Goal: Task Accomplishment & Management: Use online tool/utility

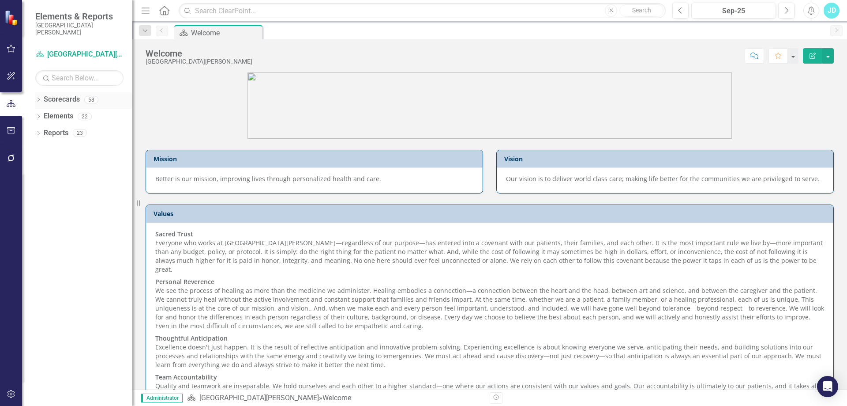
click at [40, 100] on icon "Dropdown" at bounding box center [38, 100] width 6 height 5
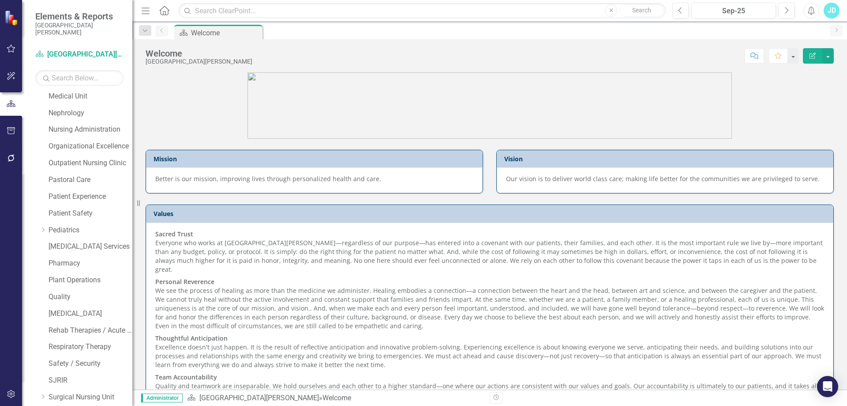
scroll to position [488, 0]
click at [110, 326] on link "Rehab Therapies / Acute Wound Care" at bounding box center [91, 329] width 84 height 10
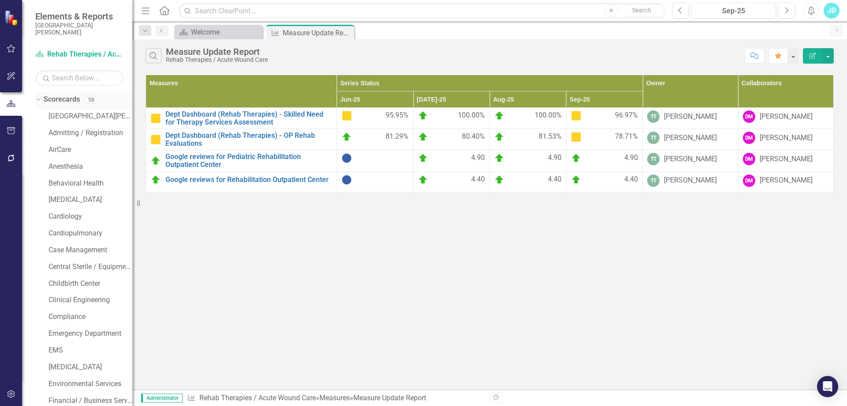
click at [38, 102] on icon "Dropdown" at bounding box center [37, 99] width 5 height 6
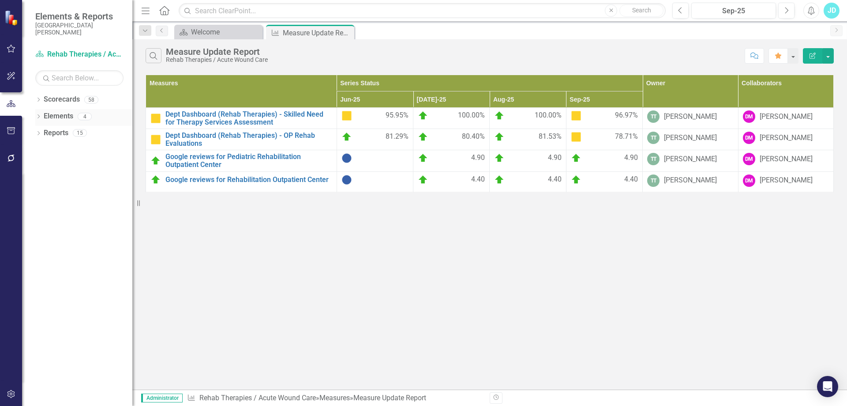
click at [56, 118] on link "Elements" at bounding box center [59, 116] width 30 height 10
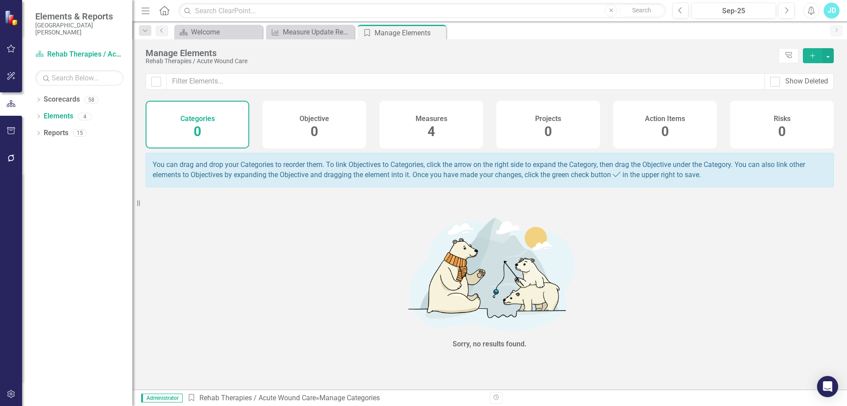
click at [458, 128] on div "Measures 4" at bounding box center [431, 125] width 104 height 48
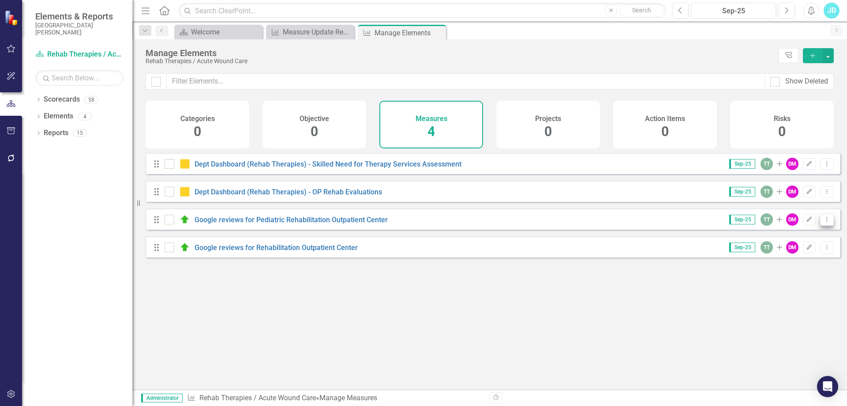
click at [823, 222] on icon "Dropdown Menu" at bounding box center [827, 219] width 8 height 6
drag, startPoint x: 806, startPoint y: 337, endPoint x: 809, endPoint y: 327, distance: 10.3
click at [806, 336] on div "Looks like you don't have any Measures set up yet. Why don't you add a Measure …" at bounding box center [493, 260] width 695 height 214
click at [827, 249] on icon at bounding box center [827, 246] width 1 height 4
click at [803, 303] on link "Copy Duplicate Measure" at bounding box center [786, 301] width 79 height 16
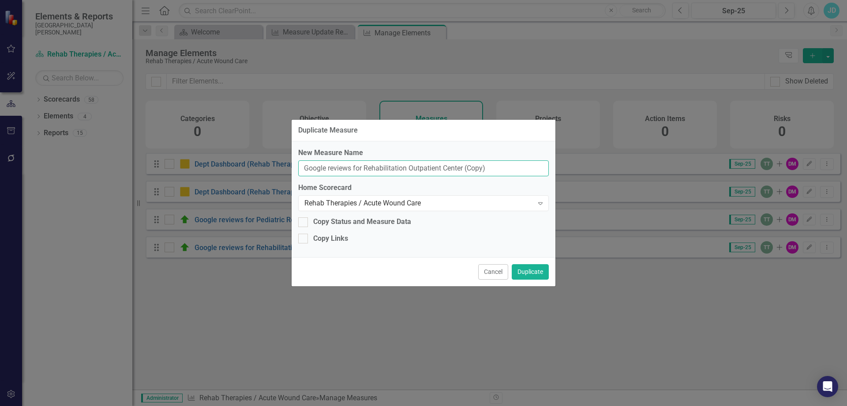
drag, startPoint x: 303, startPoint y: 167, endPoint x: 496, endPoint y: 167, distance: 193.3
click at [496, 167] on input "Google reviews for Rehabilitation Outpatient Center (Copy)" at bounding box center [423, 168] width 251 height 16
type input "Observation Operations: # of therapy orders received"
click at [538, 274] on button "Duplicate" at bounding box center [530, 271] width 37 height 15
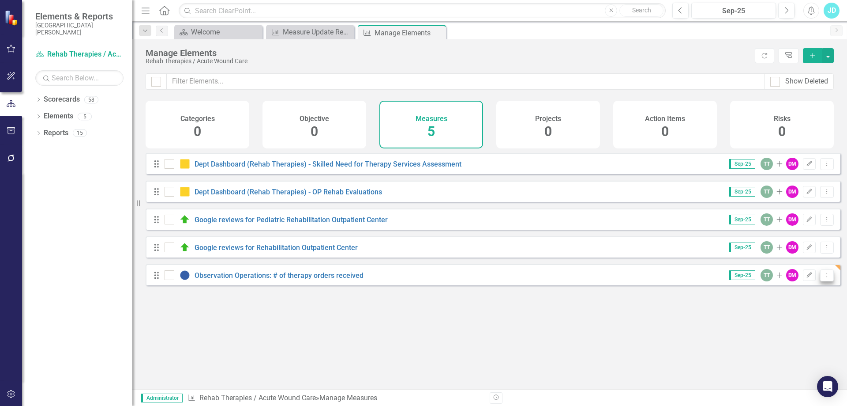
click at [823, 278] on icon "Dropdown Menu" at bounding box center [827, 275] width 8 height 6
click at [793, 330] on link "Copy Duplicate Measure" at bounding box center [786, 329] width 79 height 16
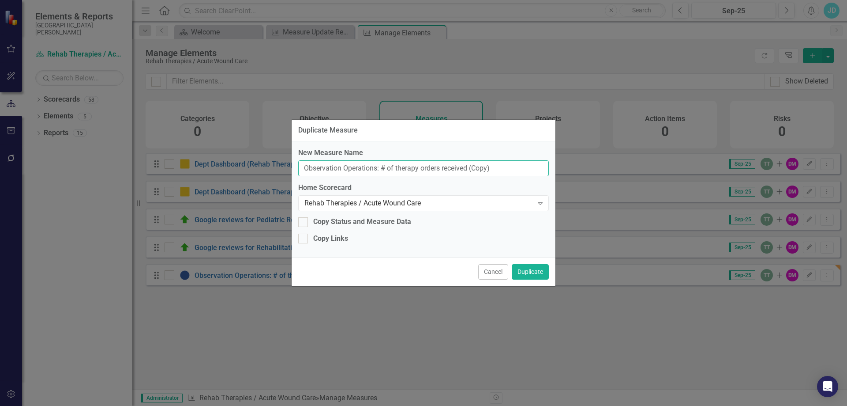
drag, startPoint x: 395, startPoint y: 166, endPoint x: 537, endPoint y: 166, distance: 141.6
click at [537, 166] on input "Observation Operations: # of therapy orders received (Copy)" at bounding box center [423, 168] width 251 height 16
type input "Observation Operations: # of orders resulting in actual therapy screens"
click at [528, 274] on button "Duplicate" at bounding box center [530, 271] width 37 height 15
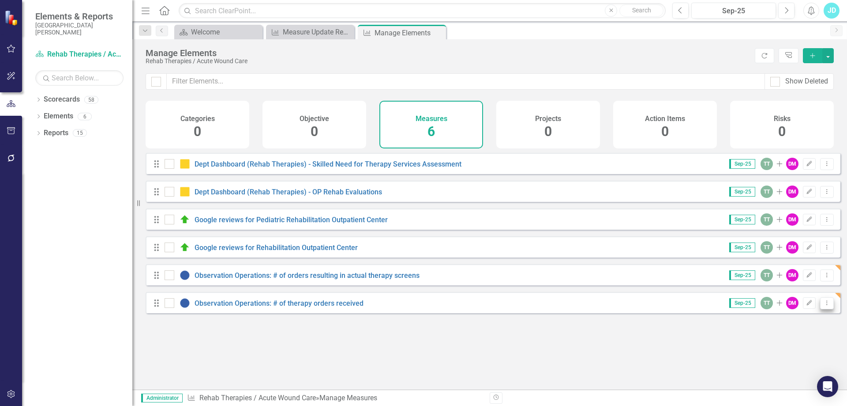
click at [823, 305] on icon "Dropdown Menu" at bounding box center [827, 303] width 8 height 6
click at [770, 358] on link "Copy Duplicate Measure" at bounding box center [786, 357] width 79 height 16
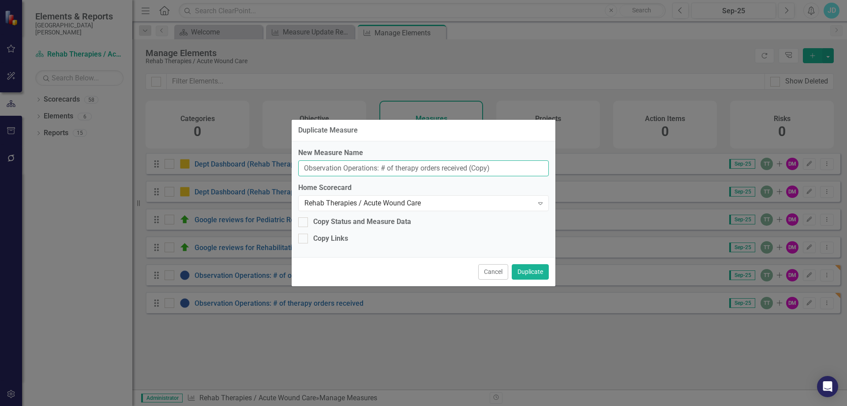
drag, startPoint x: 382, startPoint y: 168, endPoint x: 530, endPoint y: 163, distance: 148.3
click at [530, 163] on input "Observation Operations: # of therapy orders received (Copy)" at bounding box center [423, 168] width 251 height 16
type input "Observation Operations: Time from order to documentation"
click at [530, 275] on button "Duplicate" at bounding box center [530, 271] width 37 height 15
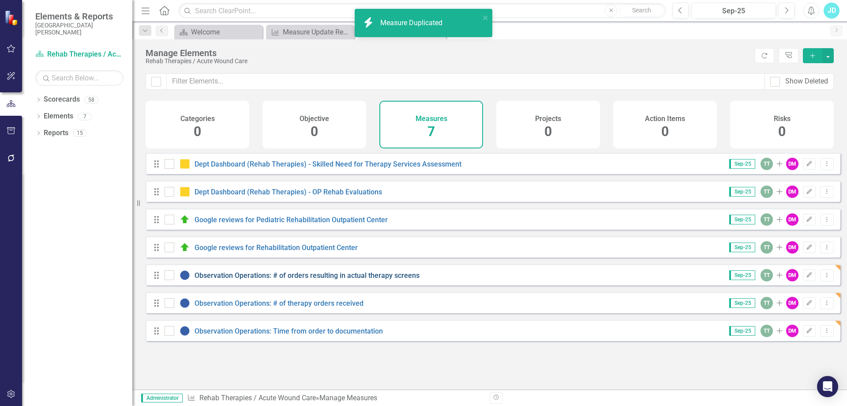
click at [279, 279] on link "Observation Operations: # of orders resulting in actual therapy screens" at bounding box center [307, 275] width 225 height 8
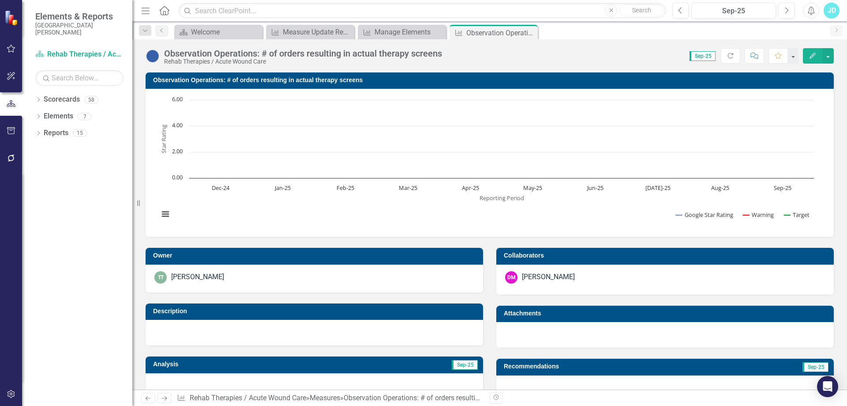
click at [166, 134] on text "Star Rating" at bounding box center [164, 138] width 8 height 29
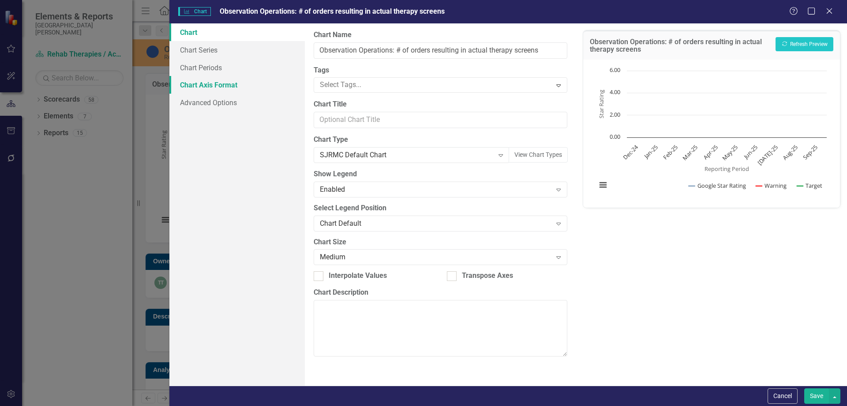
click at [216, 85] on link "Chart Axis Format" at bounding box center [236, 85] width 135 height 18
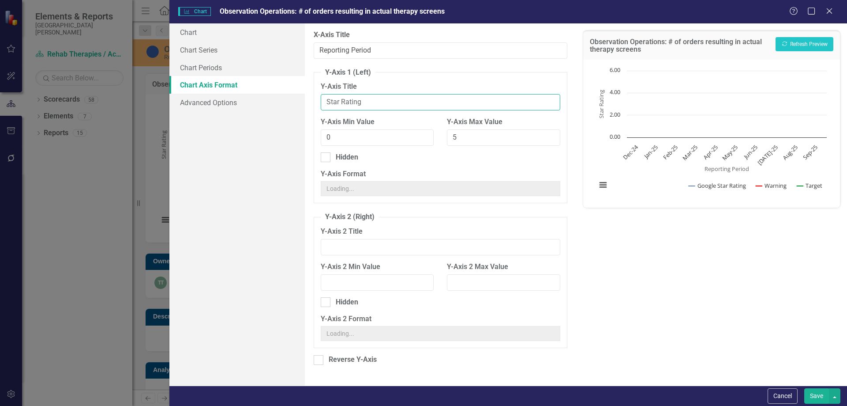
drag, startPoint x: 394, startPoint y: 102, endPoint x: 307, endPoint y: 102, distance: 87.4
click at [307, 102] on div "From this tab, you can set the min and max values for the y-axis (and the secon…" at bounding box center [440, 204] width 271 height 362
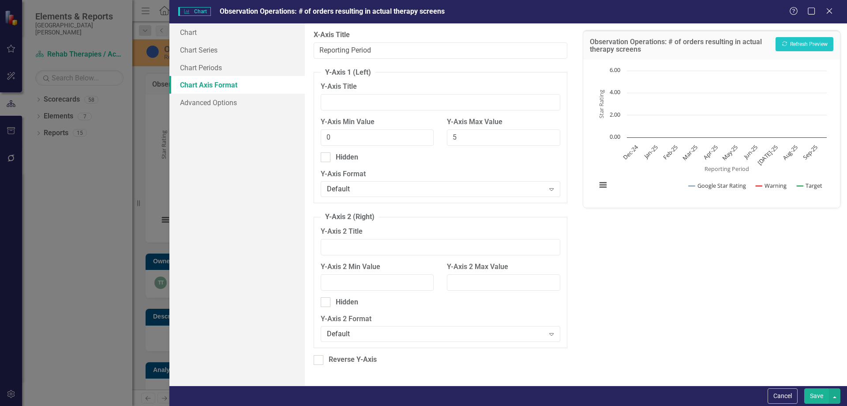
click at [811, 395] on button "Save" at bounding box center [816, 395] width 25 height 15
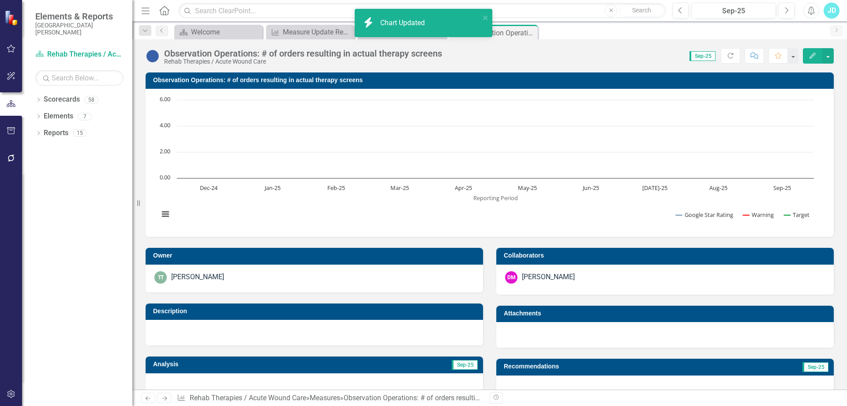
scroll to position [265, 0]
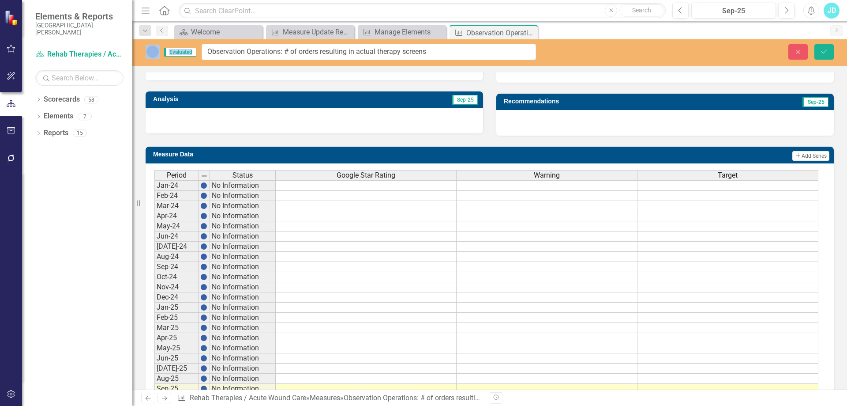
drag, startPoint x: 263, startPoint y: 53, endPoint x: 438, endPoint y: 54, distance: 175.2
drag, startPoint x: 286, startPoint y: 51, endPoint x: 458, endPoint y: 49, distance: 172.1
click at [458, 49] on input "Observation Operations: # of orders resulting in actual therapy screens" at bounding box center [369, 52] width 334 height 16
click at [388, 174] on span "Google Star Rating" at bounding box center [366, 175] width 59 height 8
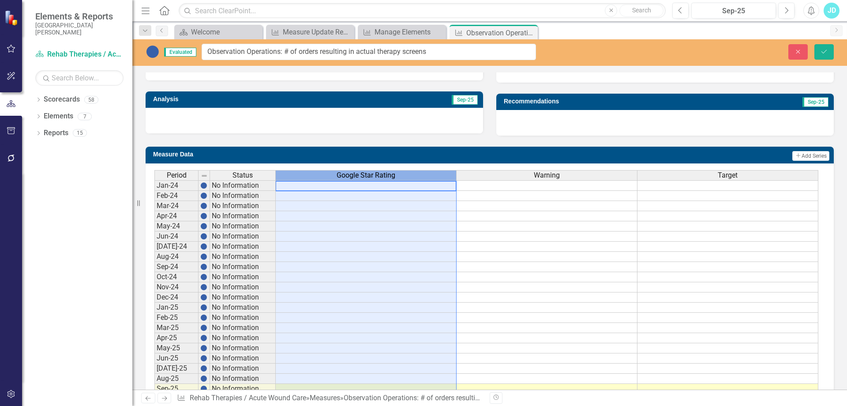
click at [388, 174] on span "Google Star Rating" at bounding box center [366, 175] width 59 height 8
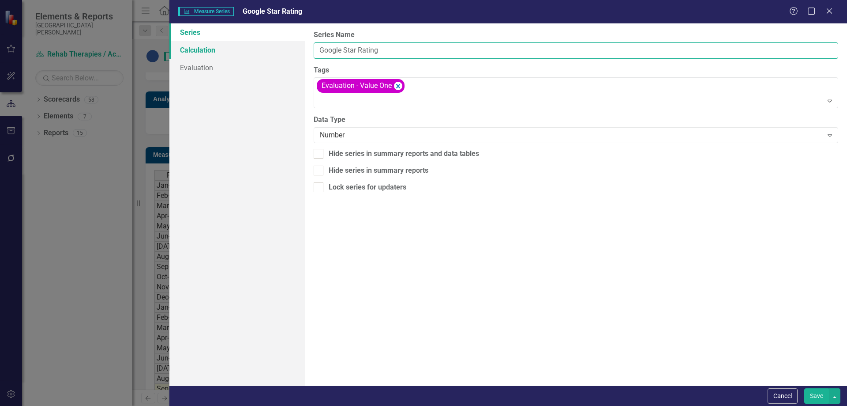
drag, startPoint x: 413, startPoint y: 53, endPoint x: 304, endPoint y: 52, distance: 108.6
click at [304, 52] on div "Series Calculation Evaluation From this page, you can edit the name, type, and …" at bounding box center [508, 204] width 678 height 362
paste input "# of orders resulting in actual therapy screens"
type input "# of orders resulting in actual therapy screens"
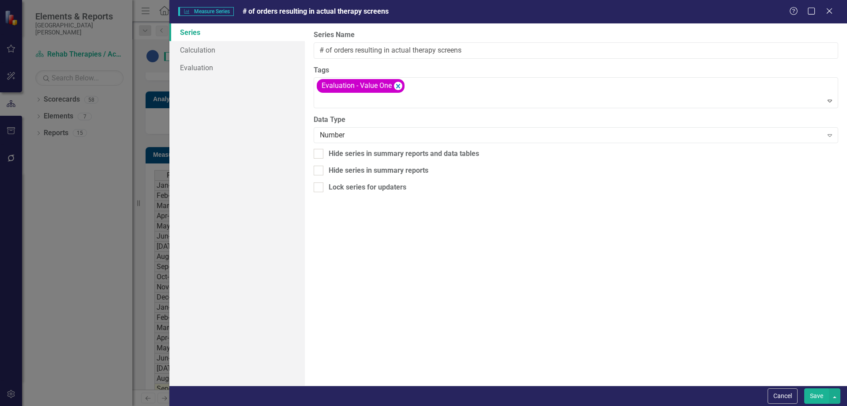
click at [814, 393] on button "Save" at bounding box center [816, 395] width 25 height 15
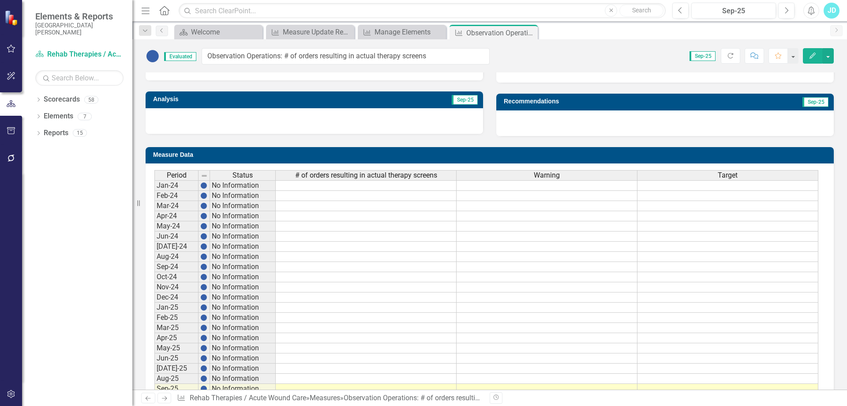
click at [0, 0] on icon "Close" at bounding box center [0, 0] width 0 height 0
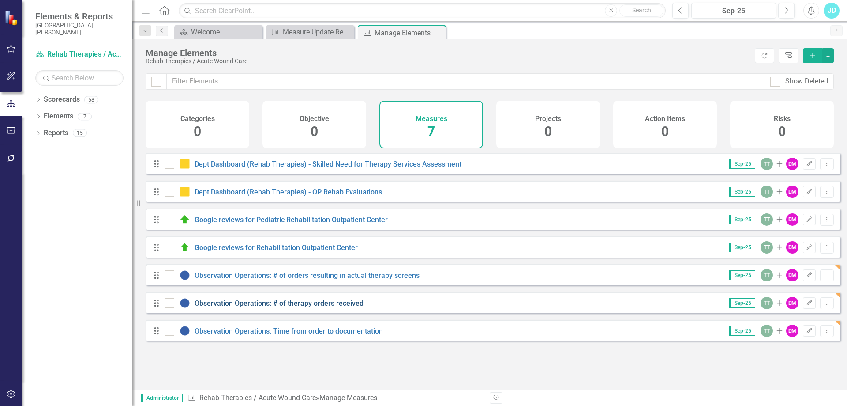
click at [304, 307] on link "Observation Operations: # of therapy orders received" at bounding box center [279, 303] width 169 height 8
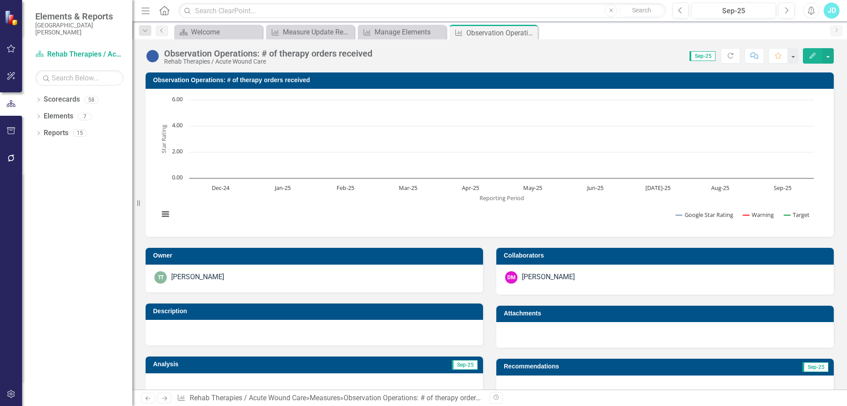
click at [162, 142] on text "Star Rating" at bounding box center [164, 138] width 8 height 29
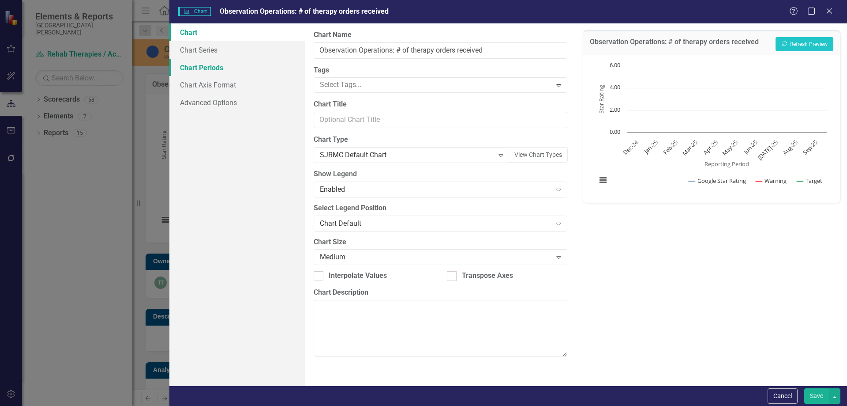
click at [229, 66] on link "Chart Periods" at bounding box center [236, 68] width 135 height 18
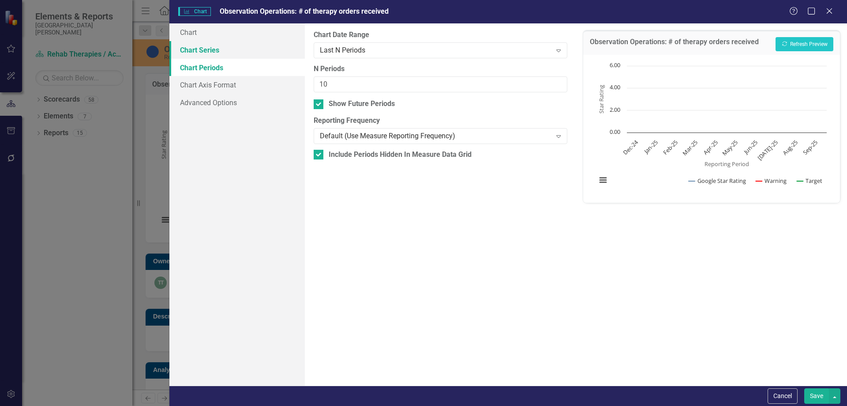
click at [247, 52] on link "Chart Series" at bounding box center [236, 50] width 135 height 18
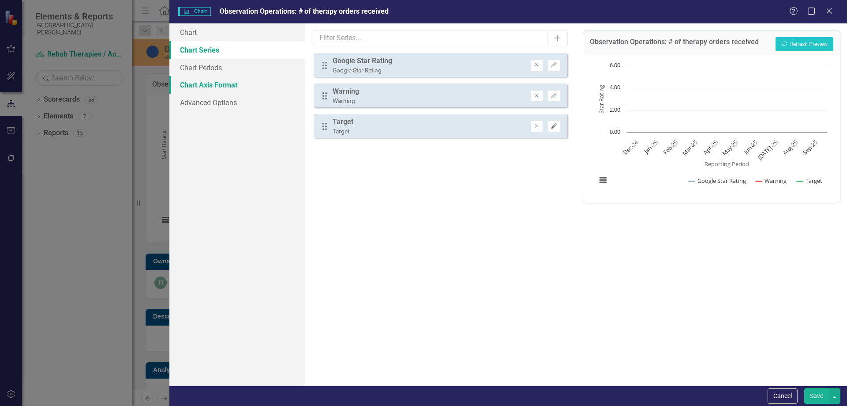
click at [246, 83] on link "Chart Axis Format" at bounding box center [236, 85] width 135 height 18
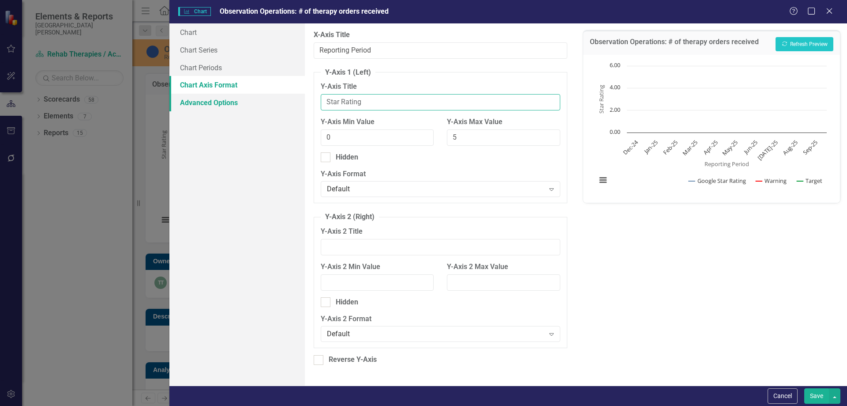
drag, startPoint x: 388, startPoint y: 104, endPoint x: 291, endPoint y: 102, distance: 97.1
click at [291, 102] on div "Chart Chart Series Chart Periods Chart Axis Format Advanced Options From this p…" at bounding box center [508, 204] width 678 height 362
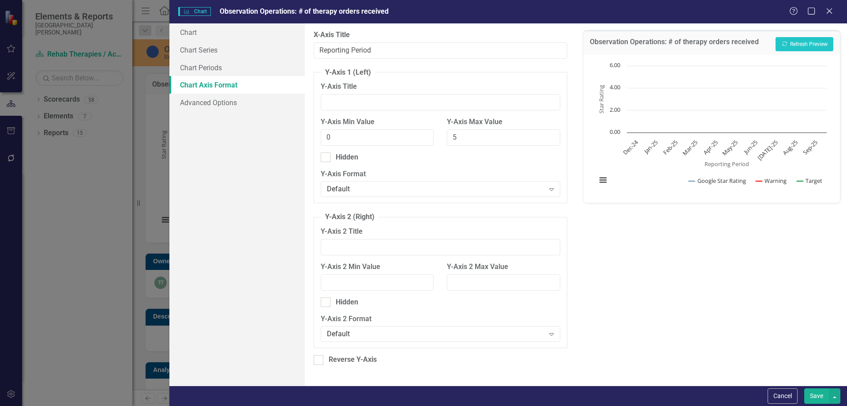
click at [823, 392] on button "Save" at bounding box center [816, 395] width 25 height 15
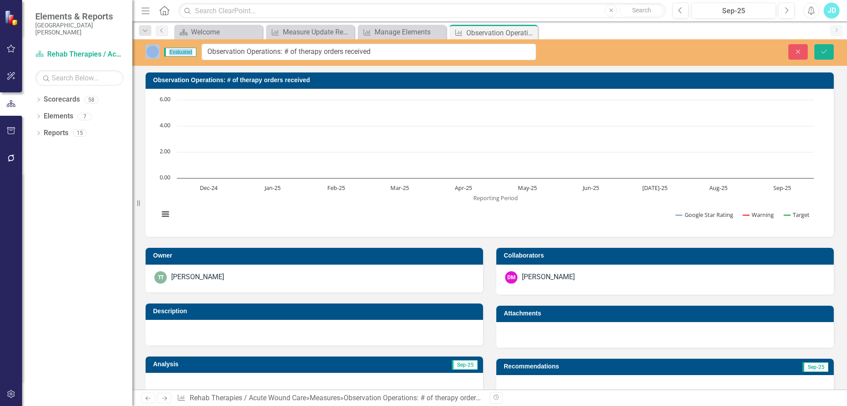
drag, startPoint x: 263, startPoint y: 52, endPoint x: 377, endPoint y: 50, distance: 114.3
drag, startPoint x: 290, startPoint y: 52, endPoint x: 386, endPoint y: 53, distance: 96.2
click at [386, 53] on input "Observation Operations: # of therapy orders received" at bounding box center [369, 52] width 334 height 16
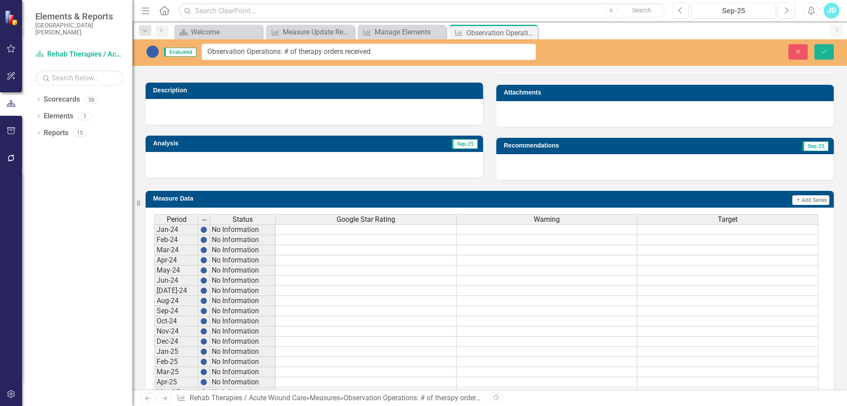
click at [383, 218] on span "Google Star Rating" at bounding box center [366, 219] width 59 height 8
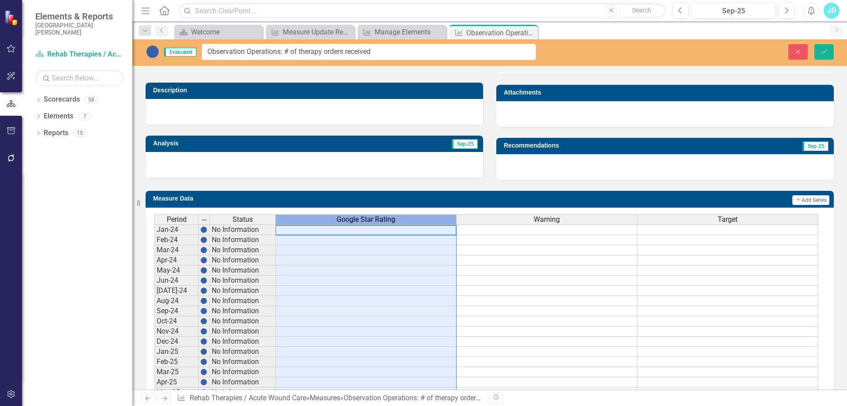
click at [383, 218] on span "Google Star Rating" at bounding box center [366, 219] width 59 height 8
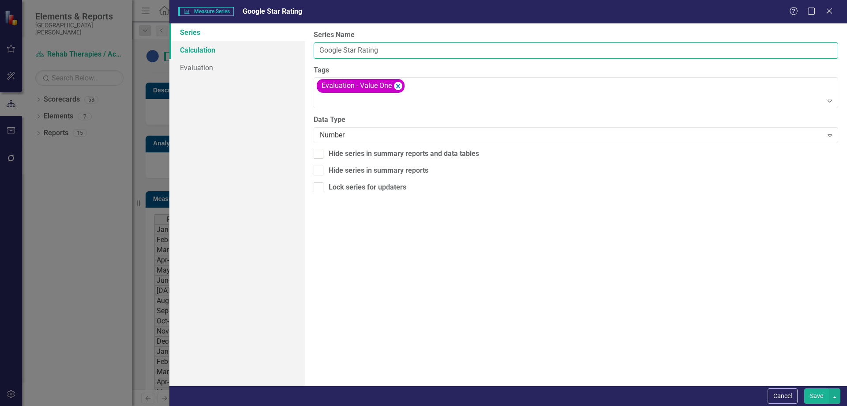
drag, startPoint x: 390, startPoint y: 51, endPoint x: 301, endPoint y: 50, distance: 88.7
click at [301, 50] on div "Series Calculation Evaluation From this page, you can edit the name, type, and …" at bounding box center [508, 204] width 678 height 362
paste input "# of therapy orders received"
type input "# of therapy orders received"
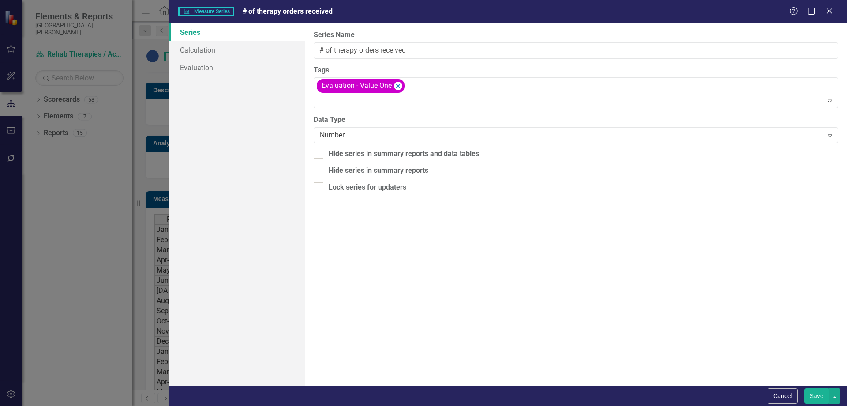
click at [818, 398] on button "Save" at bounding box center [816, 395] width 25 height 15
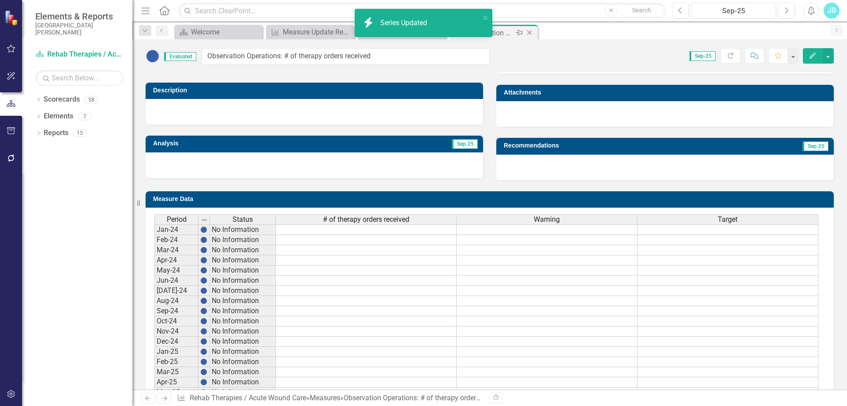
click at [531, 33] on icon "Close" at bounding box center [529, 32] width 9 height 7
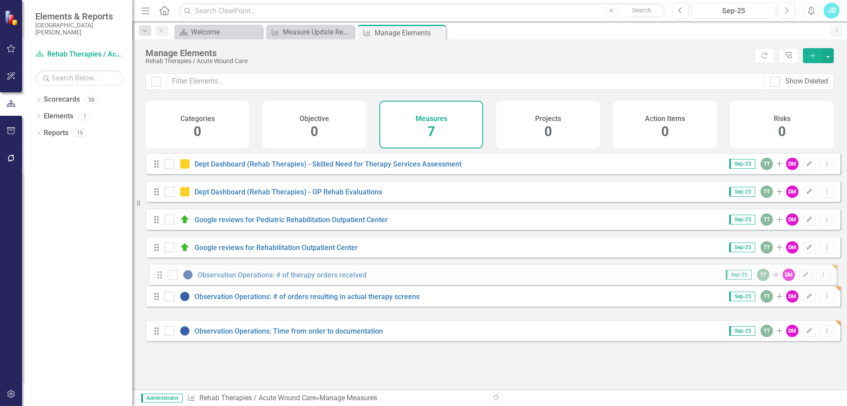
drag, startPoint x: 155, startPoint y: 310, endPoint x: 158, endPoint y: 275, distance: 35.0
click at [158, 275] on div "Drag Dept Dashboard (Rehab Therapies) - Skilled Need for Therapy Services Asses…" at bounding box center [493, 247] width 695 height 188
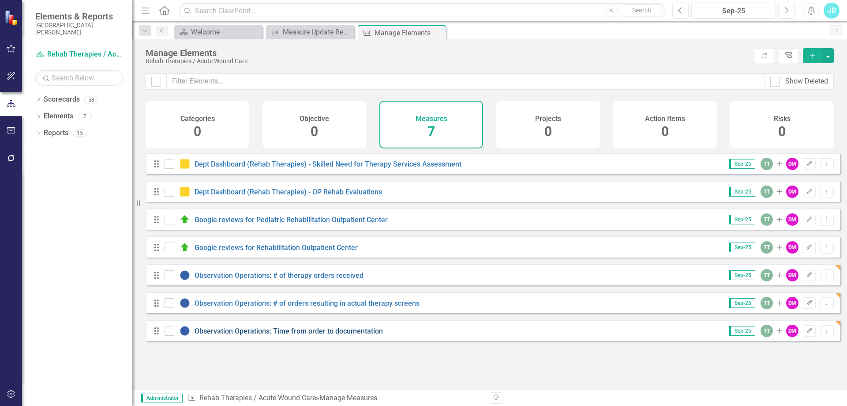
click at [316, 335] on link "Observation Operations: Time from order to documentation" at bounding box center [289, 331] width 188 height 8
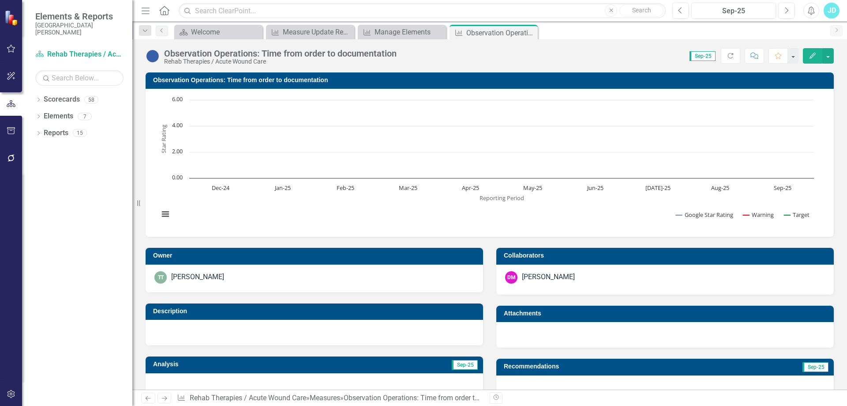
click at [165, 148] on text "Star Rating" at bounding box center [164, 138] width 8 height 29
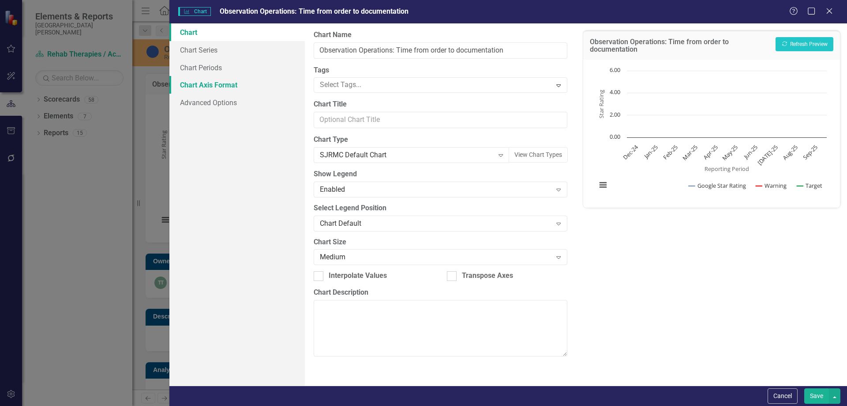
click at [209, 85] on link "Chart Axis Format" at bounding box center [236, 85] width 135 height 18
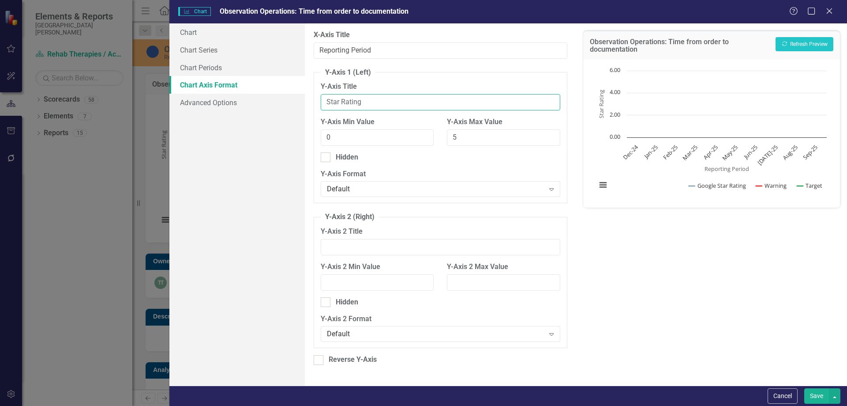
drag, startPoint x: 392, startPoint y: 98, endPoint x: 319, endPoint y: 101, distance: 72.8
click at [319, 101] on fieldset "Y-Axis 1 (Left) Y-Axis Title Star Rating Y-Axis Min Value 0 Y-Axis Max Value 5 …" at bounding box center [440, 136] width 253 height 136
click at [815, 392] on button "Save" at bounding box center [816, 395] width 25 height 15
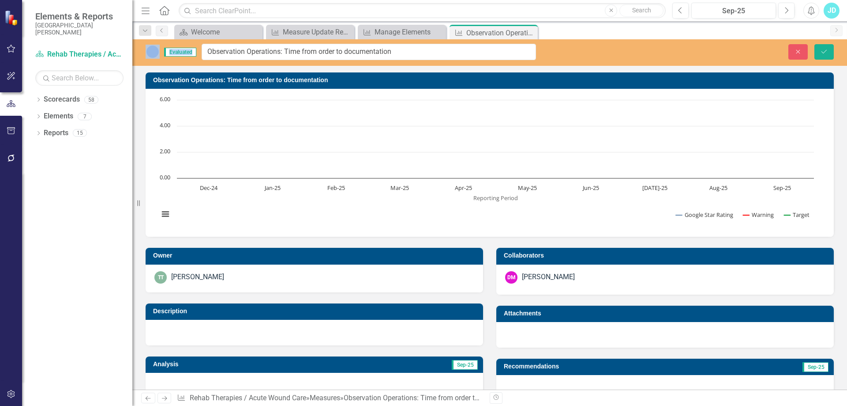
drag, startPoint x: 262, startPoint y: 53, endPoint x: 366, endPoint y: 54, distance: 104.2
drag, startPoint x: 286, startPoint y: 49, endPoint x: 438, endPoint y: 49, distance: 152.2
click at [438, 49] on input "Observation Operations: Time from order to documentation" at bounding box center [369, 52] width 334 height 16
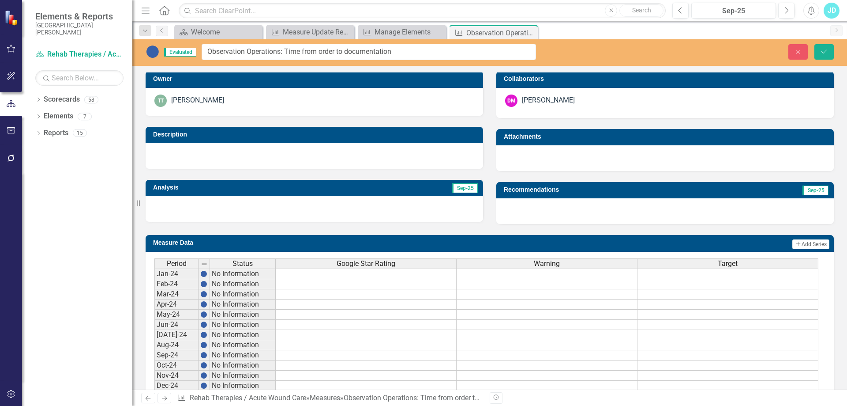
click at [394, 264] on span "Google Star Rating" at bounding box center [366, 263] width 59 height 8
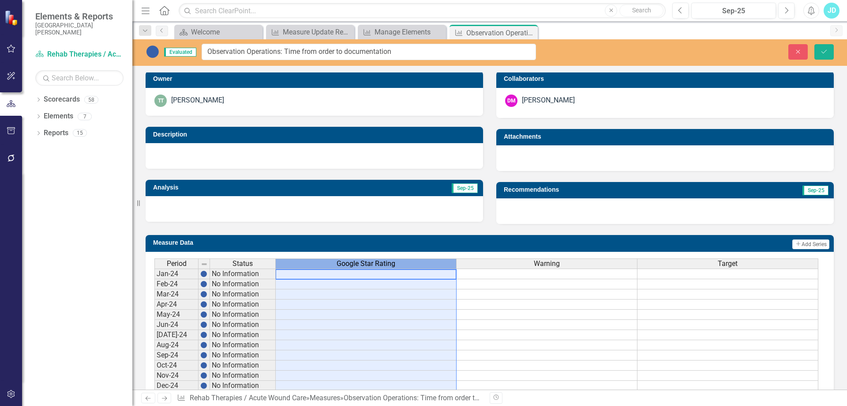
click at [394, 264] on span "Google Star Rating" at bounding box center [366, 263] width 59 height 8
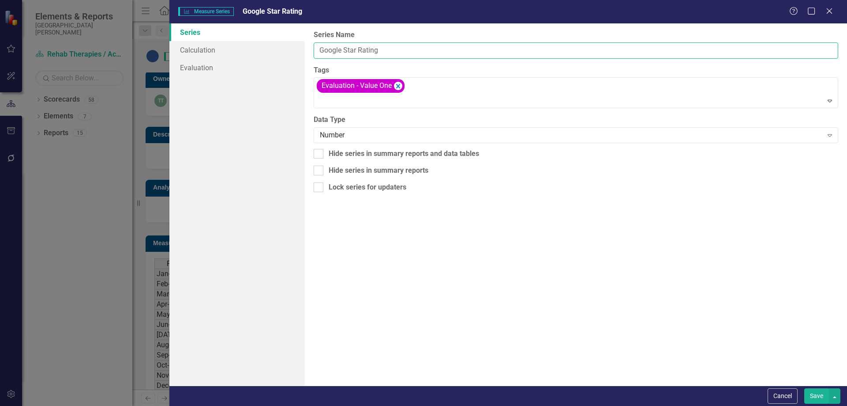
drag, startPoint x: 399, startPoint y: 50, endPoint x: 305, endPoint y: 50, distance: 94.4
click at [305, 50] on div "From this page, you can edit the name, type, and visibility options of your ser…" at bounding box center [576, 204] width 542 height 362
paste input "Time from order to documentation"
type input "Time from order to documentation"
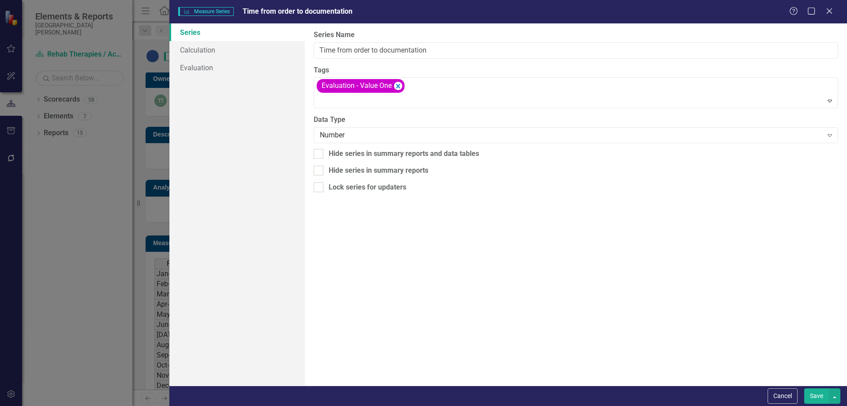
click at [819, 399] on button "Save" at bounding box center [816, 395] width 25 height 15
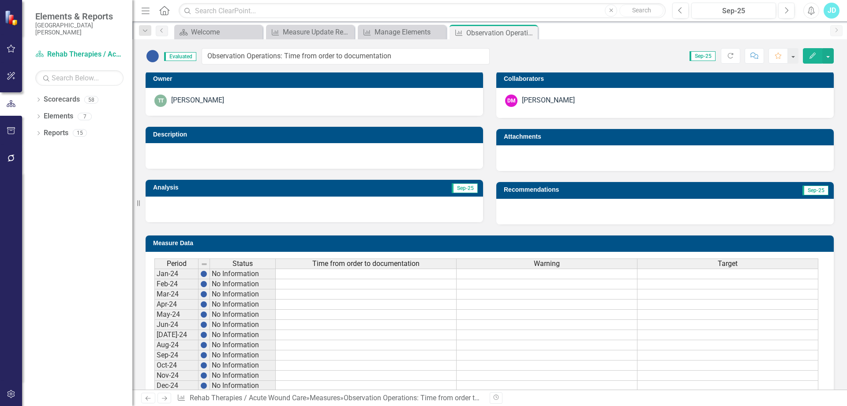
scroll to position [0, 0]
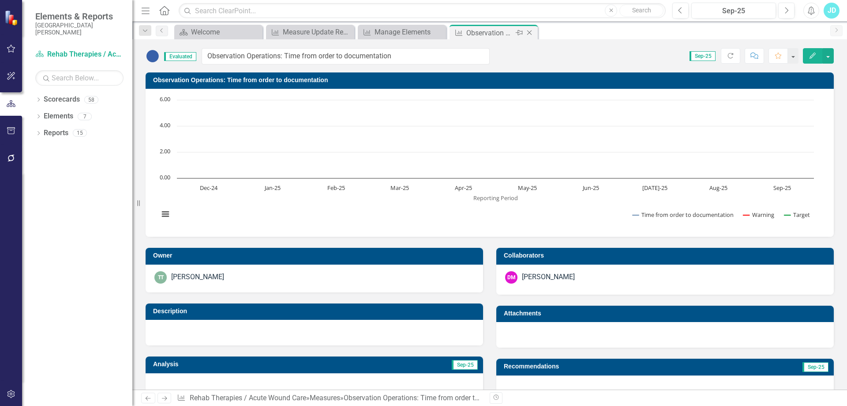
click at [530, 33] on icon "Close" at bounding box center [529, 32] width 9 height 7
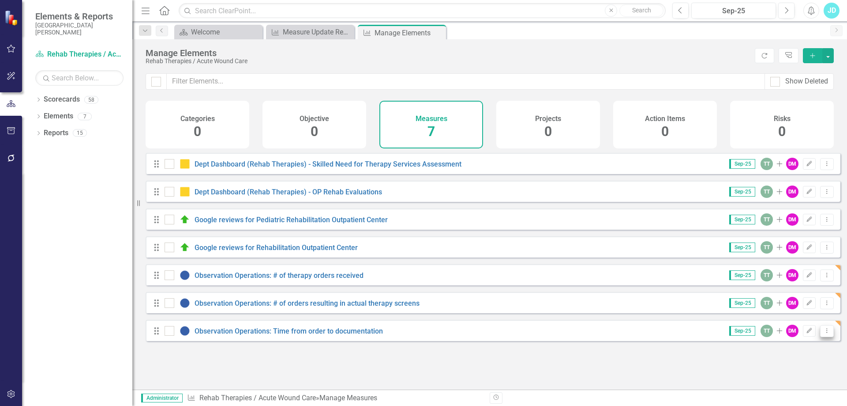
click at [823, 333] on icon "Dropdown Menu" at bounding box center [827, 330] width 8 height 6
click at [785, 309] on link "Copy Duplicate Measure" at bounding box center [786, 306] width 79 height 16
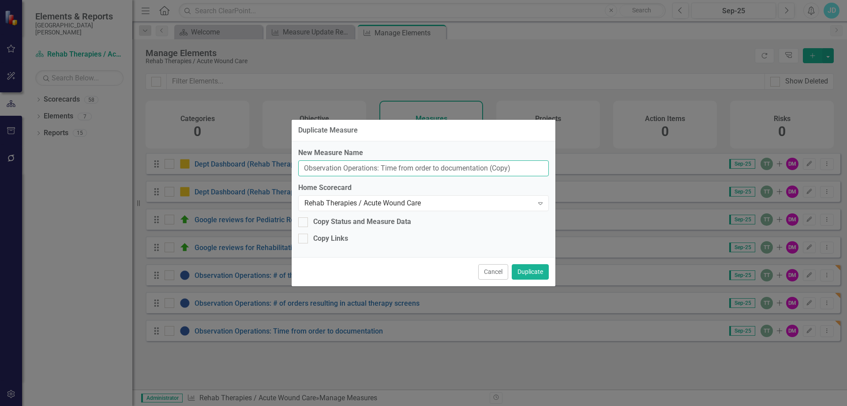
drag, startPoint x: 382, startPoint y: 166, endPoint x: 533, endPoint y: 167, distance: 151.4
click at [533, 167] on input "Observation Operations: Time from order to documentation (Copy)" at bounding box center [423, 168] width 251 height 16
type input "Observation Operations: Avg Obs PT eval completion time (hrs)"
click at [528, 276] on button "Duplicate" at bounding box center [530, 271] width 37 height 15
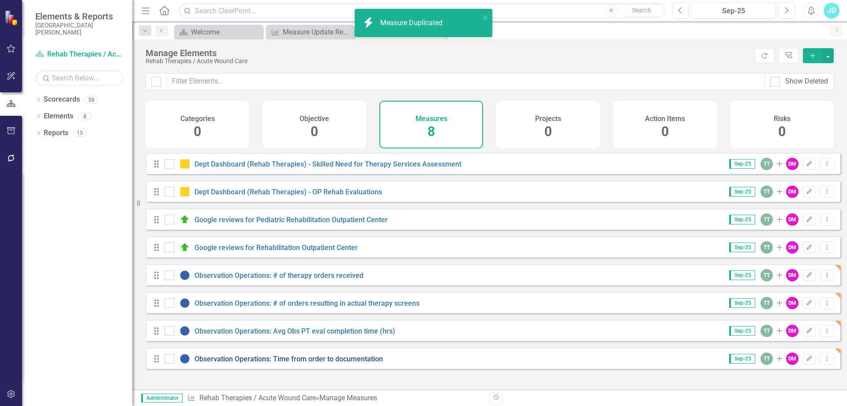
click at [252, 363] on link "Observation Operations: Time from order to documentation" at bounding box center [289, 358] width 188 height 8
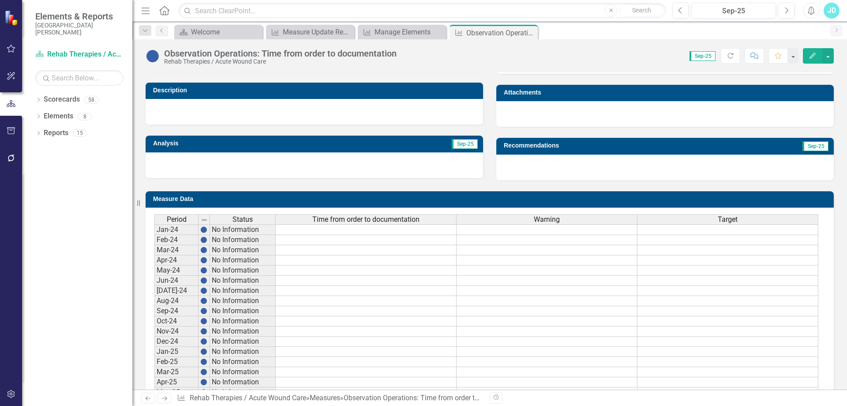
scroll to position [322, 0]
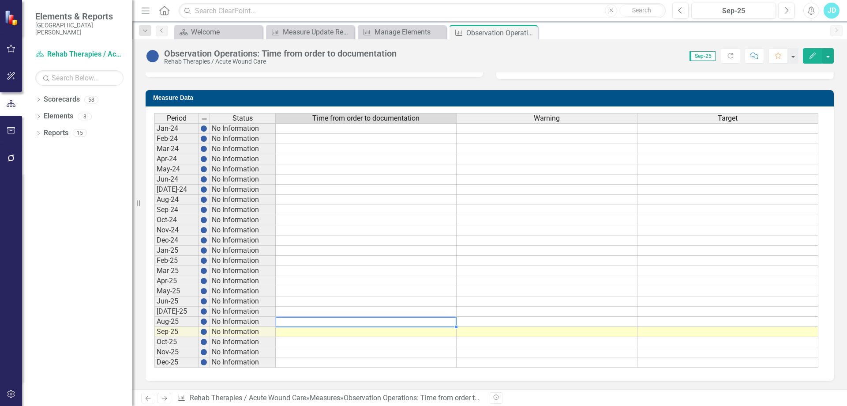
click at [301, 322] on td at bounding box center [366, 321] width 181 height 10
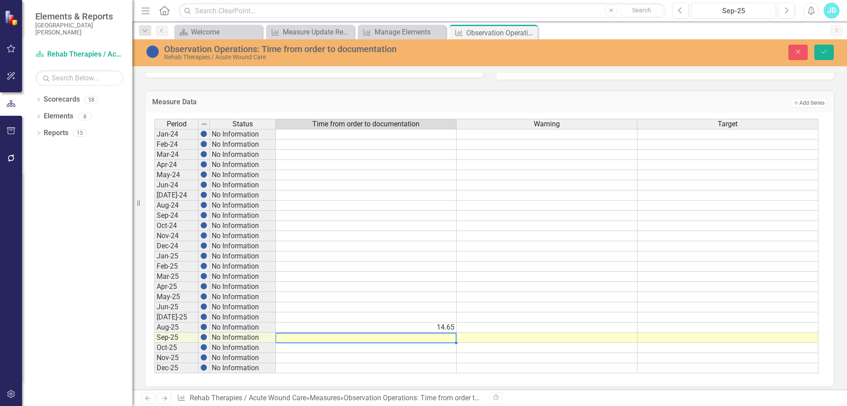
click at [303, 340] on td at bounding box center [366, 337] width 181 height 10
type textarea "11.29"
click at [830, 49] on button "Save" at bounding box center [824, 52] width 19 height 15
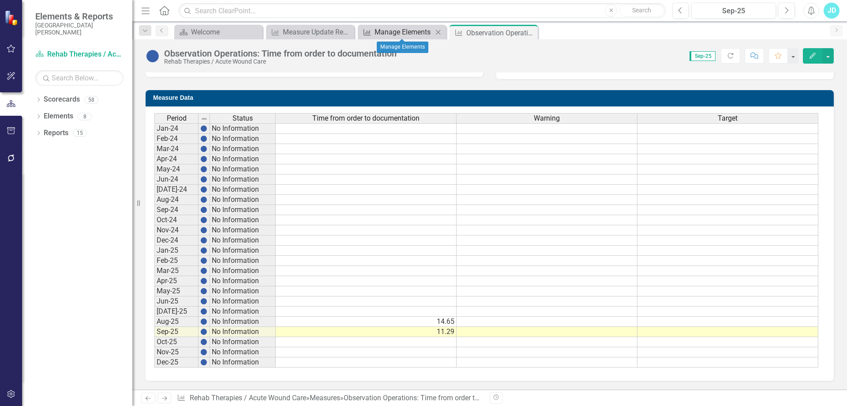
click at [412, 34] on div "Manage Elements" at bounding box center [404, 31] width 58 height 11
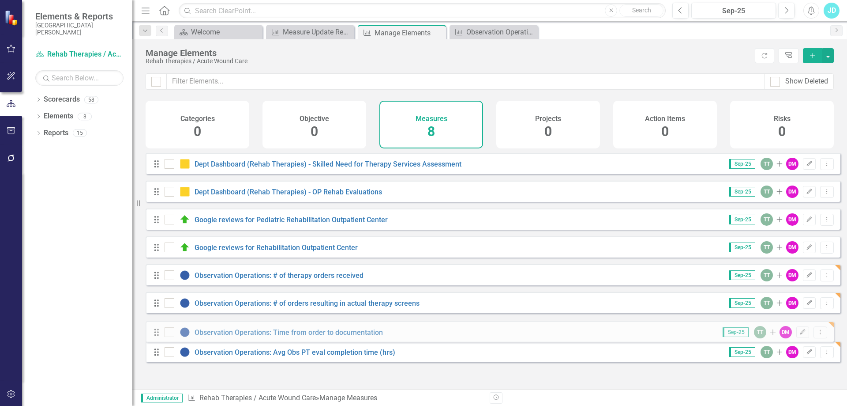
drag, startPoint x: 159, startPoint y: 367, endPoint x: 159, endPoint y: 334, distance: 33.1
click at [159, 334] on div "Drag Dept Dashboard (Rehab Therapies) - Skilled Need for Therapy Services Asses…" at bounding box center [493, 261] width 695 height 216
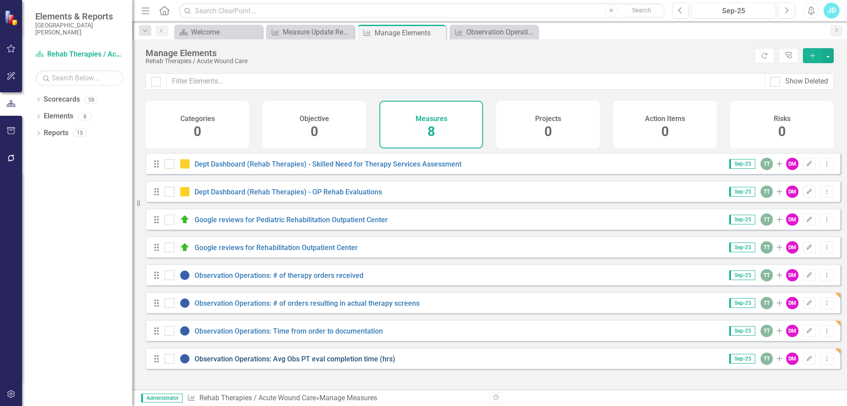
click at [247, 363] on link "Observation Operations: Avg Obs PT eval completion time (hrs)" at bounding box center [295, 358] width 201 height 8
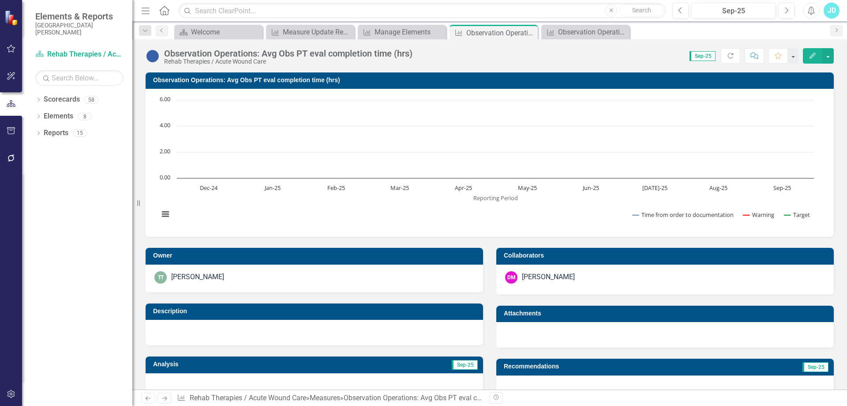
scroll to position [309, 0]
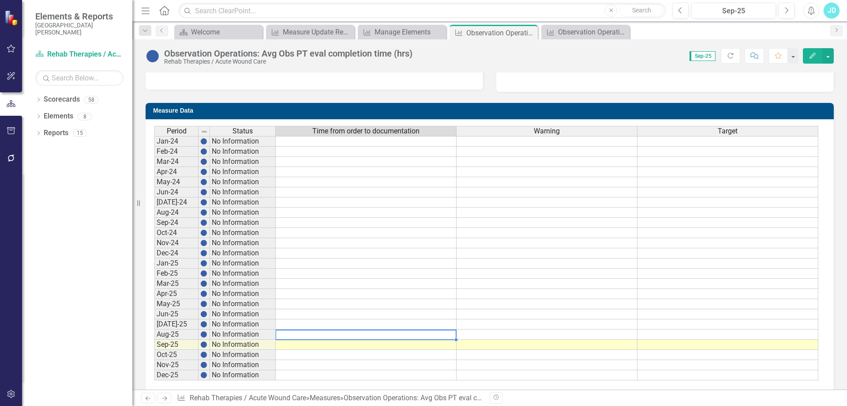
click at [386, 332] on td at bounding box center [366, 334] width 181 height 10
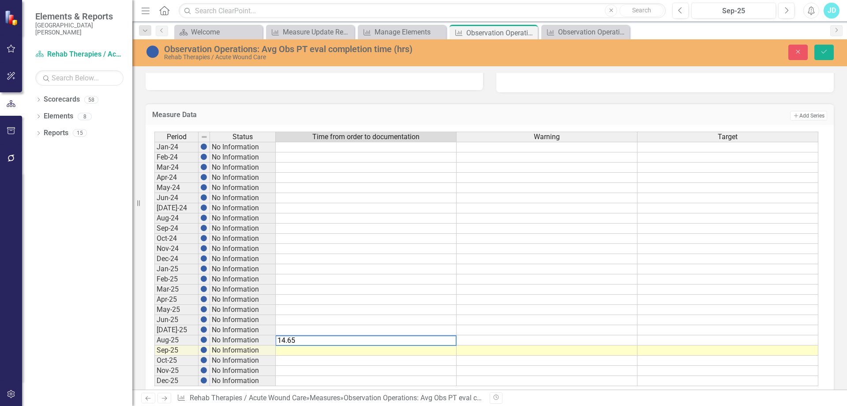
click at [387, 352] on td at bounding box center [366, 350] width 181 height 10
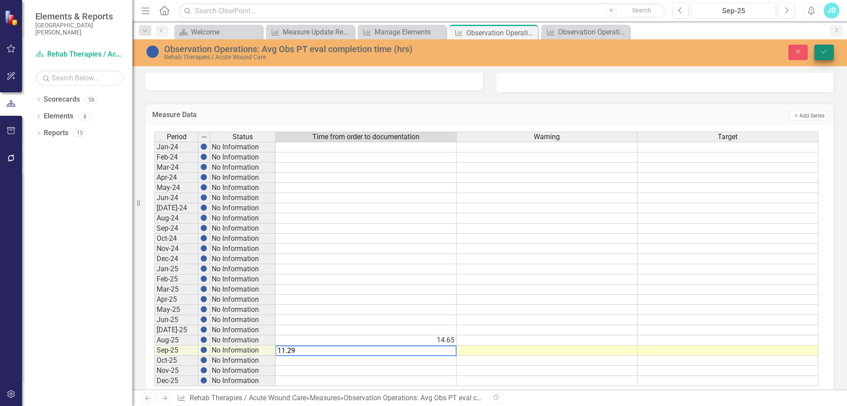
type textarea "11.29"
click at [827, 53] on icon "Save" at bounding box center [824, 52] width 8 height 6
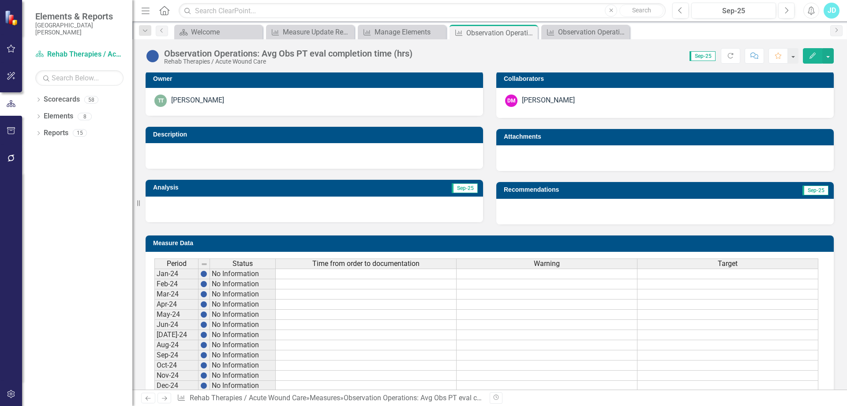
scroll to position [322, 0]
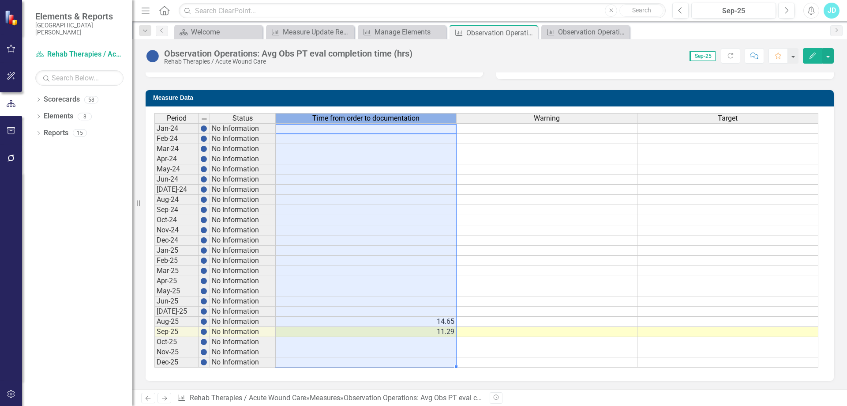
click at [384, 121] on span "Time from order to documentation" at bounding box center [365, 118] width 107 height 8
click at [384, 120] on span "Time from order to documentation" at bounding box center [365, 118] width 107 height 8
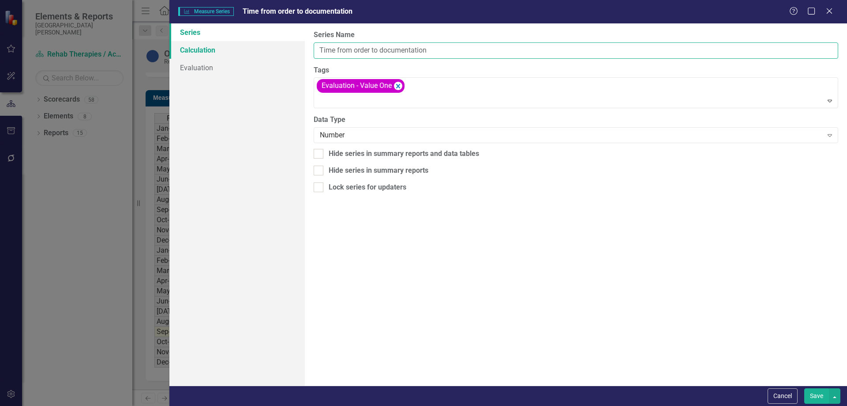
drag, startPoint x: 432, startPoint y: 53, endPoint x: 295, endPoint y: 51, distance: 136.8
click at [295, 51] on div "Series Calculation Evaluation From this page, you can edit the name, type, and …" at bounding box center [508, 204] width 678 height 362
type input "Avg Obs PT Eval Completion Time (hrs)"
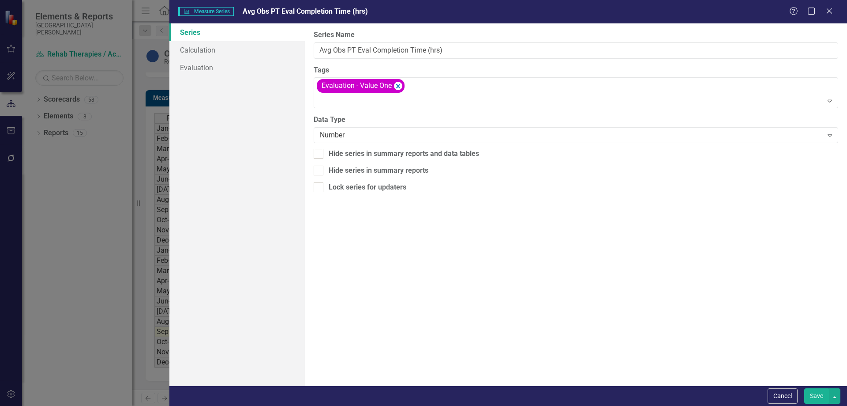
click at [813, 398] on button "Save" at bounding box center [816, 395] width 25 height 15
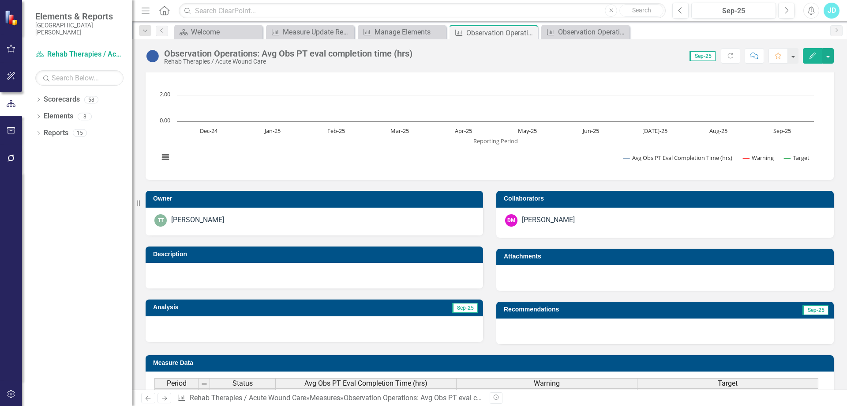
scroll to position [0, 0]
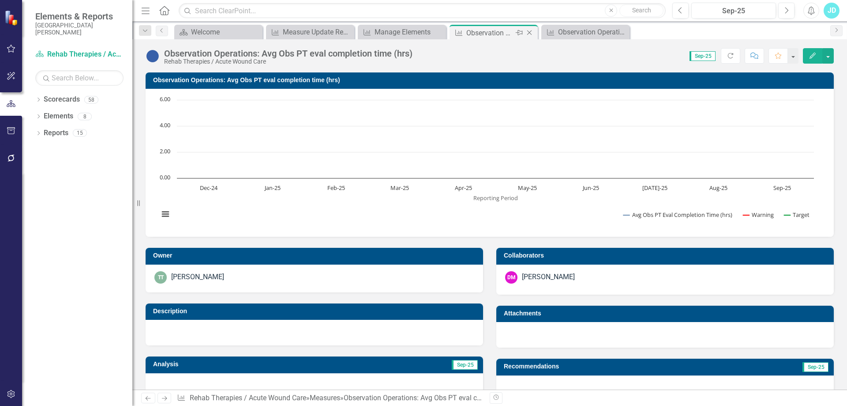
click at [530, 33] on icon "Close" at bounding box center [529, 32] width 9 height 7
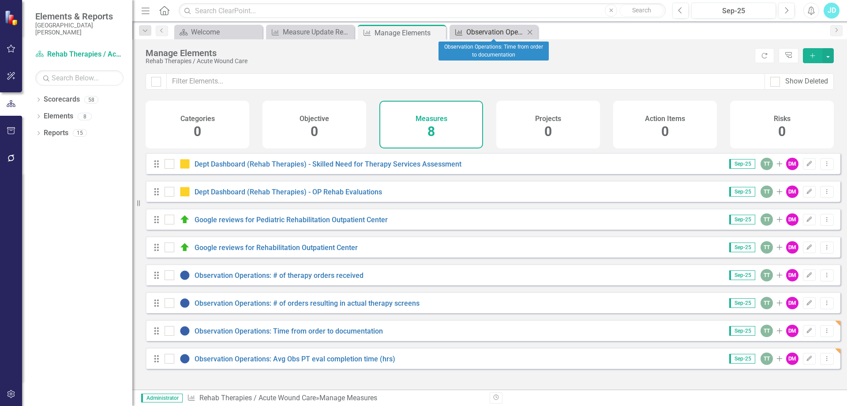
click at [498, 36] on div "Observation Operations: Time from order to documentation" at bounding box center [495, 31] width 58 height 11
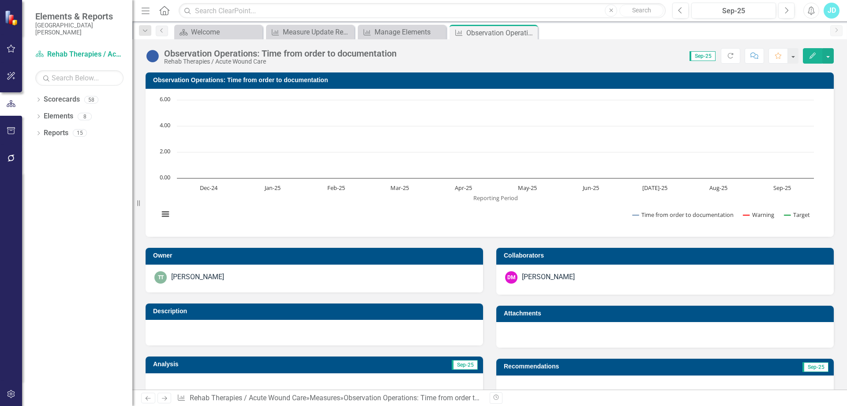
click at [0, 0] on div "Close" at bounding box center [0, 0] width 0 height 0
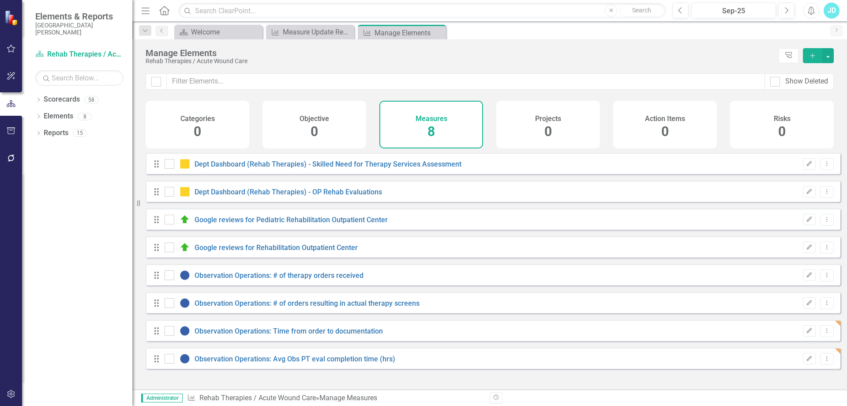
checkbox input "false"
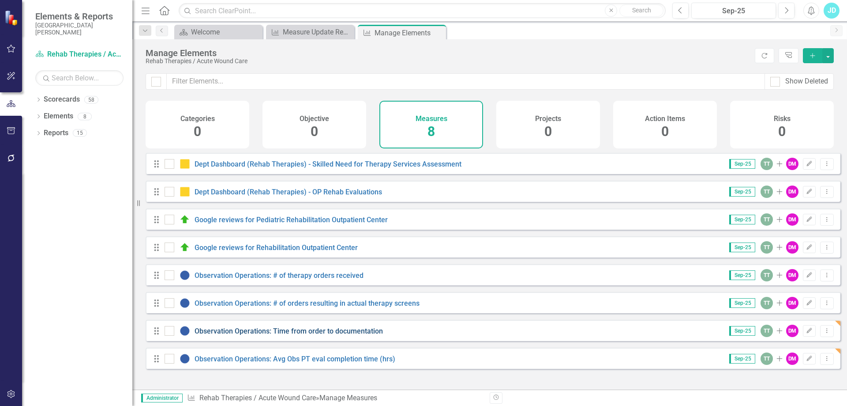
click at [316, 333] on link "Observation Operations: Time from order to documentation" at bounding box center [289, 331] width 188 height 8
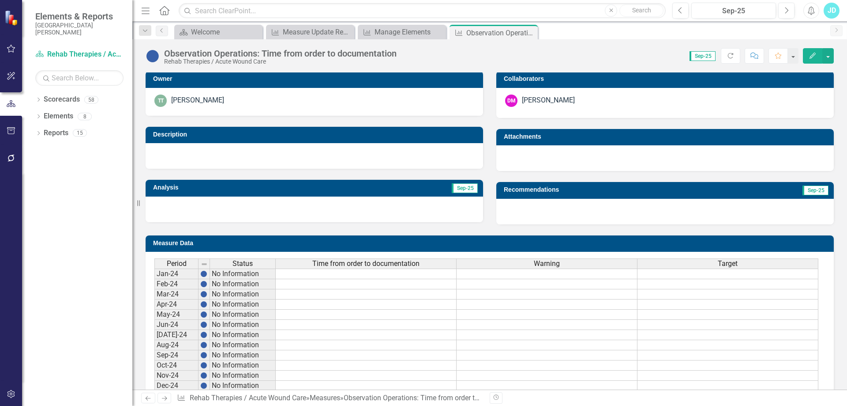
scroll to position [322, 0]
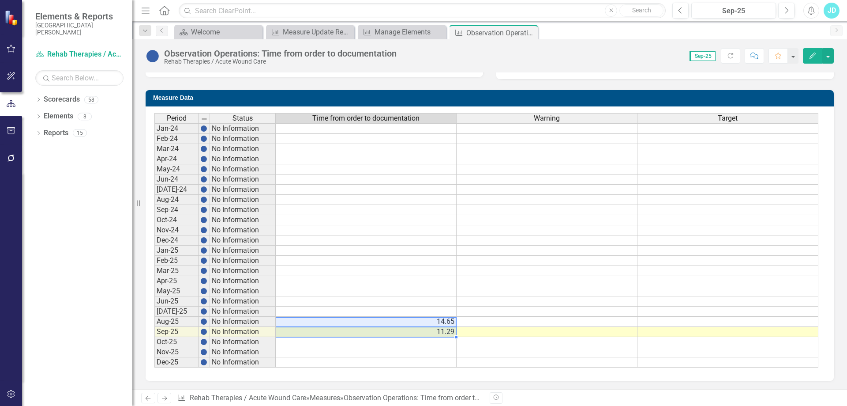
drag, startPoint x: 411, startPoint y: 323, endPoint x: 413, endPoint y: 332, distance: 9.0
click at [413, 332] on tbody "Jan-24 No Information Feb-24 No Information Mar-24 No Information Apr-24 No Inf…" at bounding box center [486, 245] width 664 height 244
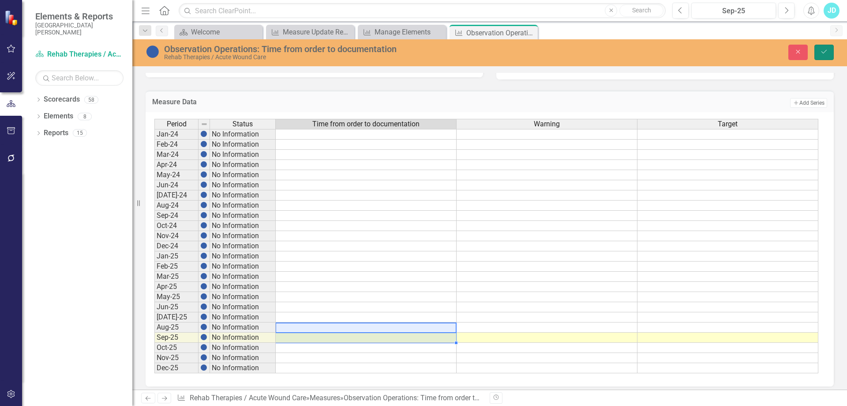
click at [826, 55] on button "Save" at bounding box center [824, 52] width 19 height 15
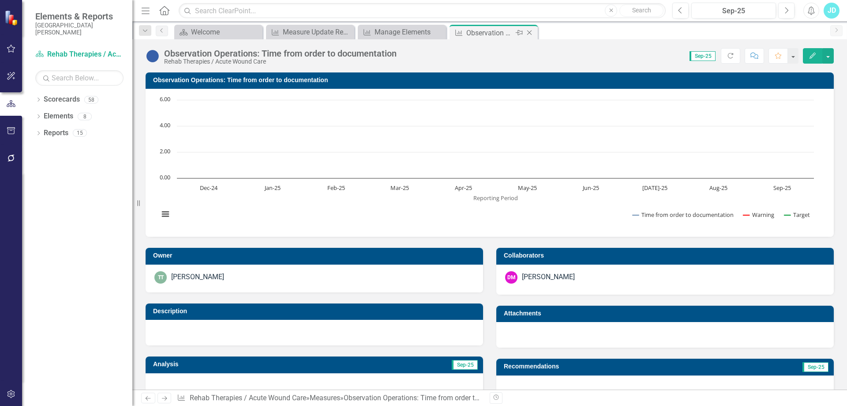
click at [530, 31] on icon "Close" at bounding box center [529, 32] width 9 height 7
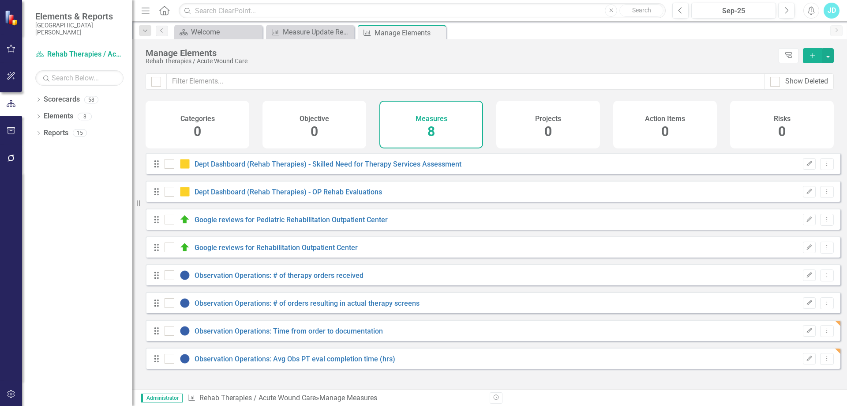
checkbox input "false"
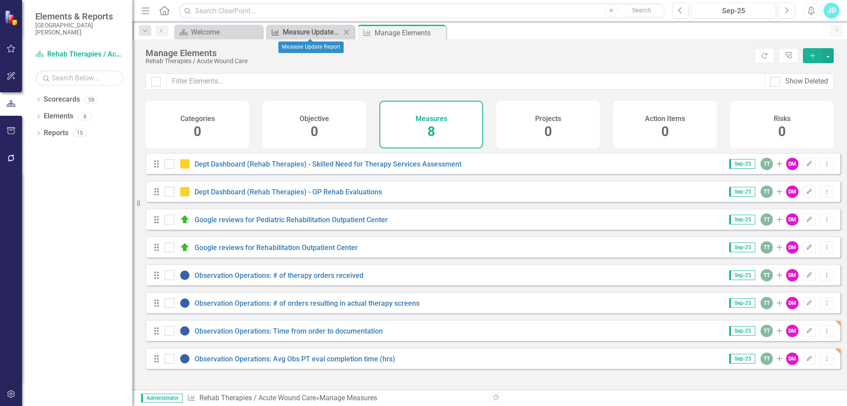
click at [308, 30] on div "Measure Update Report" at bounding box center [312, 31] width 58 height 11
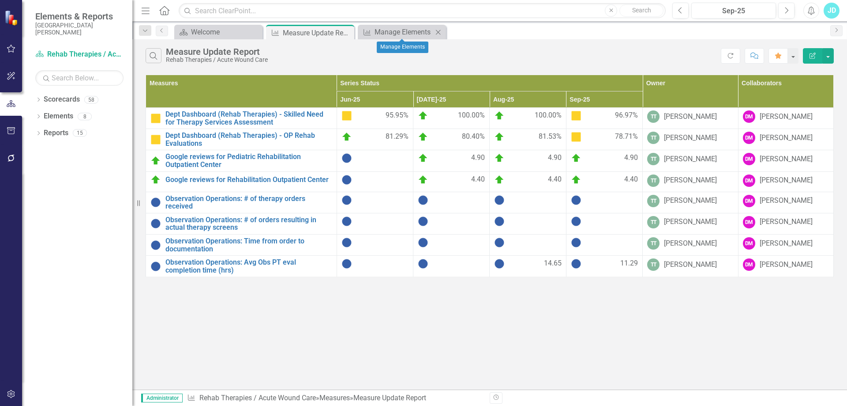
click at [441, 30] on icon "Close" at bounding box center [438, 32] width 9 height 7
click at [62, 100] on link "Scorecards" at bounding box center [62, 99] width 36 height 10
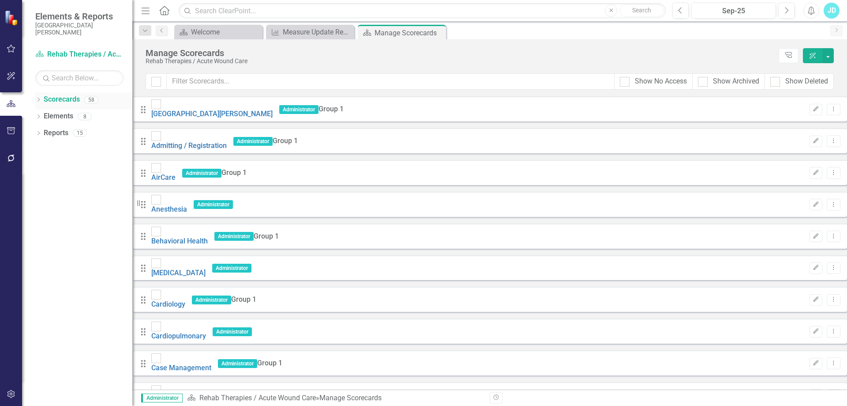
click at [36, 98] on div "Dropdown" at bounding box center [38, 101] width 6 height 8
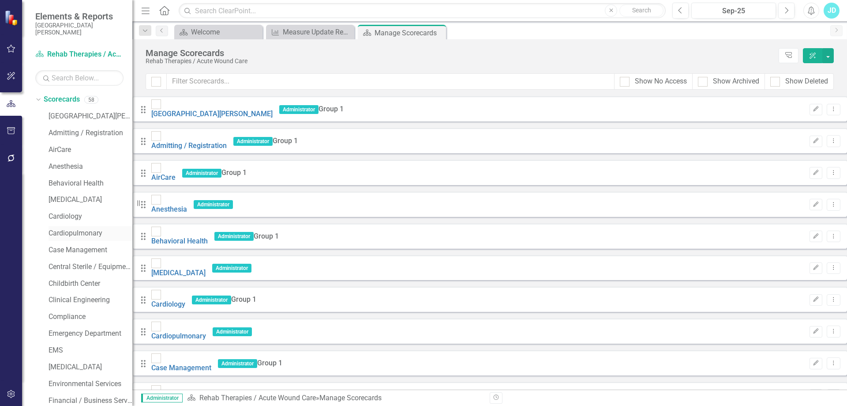
click at [70, 230] on link "Cardiopulmonary" at bounding box center [91, 233] width 84 height 10
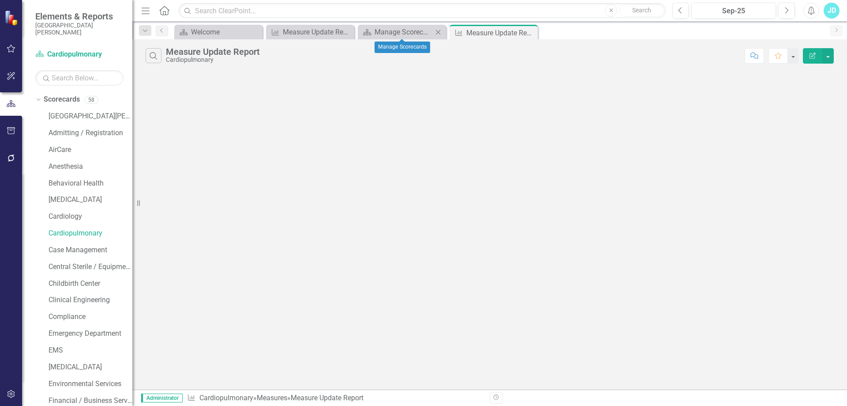
click at [438, 32] on icon "Close" at bounding box center [438, 32] width 9 height 7
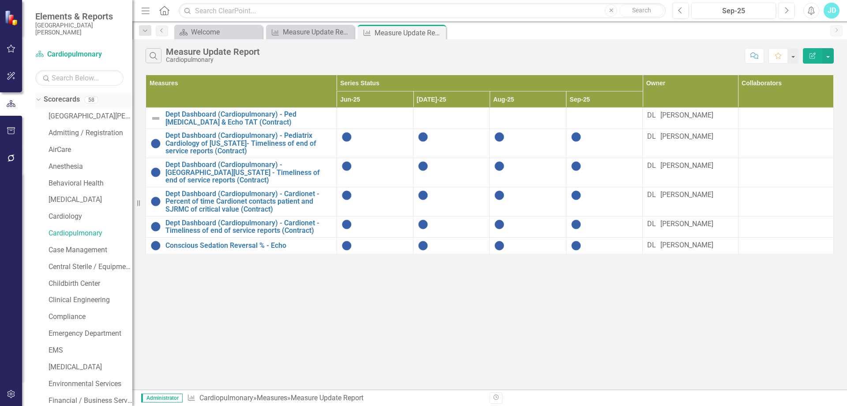
click at [38, 98] on icon "Dropdown" at bounding box center [37, 99] width 5 height 6
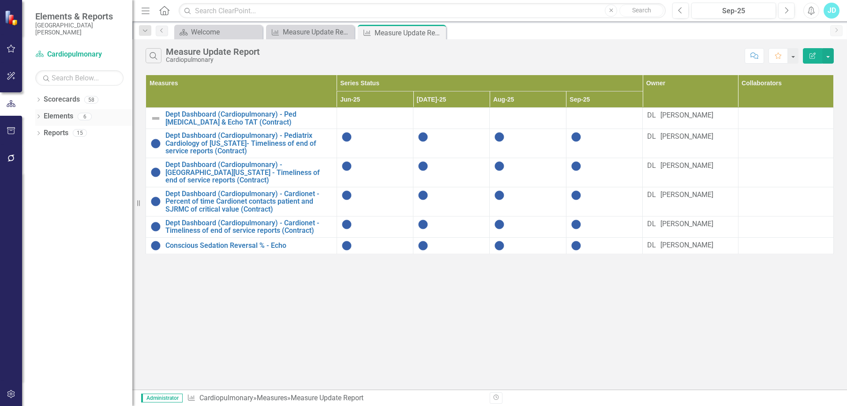
click at [54, 116] on link "Elements" at bounding box center [59, 116] width 30 height 10
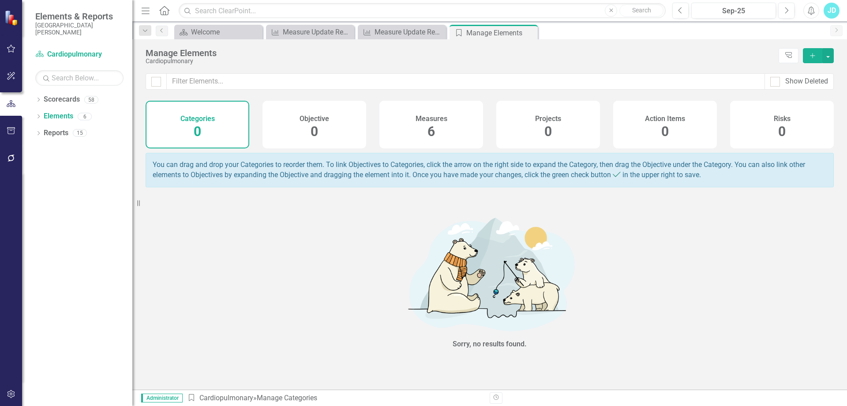
click at [446, 126] on div "Measures 6" at bounding box center [431, 125] width 104 height 48
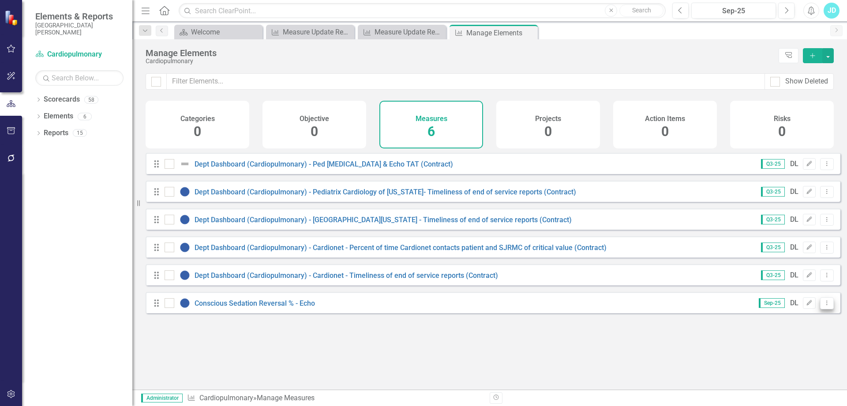
click at [823, 305] on icon "Dropdown Menu" at bounding box center [827, 303] width 8 height 6
click at [787, 353] on link "Copy Duplicate Measure" at bounding box center [786, 357] width 79 height 16
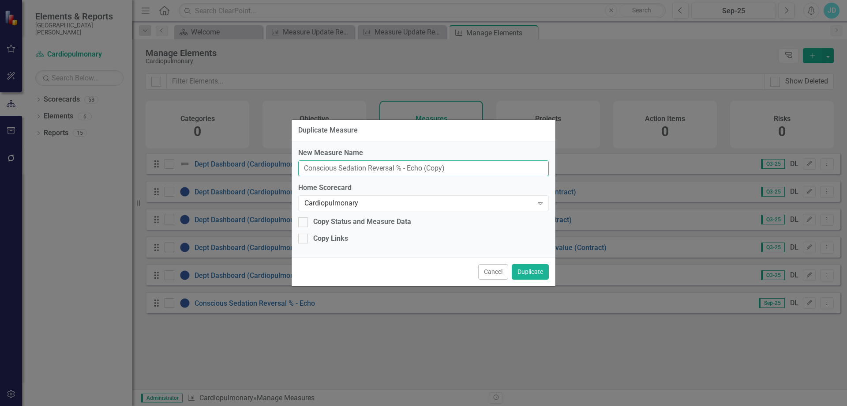
drag, startPoint x: 305, startPoint y: 167, endPoint x: 490, endPoint y: 166, distance: 184.9
click at [490, 166] on input "Conscious Sedation Reversal % - Echo (Copy)" at bounding box center [423, 168] width 251 height 16
click at [380, 166] on input "Observation" at bounding box center [423, 168] width 251 height 16
click at [396, 170] on input "Observation Operations:" at bounding box center [423, 168] width 251 height 16
paste input "Order to interpretation time Echo"
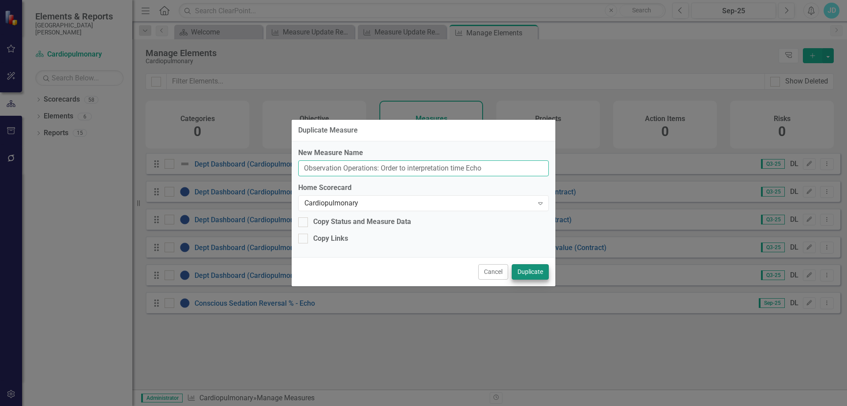
type input "Observation Operations: Order to interpretation time Echo"
click at [531, 272] on button "Duplicate" at bounding box center [530, 271] width 37 height 15
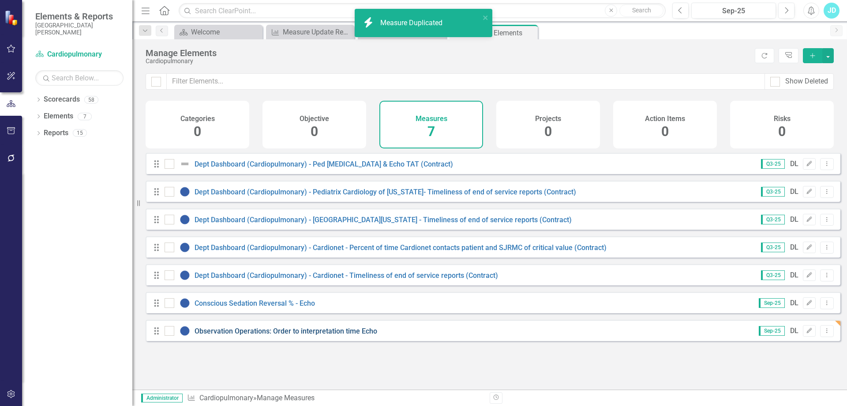
click at [329, 335] on link "Observation Operations: Order to interpretation time Echo" at bounding box center [286, 331] width 183 height 8
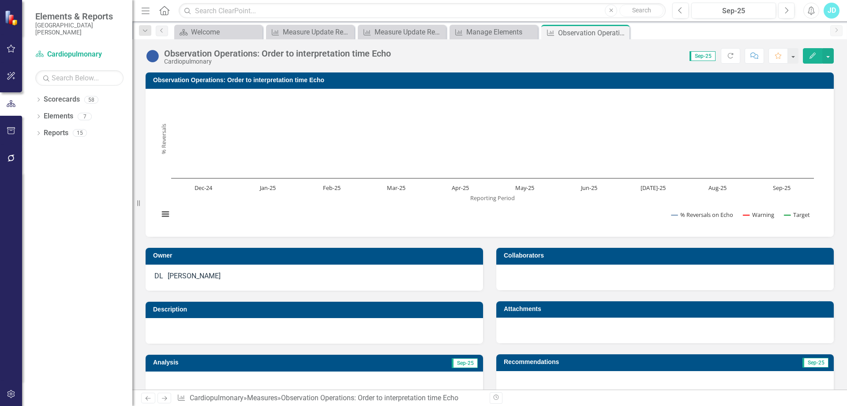
click at [171, 82] on h3 "Observation Operations: Order to interpretation time Echo" at bounding box center [491, 80] width 676 height 7
click at [172, 82] on h3 "Observation Operations: Order to interpretation time Echo" at bounding box center [491, 80] width 676 height 7
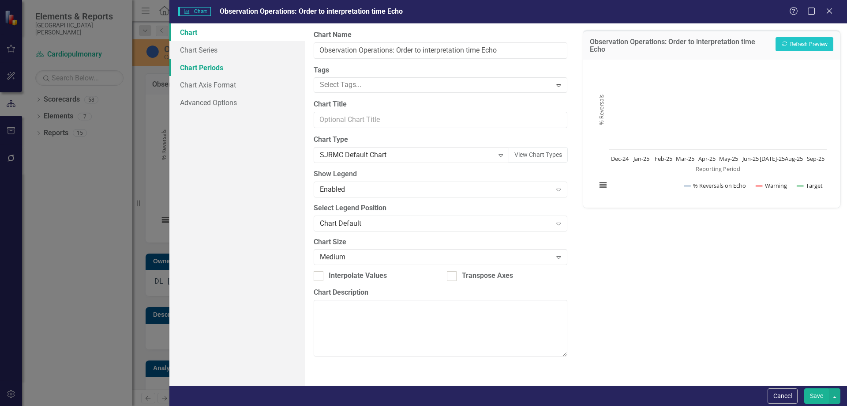
click at [193, 68] on link "Chart Periods" at bounding box center [236, 68] width 135 height 18
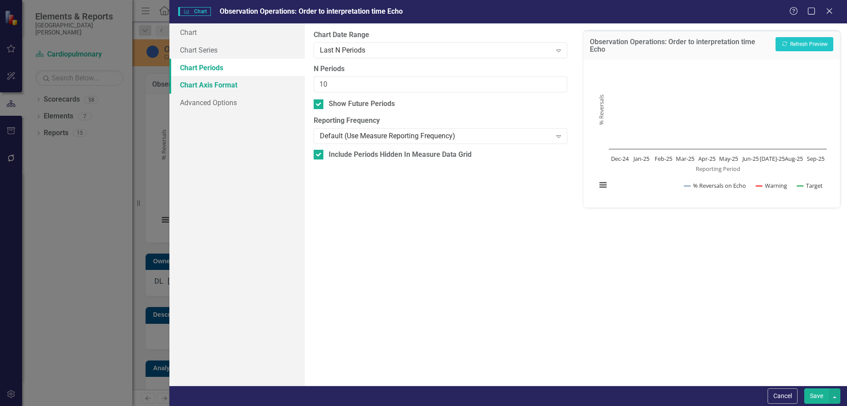
click at [239, 88] on link "Chart Axis Format" at bounding box center [236, 85] width 135 height 18
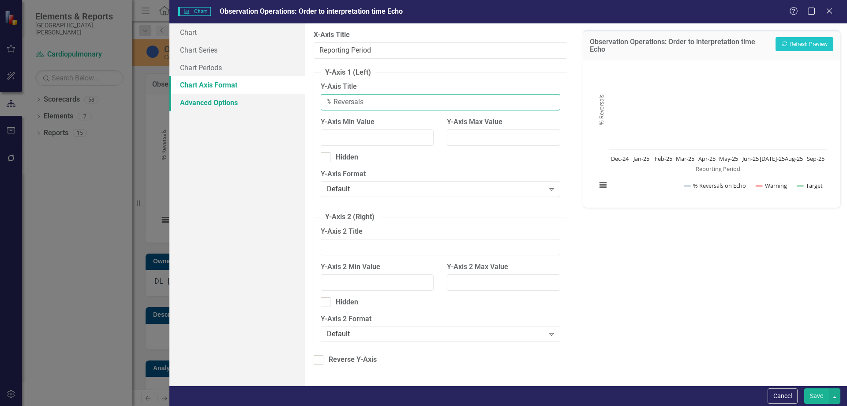
drag, startPoint x: 403, startPoint y: 100, endPoint x: 299, endPoint y: 99, distance: 103.7
click at [299, 99] on div "Chart Chart Series Chart Periods Chart Axis Format Advanced Options From this p…" at bounding box center [508, 204] width 678 height 362
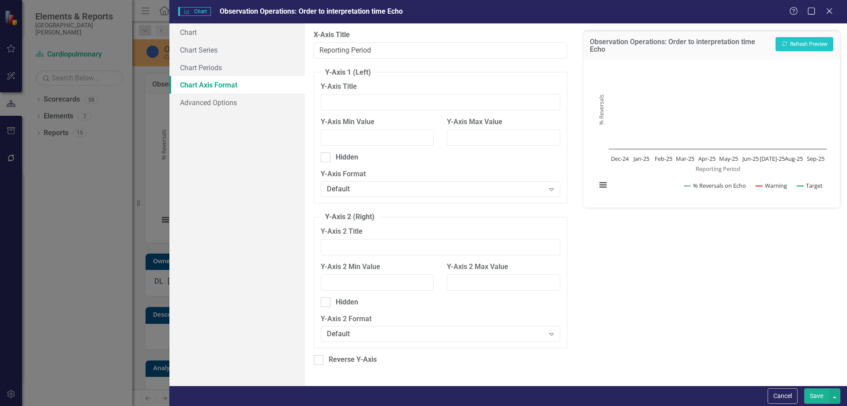
click at [818, 392] on button "Save" at bounding box center [816, 395] width 25 height 15
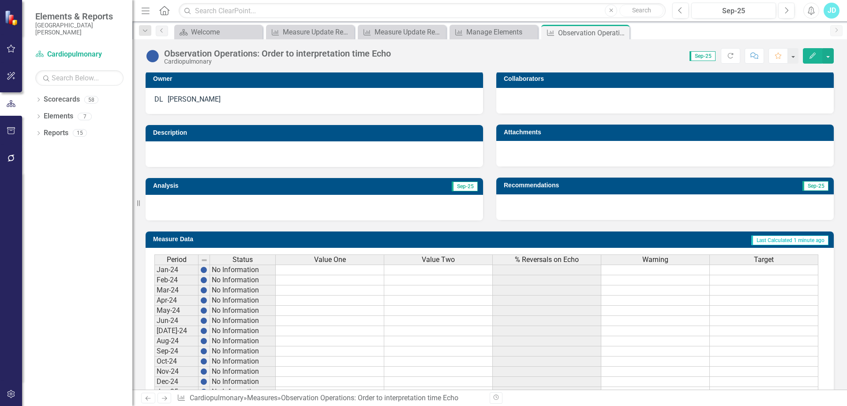
scroll to position [265, 0]
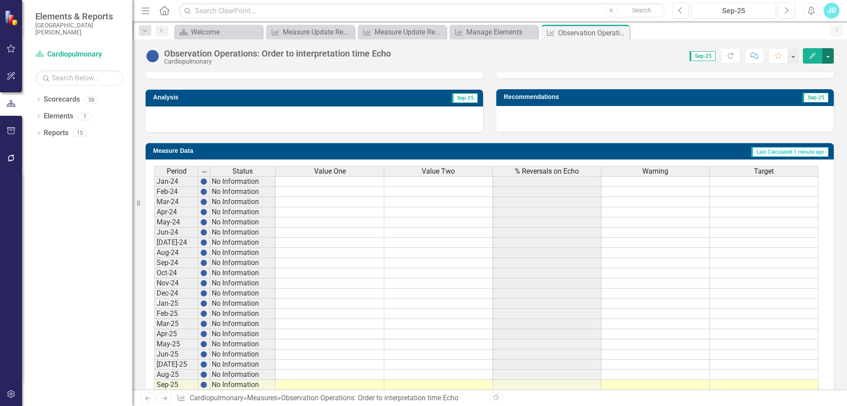
click at [832, 55] on button "button" at bounding box center [828, 55] width 11 height 15
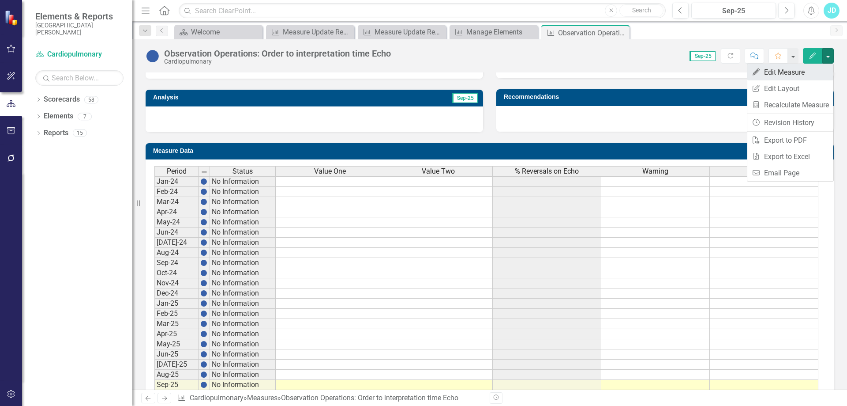
click at [806, 70] on link "Edit Edit Measure" at bounding box center [790, 72] width 86 height 16
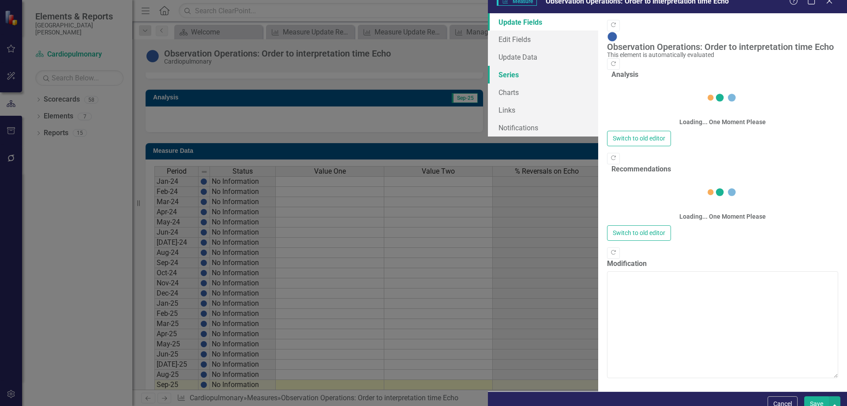
click at [488, 83] on link "Series" at bounding box center [543, 75] width 110 height 18
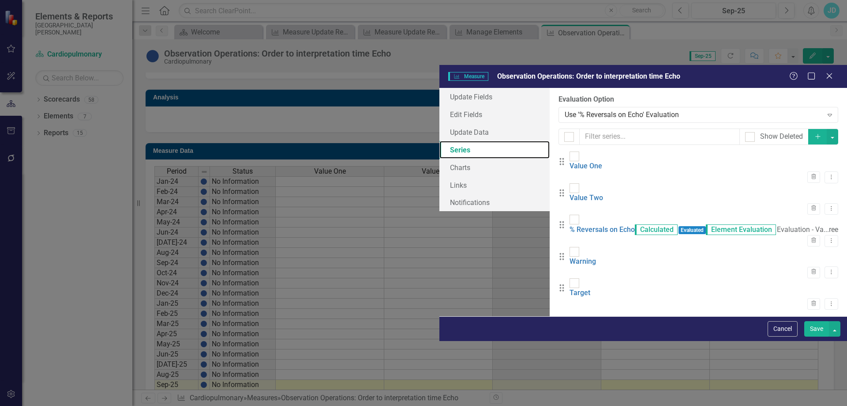
scroll to position [0, 0]
click at [570, 225] on link "% Reversals on Echo" at bounding box center [602, 229] width 65 height 8
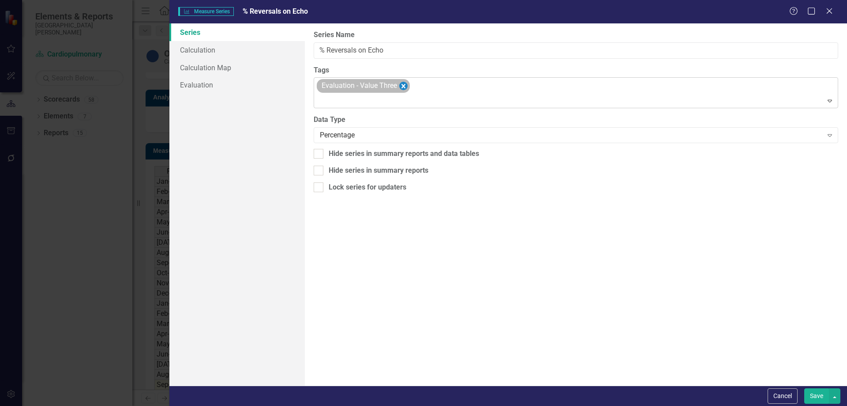
click at [401, 84] on icon "Remove [object Object]" at bounding box center [403, 86] width 8 height 11
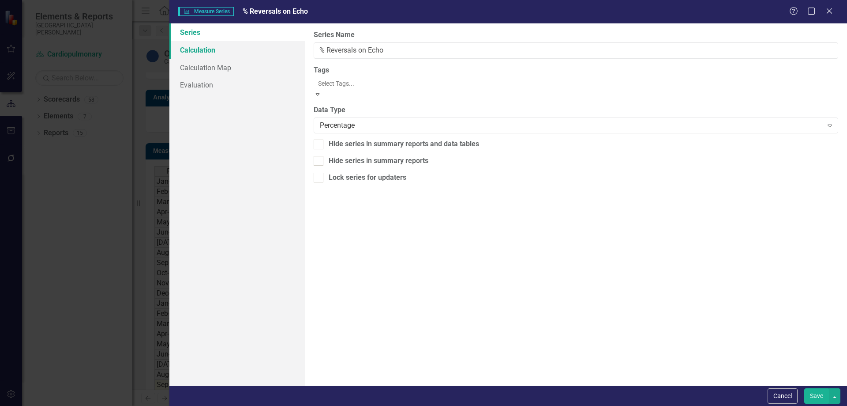
click at [204, 47] on link "Calculation" at bounding box center [236, 50] width 135 height 18
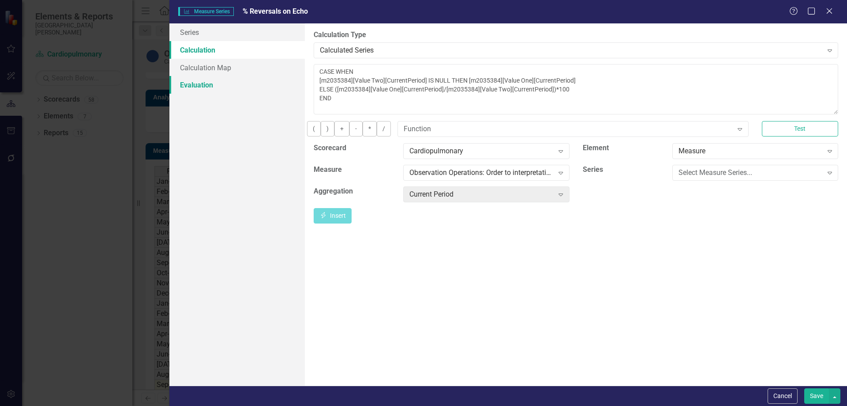
click at [206, 84] on link "Evaluation" at bounding box center [236, 85] width 135 height 18
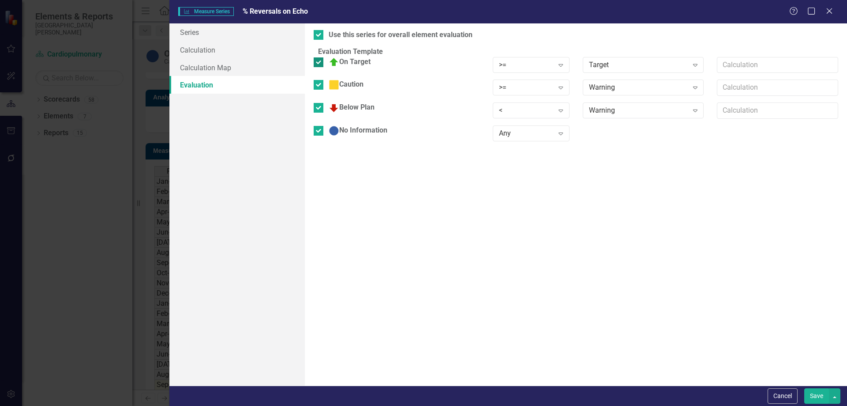
click at [319, 63] on input "On Target" at bounding box center [317, 60] width 6 height 6
checkbox input "false"
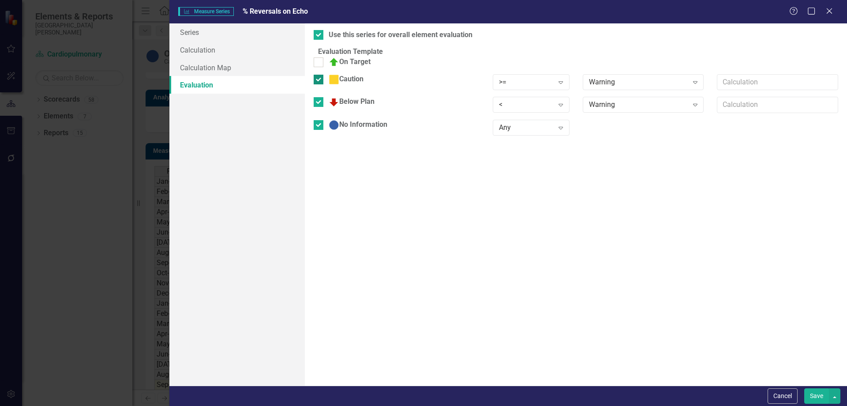
click at [319, 80] on input "Caution" at bounding box center [317, 78] width 6 height 6
checkbox input "false"
click at [323, 101] on div at bounding box center [319, 97] width 10 height 10
click at [319, 98] on input "Below Plan" at bounding box center [317, 95] width 6 height 6
checkbox input "false"
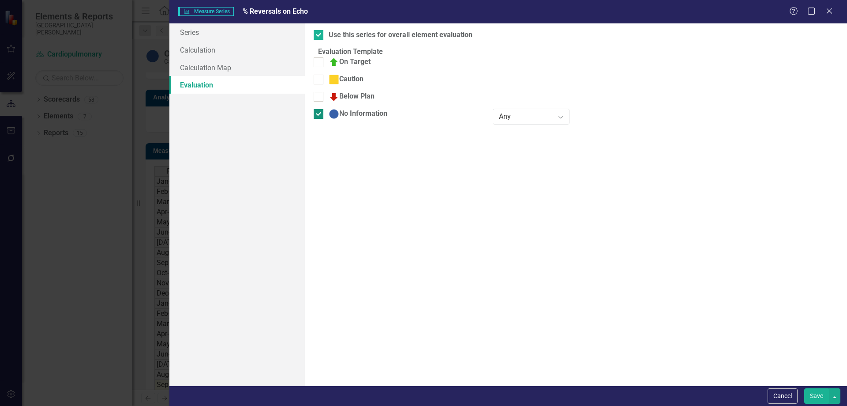
click at [319, 115] on input "No Information" at bounding box center [317, 112] width 6 height 6
checkbox input "false"
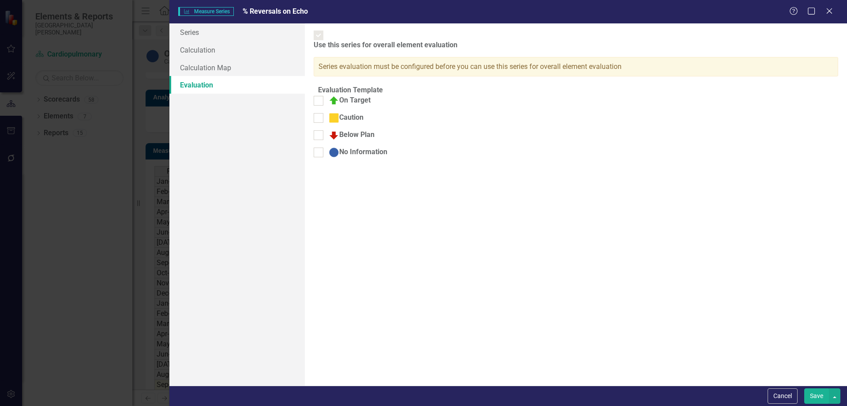
click at [815, 397] on button "Save" at bounding box center [816, 395] width 25 height 15
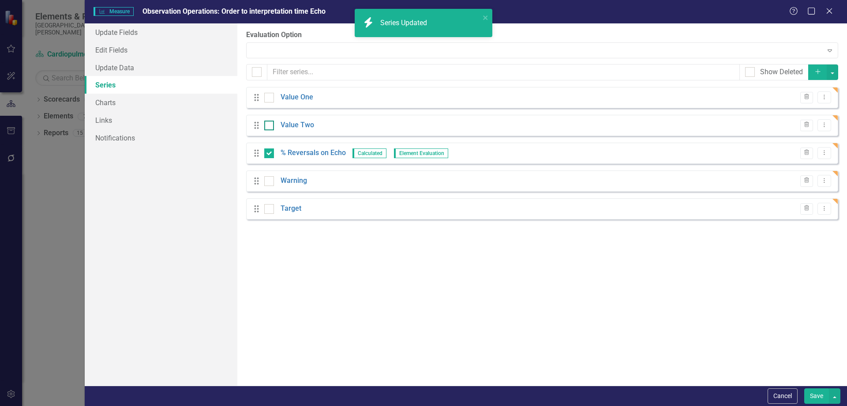
scroll to position [265, 0]
click at [270, 127] on div at bounding box center [269, 125] width 10 height 10
click at [270, 126] on input "checkbox" at bounding box center [267, 123] width 6 height 6
checkbox input "true"
click at [835, 76] on button "button" at bounding box center [832, 71] width 11 height 15
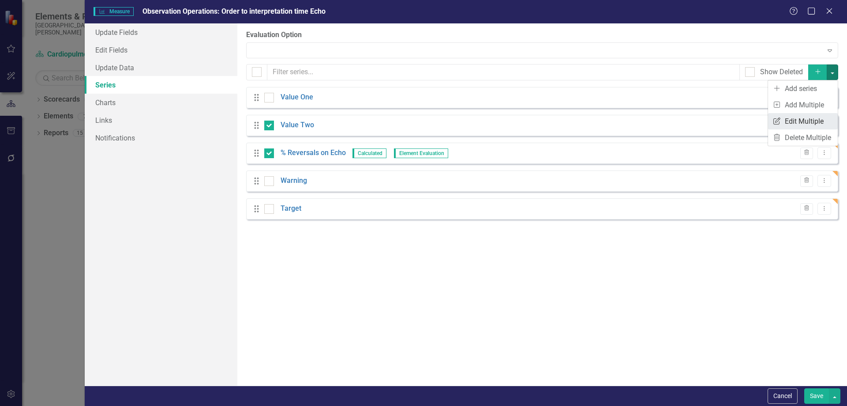
click at [803, 120] on link "Edit Multiple Edit Multiple" at bounding box center [803, 121] width 70 height 16
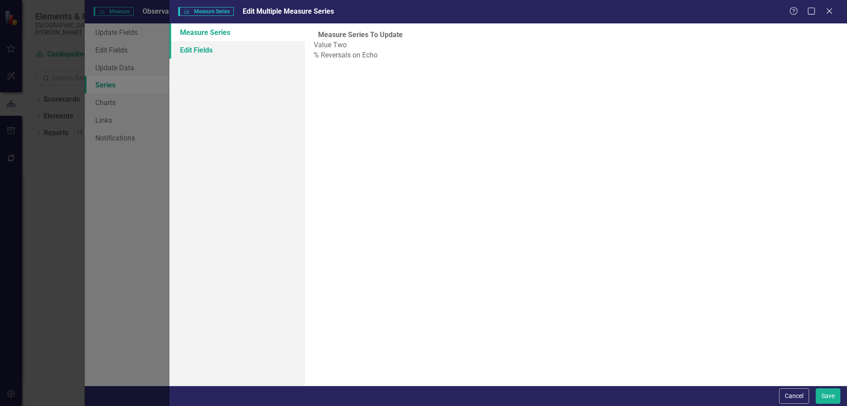
click at [211, 47] on link "Edit Fields" at bounding box center [236, 50] width 135 height 18
click at [353, 53] on div at bounding box center [569, 48] width 506 height 12
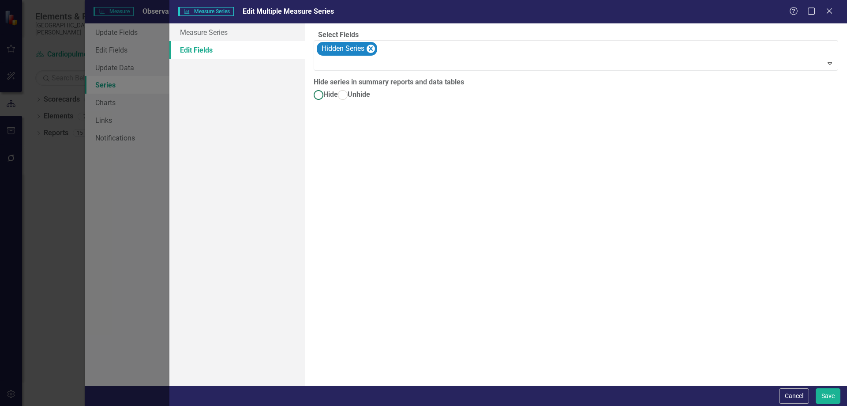
drag, startPoint x: 332, startPoint y: 106, endPoint x: 349, endPoint y: 85, distance: 27.6
click at [332, 98] on span "Hide" at bounding box center [330, 94] width 15 height 8
click at [326, 102] on input "Hide" at bounding box center [319, 95] width 14 height 14
radio input "true"
click at [361, 69] on div at bounding box center [571, 64] width 511 height 12
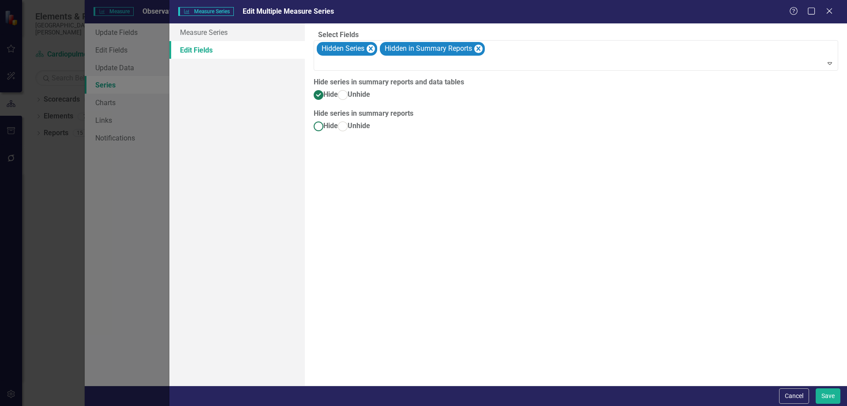
drag, startPoint x: 332, startPoint y: 148, endPoint x: 384, endPoint y: 192, distance: 68.6
click at [331, 130] on span "Hide" at bounding box center [330, 125] width 15 height 8
click at [326, 133] on input "Hide" at bounding box center [319, 126] width 14 height 14
radio input "true"
click at [828, 398] on button "Save" at bounding box center [828, 395] width 25 height 15
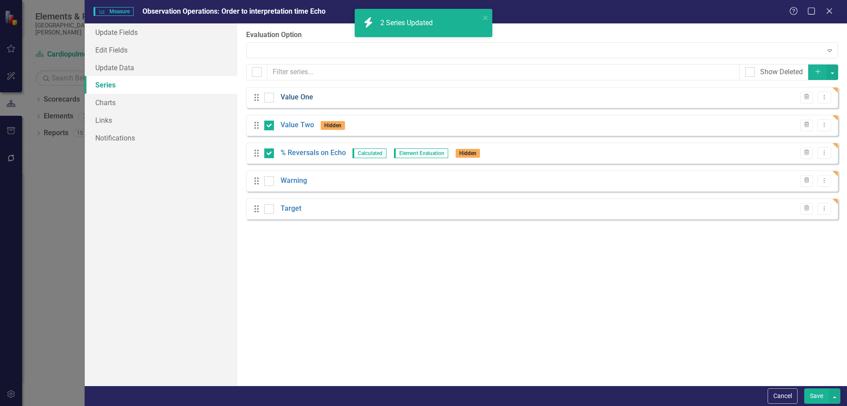
click at [288, 96] on link "Value One" at bounding box center [297, 97] width 33 height 10
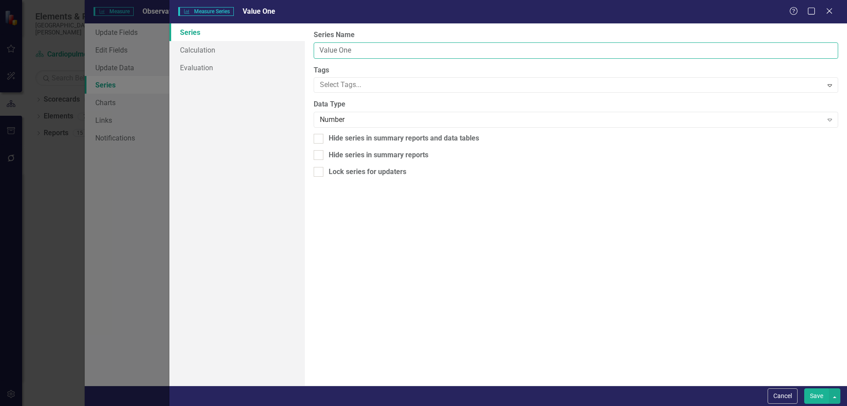
drag, startPoint x: 353, startPoint y: 44, endPoint x: 354, endPoint y: 49, distance: 5.9
click at [353, 45] on input "Value One" at bounding box center [576, 50] width 525 height 16
drag, startPoint x: 354, startPoint y: 49, endPoint x: 308, endPoint y: 50, distance: 46.8
click at [308, 50] on div "From this page, you can edit the name, type, and visibility options of your ser…" at bounding box center [576, 204] width 542 height 362
paste input "Order to interpretation time Echo"
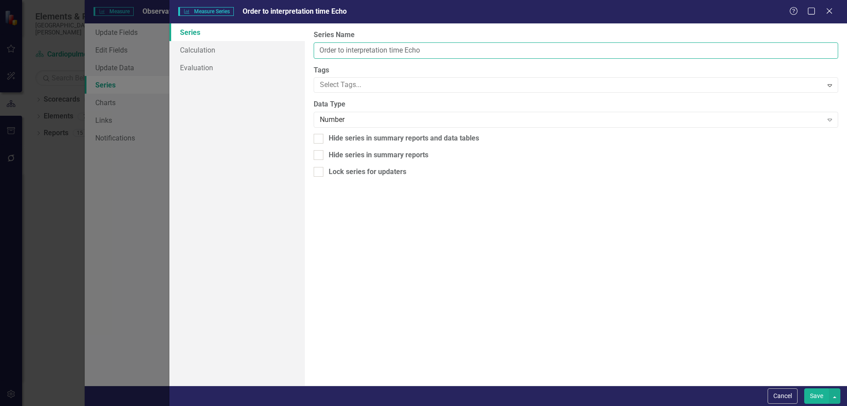
click at [317, 48] on input "Order to interpretation time Echo" at bounding box center [576, 50] width 525 height 16
click at [459, 49] on input "Echo - Order to interpretation time Echo" at bounding box center [576, 50] width 525 height 16
type input "Echo - Order to interpretation time"
click at [812, 391] on button "Save" at bounding box center [816, 395] width 25 height 15
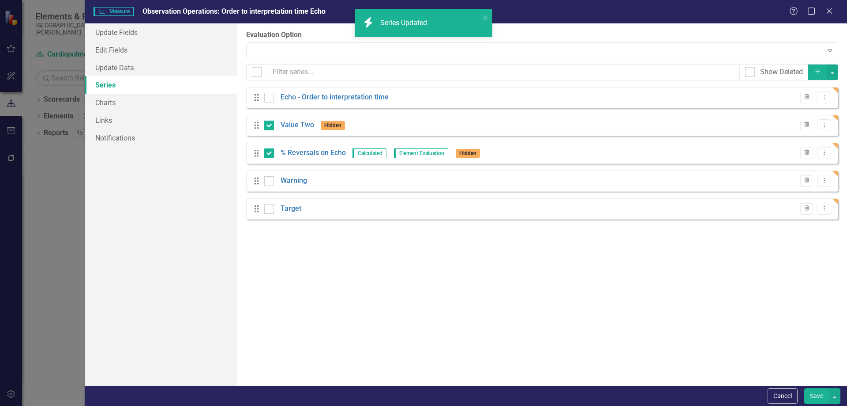
click at [816, 395] on button "Save" at bounding box center [816, 395] width 25 height 15
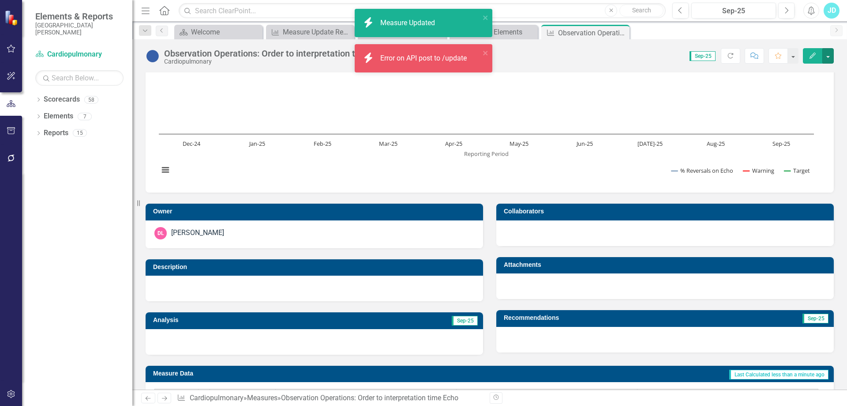
scroll to position [0, 0]
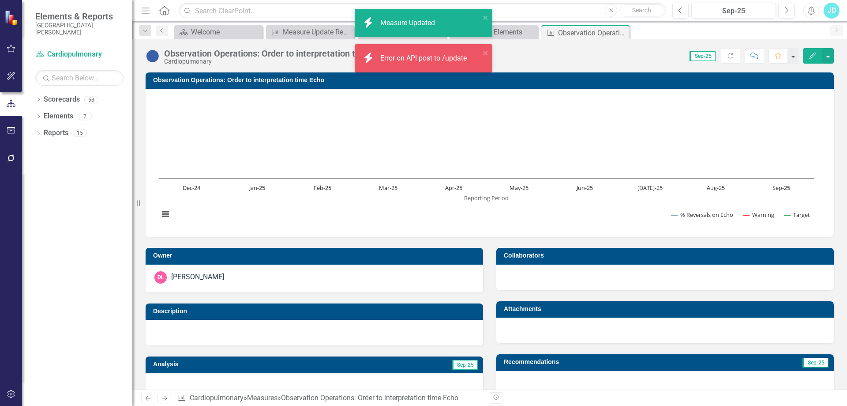
click at [224, 76] on td "Observation Operations: Order to interpretation time Echo" at bounding box center [491, 81] width 676 height 13
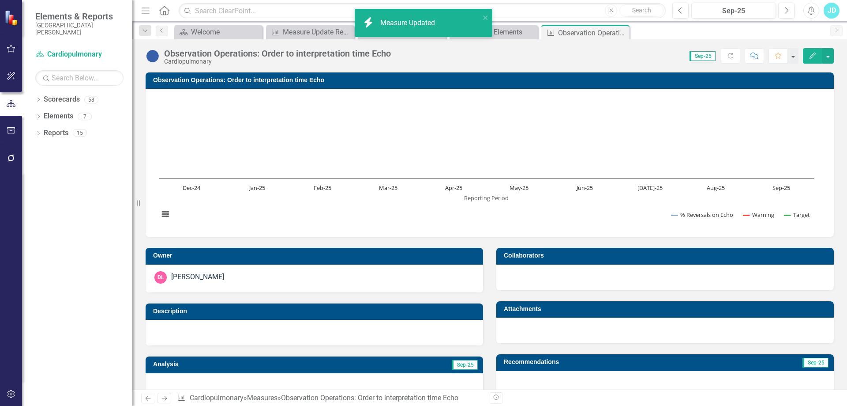
click at [224, 76] on td "Observation Operations: Order to interpretation time Echo" at bounding box center [491, 81] width 676 height 13
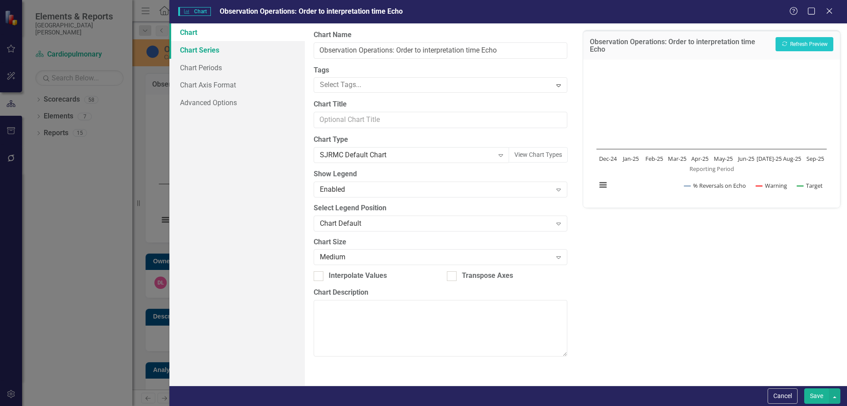
click at [227, 56] on link "Chart Series" at bounding box center [236, 50] width 135 height 18
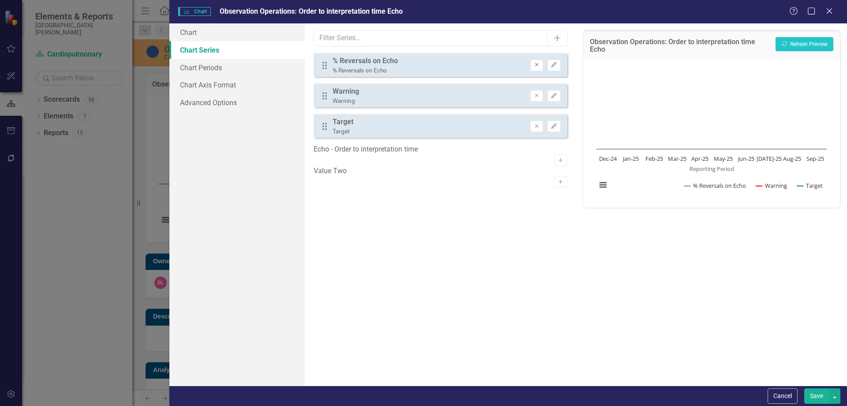
click at [535, 65] on icon "Remove" at bounding box center [536, 64] width 7 height 5
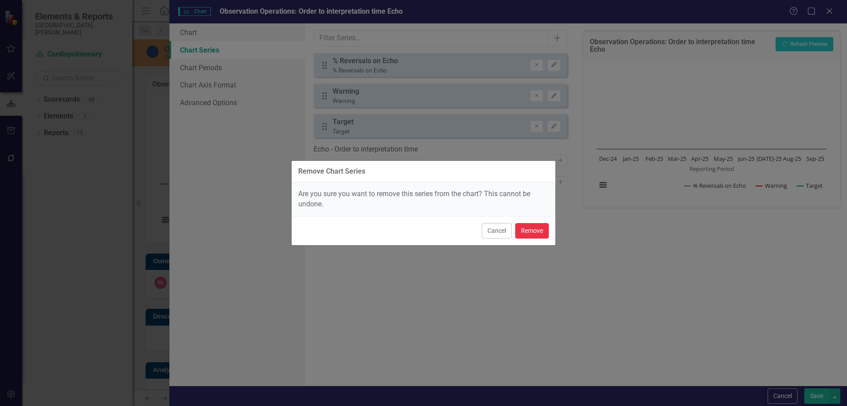
click at [544, 236] on button "Remove" at bounding box center [532, 230] width 34 height 15
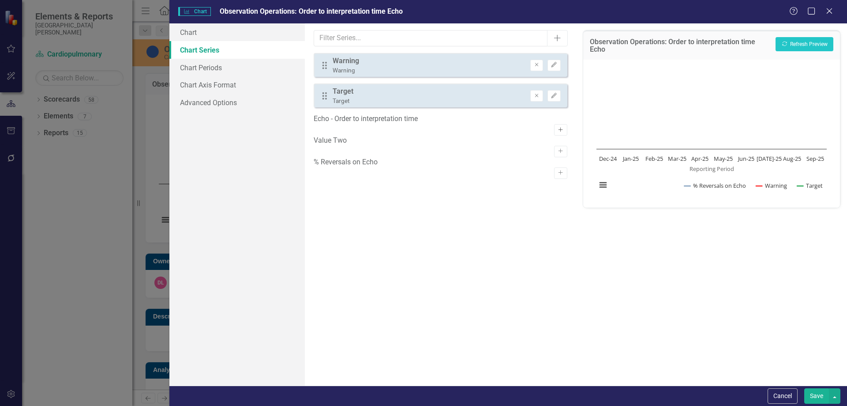
click at [557, 127] on icon "Activate" at bounding box center [560, 129] width 7 height 5
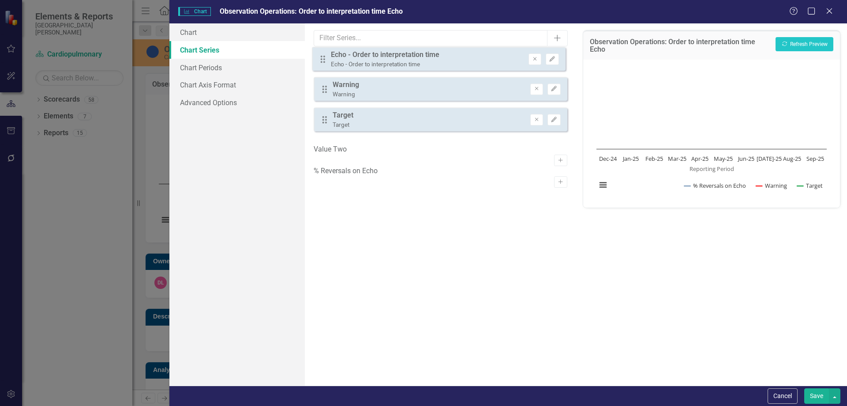
drag, startPoint x: 323, startPoint y: 128, endPoint x: 322, endPoint y: 59, distance: 68.9
click at [322, 59] on div "Drag Warning Warning Remove Edit Drag Target Target Remove Edit Drag Echo - Ord…" at bounding box center [440, 95] width 253 height 85
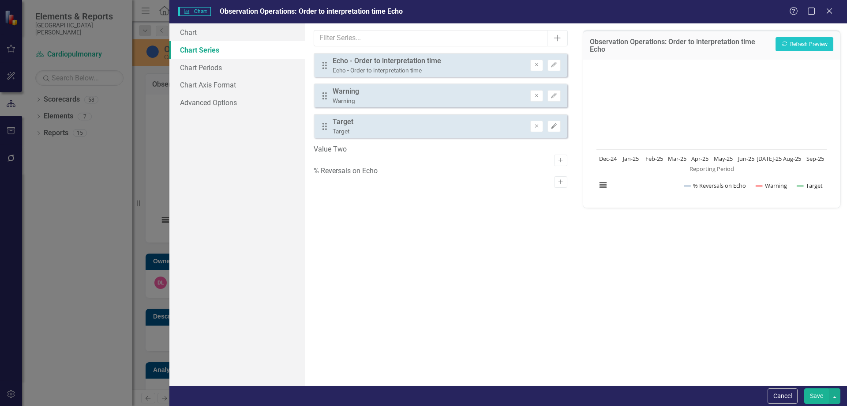
click at [820, 399] on button "Save" at bounding box center [816, 395] width 25 height 15
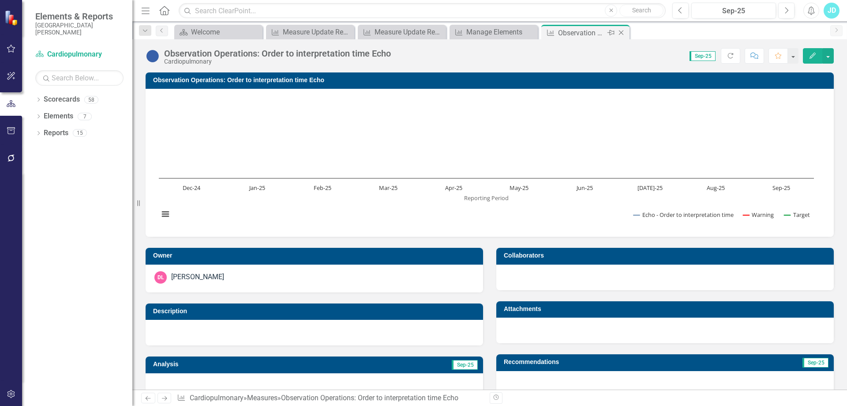
click at [620, 32] on icon "Close" at bounding box center [621, 32] width 9 height 7
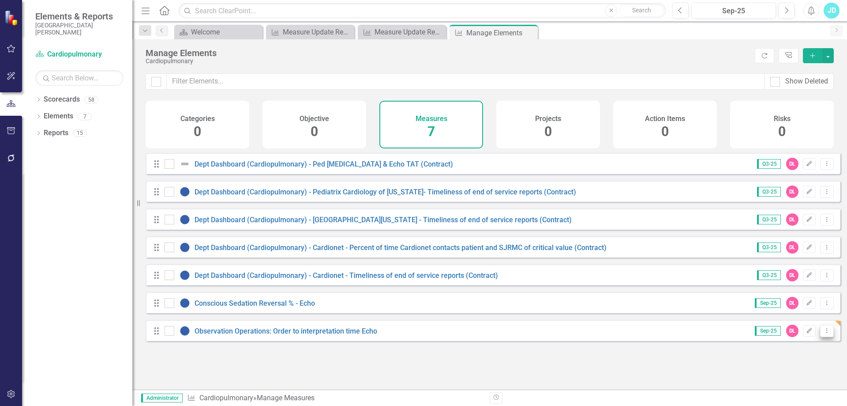
click at [823, 337] on button "Dropdown Menu" at bounding box center [827, 331] width 14 height 12
click at [802, 305] on link "Copy Duplicate Measure" at bounding box center [786, 306] width 79 height 16
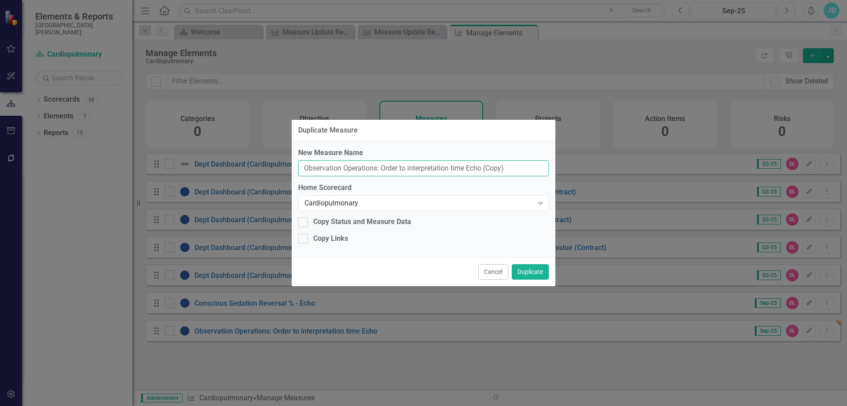
drag, startPoint x: 383, startPoint y: 169, endPoint x: 533, endPoint y: 168, distance: 150.5
click at [533, 168] on input "Observation Operations: Order to interpretation time Echo (Copy)" at bounding box center [423, 168] width 251 height 16
paste input "Interpretation time Stress tests"
type input "Observation Operations: Order to Interpretation time Stress tests"
click at [523, 270] on button "Duplicate" at bounding box center [530, 271] width 37 height 15
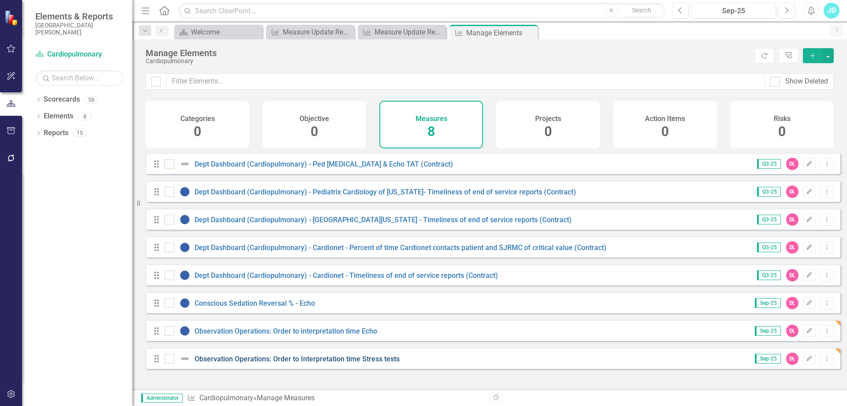
click at [287, 362] on link "Observation Operations: Order to Interpretation time Stress tests" at bounding box center [297, 358] width 205 height 8
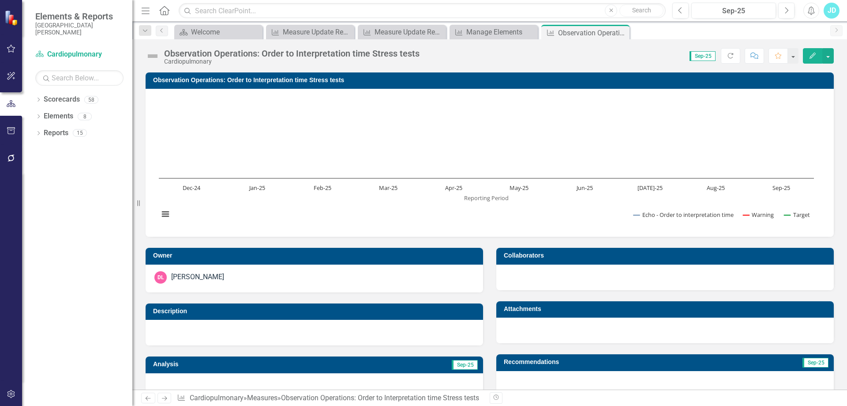
scroll to position [221, 0]
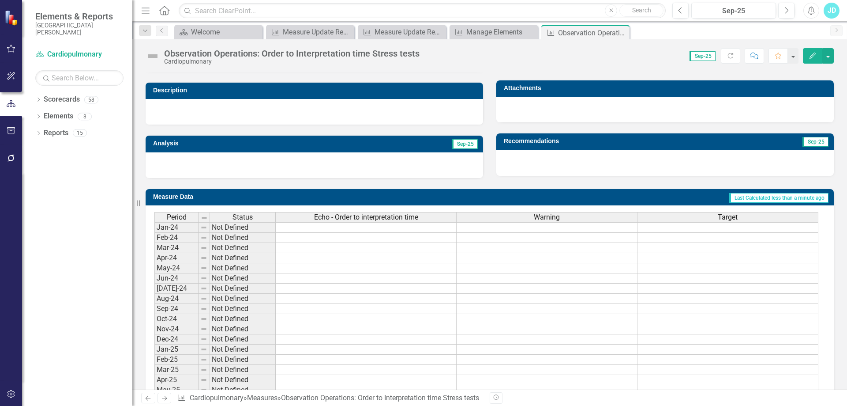
click at [353, 218] on span "Echo - Order to interpretation time" at bounding box center [366, 217] width 104 height 8
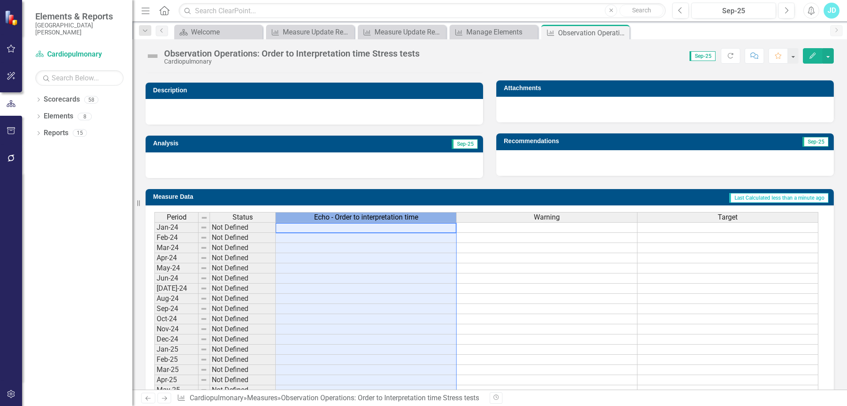
click at [353, 218] on span "Echo - Order to interpretation time" at bounding box center [366, 217] width 104 height 8
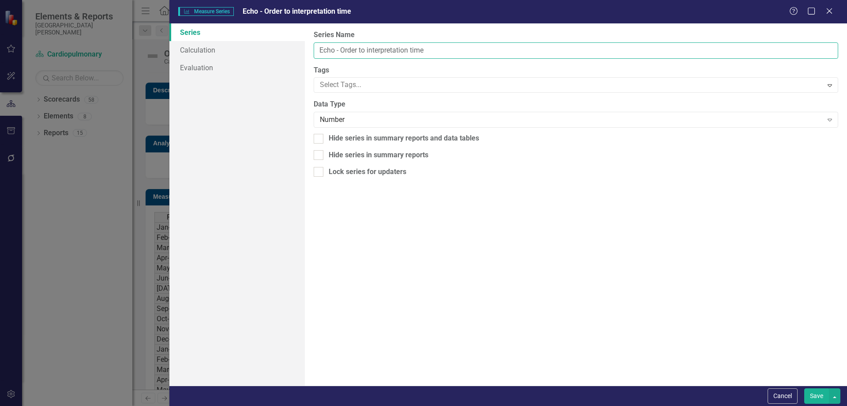
drag, startPoint x: 336, startPoint y: 50, endPoint x: 318, endPoint y: 52, distance: 17.7
click at [318, 52] on input "Echo - Order to interpretation time" at bounding box center [576, 50] width 525 height 16
type input "Stress Tests - Order to interpretation time"
click at [818, 396] on button "Save" at bounding box center [816, 395] width 25 height 15
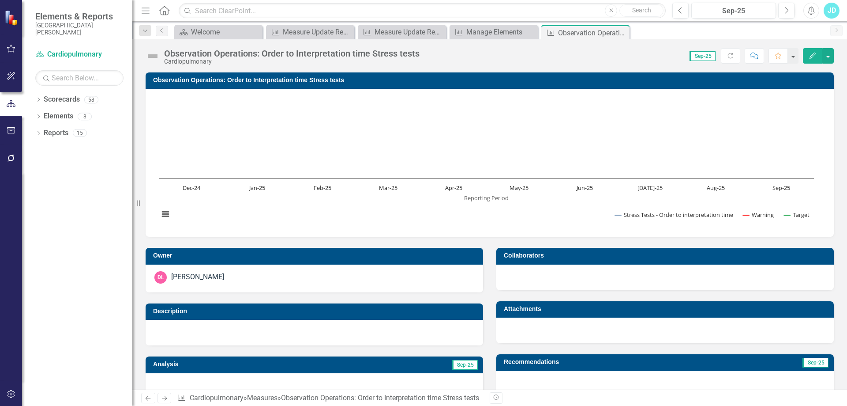
scroll to position [132, 0]
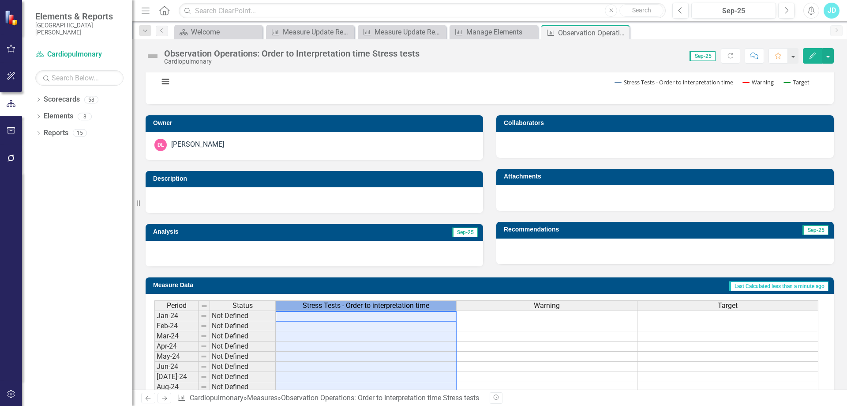
click at [361, 307] on span "Stress Tests - Order to interpretation time" at bounding box center [366, 305] width 127 height 8
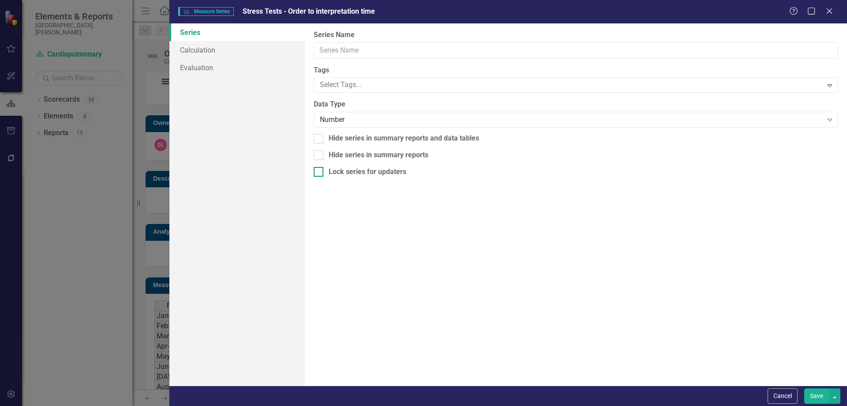
type input "Stress Tests - Order to interpretation time"
click at [362, 88] on div at bounding box center [569, 85] width 506 height 12
click at [70, 405] on span "Evaluation - Value One" at bounding box center [35, 410] width 70 height 8
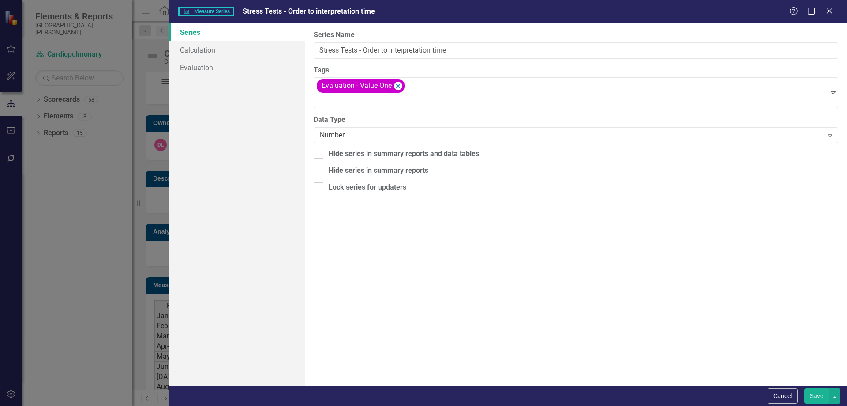
click at [819, 397] on button "Save" at bounding box center [816, 395] width 25 height 15
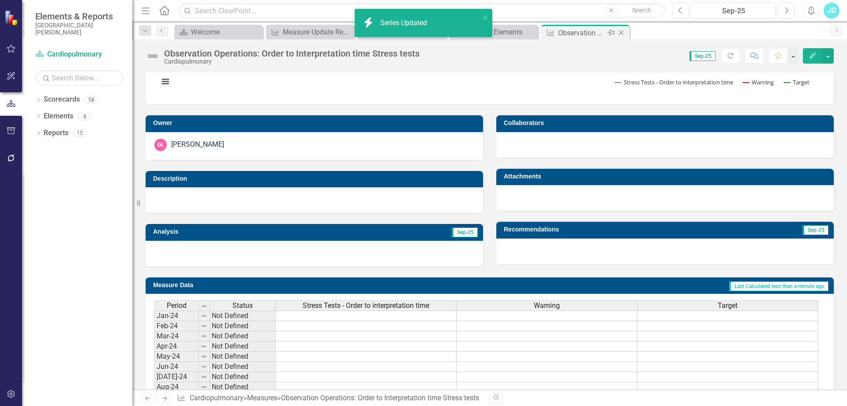
click at [623, 32] on icon "Close" at bounding box center [621, 32] width 9 height 7
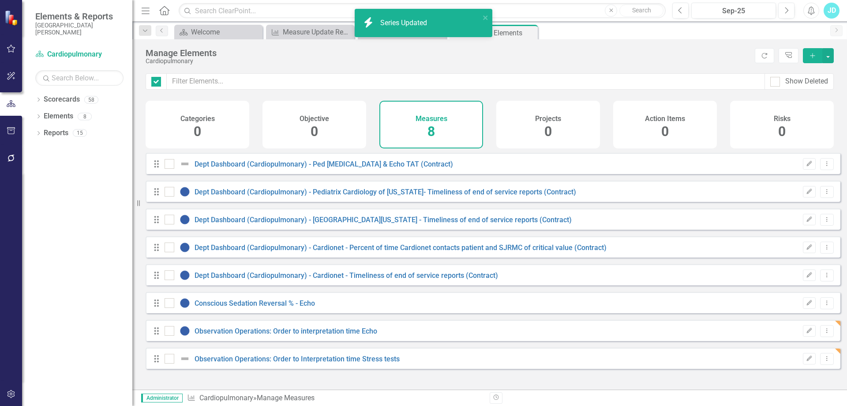
checkbox input "false"
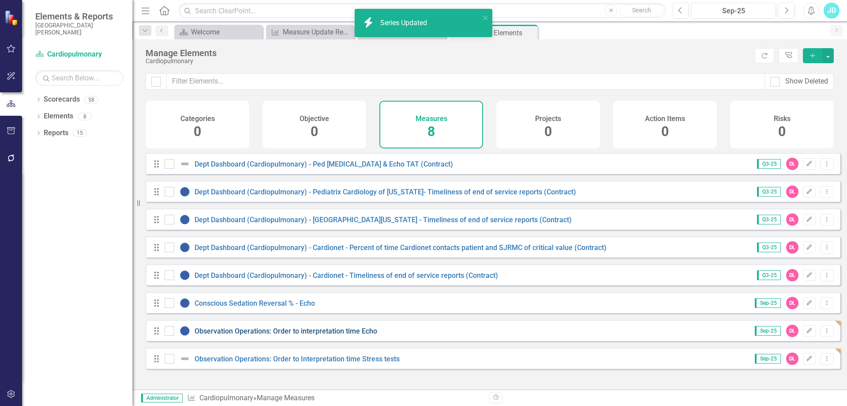
click at [229, 335] on link "Observation Operations: Order to interpretation time Echo" at bounding box center [286, 331] width 183 height 8
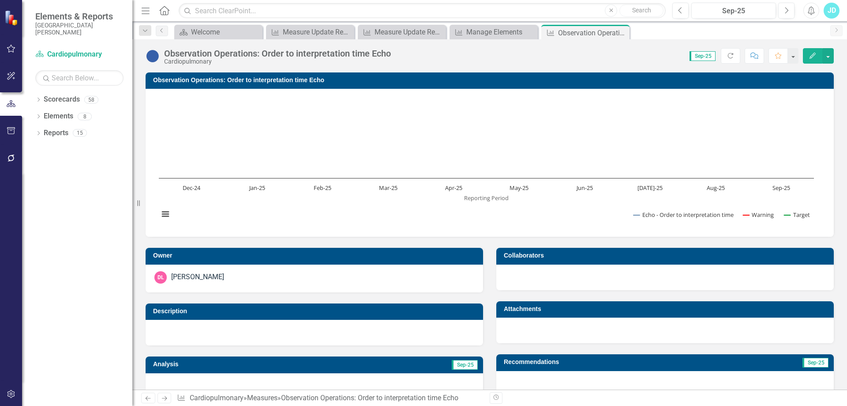
scroll to position [177, 0]
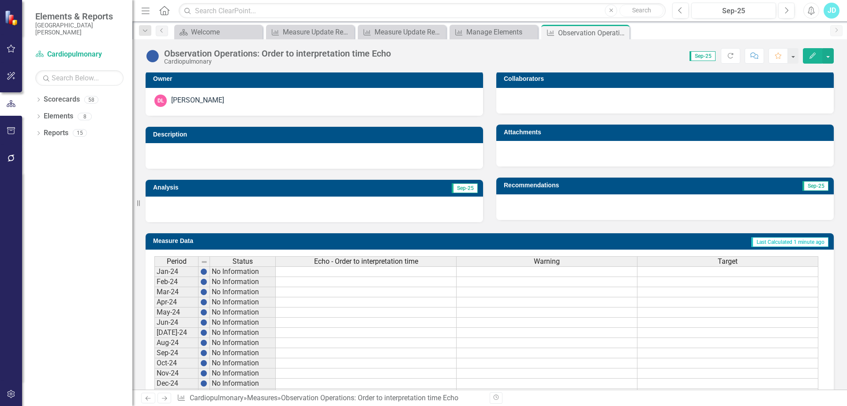
click at [340, 262] on span "Echo - Order to interpretation time" at bounding box center [366, 261] width 104 height 8
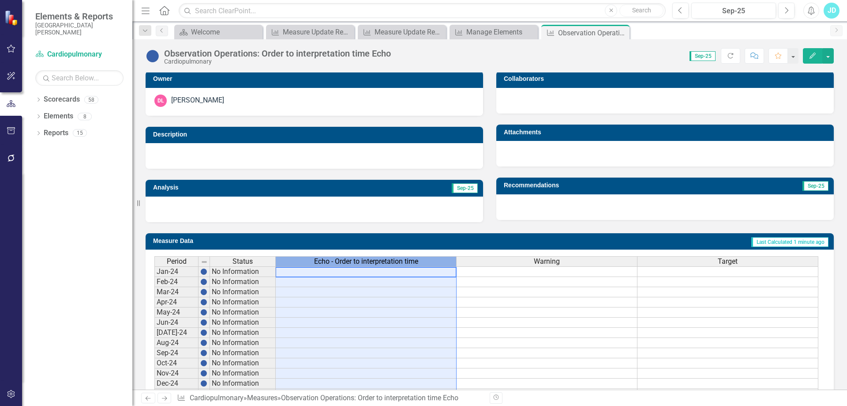
click at [340, 262] on span "Echo - Order to interpretation time" at bounding box center [366, 261] width 104 height 8
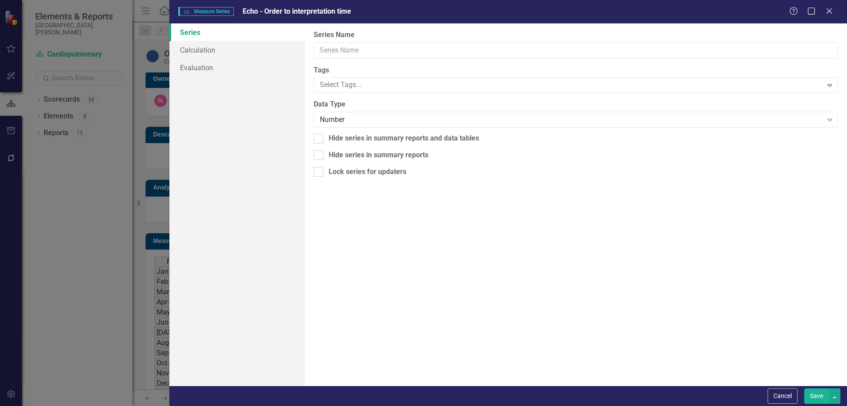
type input "Echo - Order to interpretation time"
click at [361, 87] on div at bounding box center [569, 85] width 506 height 12
click at [70, 405] on span "Evaluation - Value One" at bounding box center [35, 410] width 70 height 8
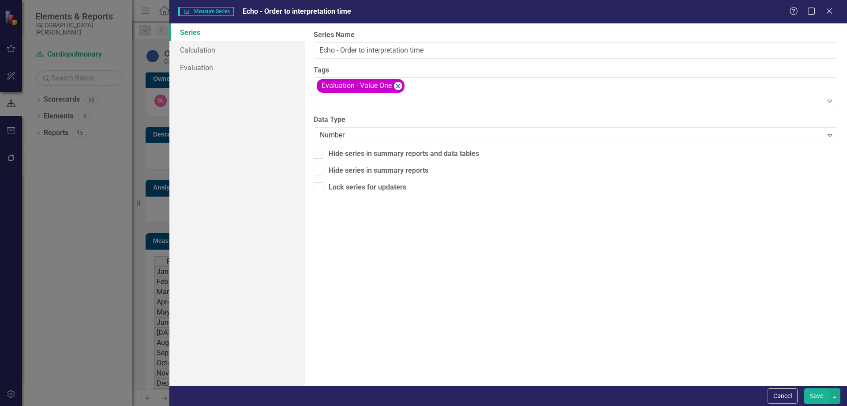
click at [817, 394] on button "Save" at bounding box center [816, 395] width 25 height 15
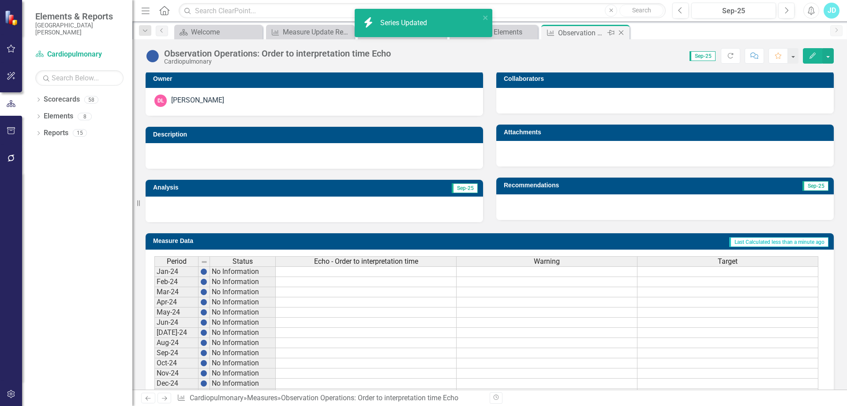
click at [622, 32] on icon at bounding box center [621, 32] width 5 height 5
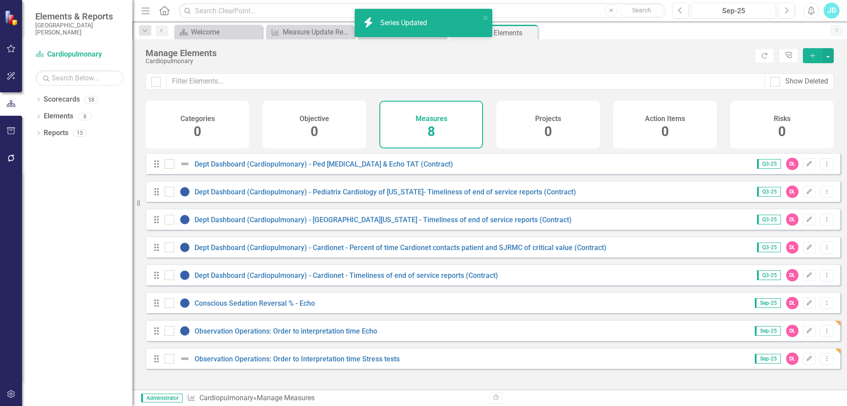
click at [0, 0] on icon "Close" at bounding box center [0, 0] width 0 height 0
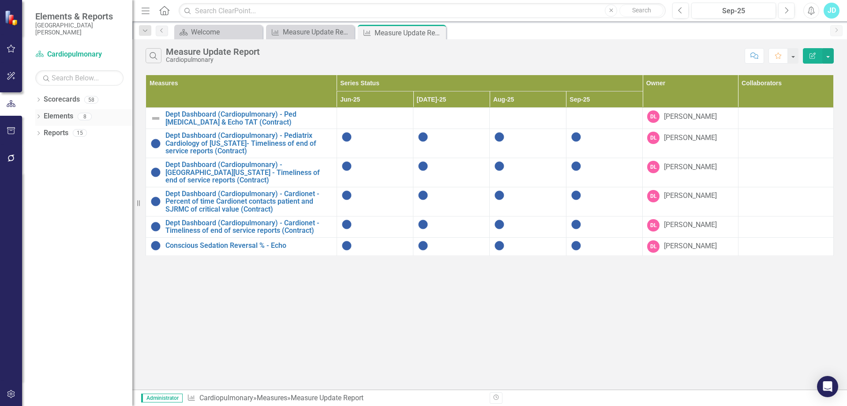
click at [61, 116] on link "Elements" at bounding box center [59, 116] width 30 height 10
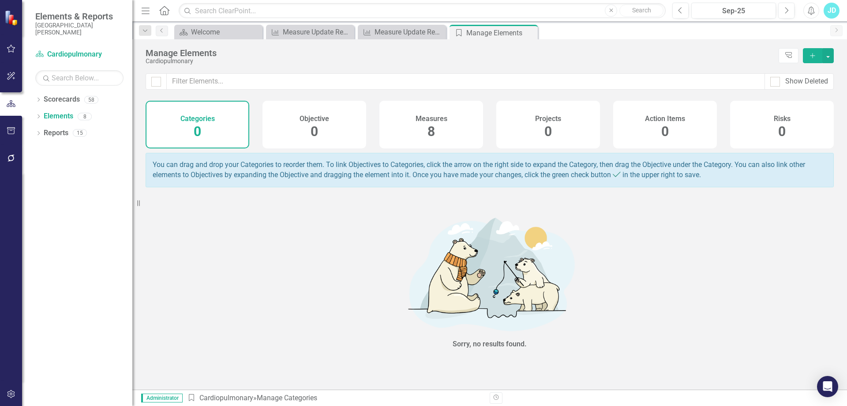
click at [451, 108] on div "Measures 8" at bounding box center [431, 125] width 104 height 48
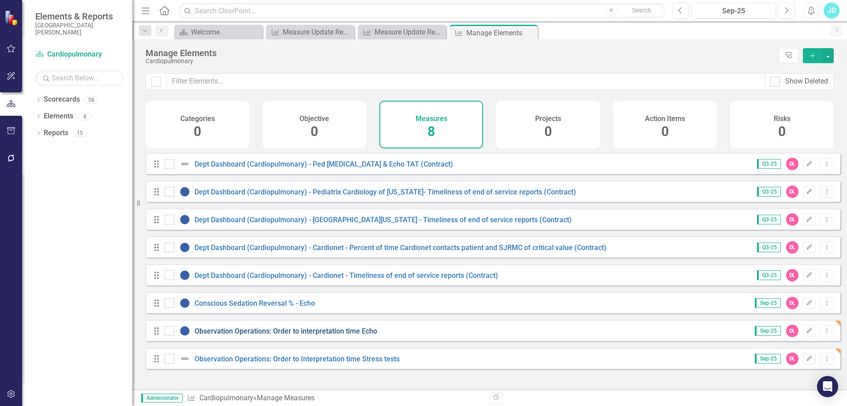
click at [293, 335] on link "Observation Operations: Order to interpretation time Echo" at bounding box center [286, 331] width 183 height 8
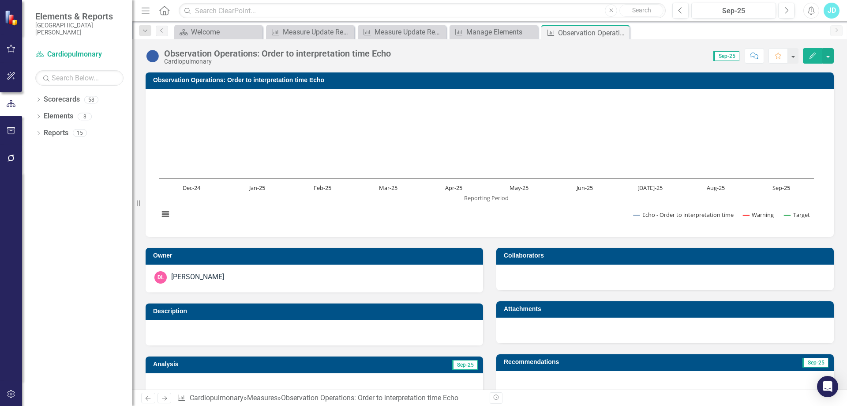
scroll to position [153, 0]
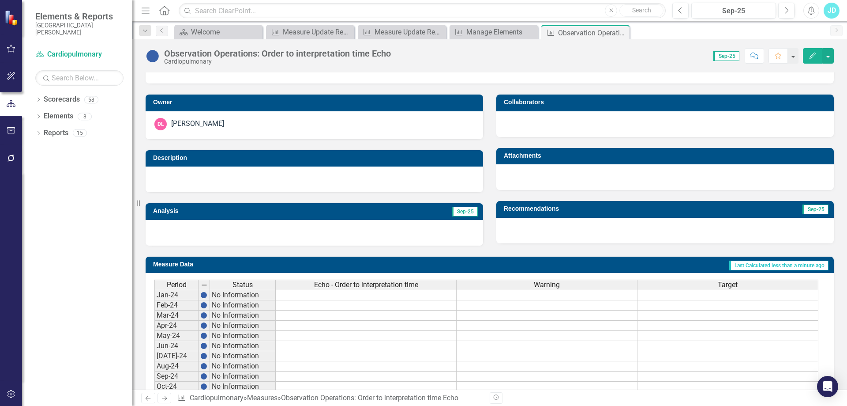
click at [346, 284] on span "Echo - Order to interpretation time" at bounding box center [366, 285] width 104 height 8
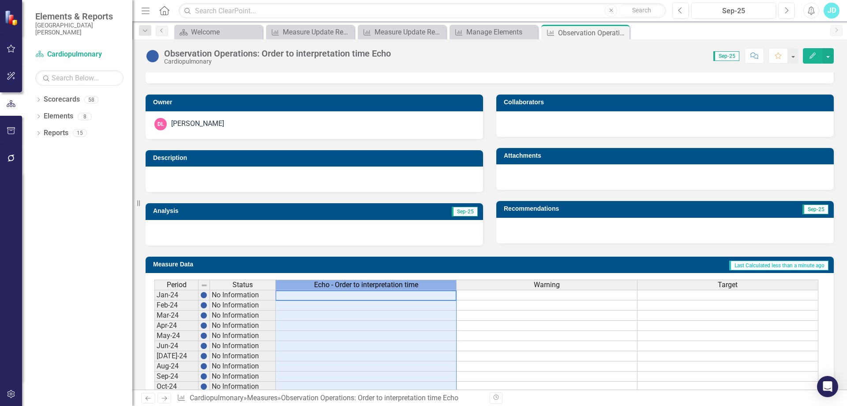
click at [346, 284] on span "Echo - Order to interpretation time" at bounding box center [366, 285] width 104 height 8
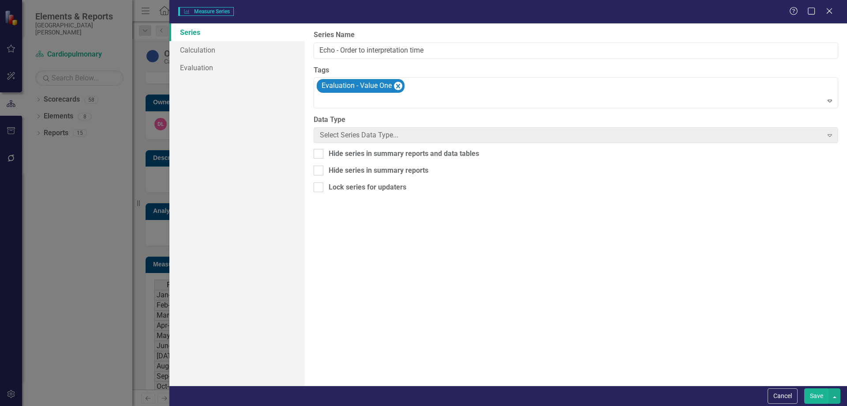
type input "Echo - Order to interpretation time"
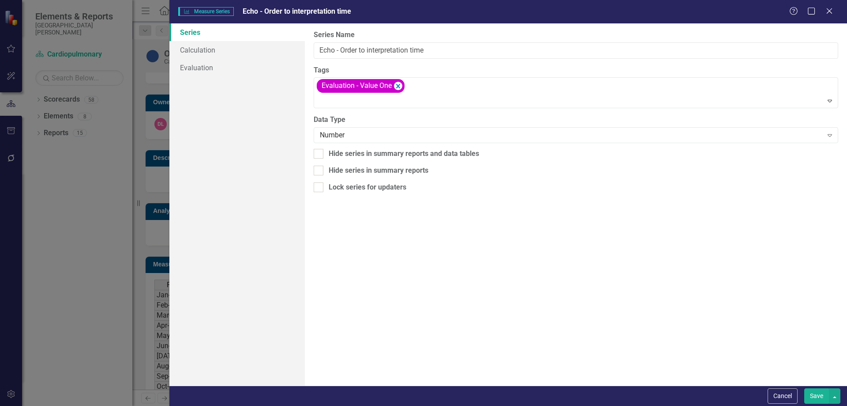
click at [817, 390] on button "Save" at bounding box center [816, 395] width 25 height 15
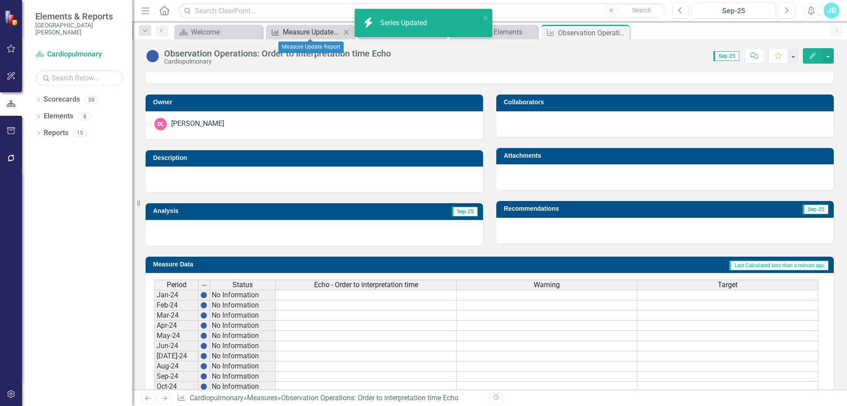
click at [321, 33] on div "Measure Update Report" at bounding box center [312, 31] width 58 height 11
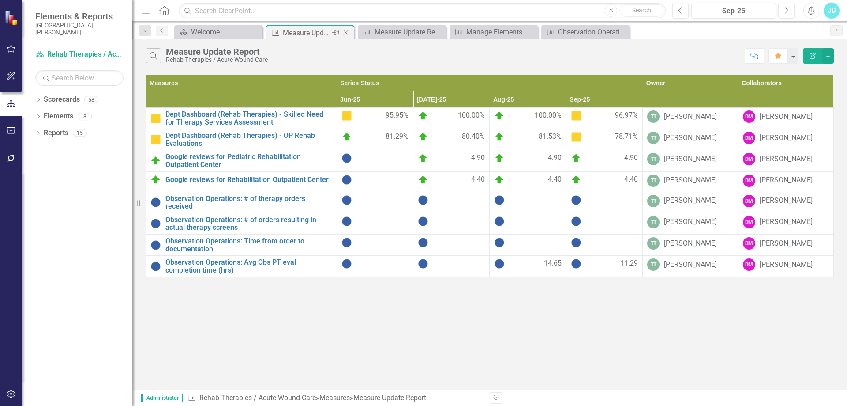
click at [346, 32] on icon "Close" at bounding box center [346, 32] width 9 height 7
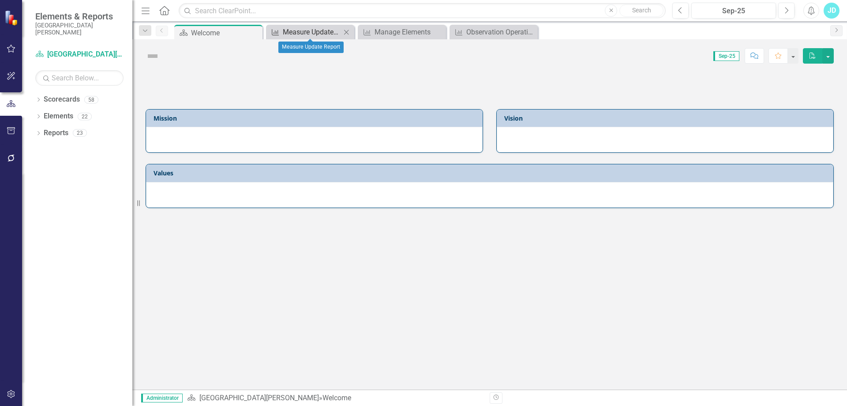
click at [324, 30] on div "Measure Update Report" at bounding box center [312, 31] width 58 height 11
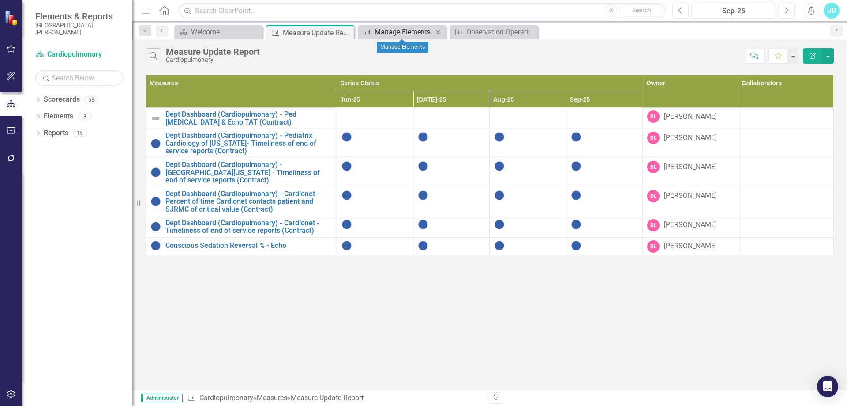
click at [412, 33] on div "Manage Elements" at bounding box center [404, 31] width 58 height 11
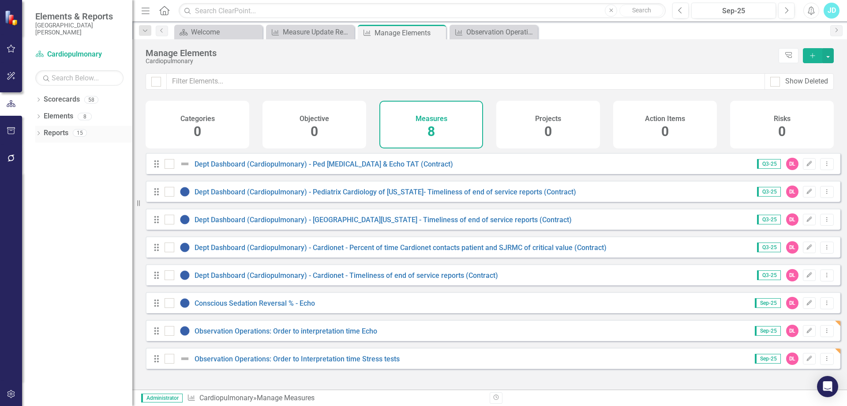
click at [59, 130] on link "Reports" at bounding box center [56, 133] width 25 height 10
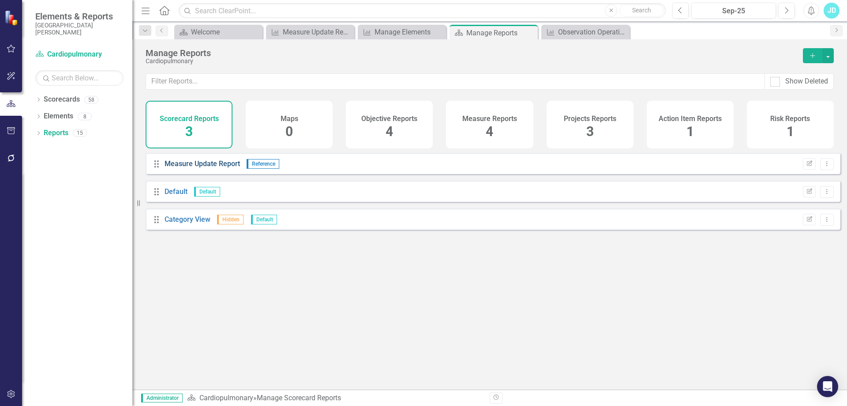
click at [207, 168] on link "Measure Update Report" at bounding box center [202, 163] width 75 height 8
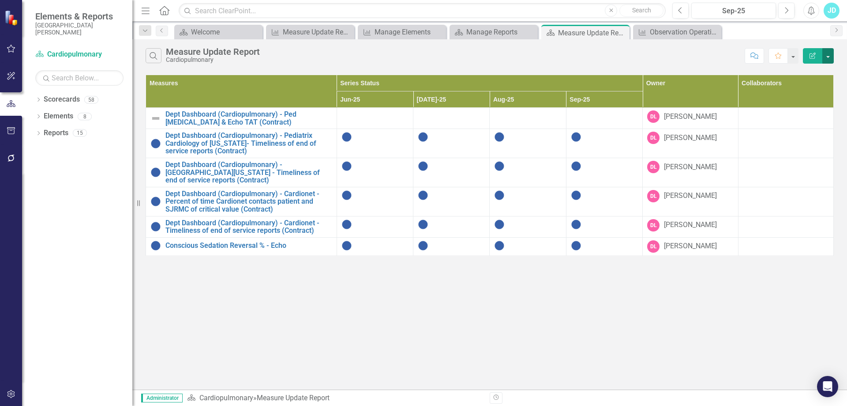
click at [830, 61] on button "button" at bounding box center [828, 55] width 11 height 15
click at [823, 68] on link "Edit Report Edit Report" at bounding box center [799, 72] width 70 height 16
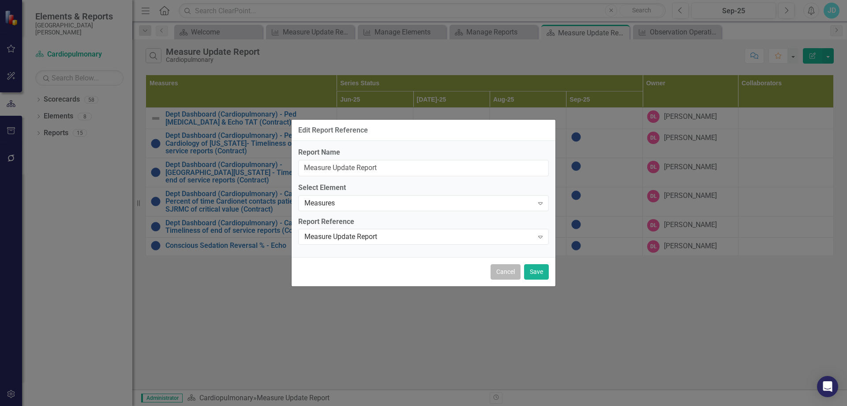
click at [510, 271] on button "Cancel" at bounding box center [506, 271] width 30 height 15
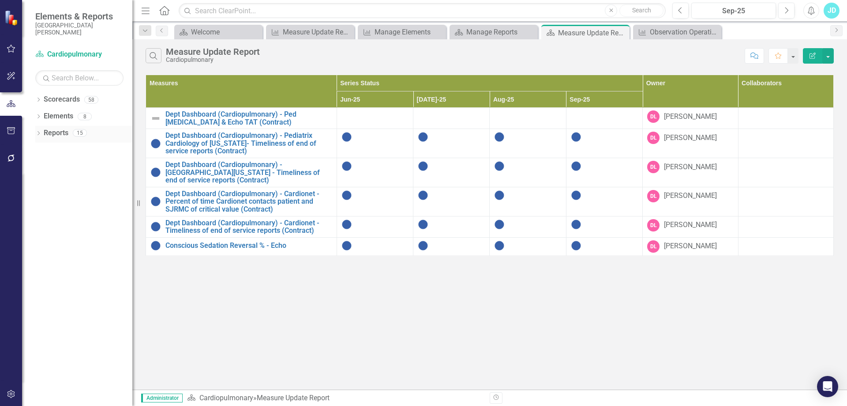
click at [60, 134] on link "Reports" at bounding box center [56, 133] width 25 height 10
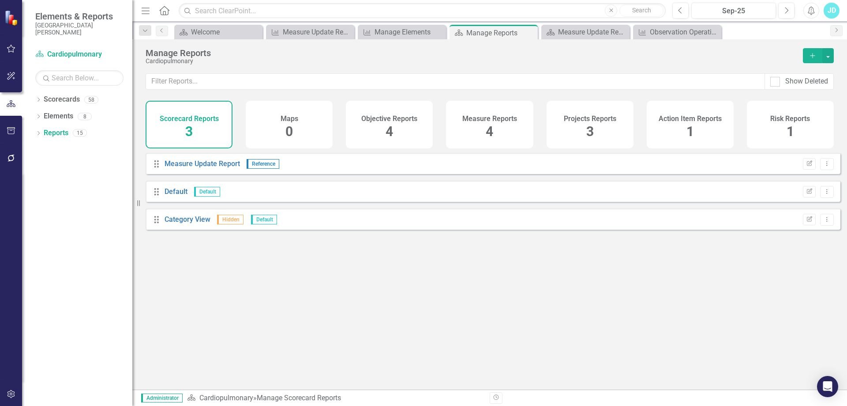
click at [494, 121] on h4 "Measure Reports" at bounding box center [489, 119] width 55 height 8
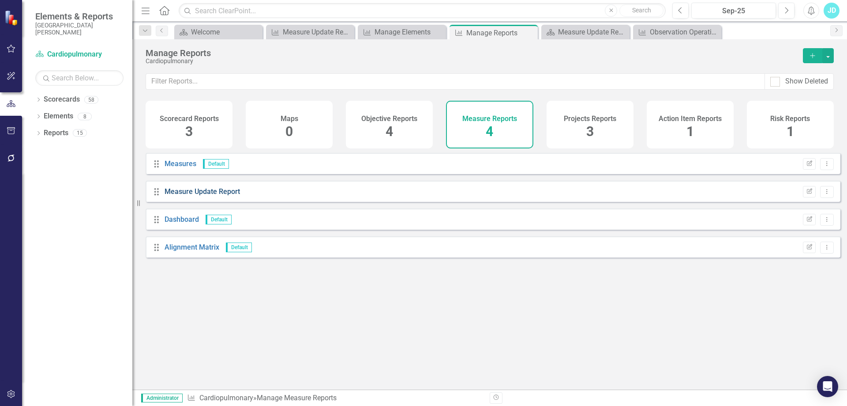
click at [183, 195] on link "Measure Update Report" at bounding box center [202, 191] width 75 height 8
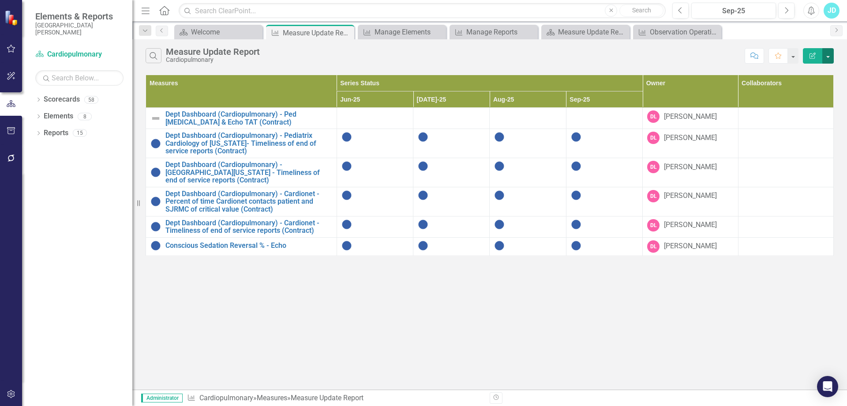
click at [830, 60] on button "button" at bounding box center [828, 55] width 11 height 15
click at [819, 74] on link "Edit Report Edit Report" at bounding box center [799, 72] width 70 height 16
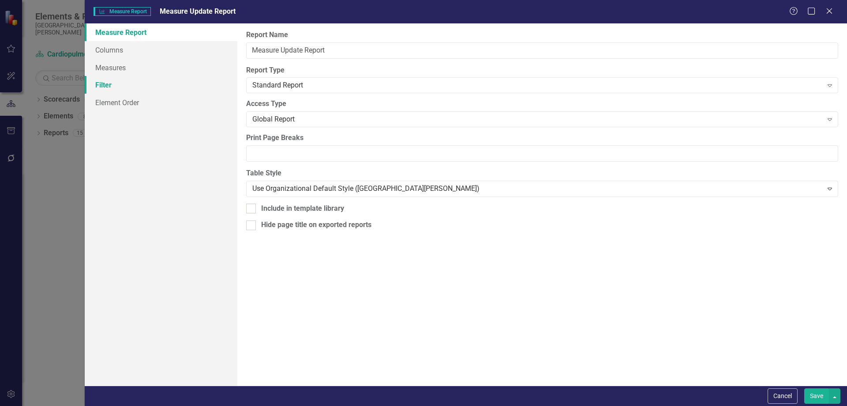
click at [123, 89] on link "Filter" at bounding box center [161, 85] width 153 height 18
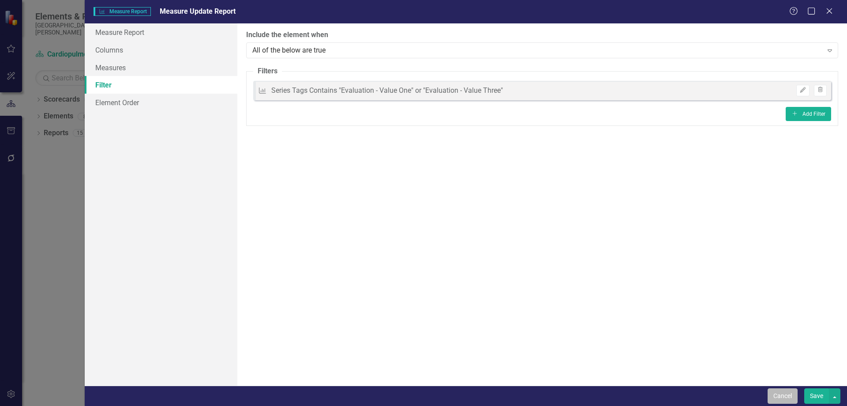
click at [775, 398] on button "Cancel" at bounding box center [783, 395] width 30 height 15
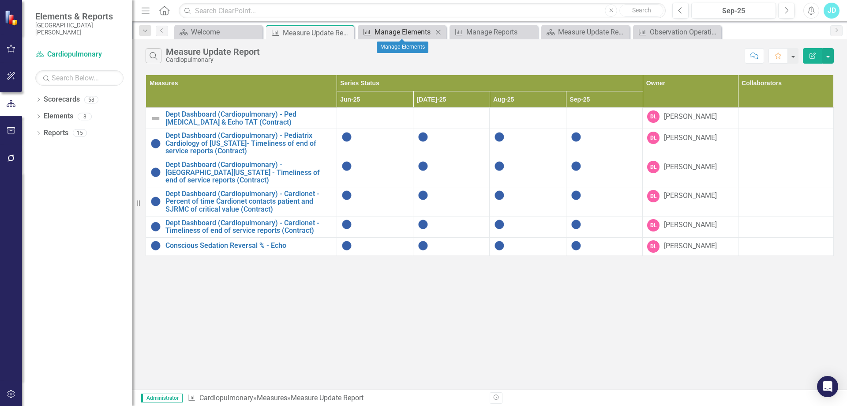
click at [394, 32] on div "Manage Elements" at bounding box center [404, 31] width 58 height 11
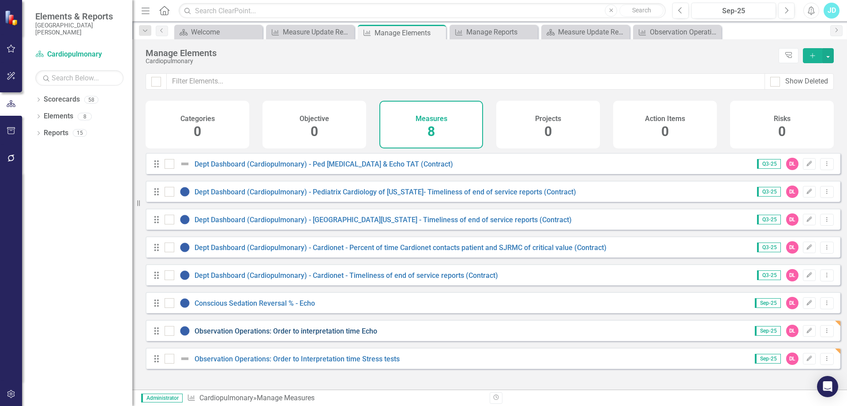
click at [319, 335] on link "Observation Operations: Order to interpretation time Echo" at bounding box center [286, 331] width 183 height 8
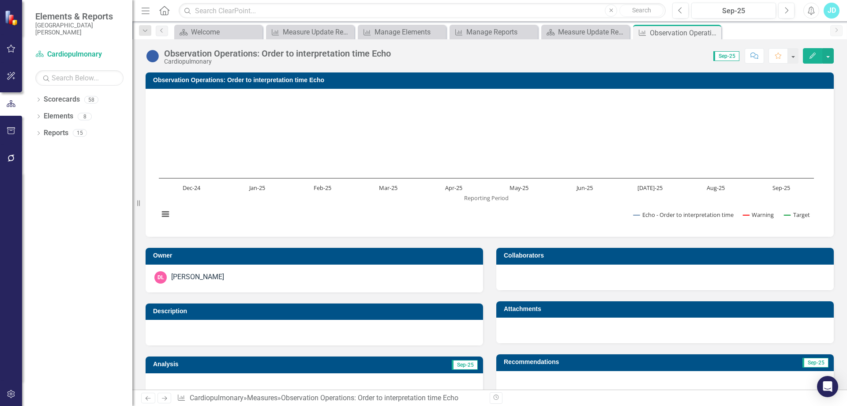
scroll to position [177, 0]
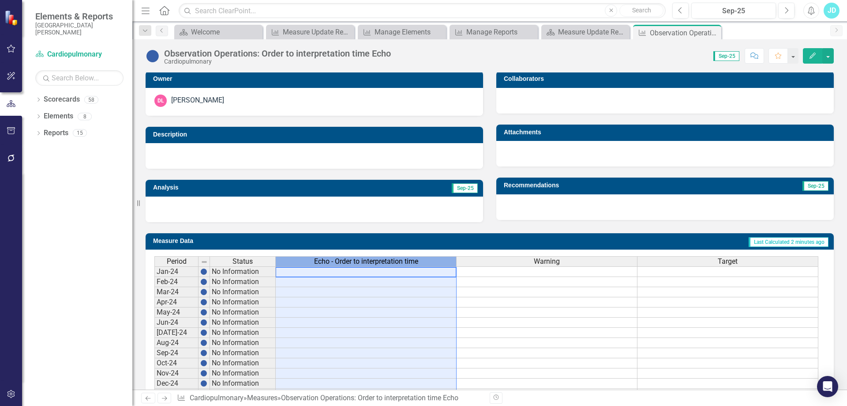
click at [350, 260] on span "Echo - Order to interpretation time" at bounding box center [366, 261] width 104 height 8
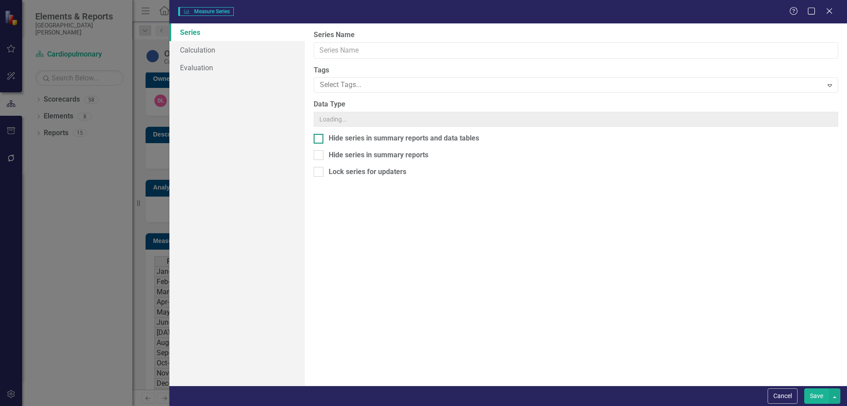
type input "Echo - Order to interpretation time"
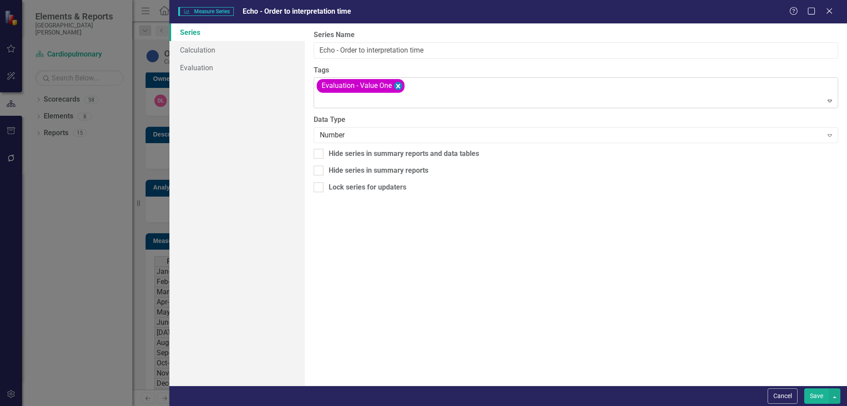
click at [397, 87] on icon "Remove [object Object]" at bounding box center [398, 86] width 4 height 4
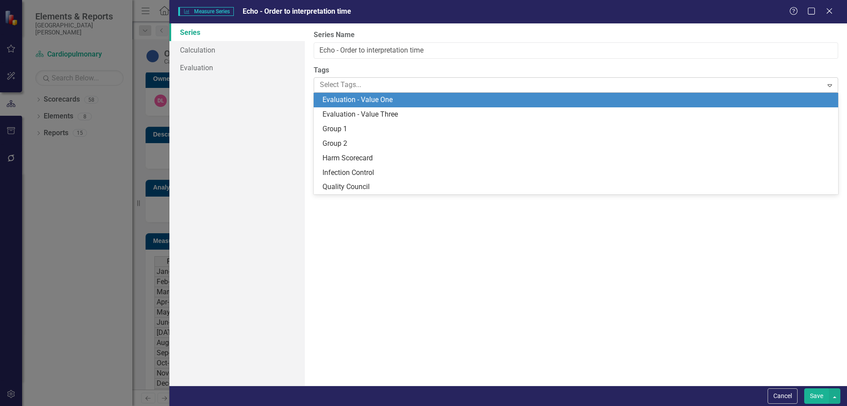
click at [372, 84] on div at bounding box center [569, 85] width 506 height 12
click at [371, 102] on span "Evaluation - Value One" at bounding box center [358, 99] width 70 height 8
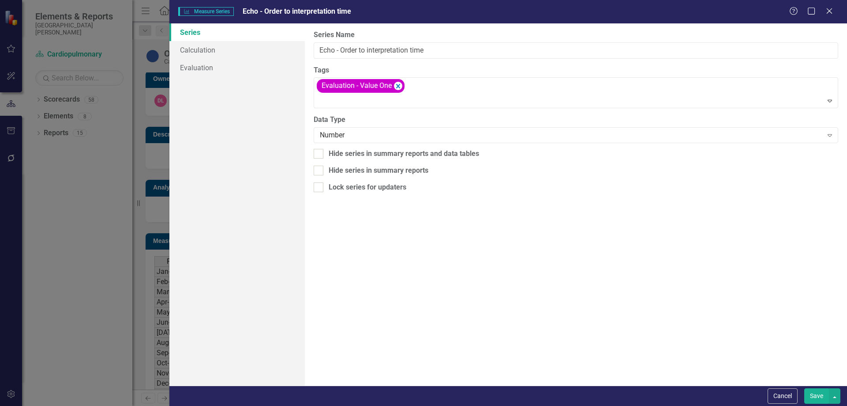
click at [811, 396] on button "Save" at bounding box center [816, 395] width 25 height 15
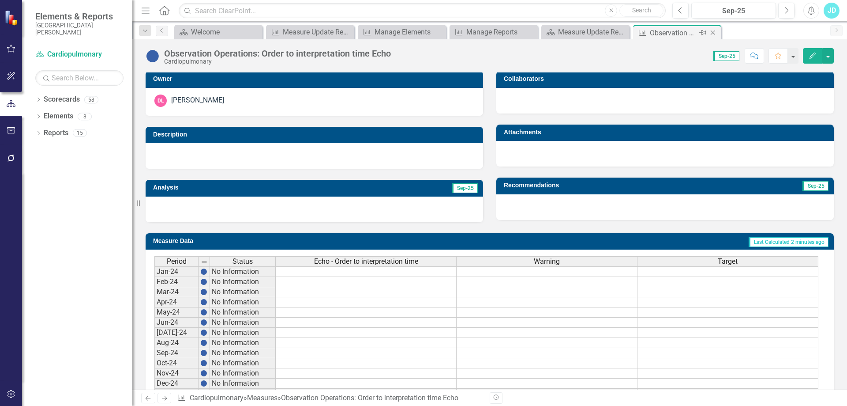
click at [714, 32] on icon at bounding box center [713, 32] width 5 height 5
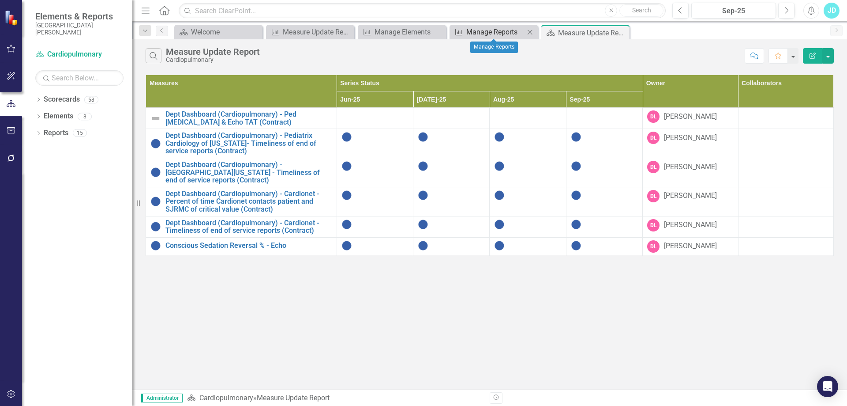
click at [492, 35] on div "Manage Reports" at bounding box center [495, 31] width 58 height 11
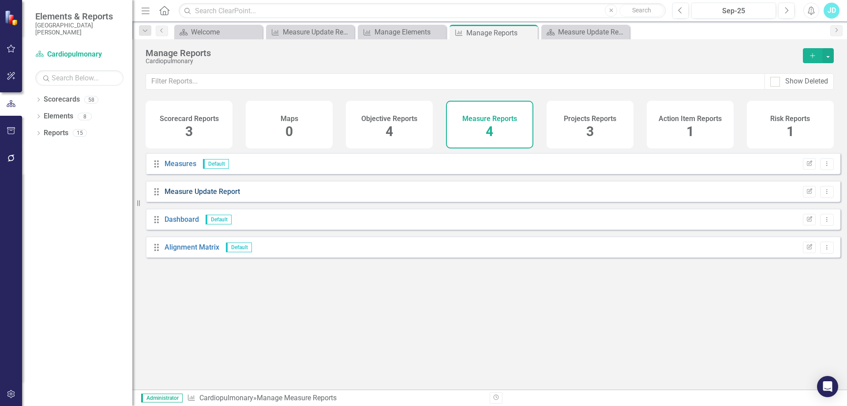
click at [195, 195] on link "Measure Update Report" at bounding box center [202, 191] width 75 height 8
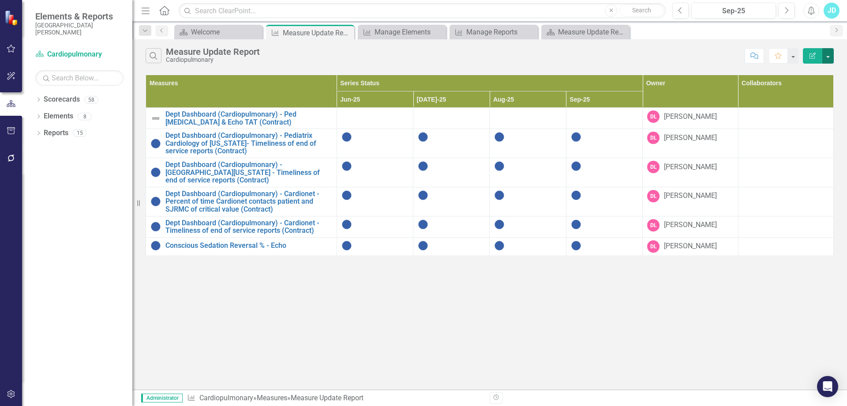
click at [830, 57] on button "button" at bounding box center [828, 55] width 11 height 15
click at [819, 69] on link "Edit Report Edit Report" at bounding box center [799, 72] width 70 height 16
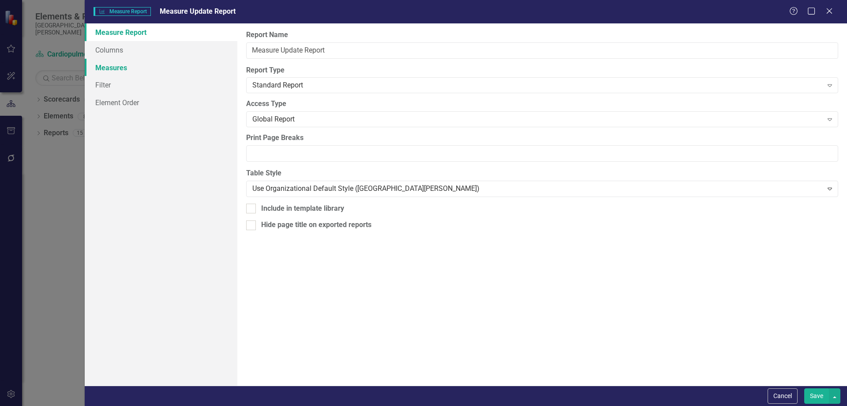
click at [135, 62] on link "Measures" at bounding box center [161, 68] width 153 height 18
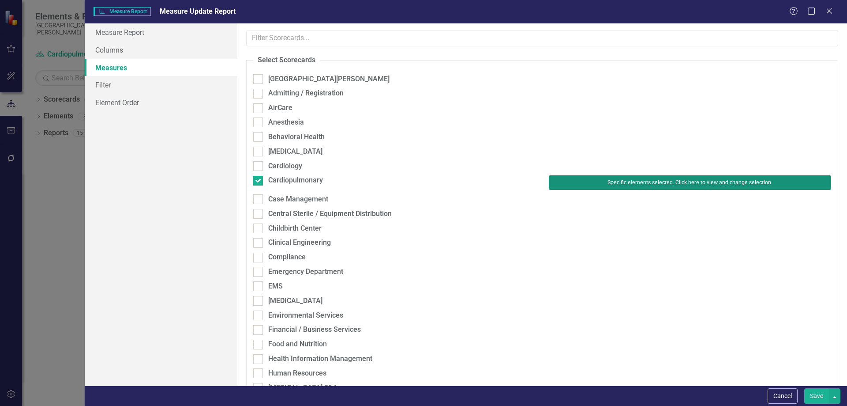
click at [614, 180] on button "Specific elements selected. Click here to view and change selection." at bounding box center [690, 182] width 282 height 14
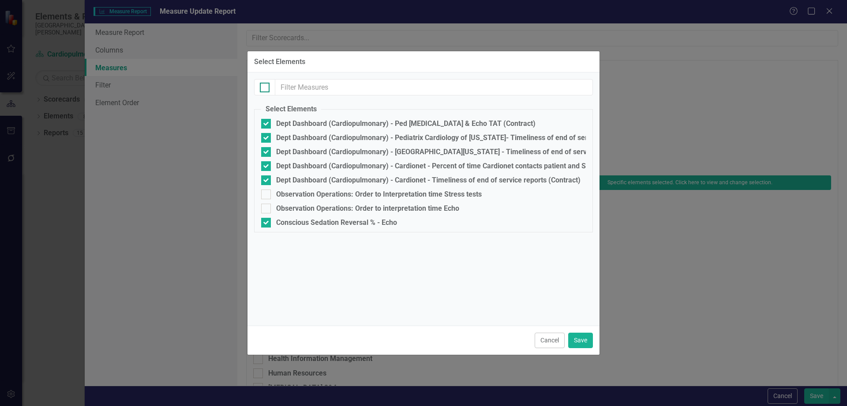
click at [267, 88] on div at bounding box center [265, 88] width 10 height 10
click at [266, 88] on input "checkbox" at bounding box center [263, 86] width 6 height 6
checkbox input "true"
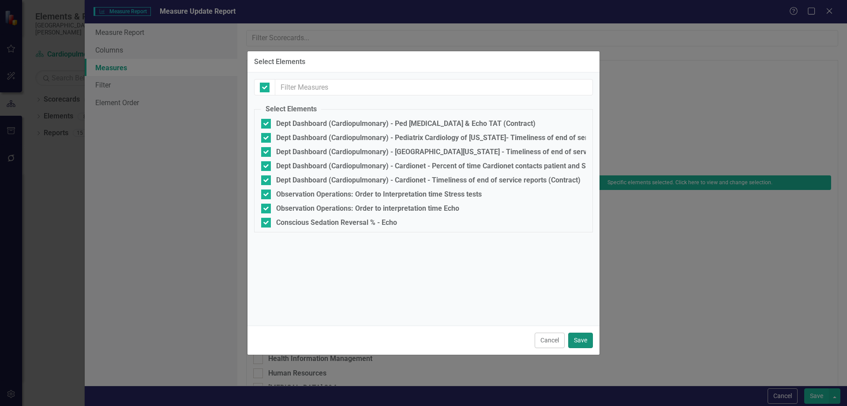
click at [586, 335] on button "Save" at bounding box center [580, 339] width 25 height 15
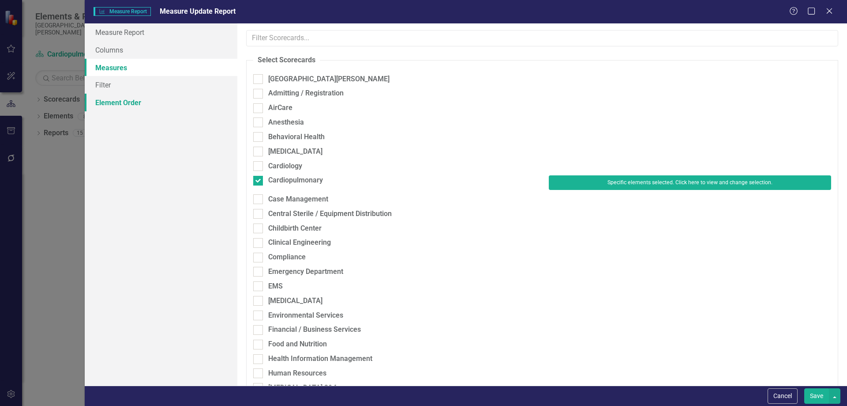
click at [145, 104] on link "Element Order" at bounding box center [161, 103] width 153 height 18
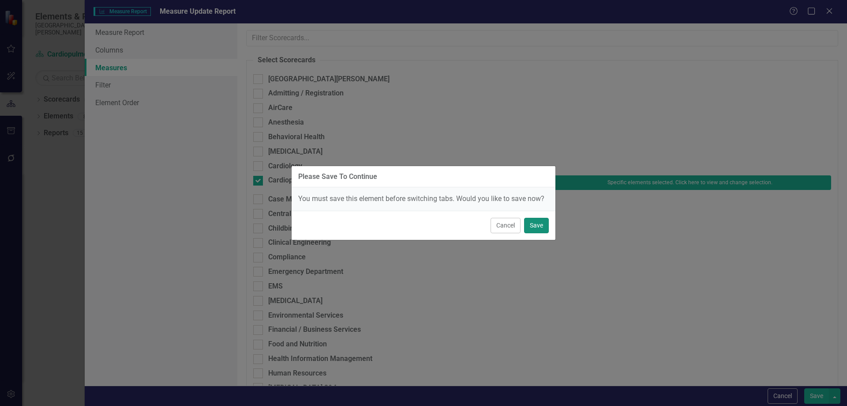
click at [544, 227] on button "Save" at bounding box center [536, 225] width 25 height 15
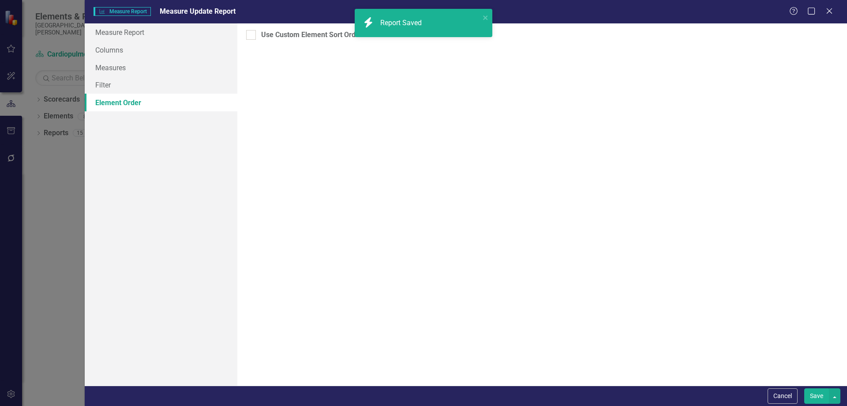
click at [812, 395] on button "Save" at bounding box center [816, 395] width 25 height 15
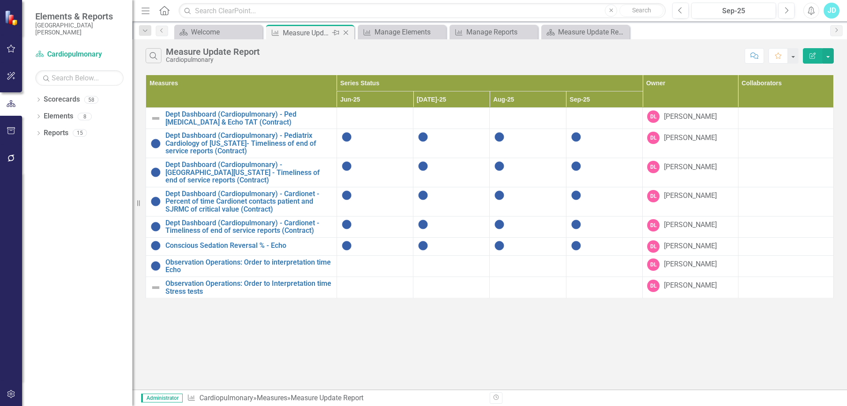
click at [347, 32] on icon at bounding box center [346, 32] width 5 height 5
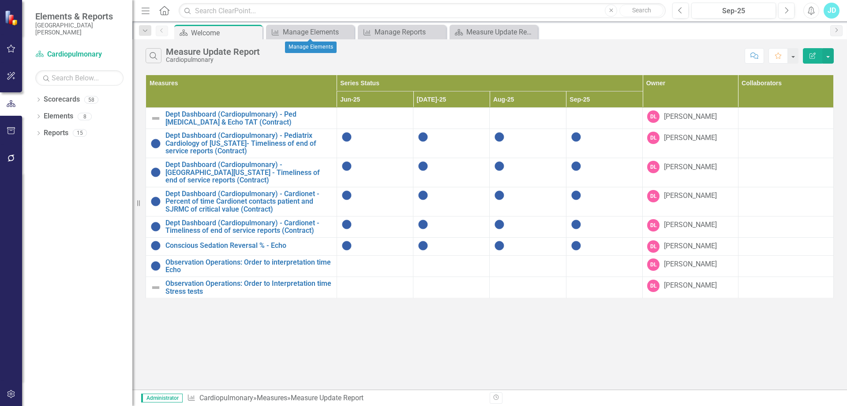
click at [0, 0] on icon at bounding box center [0, 0] width 0 height 0
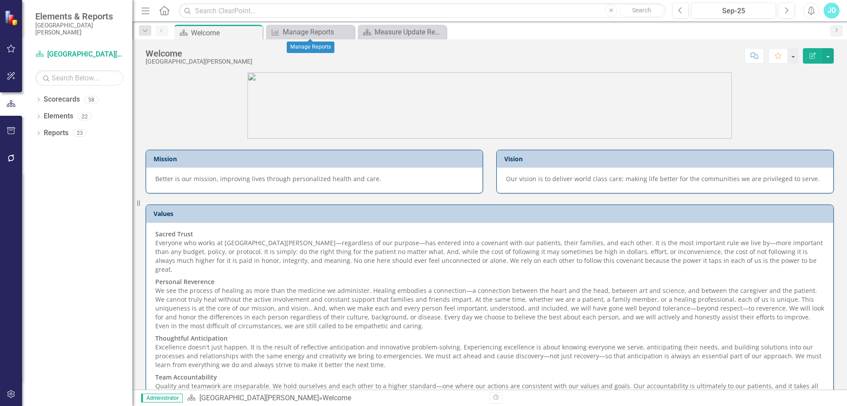
click at [0, 0] on icon at bounding box center [0, 0] width 0 height 0
click at [347, 32] on icon at bounding box center [346, 32] width 5 height 5
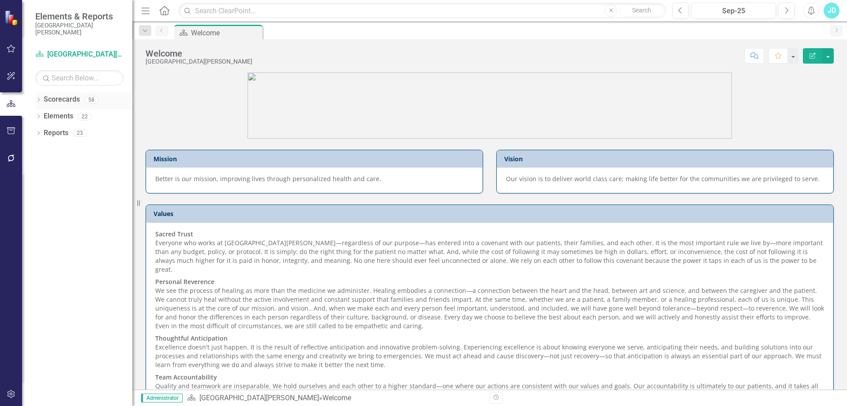
click at [39, 102] on icon "Dropdown" at bounding box center [38, 100] width 6 height 5
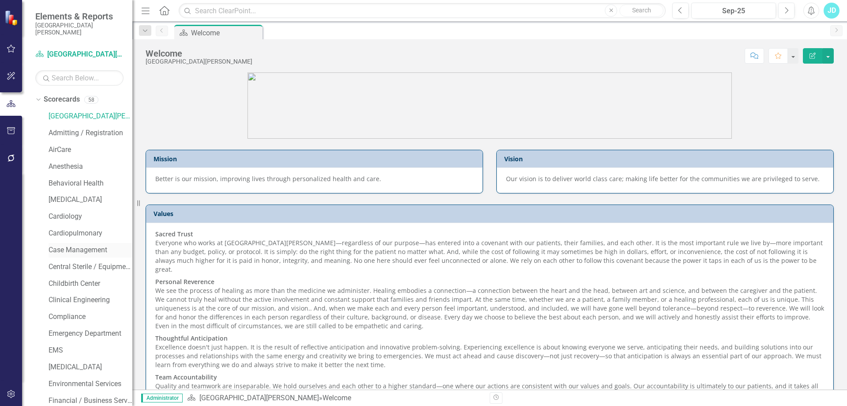
click at [67, 250] on link "Case Management" at bounding box center [91, 250] width 84 height 10
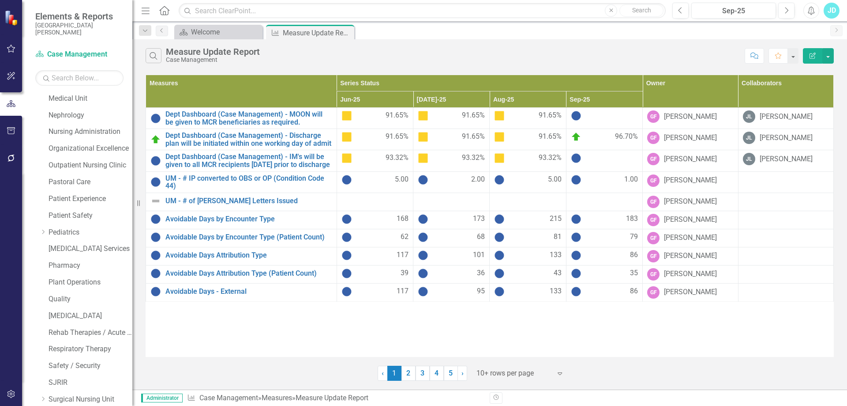
scroll to position [622, 0]
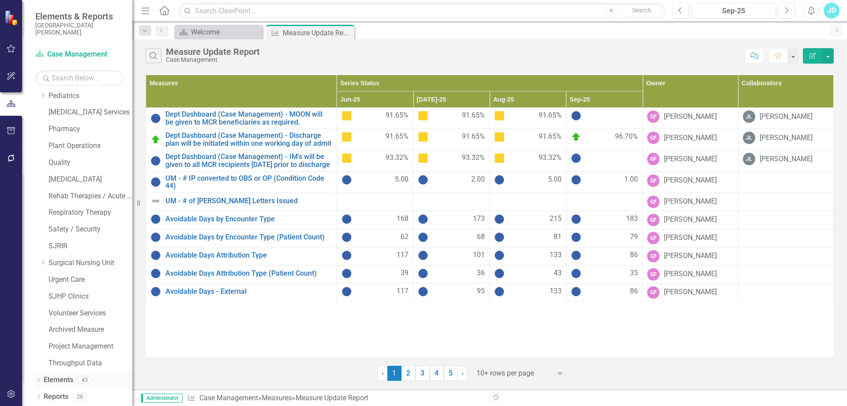
click at [62, 379] on link "Elements" at bounding box center [59, 380] width 30 height 10
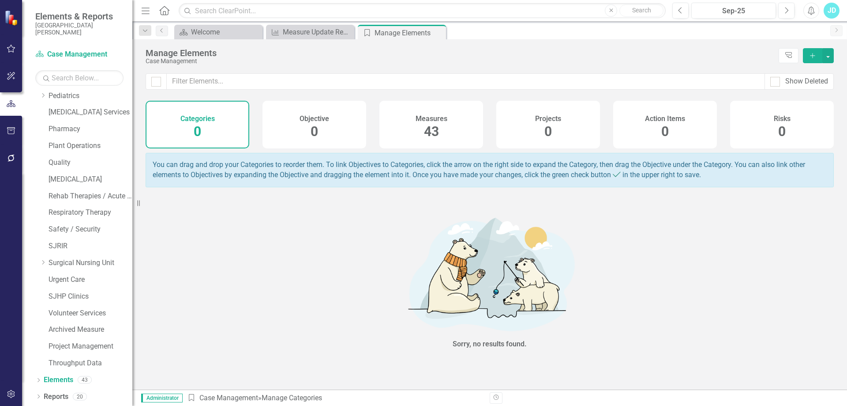
click at [428, 135] on span "43" at bounding box center [431, 131] width 15 height 15
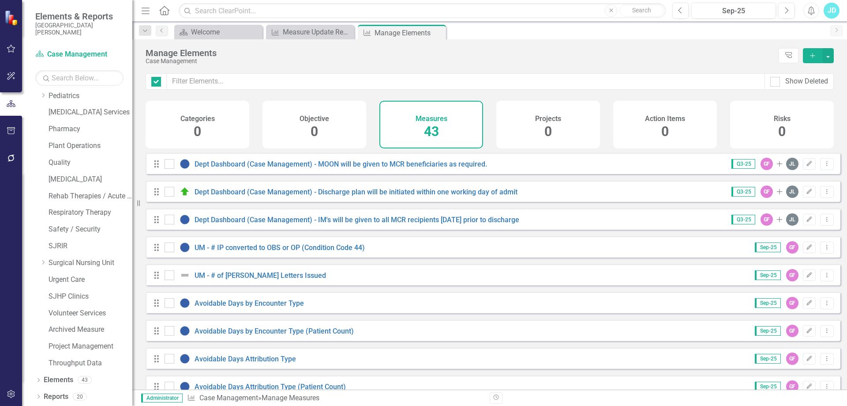
checkbox input "false"
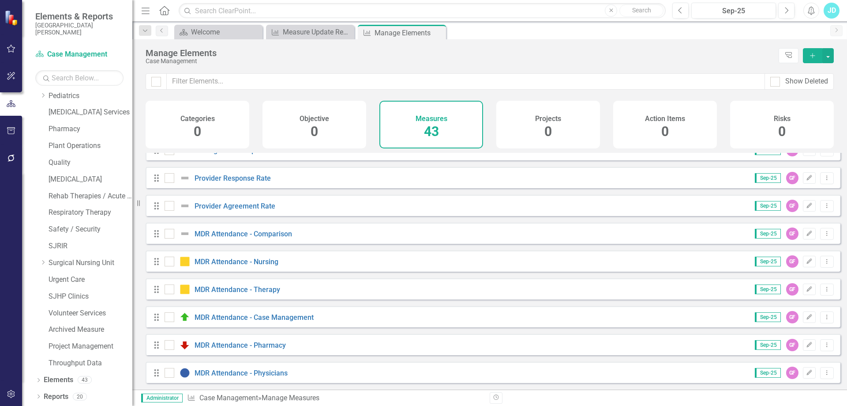
scroll to position [877, 0]
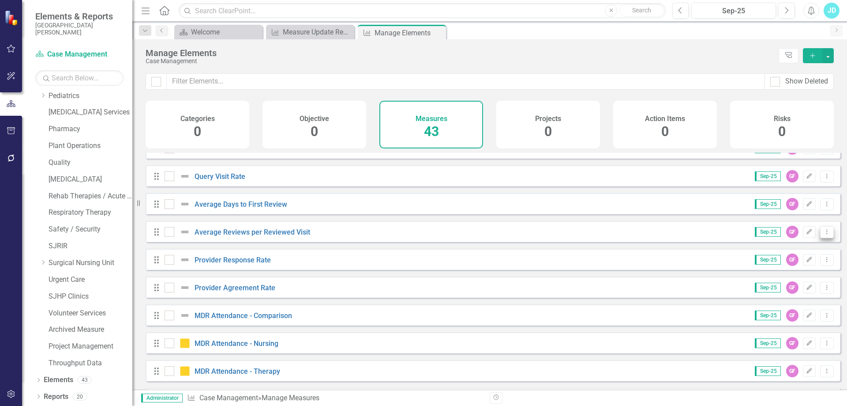
click at [823, 234] on icon "Dropdown Menu" at bounding box center [827, 232] width 8 height 6
click at [789, 287] on link "Copy Duplicate Measure" at bounding box center [786, 286] width 79 height 16
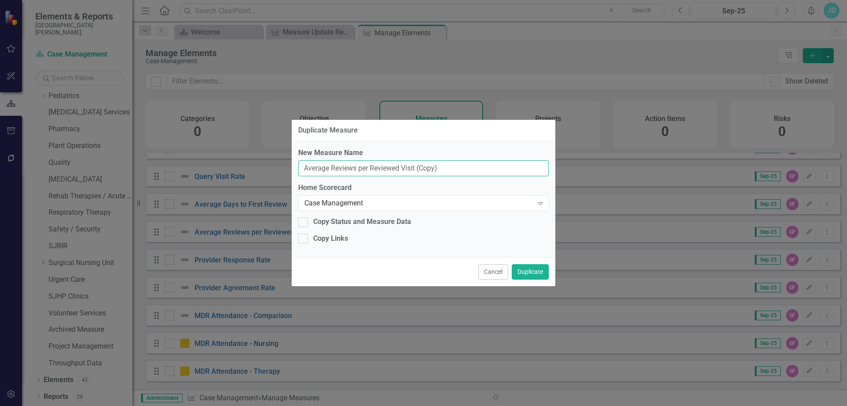
drag, startPoint x: 301, startPoint y: 167, endPoint x: 491, endPoint y: 167, distance: 190.2
click at [491, 167] on input "Average Reviews per Reviewed Visit (Copy)" at bounding box center [423, 168] width 251 height 16
click at [410, 161] on input "Observation Operations:" at bounding box center [423, 168] width 251 height 16
paste input "PSO to Case Management Assessment"
type input "Observation Operations: PSO to Case Management Assessment"
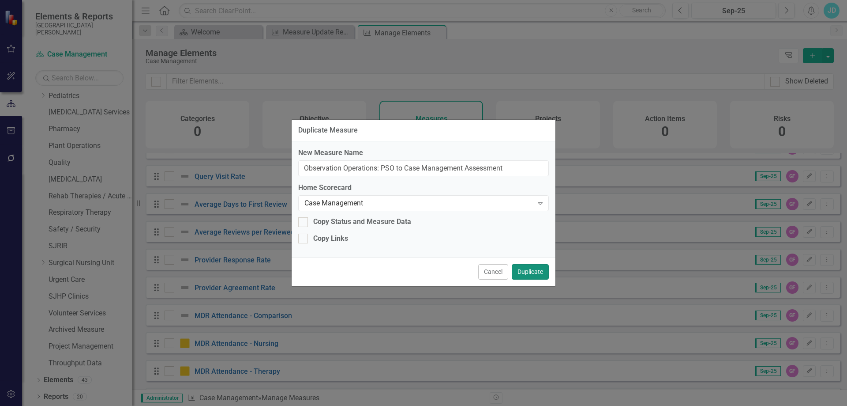
click at [545, 274] on button "Duplicate" at bounding box center [530, 271] width 37 height 15
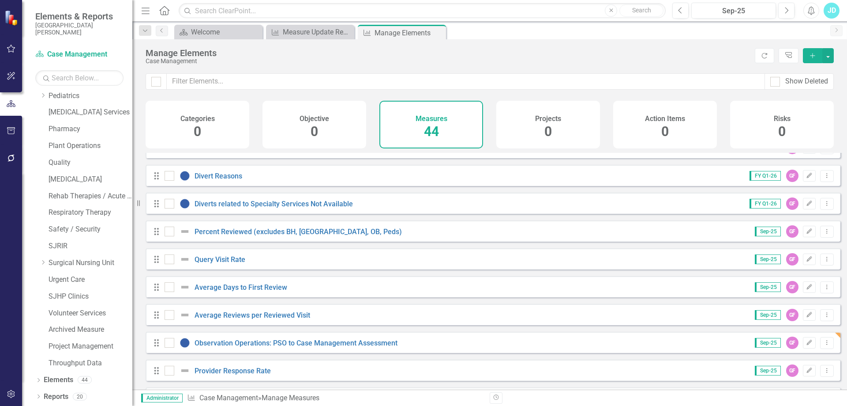
scroll to position [883, 0]
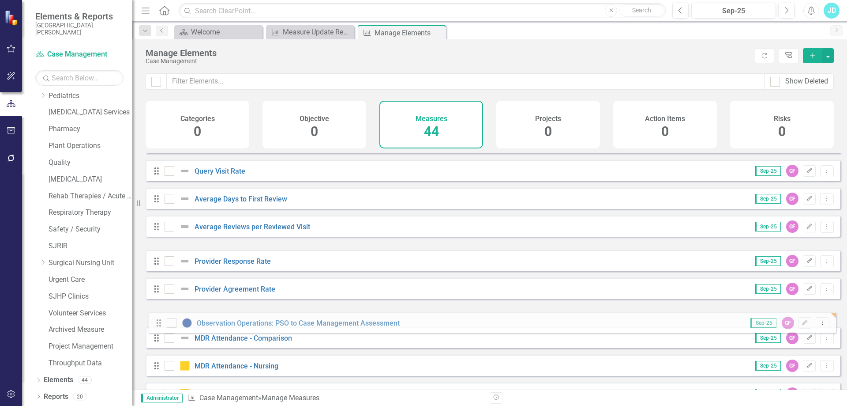
drag, startPoint x: 158, startPoint y: 259, endPoint x: 160, endPoint y: 321, distance: 61.8
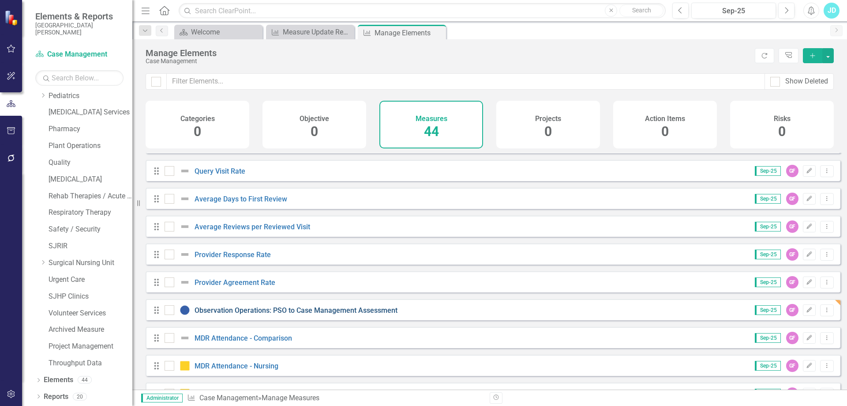
click at [246, 314] on link "Observation Operations: PSO to Case Management Assessment" at bounding box center [296, 310] width 203 height 8
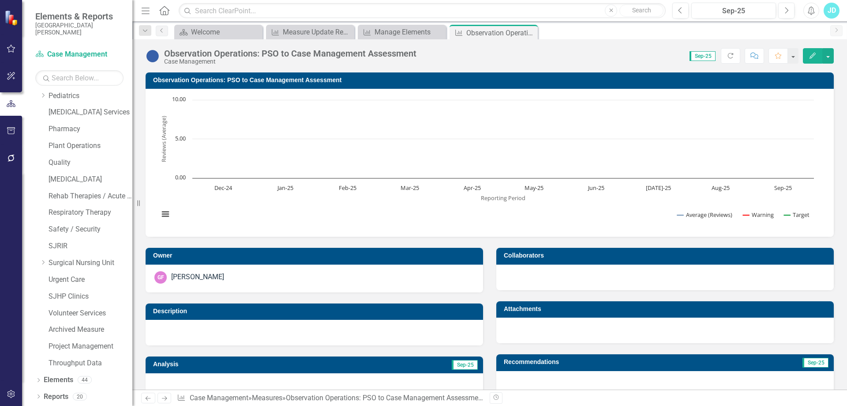
click at [172, 78] on h3 "Observation Operations: PSO to Case Management Assessment" at bounding box center [491, 80] width 676 height 7
drag, startPoint x: 172, startPoint y: 78, endPoint x: 49, endPoint y: 29, distance: 131.9
click at [172, 77] on h3 "Observation Operations: PSO to Case Management Assessment" at bounding box center [491, 80] width 676 height 7
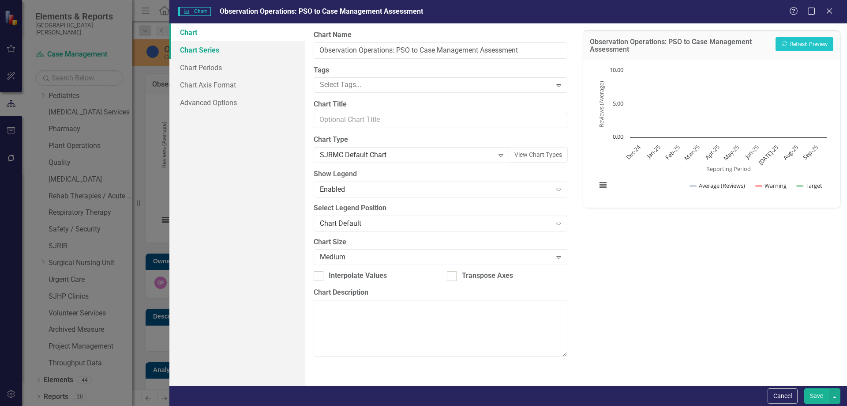
click at [207, 46] on link "Chart Series" at bounding box center [236, 50] width 135 height 18
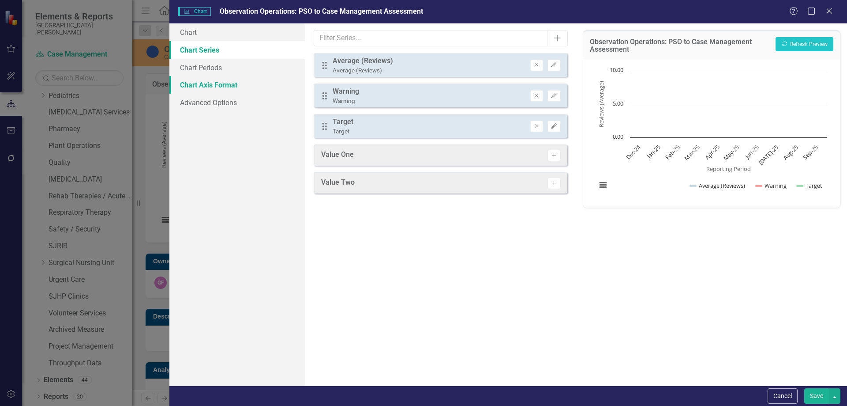
click at [224, 90] on link "Chart Axis Format" at bounding box center [236, 85] width 135 height 18
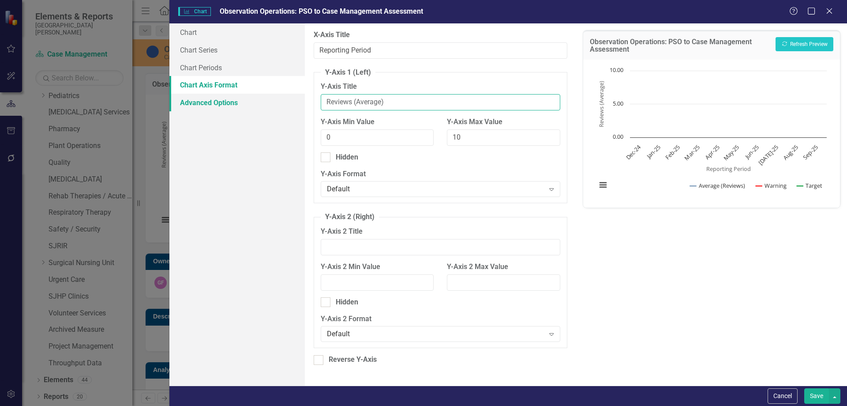
drag, startPoint x: 402, startPoint y: 103, endPoint x: 290, endPoint y: 105, distance: 111.7
click at [290, 105] on div "Chart Chart Series Chart Periods Chart Axis Format Advanced Options From this p…" at bounding box center [508, 204] width 678 height 362
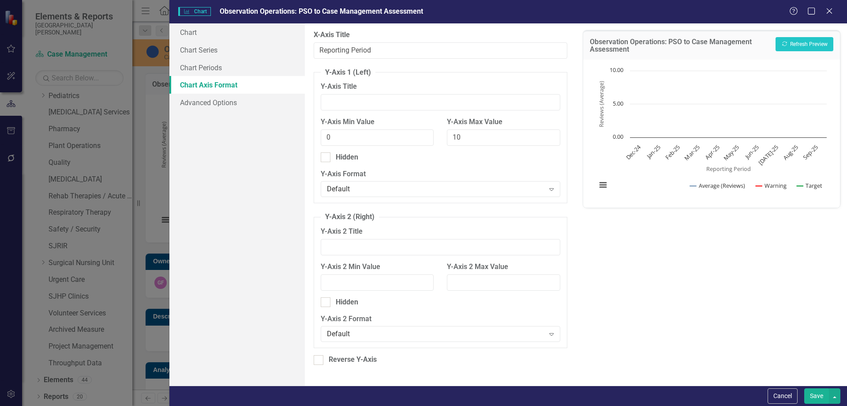
click at [814, 397] on button "Save" at bounding box center [816, 395] width 25 height 15
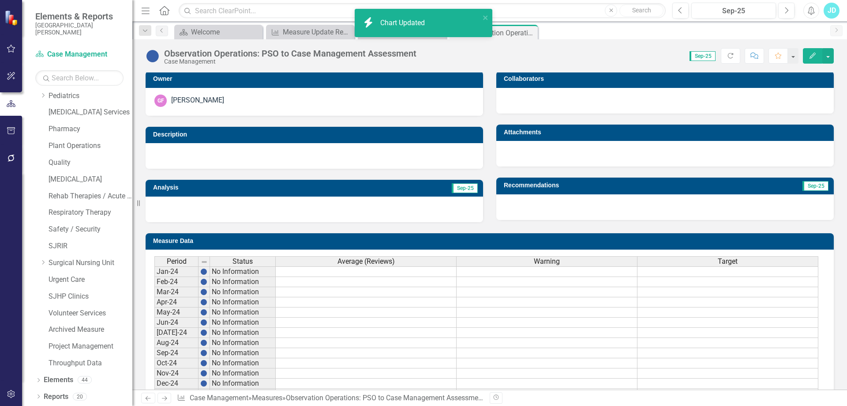
scroll to position [44, 0]
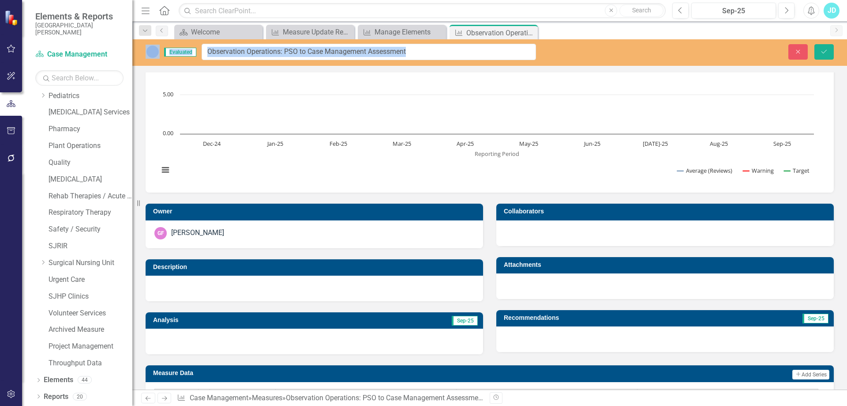
drag, startPoint x: 263, startPoint y: 52, endPoint x: 434, endPoint y: 53, distance: 170.3
drag, startPoint x: 295, startPoint y: 50, endPoint x: 441, endPoint y: 50, distance: 146.1
click at [441, 50] on input "Observation Operations: PSO to Case Management Assessment" at bounding box center [369, 52] width 334 height 16
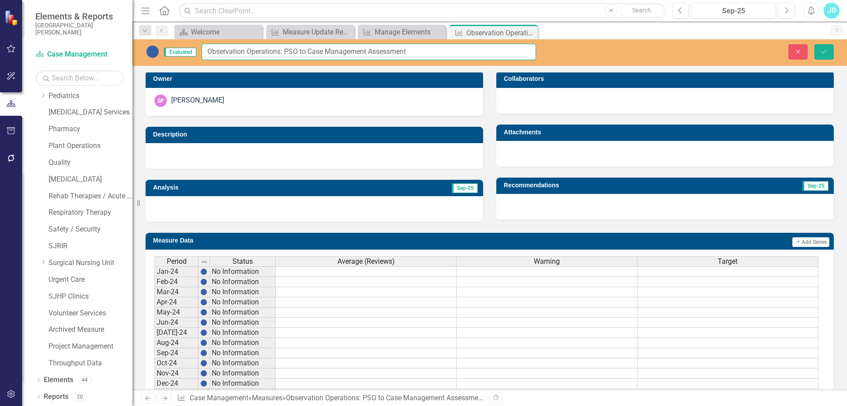
scroll to position [221, 0]
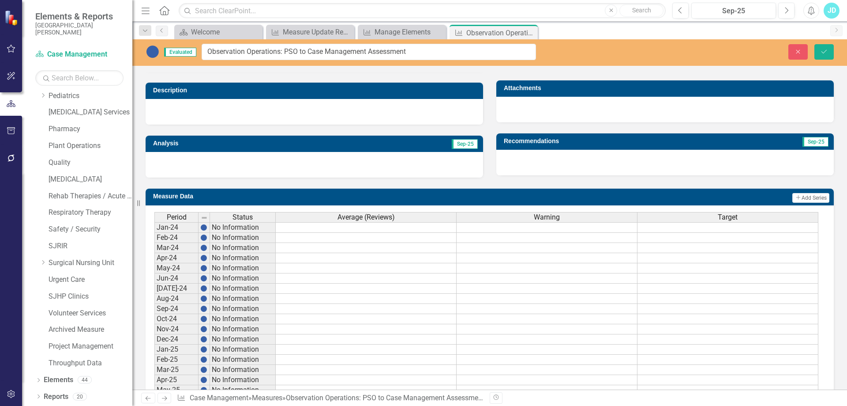
click at [371, 218] on span "Average (Reviews)" at bounding box center [366, 217] width 57 height 8
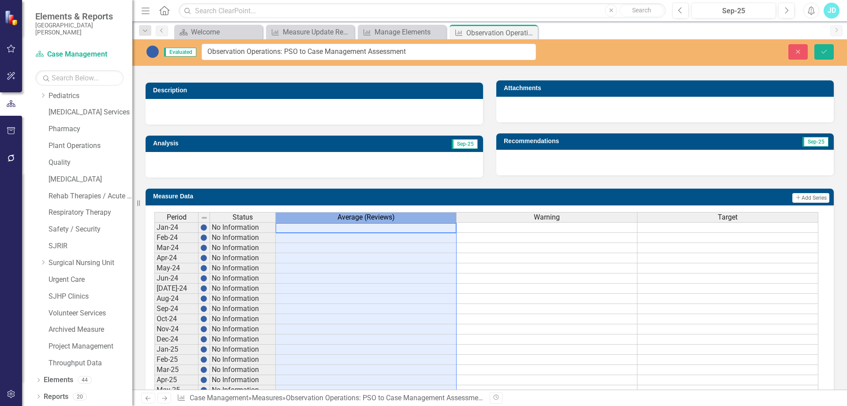
click at [371, 218] on span "Average (Reviews)" at bounding box center [366, 217] width 57 height 8
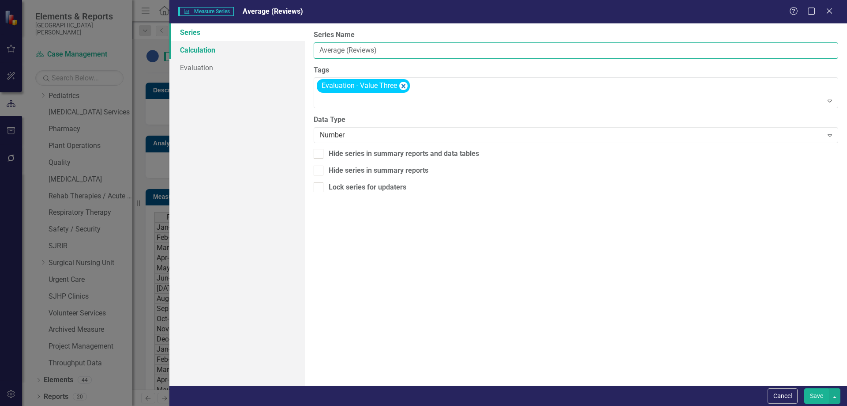
drag, startPoint x: 380, startPoint y: 53, endPoint x: 295, endPoint y: 52, distance: 84.7
click at [295, 52] on div "Series Calculation Evaluation From this page, you can edit the name, type, and …" at bounding box center [508, 204] width 678 height 362
paste input "PSO to Case Management Assessment"
type input "PSO to Case Management Assessment"
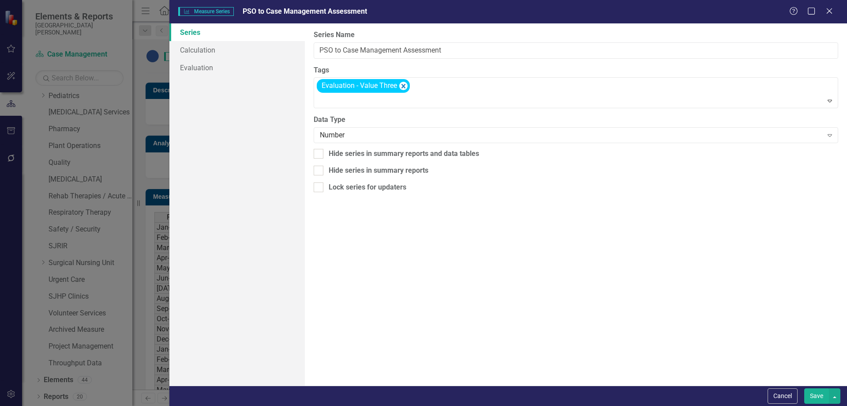
click at [815, 393] on button "Save" at bounding box center [816, 395] width 25 height 15
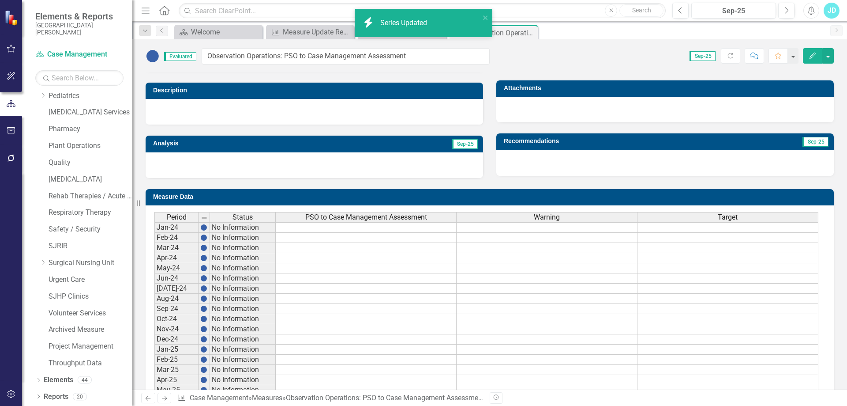
click at [384, 218] on span "PSO to Case Management Assessment" at bounding box center [366, 217] width 122 height 8
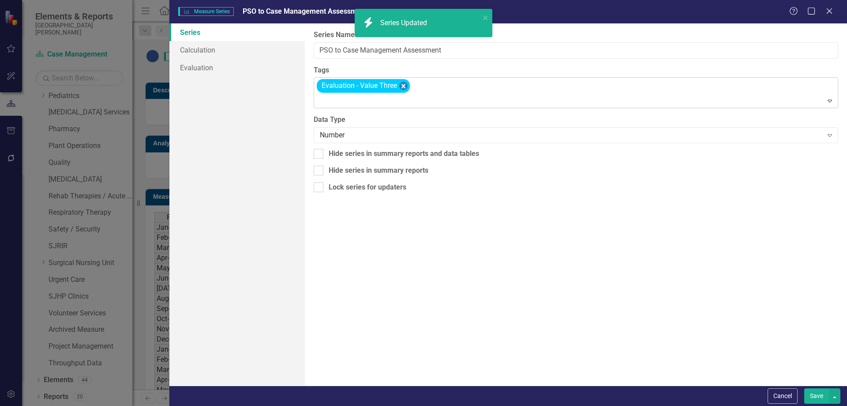
click at [403, 87] on icon "Remove [object Object]" at bounding box center [404, 86] width 4 height 4
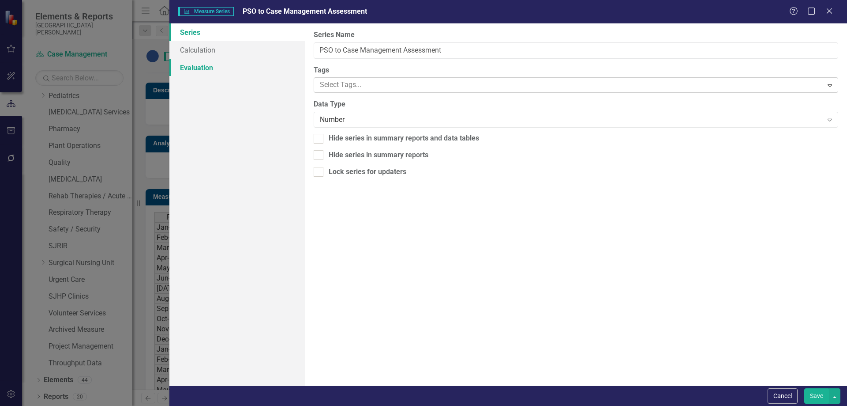
click at [207, 69] on link "Evaluation" at bounding box center [236, 68] width 135 height 18
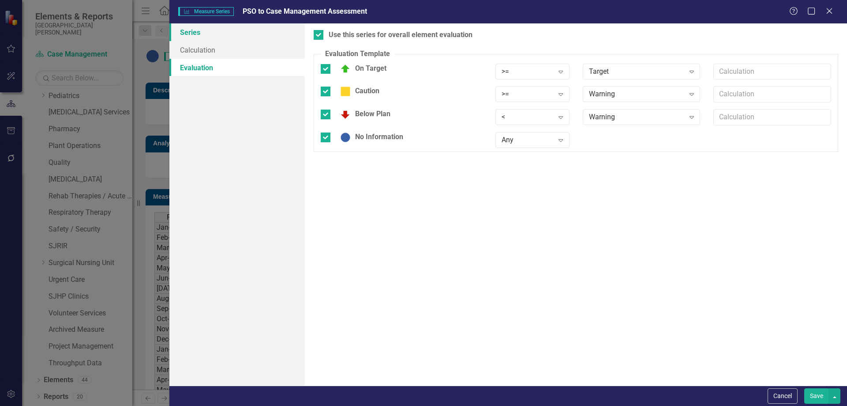
click at [194, 29] on link "Series" at bounding box center [236, 32] width 135 height 18
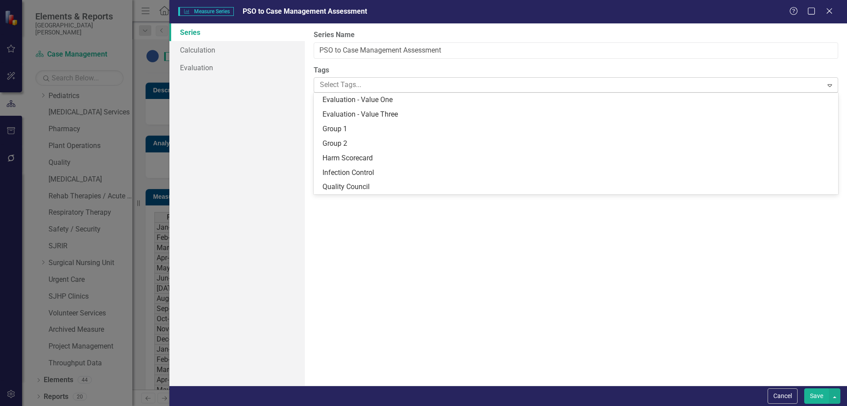
click at [354, 80] on div at bounding box center [569, 85] width 506 height 12
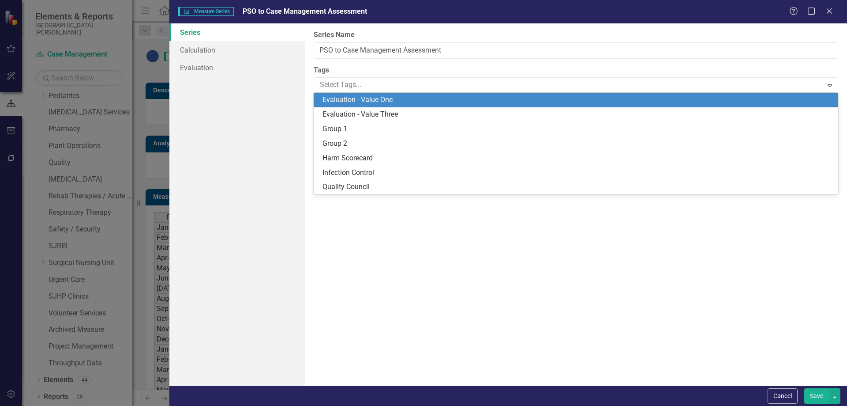
click at [357, 98] on span "Evaluation - Value One" at bounding box center [358, 99] width 70 height 8
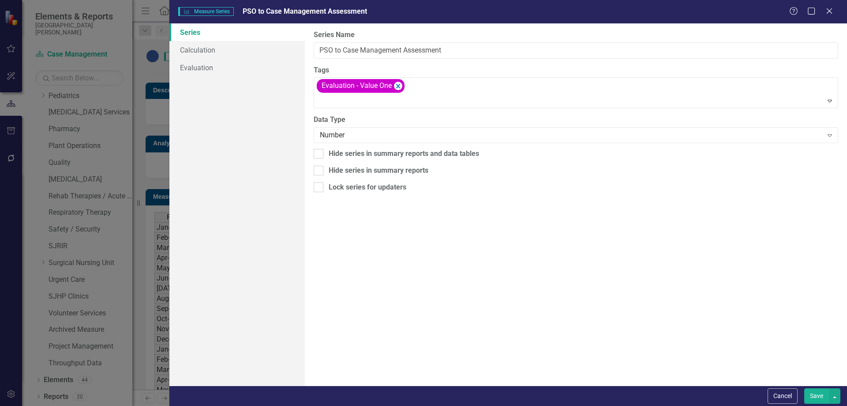
click at [813, 397] on button "Save" at bounding box center [816, 395] width 25 height 15
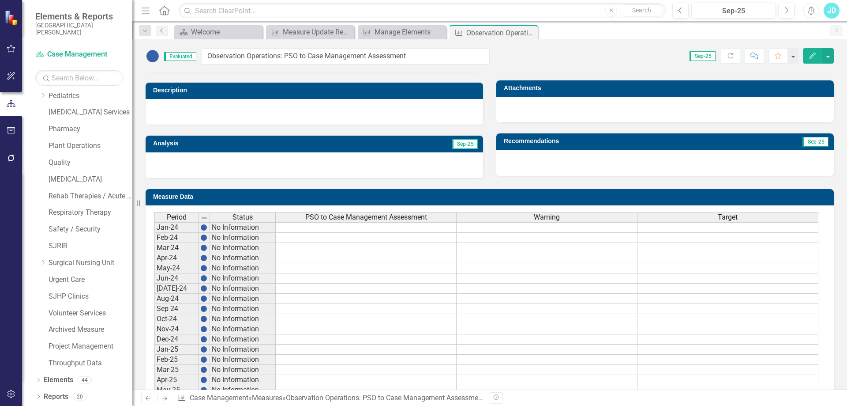
click at [0, 0] on icon "Close" at bounding box center [0, 0] width 0 height 0
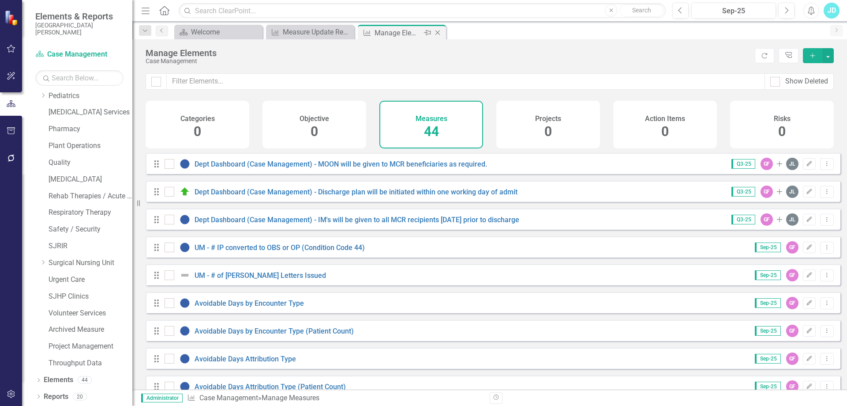
click at [439, 33] on icon "Close" at bounding box center [437, 32] width 9 height 7
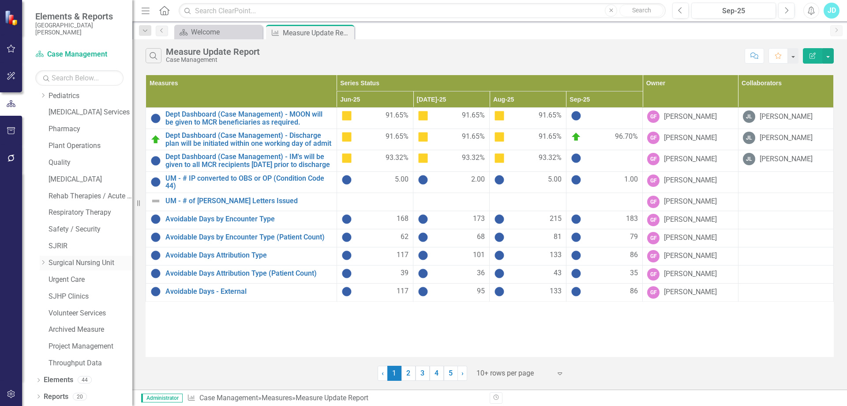
click at [68, 263] on link "Surgical Nursing Unit" at bounding box center [91, 263] width 84 height 10
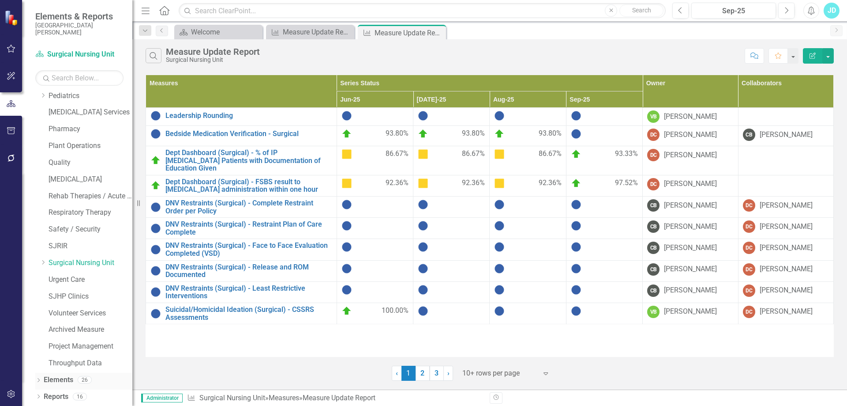
click at [57, 379] on link "Elements" at bounding box center [59, 380] width 30 height 10
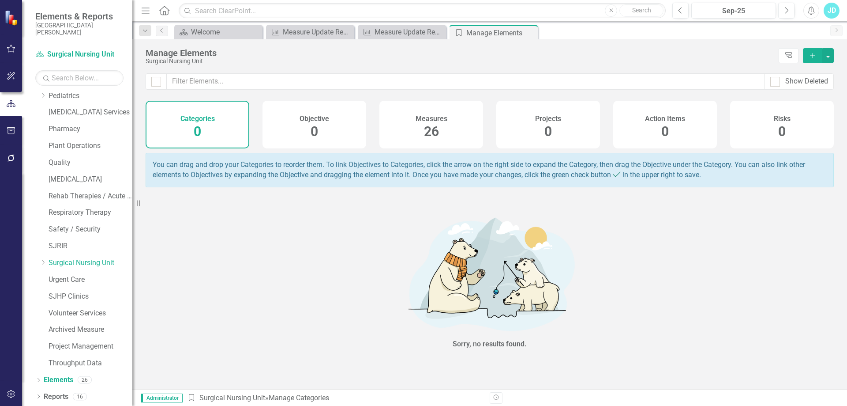
click at [438, 136] on span "26" at bounding box center [431, 131] width 15 height 15
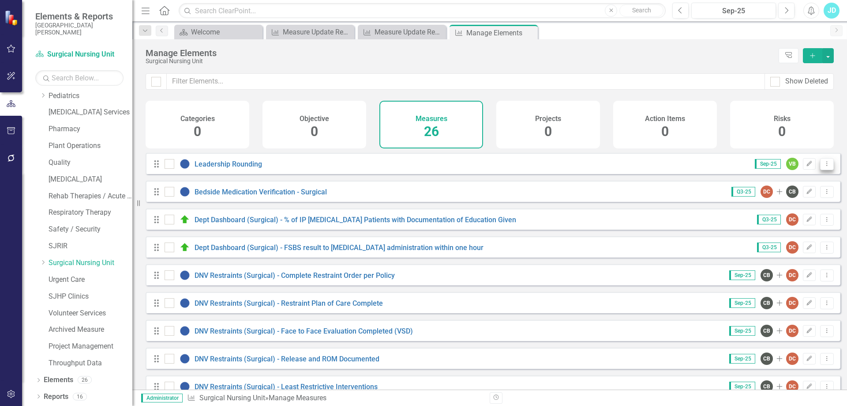
click at [823, 170] on button "Dropdown Menu" at bounding box center [827, 164] width 14 height 12
click at [793, 218] on link "Copy Duplicate Measure" at bounding box center [786, 218] width 79 height 16
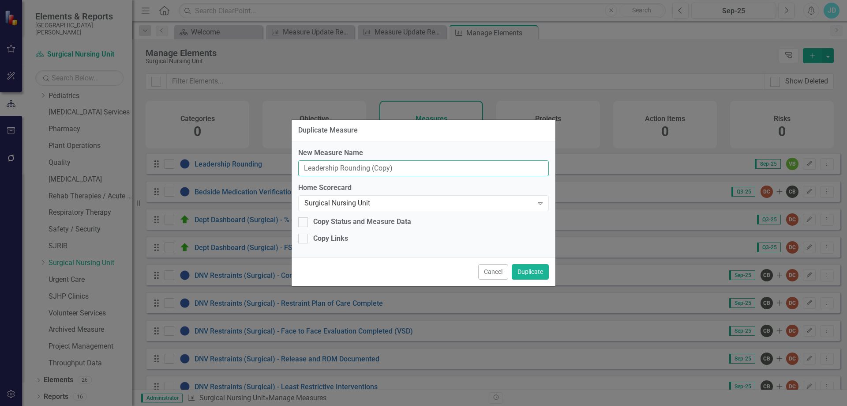
drag, startPoint x: 454, startPoint y: 171, endPoint x: 284, endPoint y: 175, distance: 170.4
click at [284, 175] on div "Duplicate Measure New Measure Name Leadership Rounding (Copy) Home Scorecard Su…" at bounding box center [423, 203] width 847 height 406
click at [402, 168] on input "Observation Operations:" at bounding box center [423, 168] width 251 height 16
paste input "Admit to transfer time"
type input "Observation Operations: Admit to transfer time"
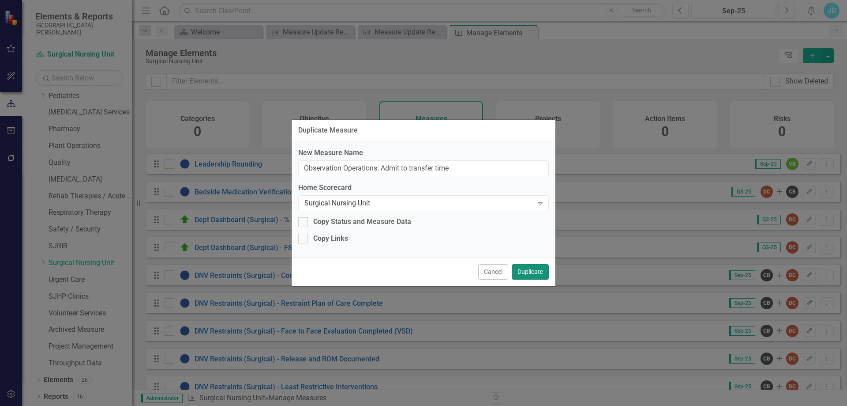
click at [525, 274] on button "Duplicate" at bounding box center [530, 271] width 37 height 15
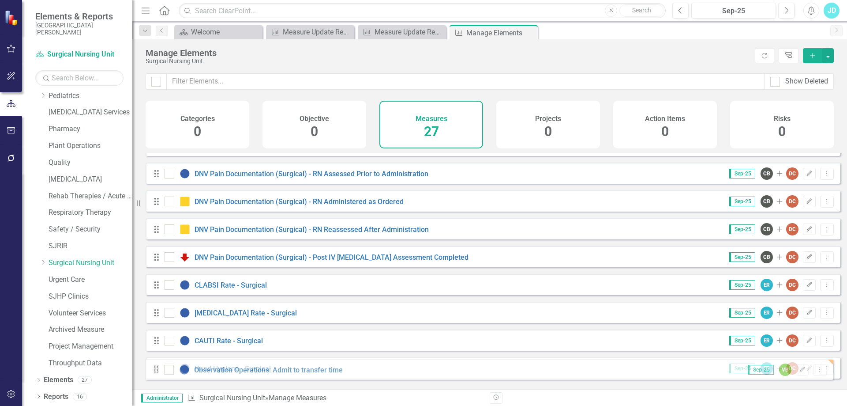
scroll to position [521, 0]
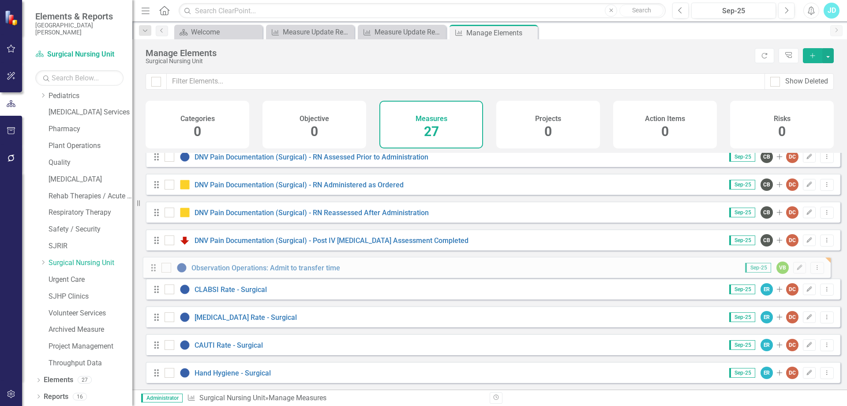
drag, startPoint x: 158, startPoint y: 201, endPoint x: 154, endPoint y: 270, distance: 68.9
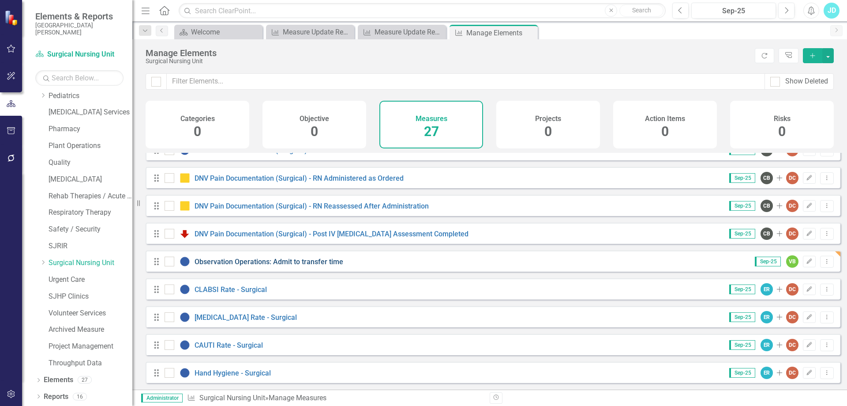
click at [261, 262] on link "Observation Operations: Admit to transfer time" at bounding box center [269, 261] width 149 height 8
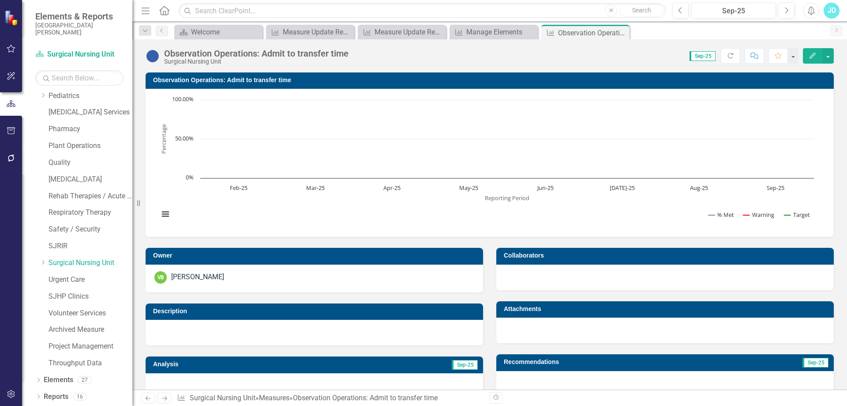
click at [256, 275] on div "VB Victoria Bessey" at bounding box center [314, 277] width 320 height 12
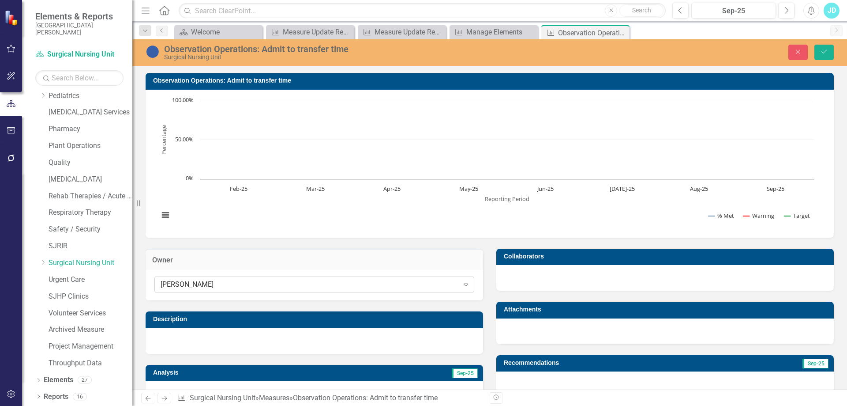
click at [244, 286] on div "Victoria Bessey" at bounding box center [310, 284] width 298 height 10
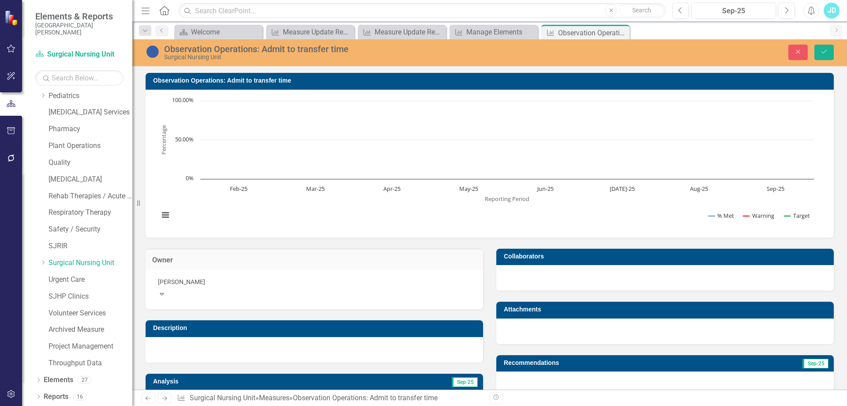
type input "diana"
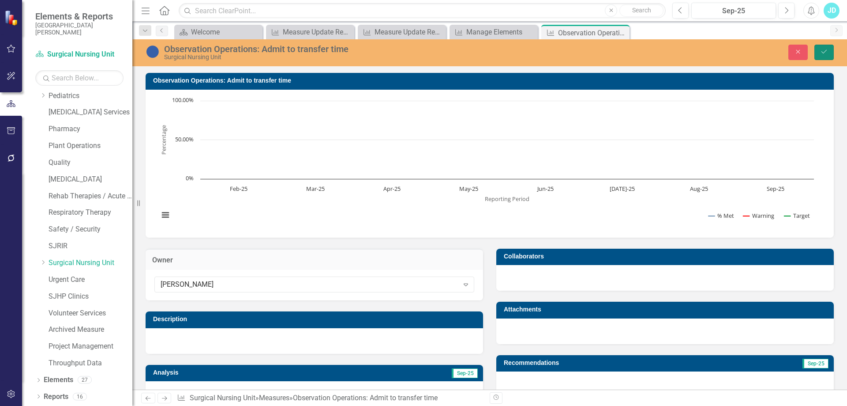
click at [831, 56] on button "Save" at bounding box center [824, 52] width 19 height 15
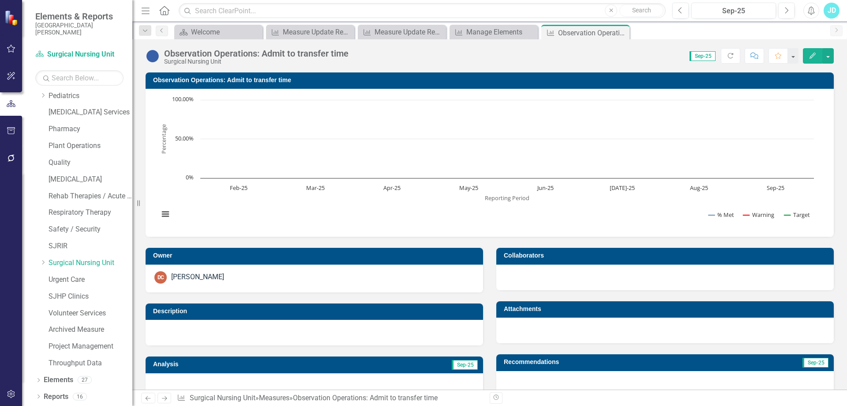
click at [180, 81] on h3 "Observation Operations: Admit to transfer time" at bounding box center [491, 80] width 676 height 7
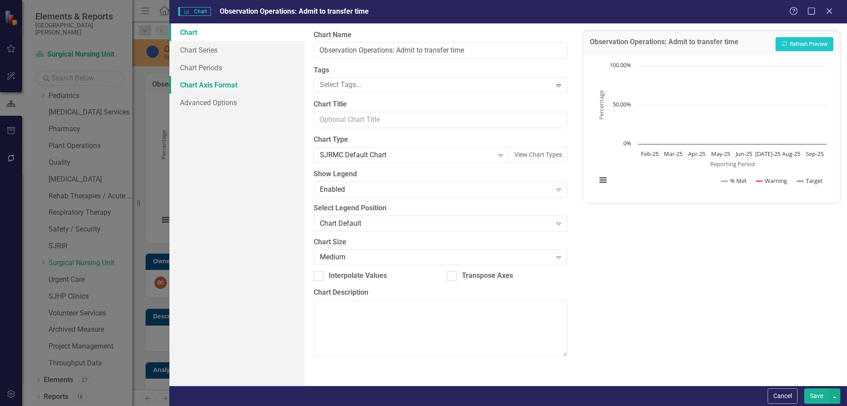
click at [208, 83] on link "Chart Axis Format" at bounding box center [236, 85] width 135 height 18
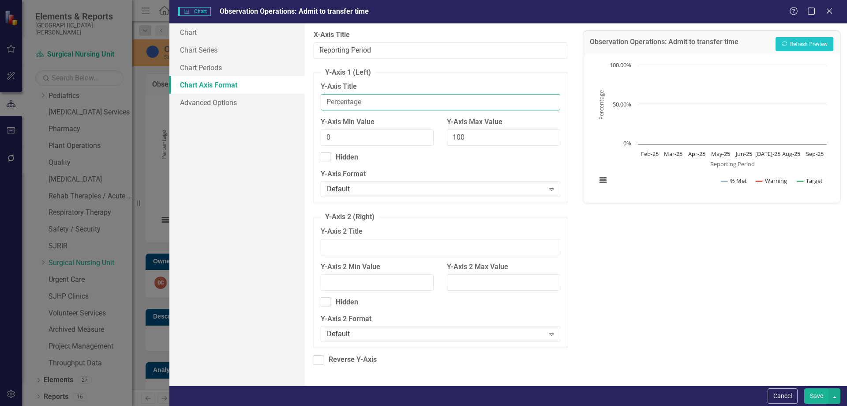
drag, startPoint x: 380, startPoint y: 100, endPoint x: 316, endPoint y: 98, distance: 64.0
click at [316, 98] on fieldset "Y-Axis 1 (Left) Y-Axis Title Percentage Y-Axis Min Value 0 Y-Axis Max Value 100…" at bounding box center [440, 136] width 253 height 136
click at [819, 399] on button "Save" at bounding box center [816, 395] width 25 height 15
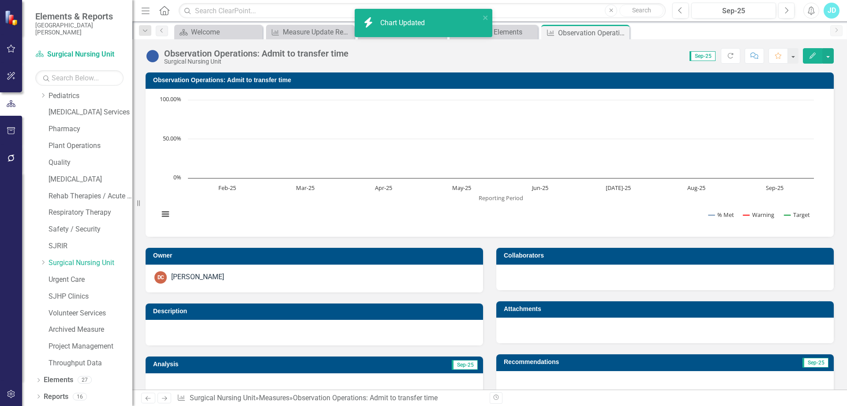
scroll to position [265, 0]
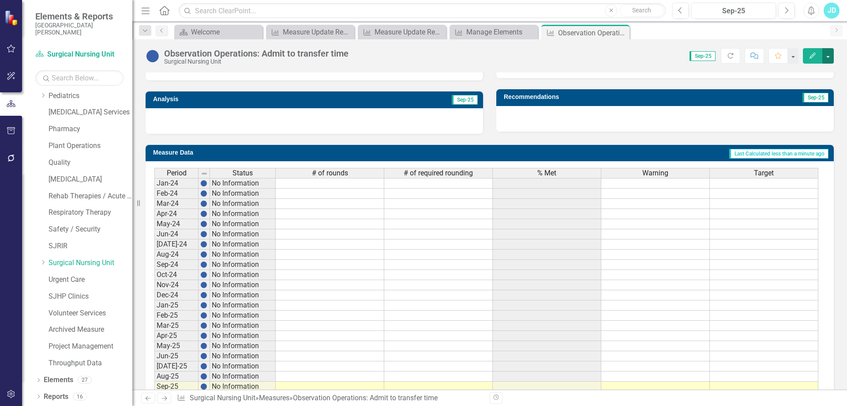
click at [829, 63] on button "button" at bounding box center [828, 55] width 11 height 15
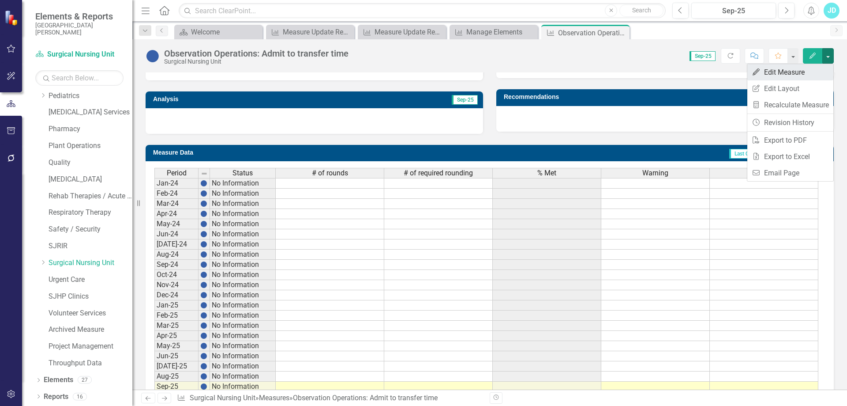
click at [827, 68] on link "Edit Edit Measure" at bounding box center [790, 72] width 86 height 16
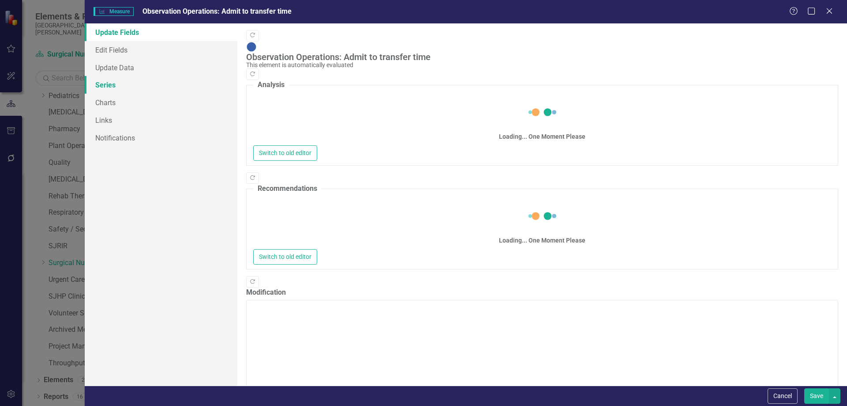
click at [119, 88] on link "Series" at bounding box center [161, 85] width 153 height 18
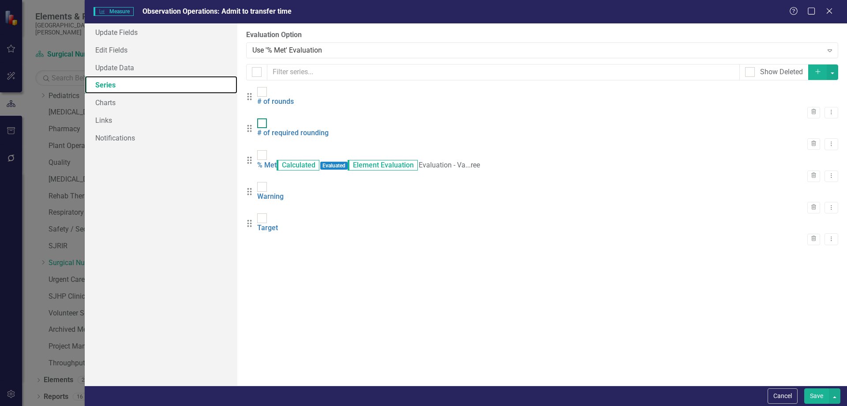
scroll to position [0, 0]
click at [263, 123] on input "checkbox" at bounding box center [260, 121] width 6 height 6
click at [267, 127] on div at bounding box center [262, 123] width 10 height 10
click at [263, 124] on input "checkbox" at bounding box center [260, 121] width 6 height 6
checkbox input "false"
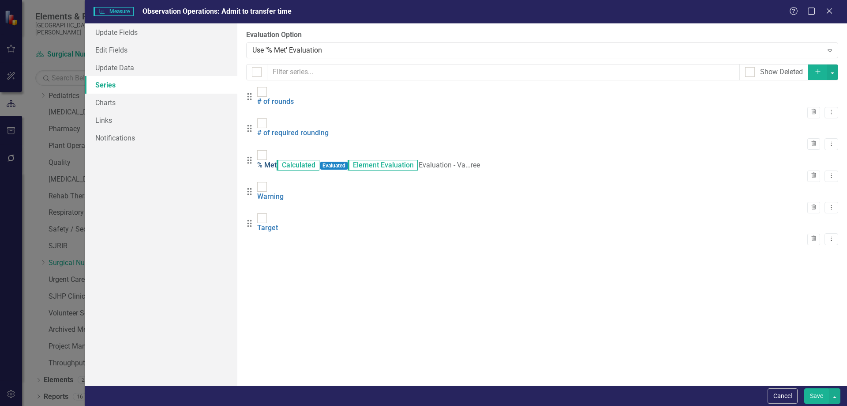
click at [277, 161] on link "% Met" at bounding box center [266, 165] width 19 height 8
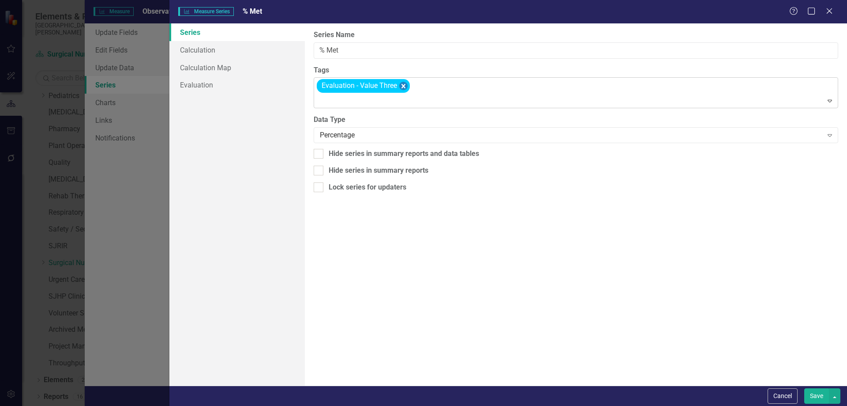
click at [406, 88] on icon "Remove [object Object]" at bounding box center [403, 86] width 8 height 11
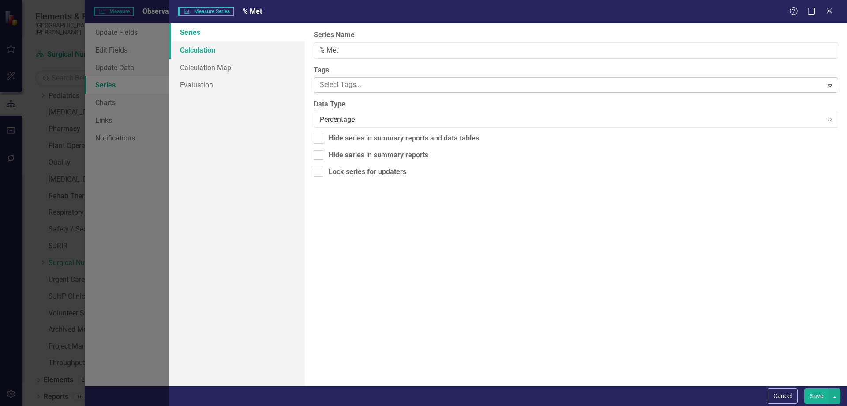
click at [184, 48] on link "Calculation" at bounding box center [236, 50] width 135 height 18
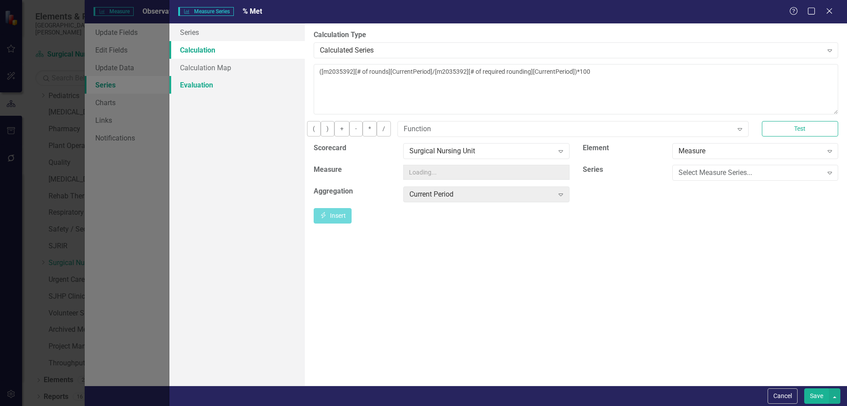
click at [189, 84] on link "Evaluation" at bounding box center [236, 85] width 135 height 18
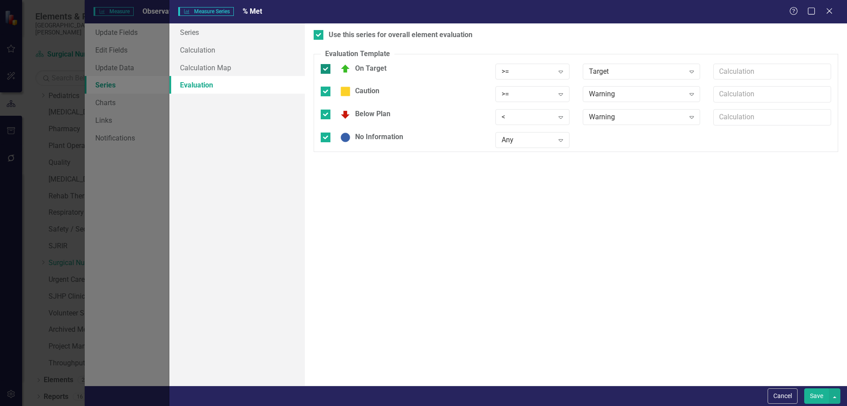
click at [322, 68] on input "On Target" at bounding box center [324, 67] width 6 height 6
checkbox input "false"
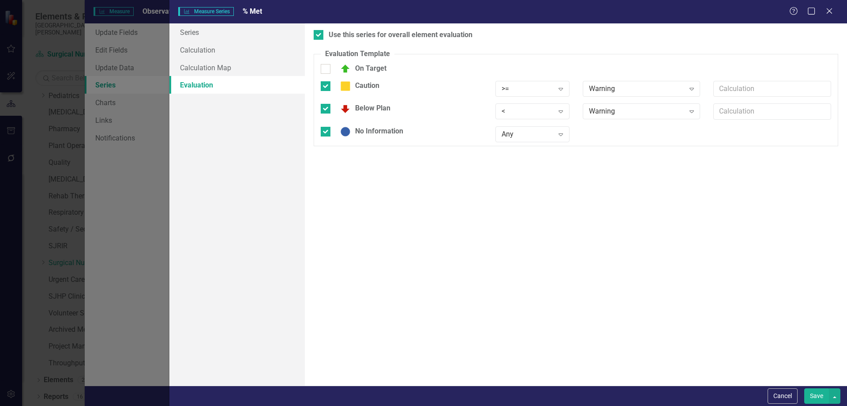
drag, startPoint x: 323, startPoint y: 85, endPoint x: 326, endPoint y: 94, distance: 8.8
click at [323, 86] on input "Caution" at bounding box center [324, 84] width 6 height 6
checkbox input "false"
click at [326, 101] on input "Below Plan" at bounding box center [324, 101] width 6 height 6
checkbox input "false"
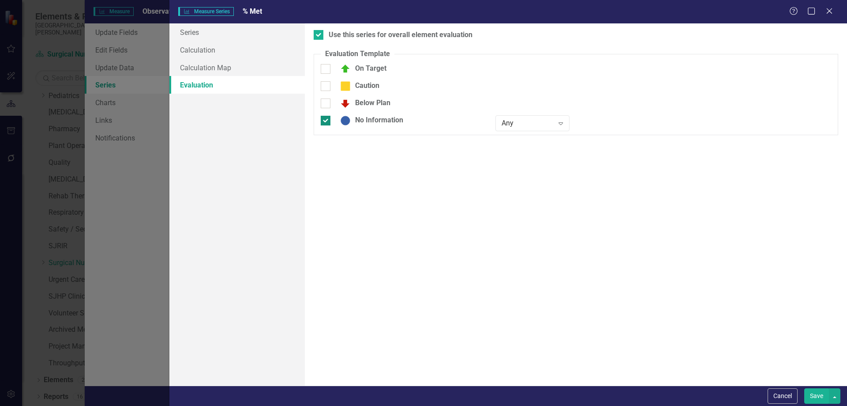
click at [326, 121] on div at bounding box center [326, 121] width 10 height 10
click at [326, 121] on input "No Information" at bounding box center [324, 119] width 6 height 6
checkbox input "false"
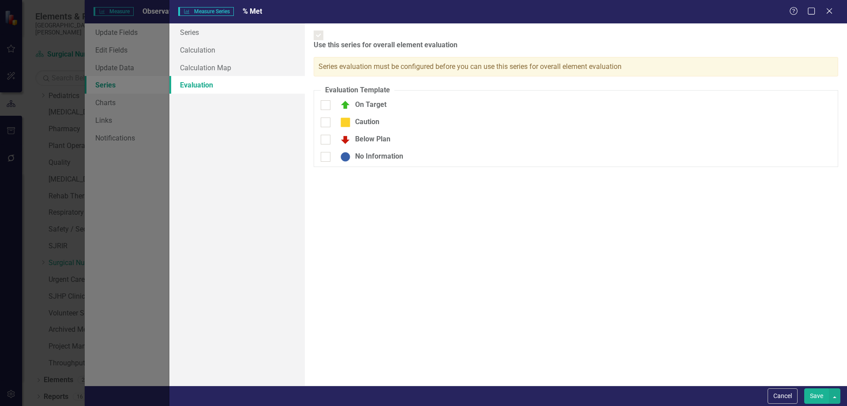
click at [809, 396] on button "Save" at bounding box center [816, 395] width 25 height 15
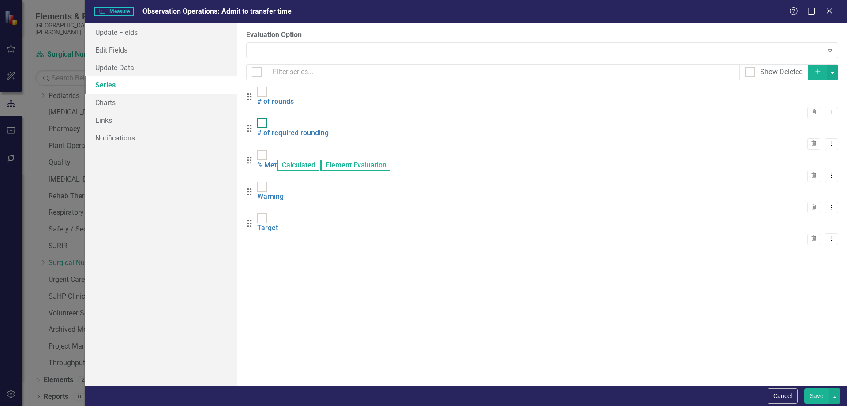
click at [267, 127] on div at bounding box center [262, 123] width 10 height 10
click at [263, 124] on input "checkbox" at bounding box center [260, 121] width 6 height 6
checkbox input "true"
click at [263, 153] on input "checkbox" at bounding box center [260, 153] width 6 height 6
checkbox input "true"
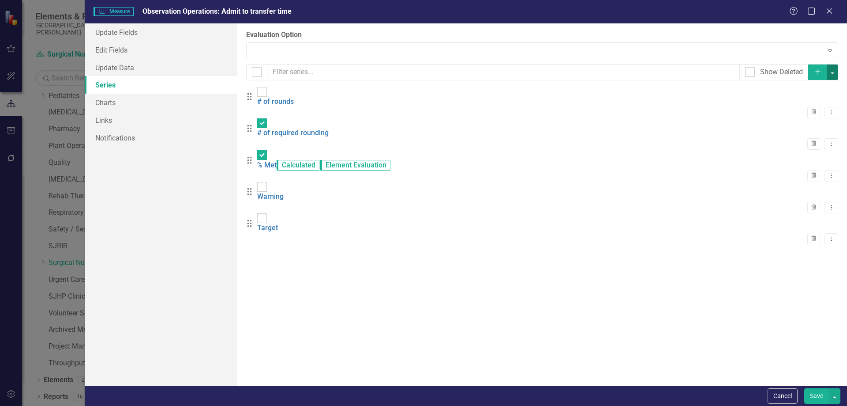
click at [834, 68] on button "button" at bounding box center [832, 71] width 11 height 15
click at [819, 118] on link "Edit Multiple Edit Multiple" at bounding box center [803, 121] width 70 height 16
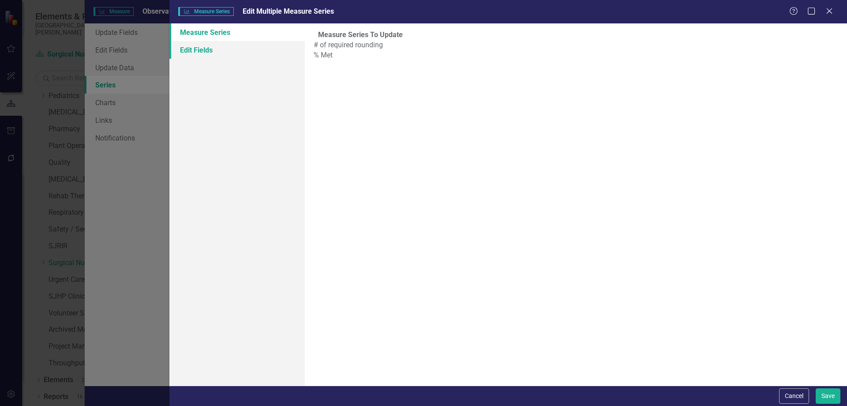
click at [222, 54] on link "Edit Fields" at bounding box center [236, 50] width 135 height 18
click at [394, 54] on div at bounding box center [569, 48] width 506 height 12
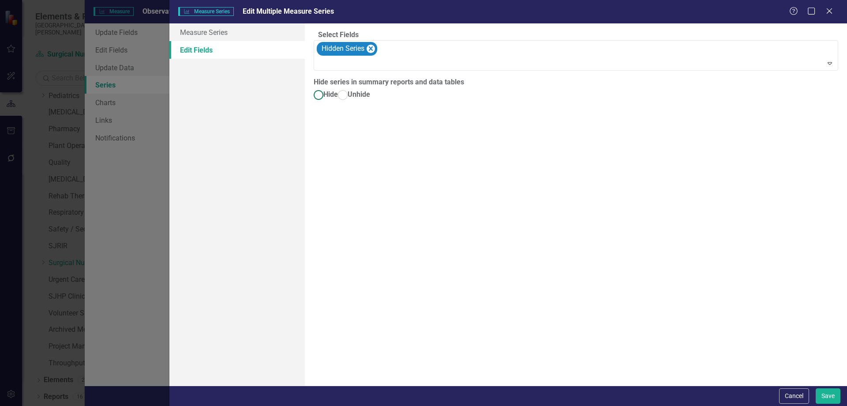
click at [332, 98] on span "Hide" at bounding box center [330, 94] width 15 height 8
click at [326, 102] on input "Hide" at bounding box center [319, 95] width 14 height 14
radio input "true"
click at [367, 70] on div at bounding box center [576, 64] width 521 height 12
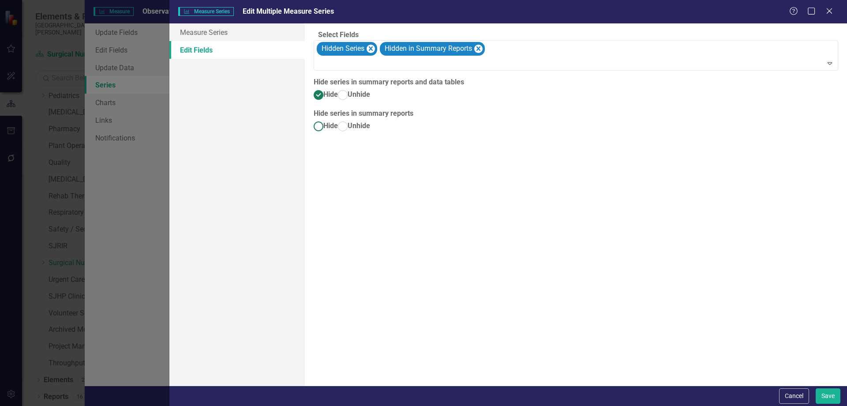
click at [336, 130] on span "Hide" at bounding box center [330, 125] width 15 height 8
click at [326, 133] on input "Hide" at bounding box center [319, 126] width 14 height 14
radio input "true"
click at [819, 391] on button "Save" at bounding box center [828, 395] width 25 height 15
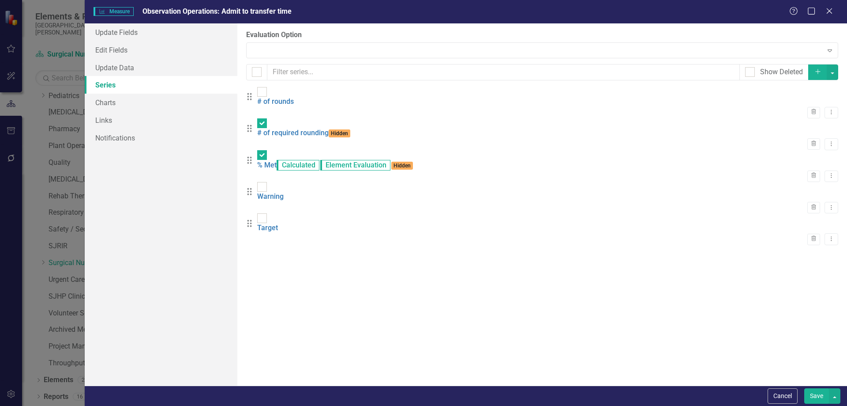
click at [822, 394] on button "Save" at bounding box center [816, 395] width 25 height 15
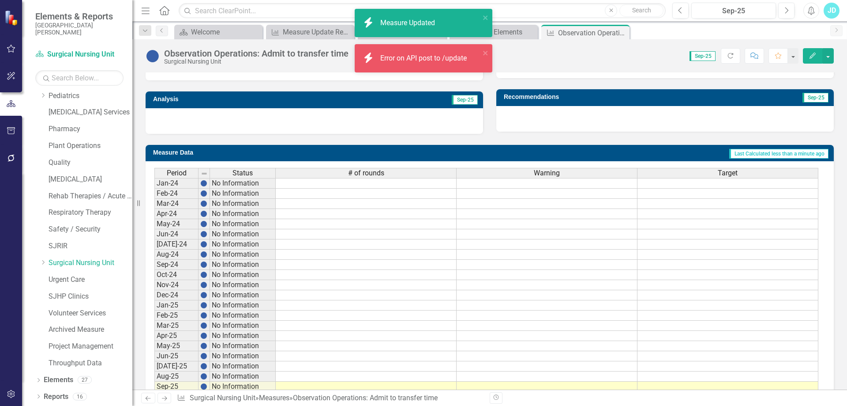
click at [405, 174] on div "# of rounds" at bounding box center [366, 173] width 180 height 10
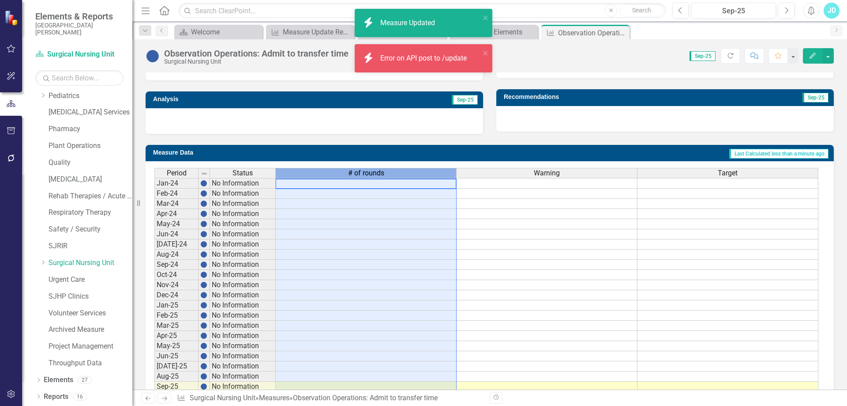
click at [405, 174] on div "# of rounds" at bounding box center [366, 173] width 180 height 10
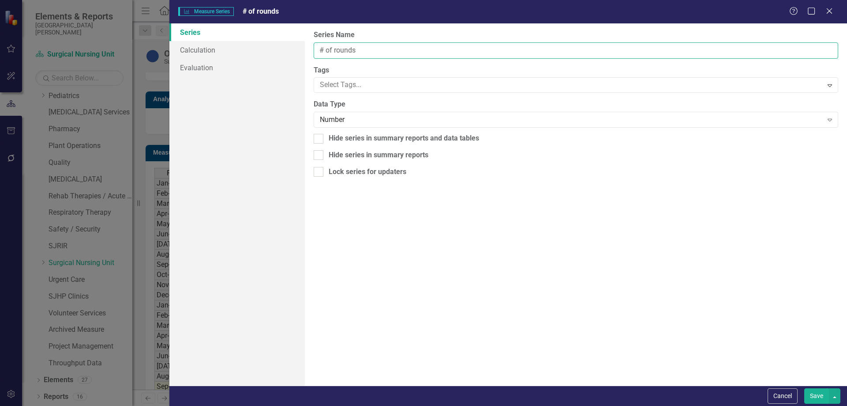
drag, startPoint x: 320, startPoint y: 49, endPoint x: 394, endPoint y: 48, distance: 73.7
click at [394, 48] on body "icon.bolt Measure Updated icon.bolt Error on API post to /update Elements & Rep…" at bounding box center [423, 203] width 847 height 406
paste input "Admit to transfer time"
type input "Admit to transfer time"
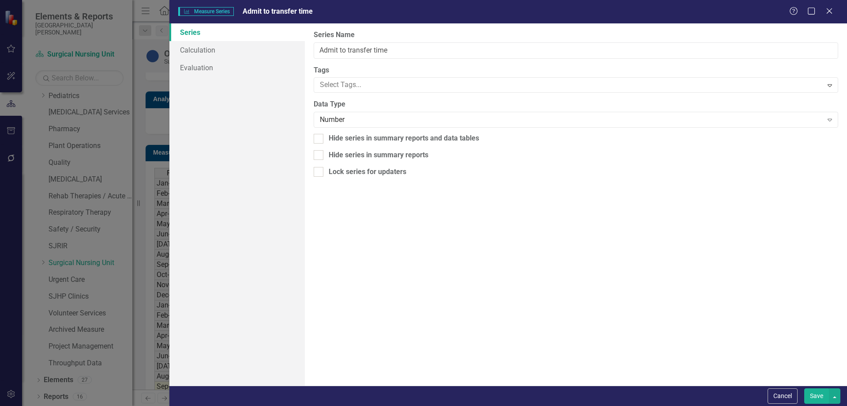
click at [816, 395] on button "Save" at bounding box center [816, 395] width 25 height 15
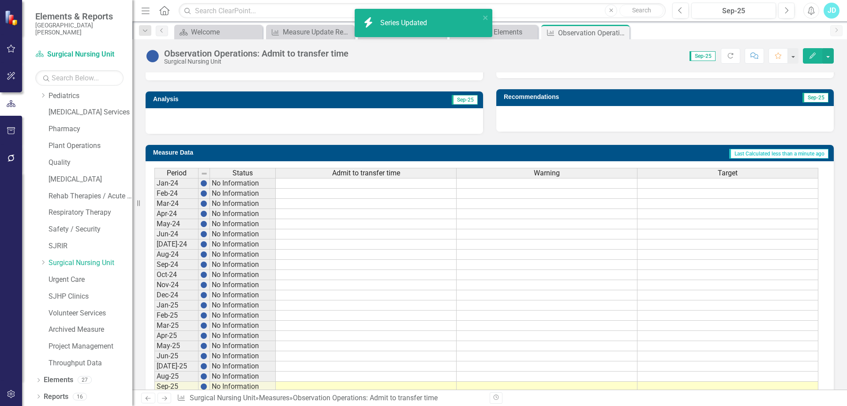
click at [387, 170] on div "Admit to transfer time" at bounding box center [366, 173] width 180 height 10
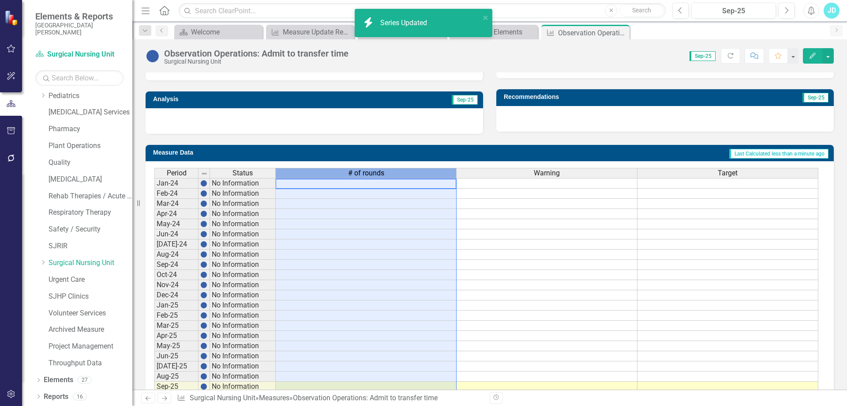
click at [387, 170] on div "# of rounds" at bounding box center [366, 173] width 180 height 10
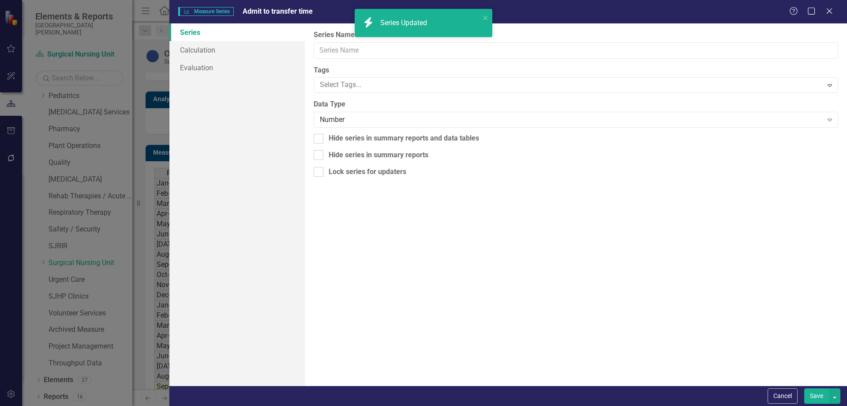
type input "Admit to transfer time"
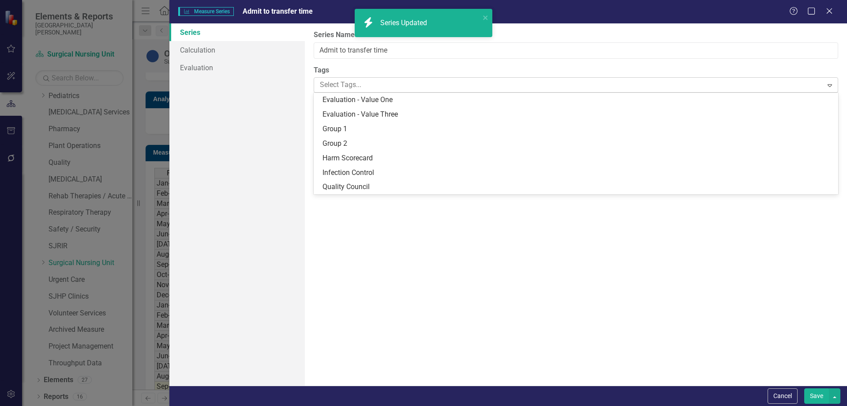
click at [374, 86] on div at bounding box center [569, 85] width 506 height 12
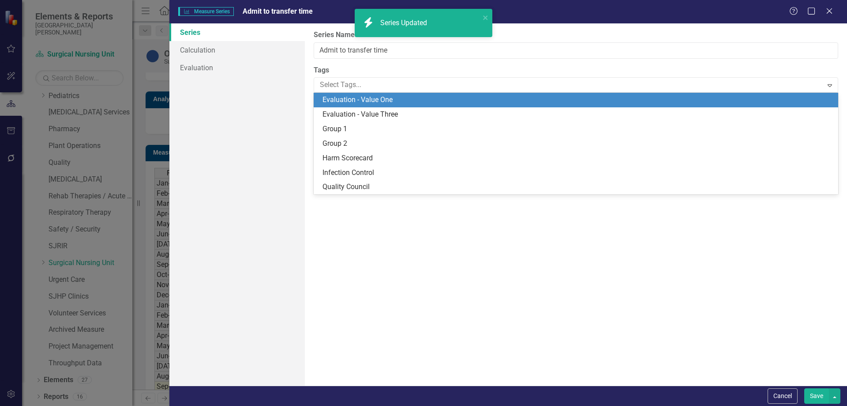
click at [373, 99] on span "Evaluation - Value One" at bounding box center [358, 99] width 70 height 8
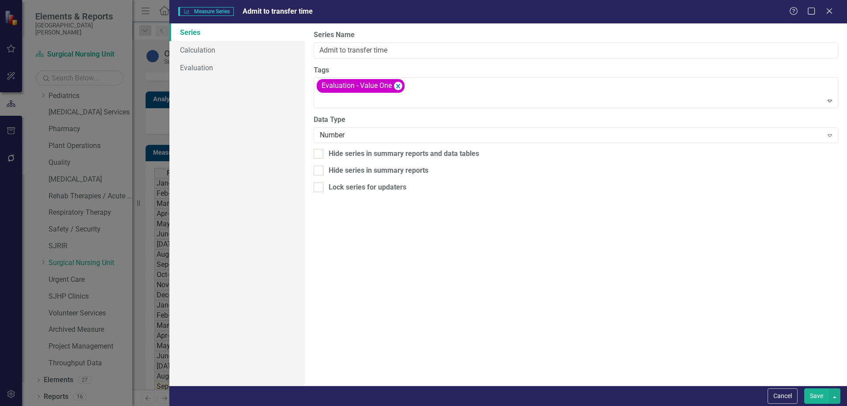
click at [816, 399] on button "Save" at bounding box center [816, 395] width 25 height 15
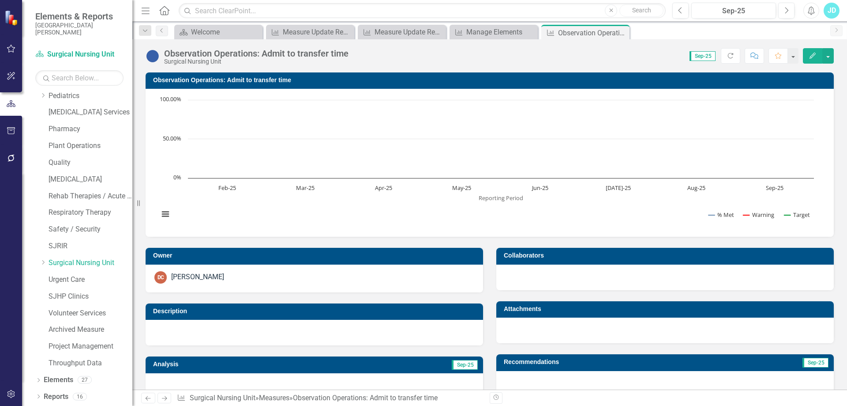
click at [232, 82] on h3 "Observation Operations: Admit to transfer time" at bounding box center [491, 80] width 676 height 7
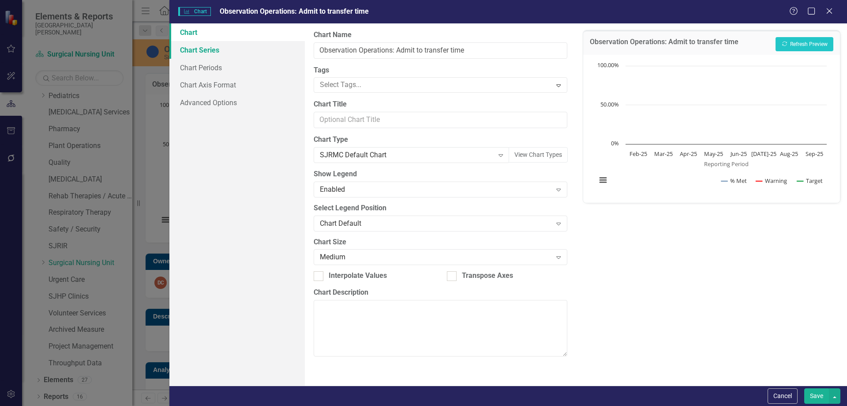
click at [229, 53] on link "Chart Series" at bounding box center [236, 50] width 135 height 18
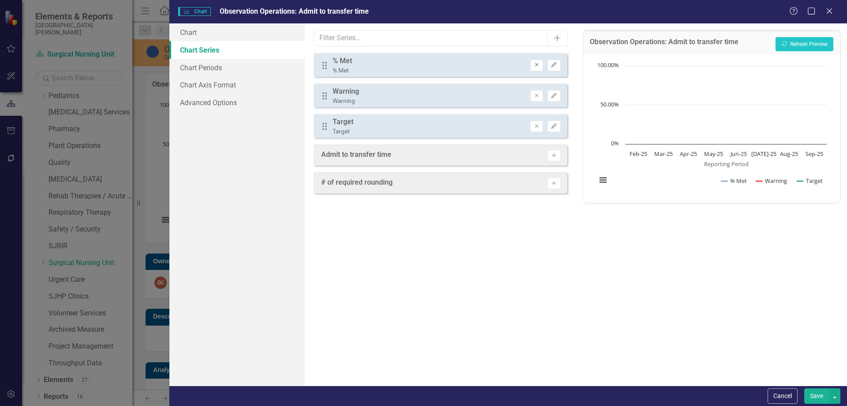
click at [541, 63] on button "Remove" at bounding box center [536, 65] width 13 height 11
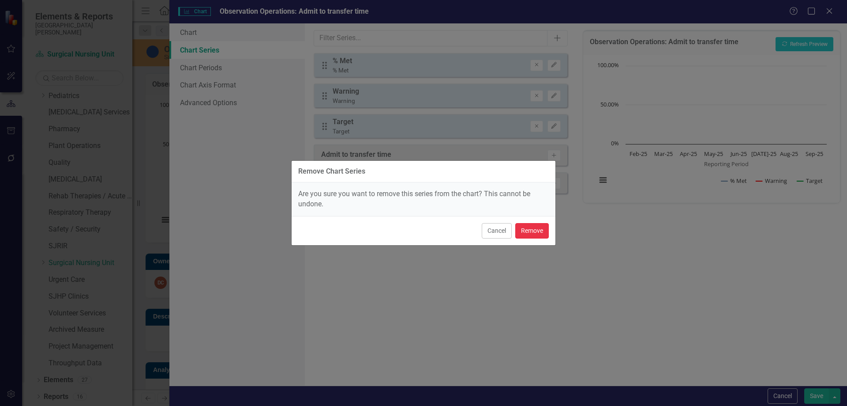
click at [540, 229] on button "Remove" at bounding box center [532, 230] width 34 height 15
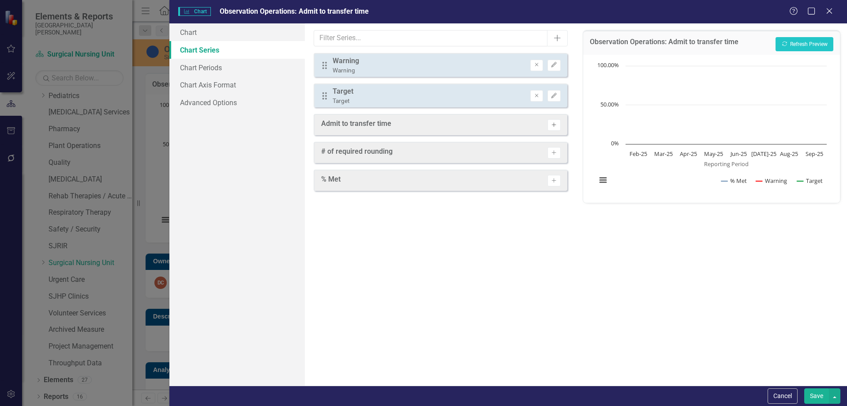
click at [556, 125] on icon "Activate" at bounding box center [554, 124] width 7 height 5
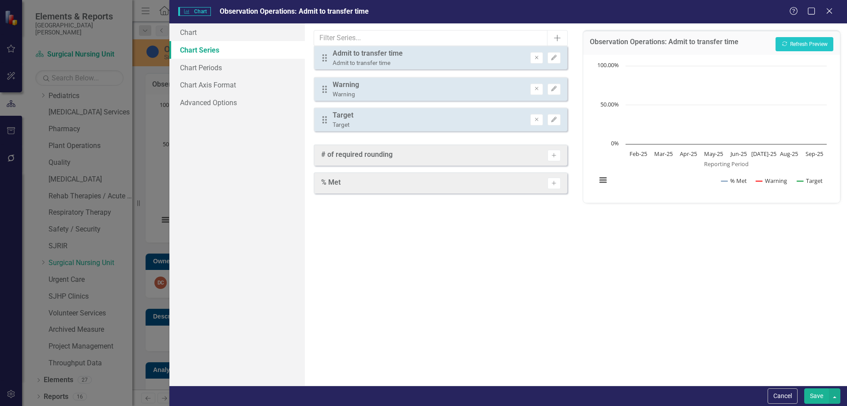
drag, startPoint x: 323, startPoint y: 126, endPoint x: 323, endPoint y: 60, distance: 66.2
click at [323, 60] on div "Drag Warning Warning Remove Edit Drag Target Target Remove Edit Drag Admit to t…" at bounding box center [440, 95] width 253 height 85
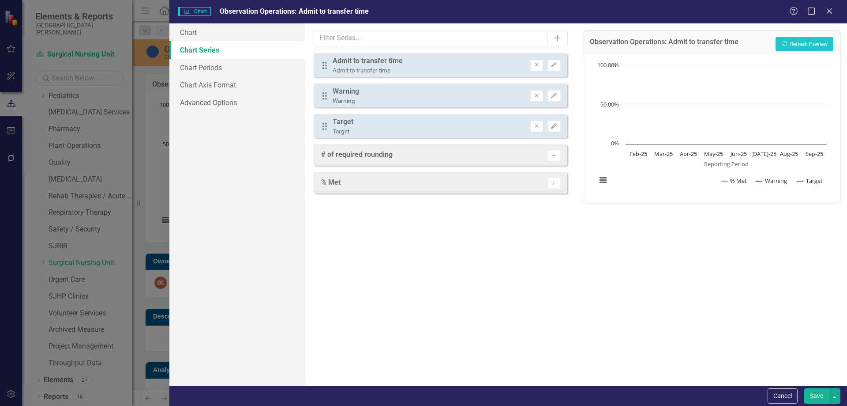
click at [815, 395] on button "Save" at bounding box center [816, 395] width 25 height 15
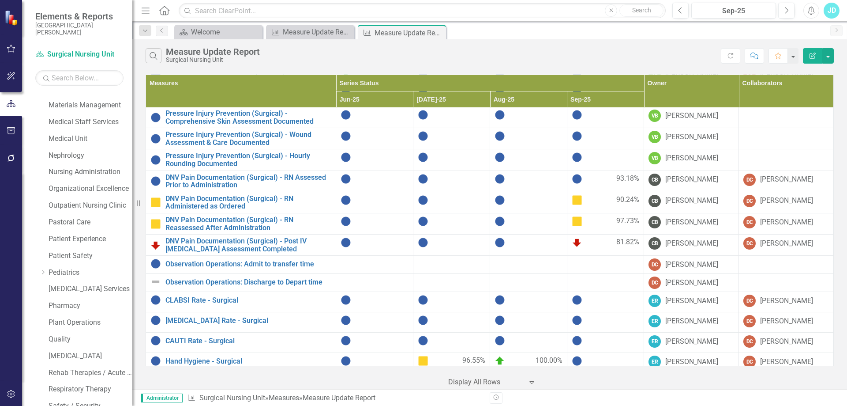
scroll to position [357, 0]
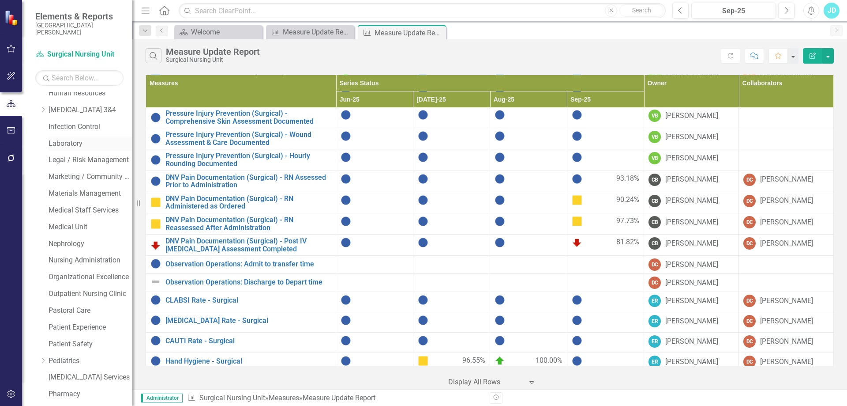
click at [82, 143] on link "Laboratory" at bounding box center [91, 144] width 84 height 10
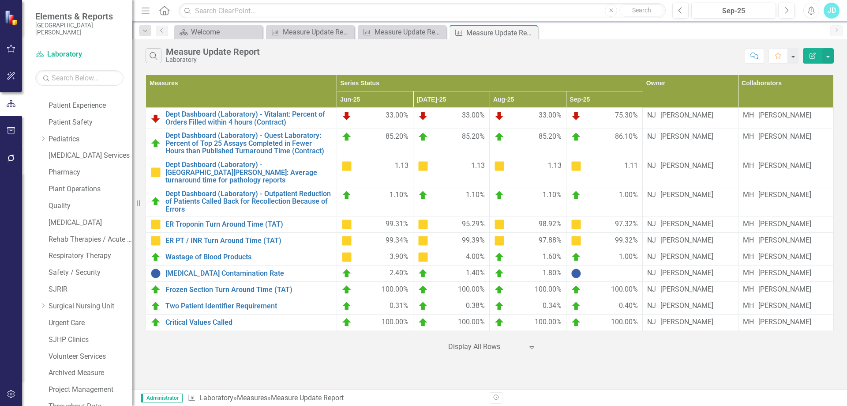
scroll to position [622, 0]
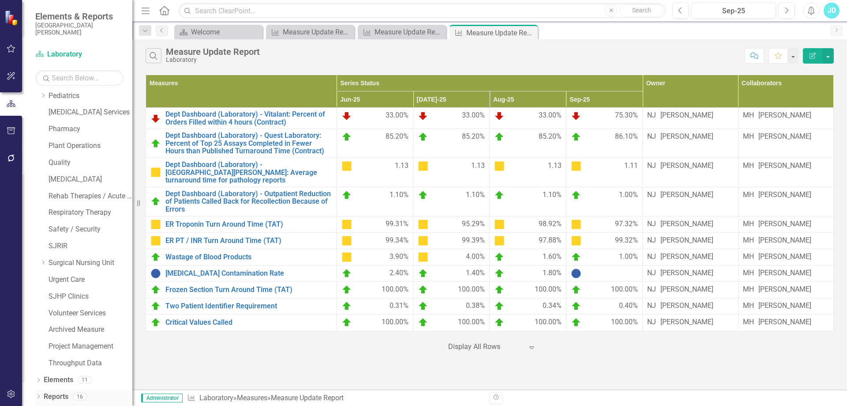
click at [54, 394] on link "Reports" at bounding box center [56, 396] width 25 height 10
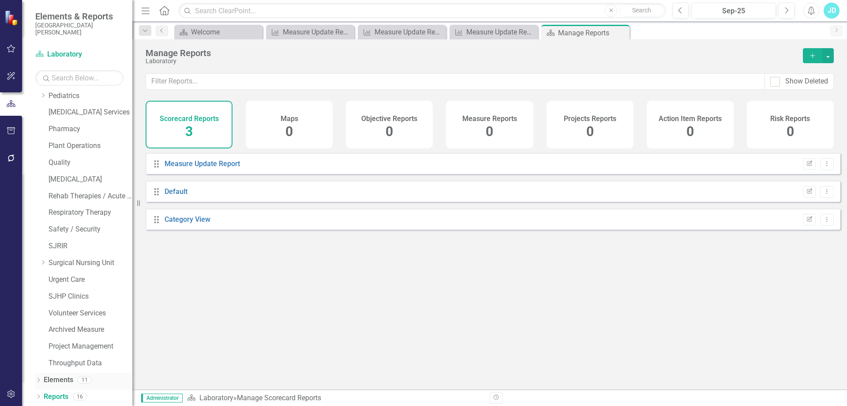
click at [60, 378] on link "Elements" at bounding box center [59, 380] width 30 height 10
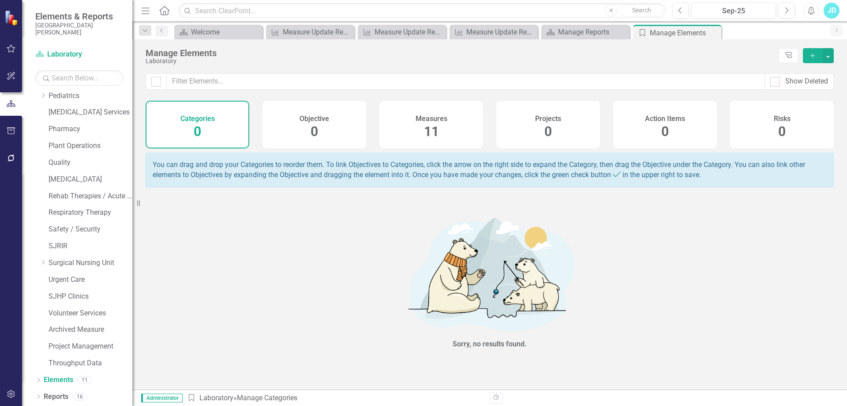
click at [451, 135] on div "Measures 11" at bounding box center [431, 125] width 104 height 48
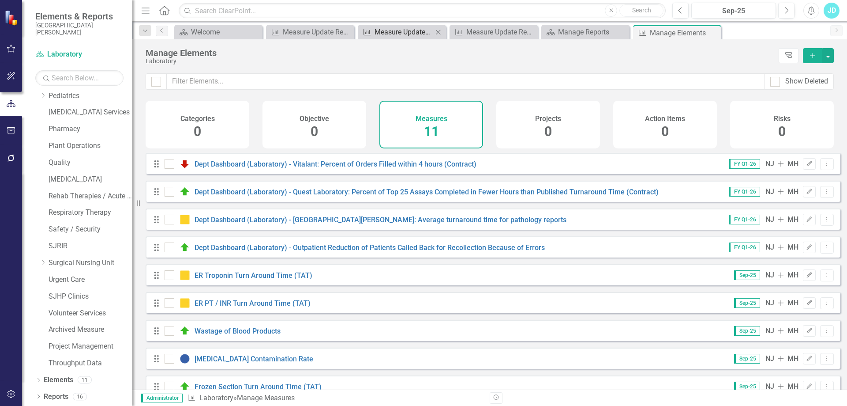
click at [406, 36] on div "Measure Update Report" at bounding box center [404, 31] width 58 height 11
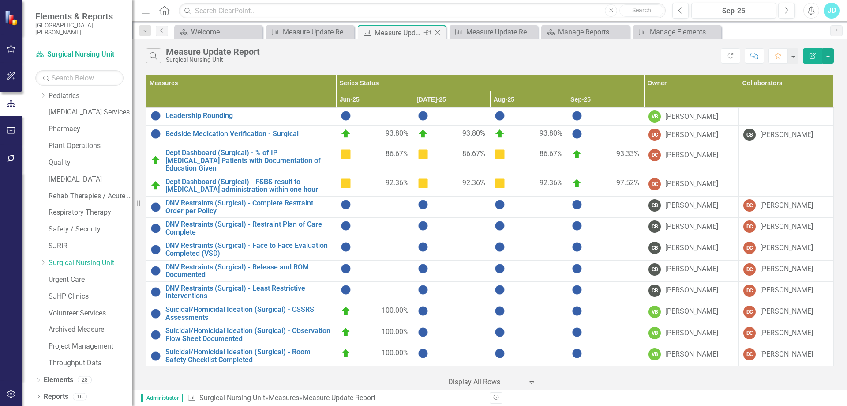
click at [439, 33] on icon "Close" at bounding box center [437, 32] width 9 height 7
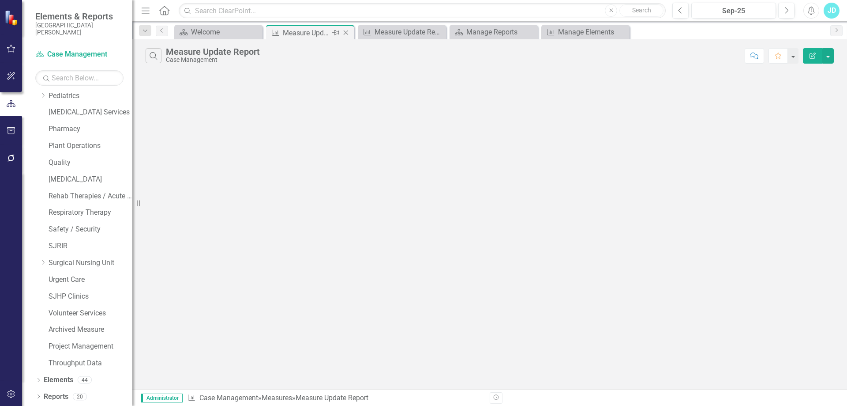
click at [346, 33] on icon at bounding box center [346, 32] width 5 height 5
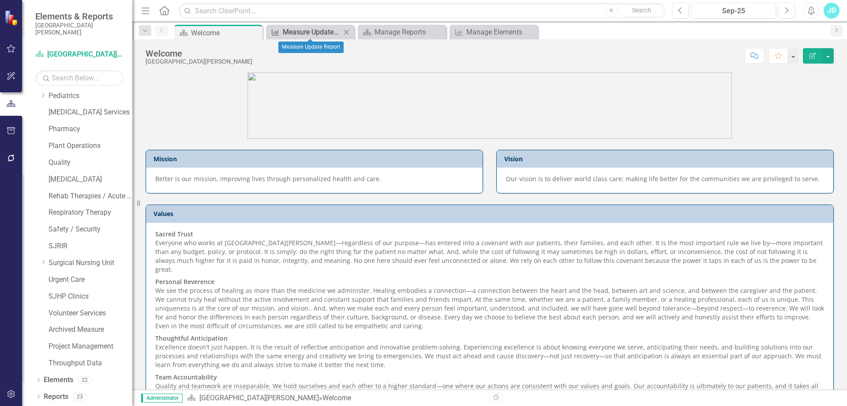
click at [318, 33] on div "Measure Update Report" at bounding box center [312, 31] width 58 height 11
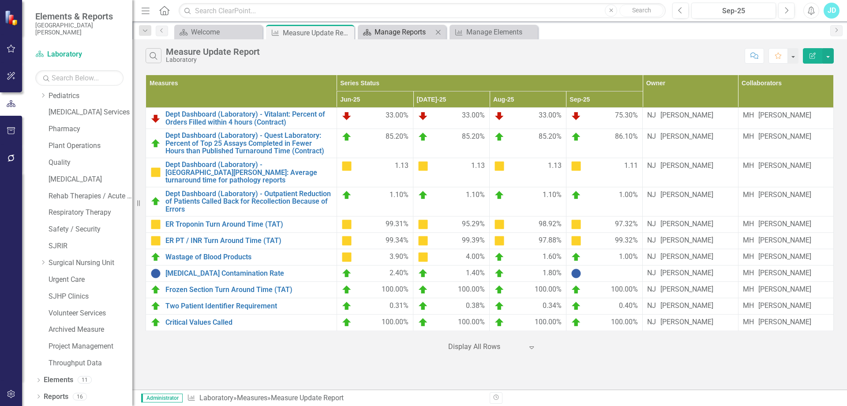
click at [383, 31] on div "Manage Reports" at bounding box center [404, 31] width 58 height 11
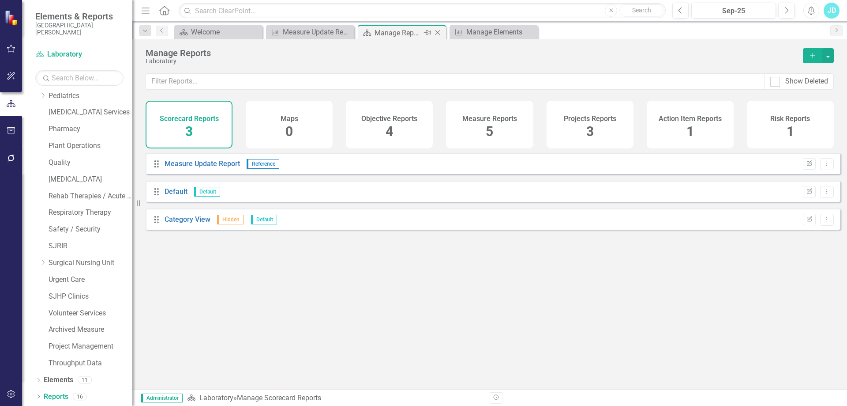
click at [439, 31] on icon "Close" at bounding box center [437, 32] width 9 height 7
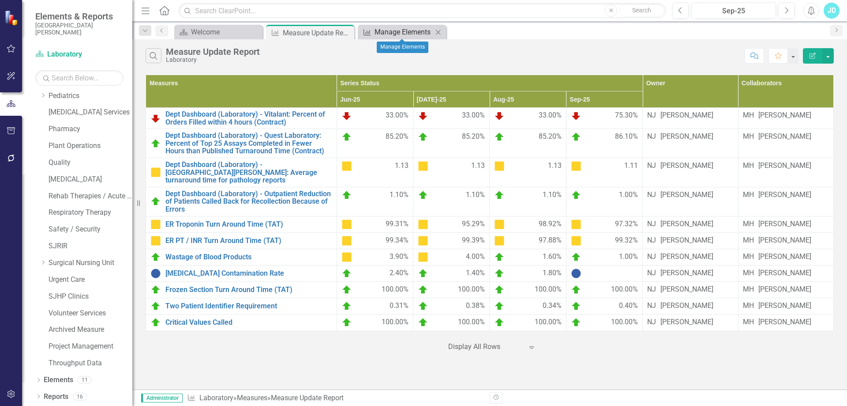
click at [413, 31] on div "Manage Elements" at bounding box center [404, 31] width 58 height 11
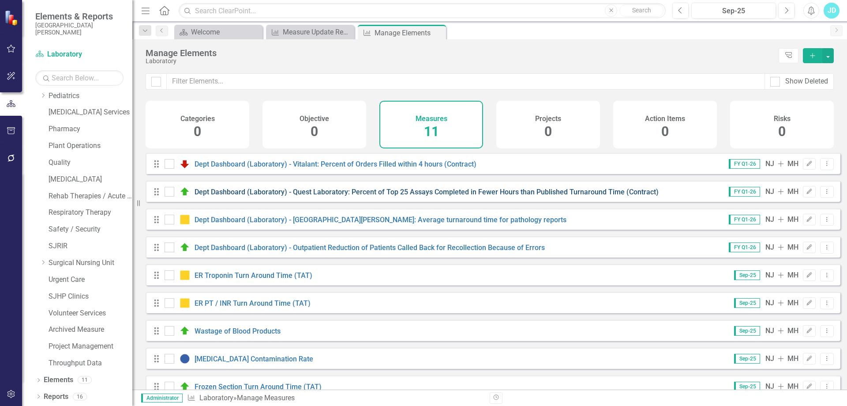
scroll to position [76, 0]
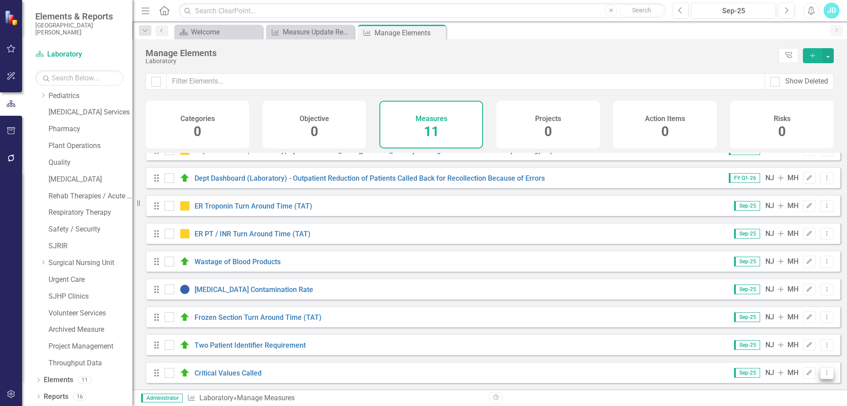
click at [824, 373] on icon "Dropdown Menu" at bounding box center [827, 372] width 8 height 6
click at [794, 346] on link "Copy Duplicate Measure" at bounding box center [786, 342] width 79 height 16
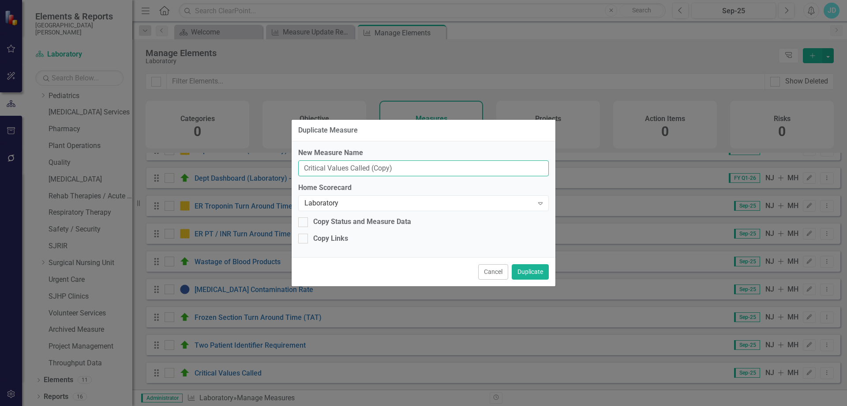
drag, startPoint x: 398, startPoint y: 169, endPoint x: 294, endPoint y: 169, distance: 104.1
click at [294, 169] on div "New Measure Name Critical Values Called (Copy) Home Scorecard Laboratory Expand…" at bounding box center [424, 199] width 264 height 116
click at [418, 169] on input "Observation Operations:" at bounding box center [423, 168] width 251 height 16
paste input "[MEDICAL_DATA] XA sample received to completion time"
type input "Observation Operations: [MEDICAL_DATA] XA sample received to completion time"
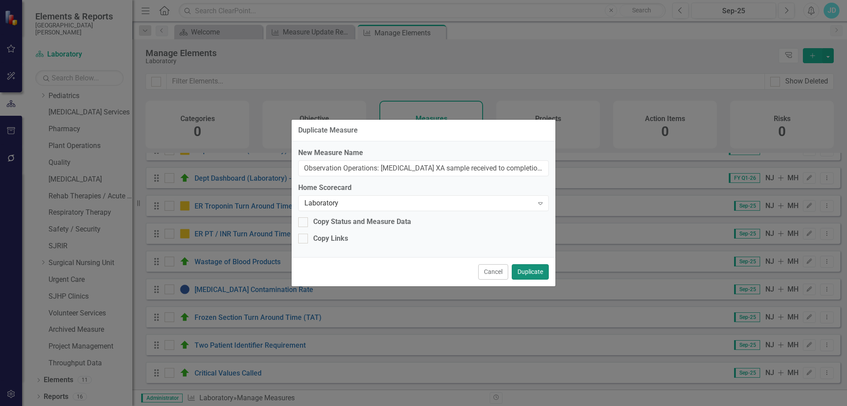
click at [544, 268] on button "Duplicate" at bounding box center [530, 271] width 37 height 15
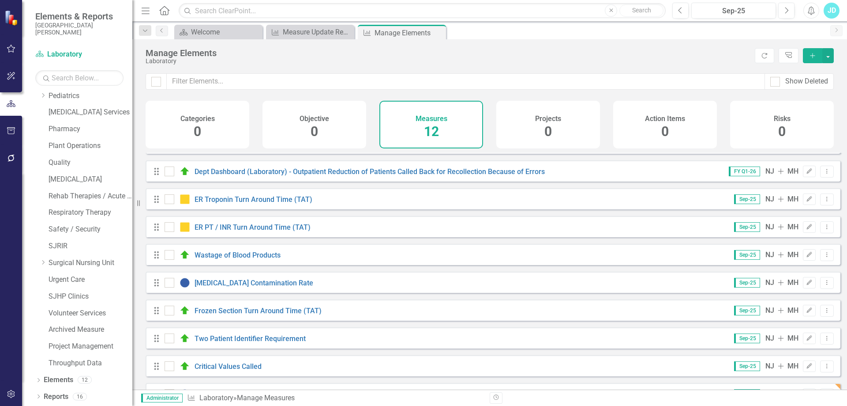
scroll to position [104, 0]
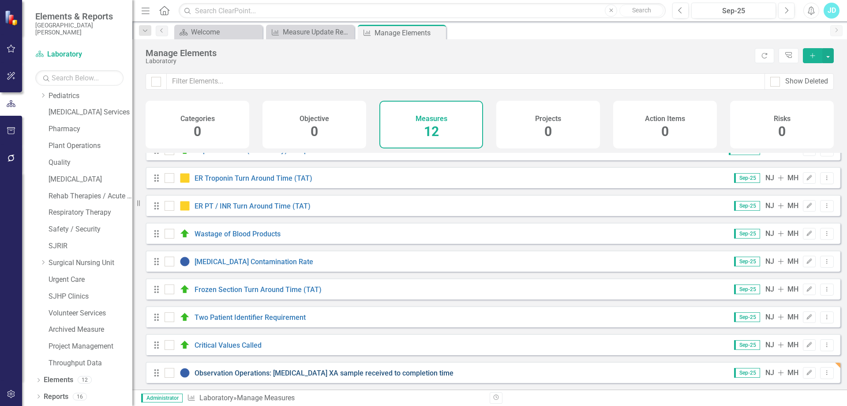
click at [273, 372] on link "Observation Operations: [MEDICAL_DATA] XA sample received to completion time" at bounding box center [324, 372] width 259 height 8
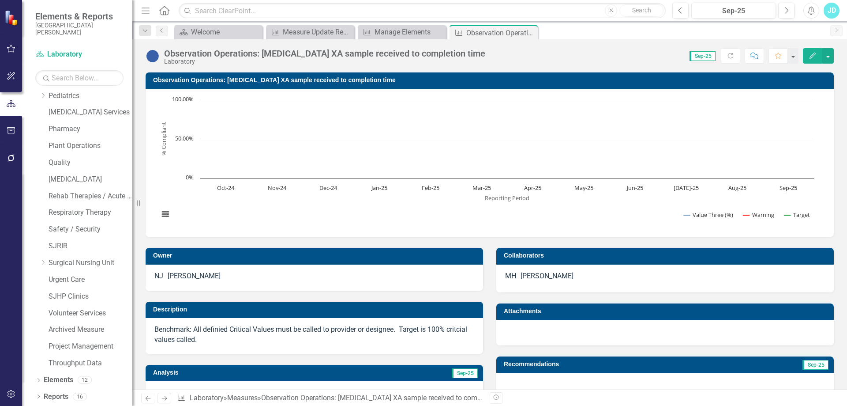
click at [279, 327] on p "Benchmark: All definied Critical Values must be called to provider or designee.…" at bounding box center [314, 334] width 320 height 20
click at [280, 326] on p "Benchmark: All definied Critical Values must be called to provider or designee.…" at bounding box center [314, 334] width 320 height 20
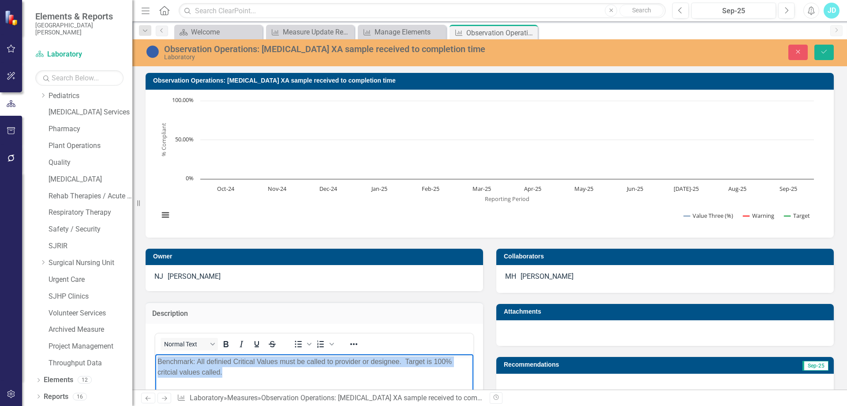
drag, startPoint x: 233, startPoint y: 372, endPoint x: 158, endPoint y: 360, distance: 76.0
click at [158, 360] on p "Benchmark: All definied Critical Values must be called to provider or designee.…" at bounding box center [315, 366] width 314 height 21
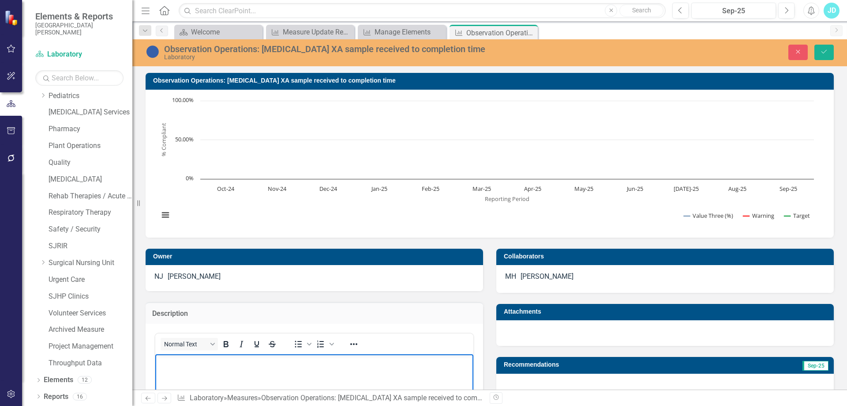
click at [543, 279] on div "[PERSON_NAME]" at bounding box center [547, 276] width 53 height 10
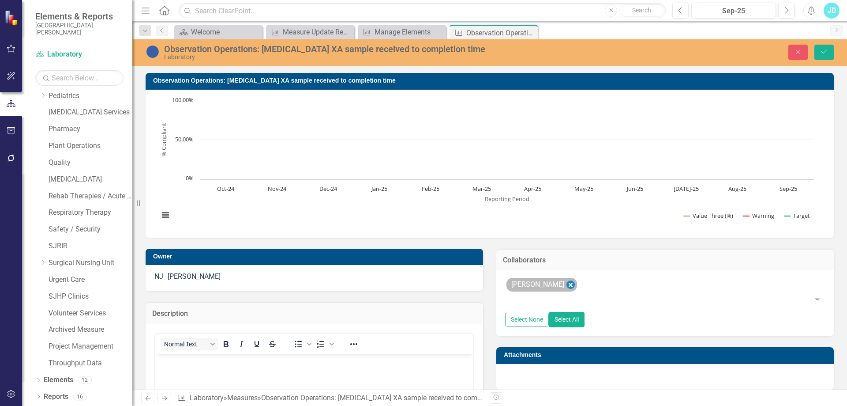
click at [569, 284] on icon "Remove Maisha Hunt" at bounding box center [571, 284] width 4 height 4
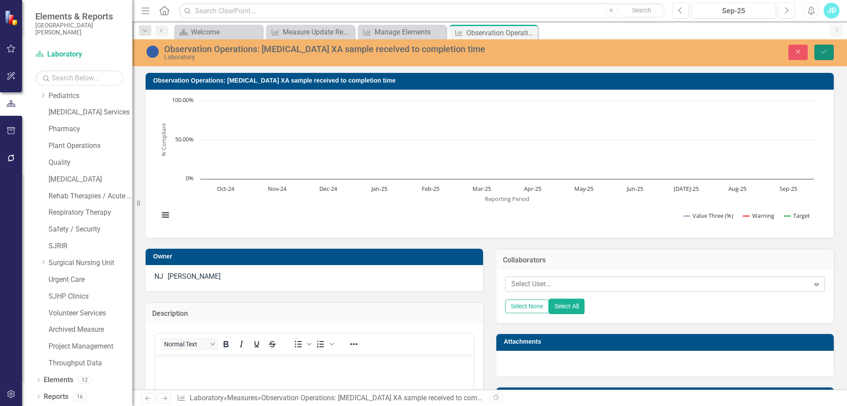
click at [825, 51] on icon "Save" at bounding box center [824, 52] width 8 height 6
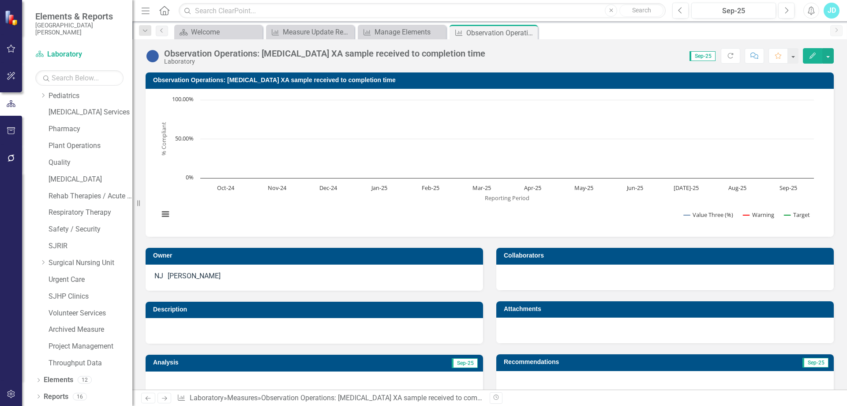
click at [167, 113] on rect "Interactive chart" at bounding box center [486, 161] width 664 height 132
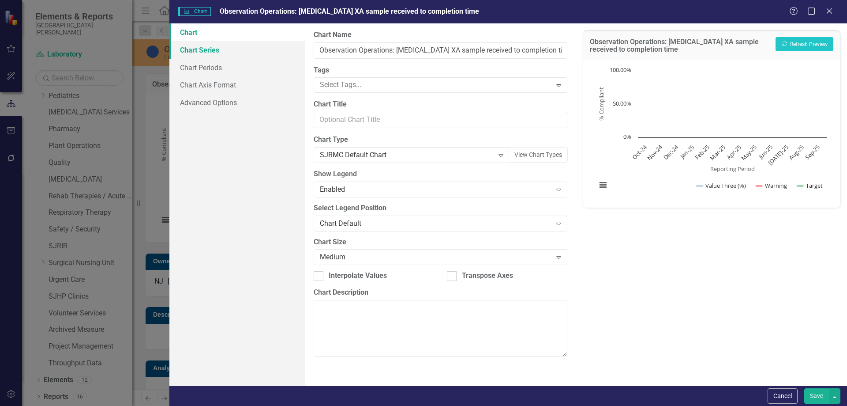
click at [225, 54] on link "Chart Series" at bounding box center [236, 50] width 135 height 18
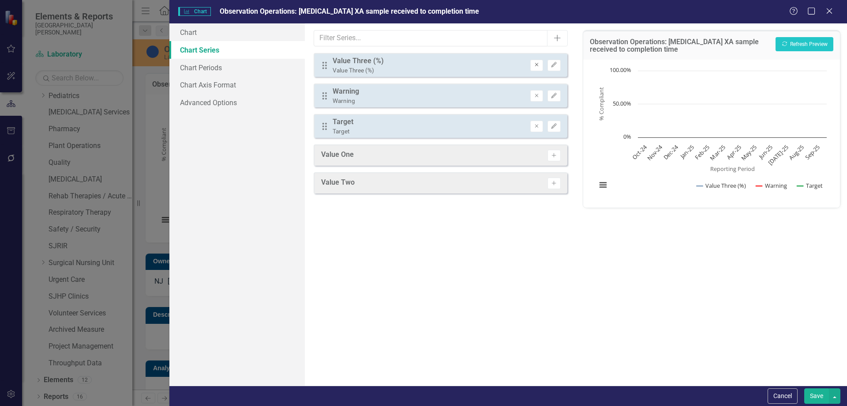
click at [534, 67] on icon "Remove" at bounding box center [536, 64] width 7 height 5
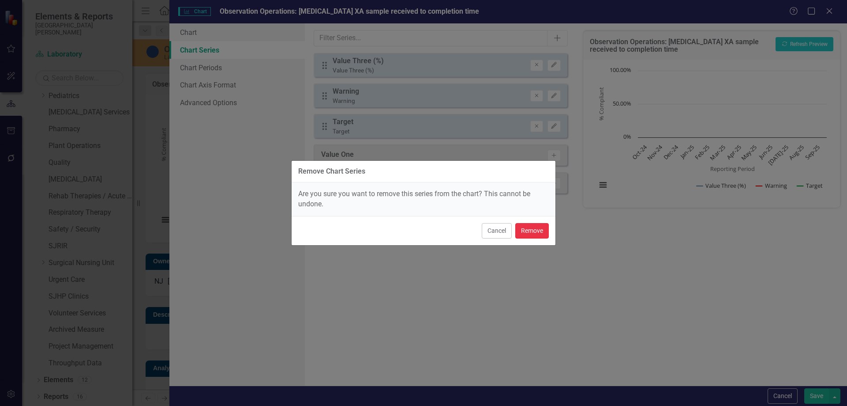
click at [537, 237] on button "Remove" at bounding box center [532, 230] width 34 height 15
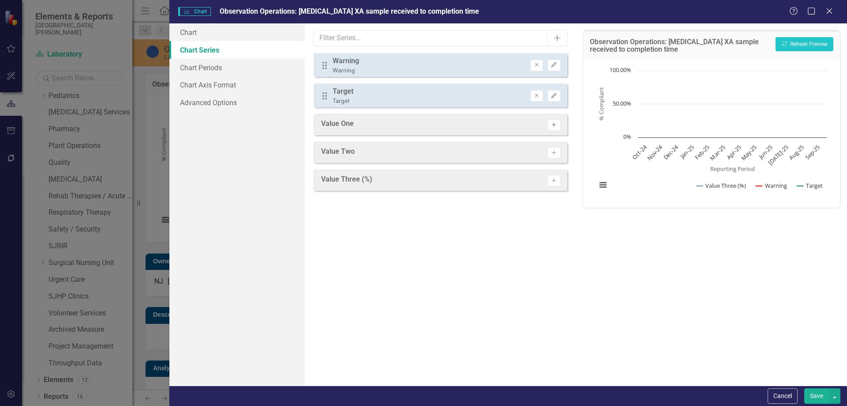
click at [554, 126] on icon "Activate" at bounding box center [554, 124] width 7 height 5
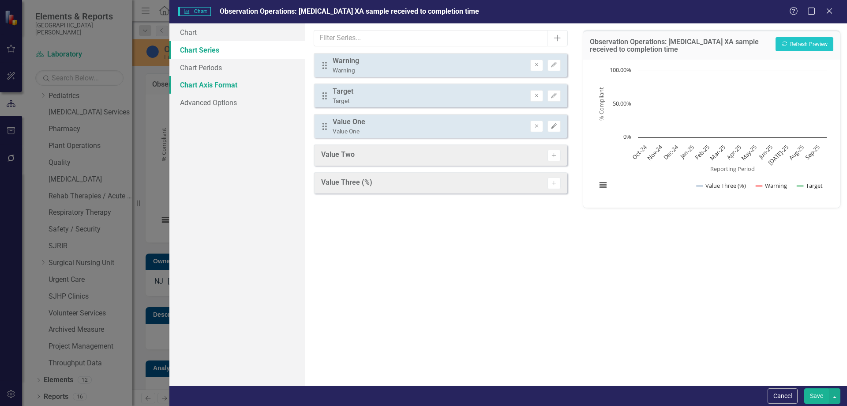
click at [222, 86] on link "Chart Axis Format" at bounding box center [236, 85] width 135 height 18
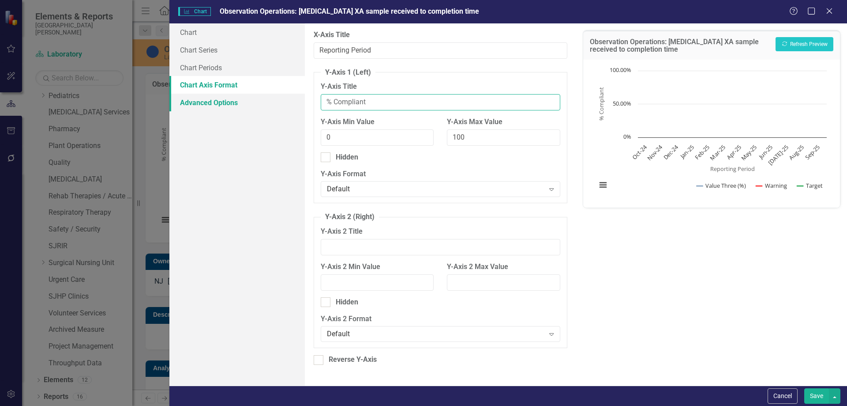
drag, startPoint x: 389, startPoint y: 102, endPoint x: 301, endPoint y: 102, distance: 87.8
click at [301, 102] on div "Chart Chart Series Chart Periods Chart Axis Format Advanced Options From this p…" at bounding box center [508, 204] width 678 height 362
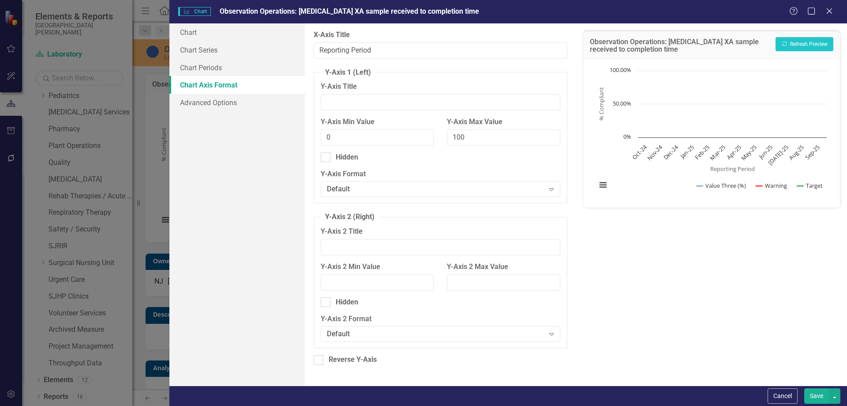
click at [812, 393] on button "Save" at bounding box center [816, 395] width 25 height 15
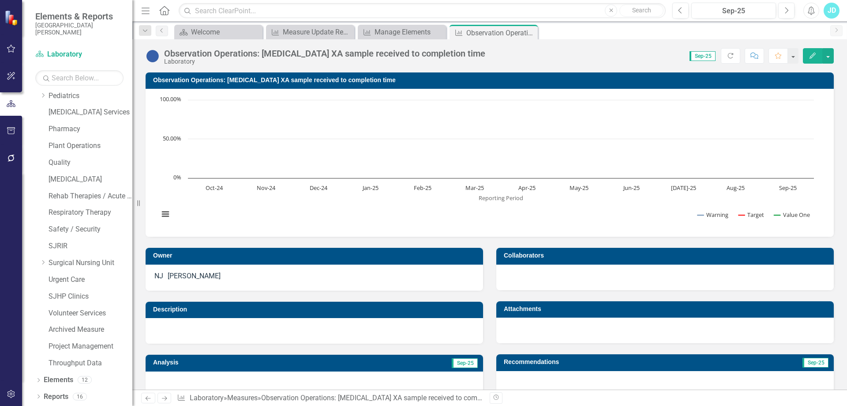
scroll to position [265, 0]
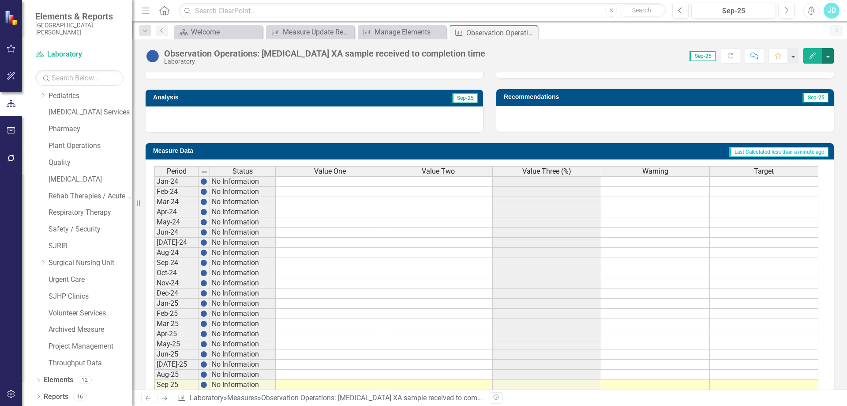
click at [828, 56] on button "button" at bounding box center [828, 55] width 11 height 15
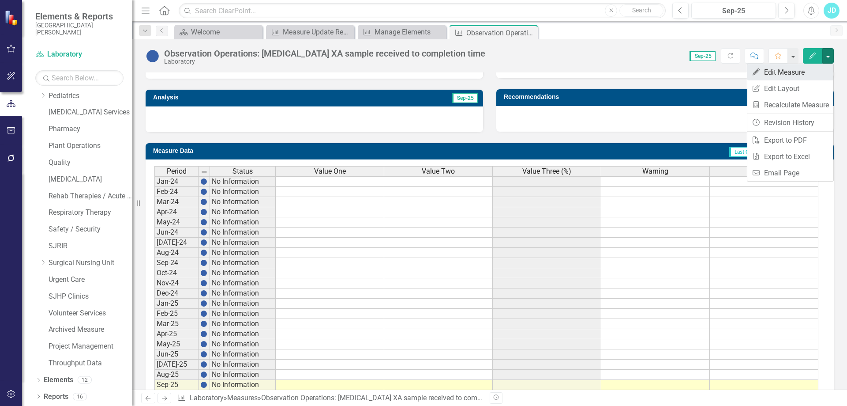
click at [818, 68] on link "Edit Edit Measure" at bounding box center [790, 72] width 86 height 16
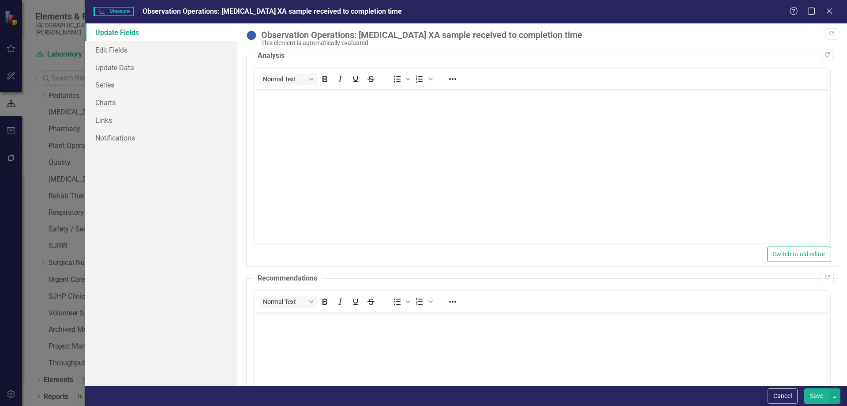
scroll to position [0, 0]
click at [134, 82] on link "Series" at bounding box center [161, 85] width 153 height 18
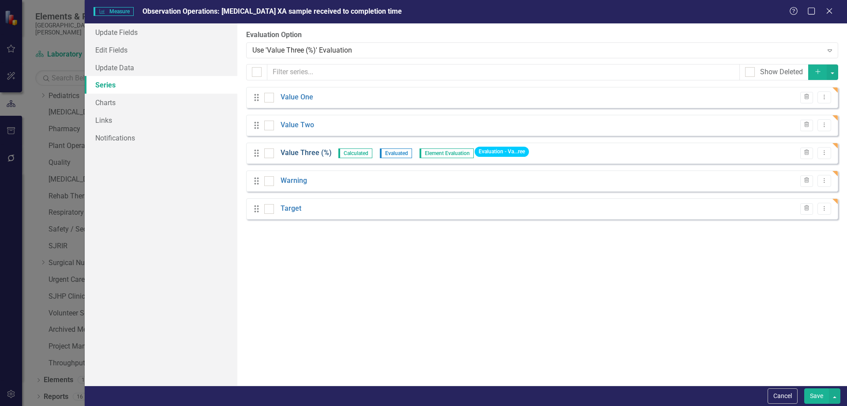
click at [297, 152] on link "Value Three (%)" at bounding box center [306, 153] width 51 height 10
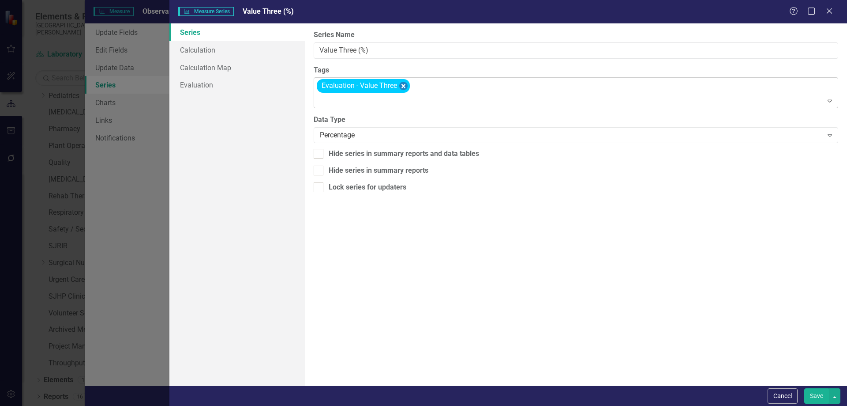
click at [403, 83] on icon "Remove [object Object]" at bounding box center [403, 86] width 8 height 11
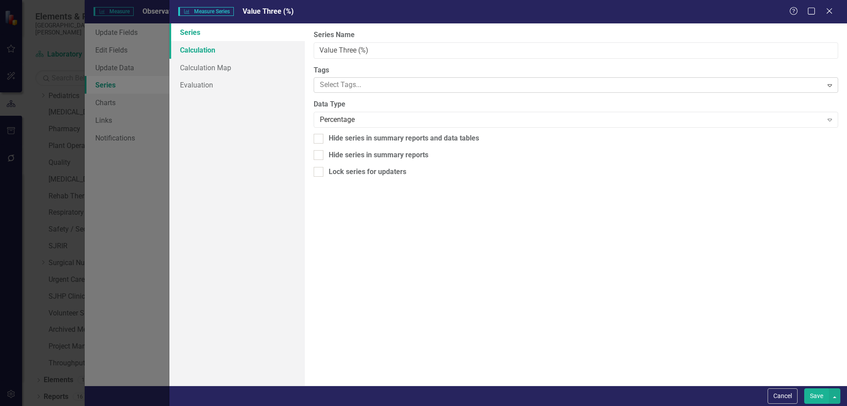
click at [225, 51] on link "Calculation" at bounding box center [236, 50] width 135 height 18
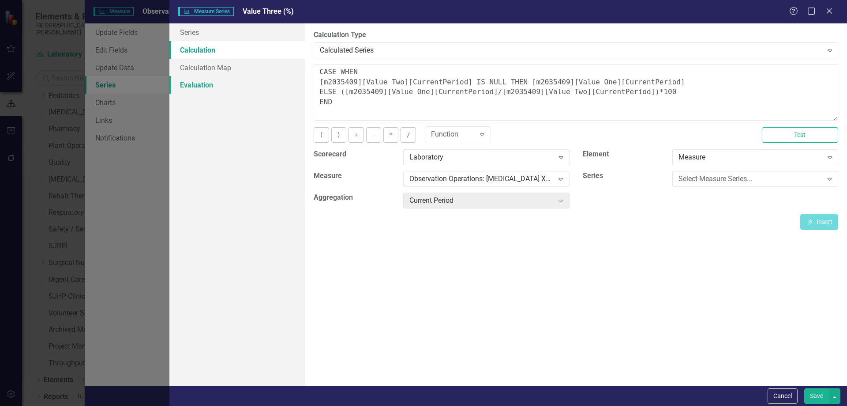
click at [222, 86] on link "Evaluation" at bounding box center [236, 85] width 135 height 18
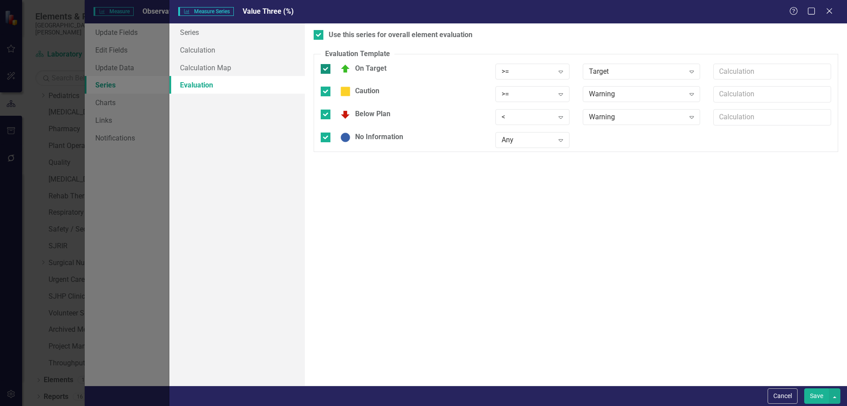
click at [325, 66] on input "On Target" at bounding box center [324, 67] width 6 height 6
checkbox input "false"
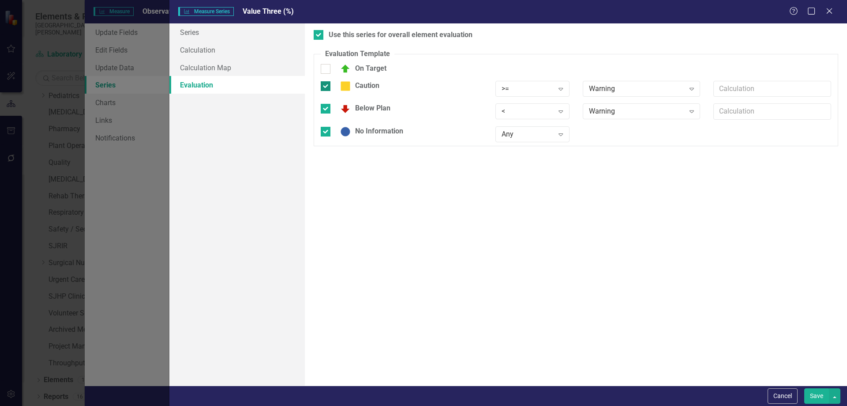
click at [327, 85] on div at bounding box center [326, 86] width 10 height 10
click at [327, 85] on input "Caution" at bounding box center [324, 84] width 6 height 6
checkbox input "false"
drag, startPoint x: 327, startPoint y: 102, endPoint x: 327, endPoint y: 121, distance: 19.0
click at [327, 108] on div at bounding box center [326, 103] width 10 height 10
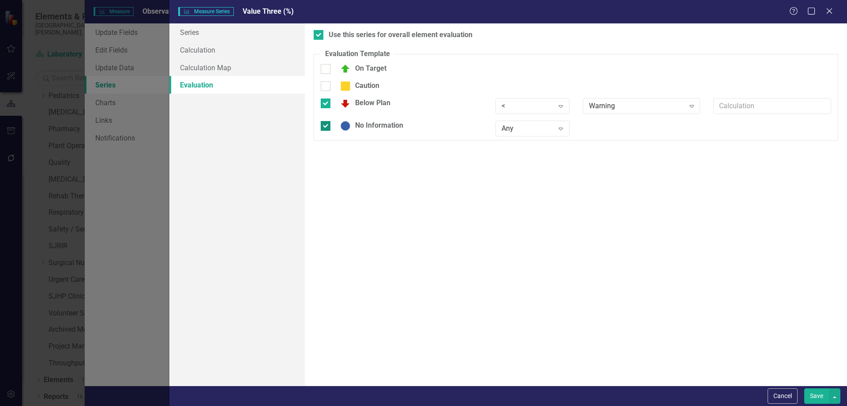
click at [327, 104] on input "Below Plan" at bounding box center [324, 101] width 6 height 6
checkbox input "false"
click at [327, 122] on div at bounding box center [326, 121] width 10 height 10
click at [327, 121] on input "No Information" at bounding box center [324, 119] width 6 height 6
checkbox input "false"
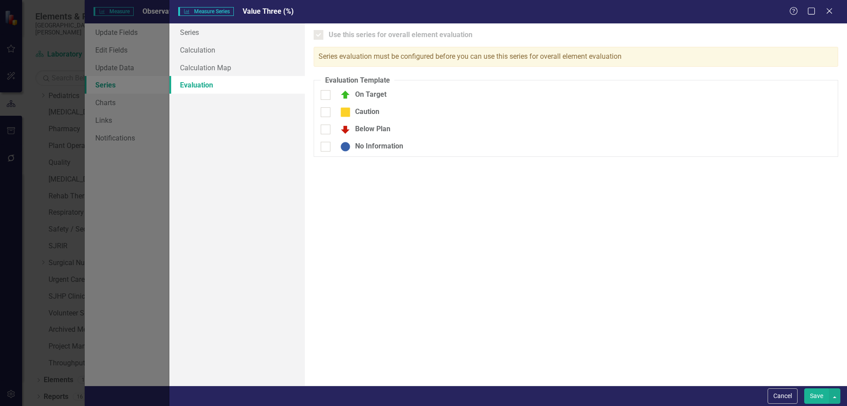
click at [816, 394] on button "Save" at bounding box center [816, 395] width 25 height 15
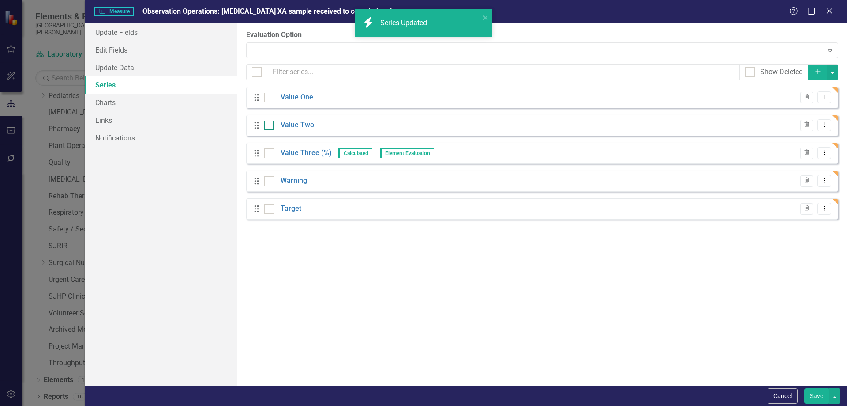
click at [266, 128] on div at bounding box center [269, 125] width 10 height 10
click at [266, 126] on input "checkbox" at bounding box center [267, 123] width 6 height 6
checkbox input "true"
click at [272, 154] on div at bounding box center [269, 153] width 10 height 10
click at [270, 154] on input "checkbox" at bounding box center [267, 151] width 6 height 6
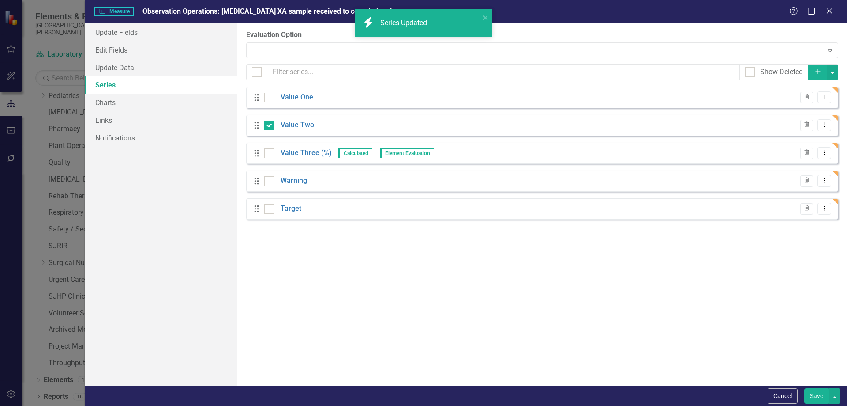
checkbox input "true"
click at [830, 75] on button "button" at bounding box center [832, 71] width 11 height 15
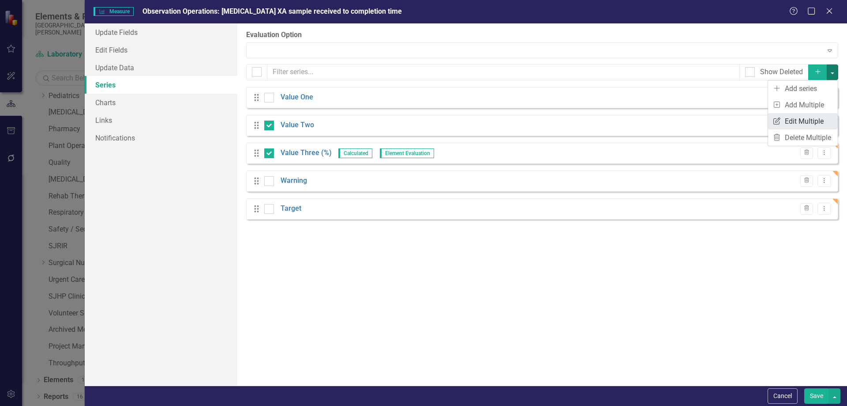
click at [811, 120] on link "Edit Multiple Edit Multiple" at bounding box center [803, 121] width 70 height 16
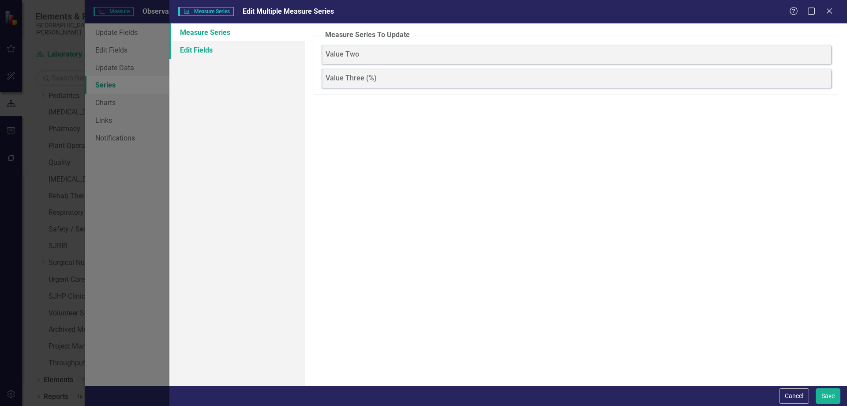
click at [222, 56] on link "Edit Fields" at bounding box center [236, 50] width 135 height 18
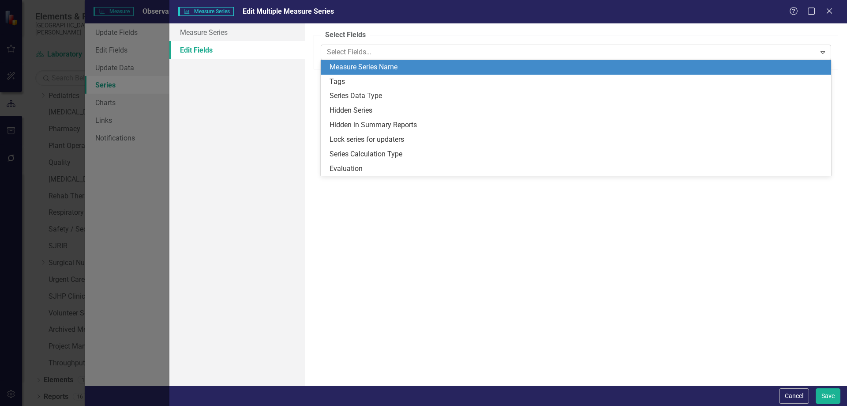
click at [356, 54] on div at bounding box center [569, 52] width 492 height 12
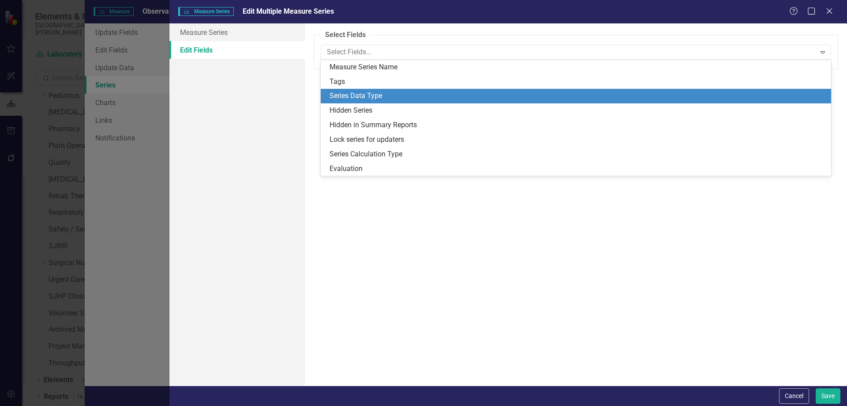
click at [360, 112] on div "Hidden Series" at bounding box center [578, 110] width 496 height 10
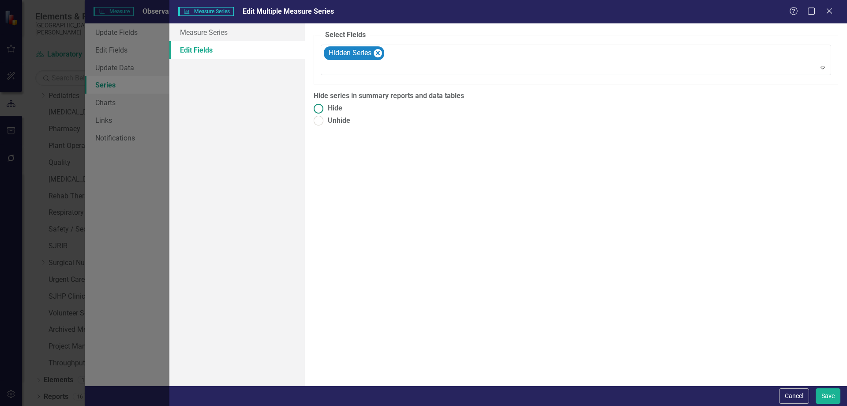
click at [336, 107] on span "Hide" at bounding box center [335, 108] width 15 height 10
click at [326, 107] on input "Hide" at bounding box center [319, 108] width 14 height 14
radio input "true"
click at [368, 73] on div at bounding box center [576, 68] width 507 height 12
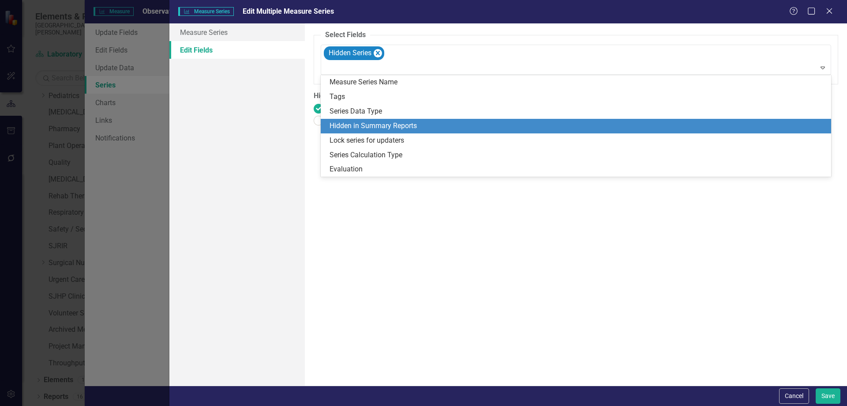
click at [360, 128] on div "Hidden in Summary Reports" at bounding box center [578, 126] width 496 height 10
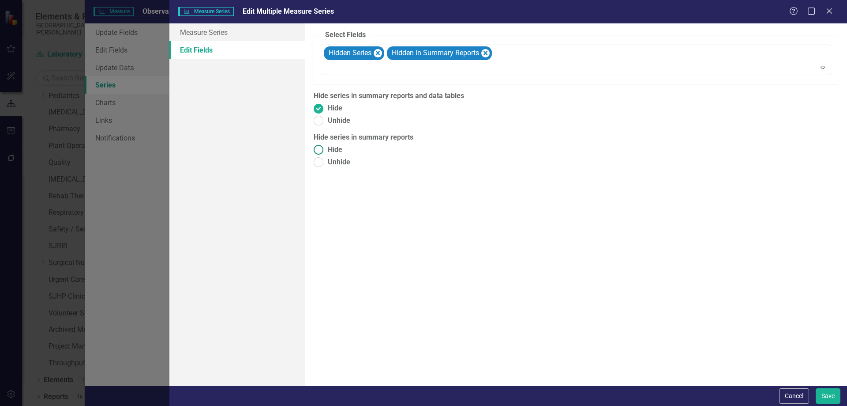
drag, startPoint x: 334, startPoint y: 146, endPoint x: 449, endPoint y: 200, distance: 127.3
click at [334, 147] on span "Hide" at bounding box center [335, 150] width 15 height 10
click at [326, 147] on input "Hide" at bounding box center [319, 150] width 14 height 14
radio input "true"
click at [831, 396] on button "Save" at bounding box center [828, 395] width 25 height 15
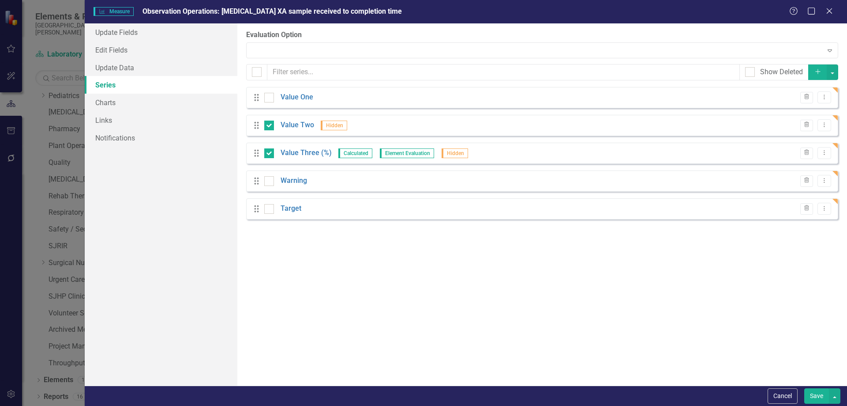
click at [814, 396] on button "Save" at bounding box center [816, 395] width 25 height 15
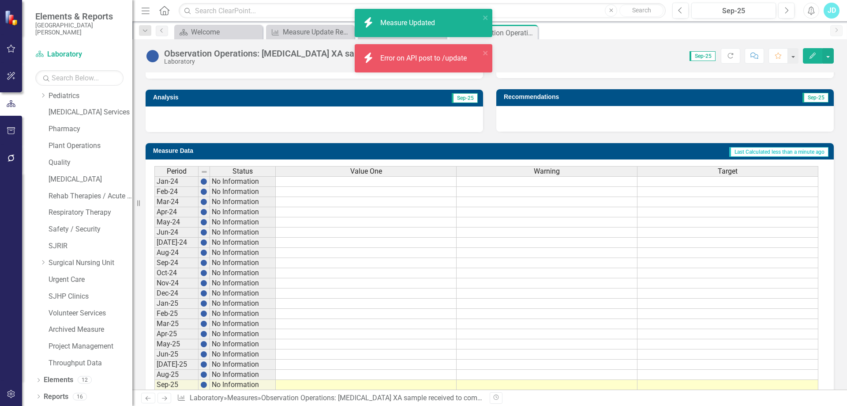
click at [382, 171] on span "Value One" at bounding box center [366, 171] width 32 height 8
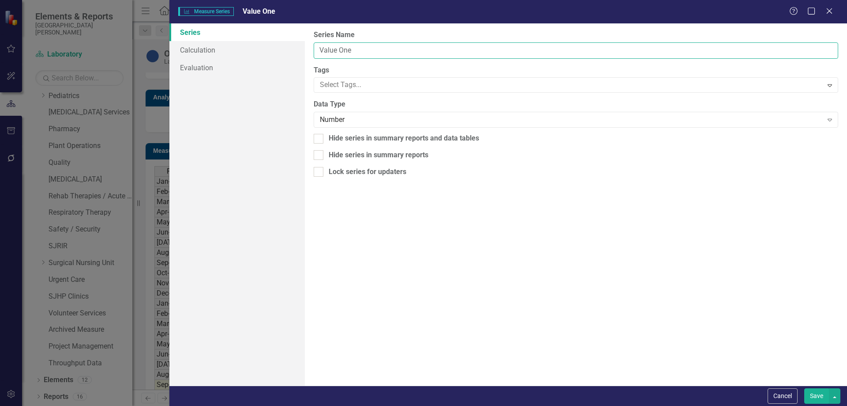
drag, startPoint x: 383, startPoint y: 52, endPoint x: 310, endPoint y: 44, distance: 73.2
paste input "[MEDICAL_DATA] XA sample received to completion [PERSON_NAME]"
type input "[MEDICAL_DATA] XA sample received to completion time"
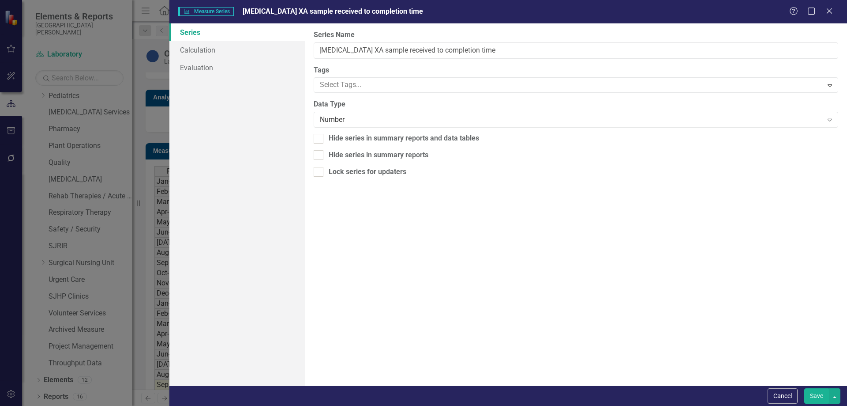
click at [809, 394] on button "Save" at bounding box center [816, 395] width 25 height 15
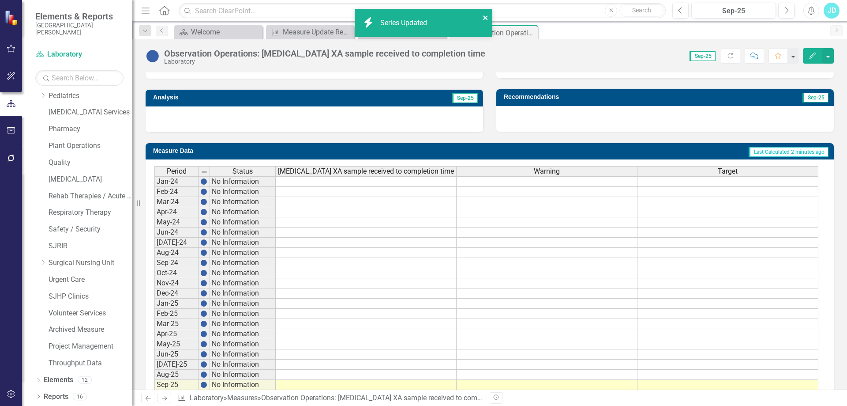
click at [484, 20] on icon "close" at bounding box center [486, 17] width 6 height 7
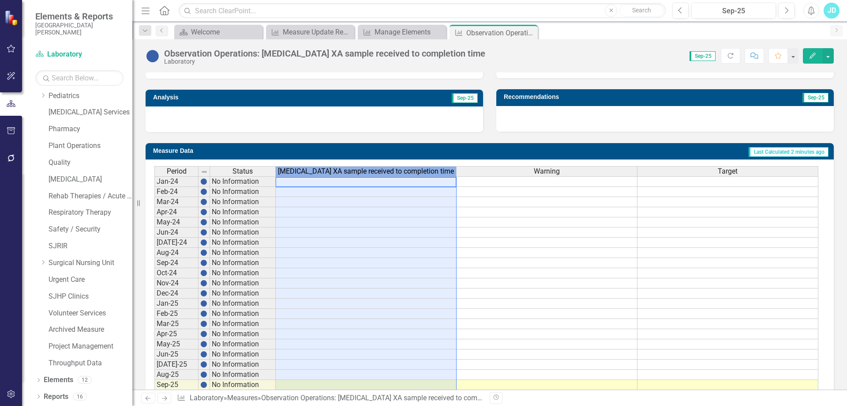
click at [394, 171] on span "[MEDICAL_DATA] XA sample received to completion time" at bounding box center [366, 171] width 176 height 8
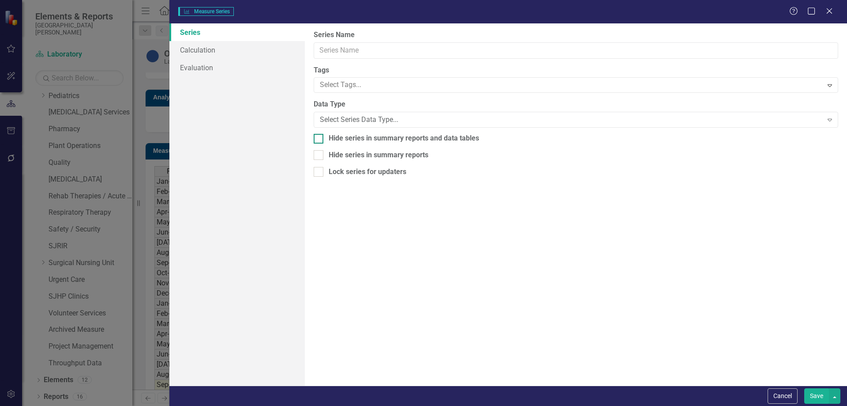
type input "[MEDICAL_DATA] XA sample received to completion time"
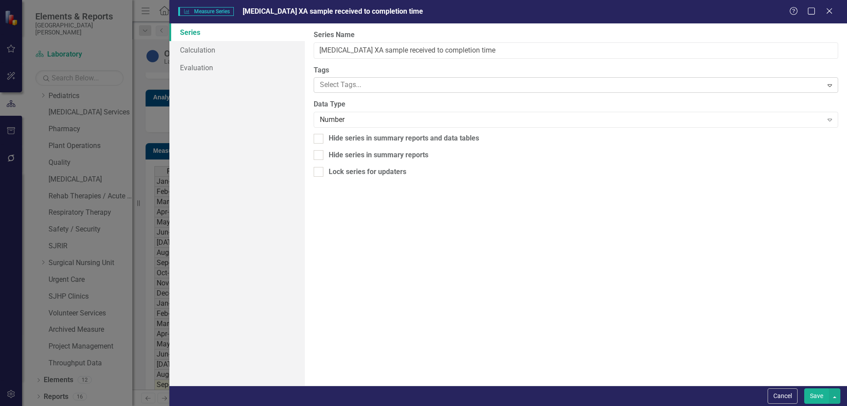
click at [369, 89] on div at bounding box center [569, 85] width 506 height 12
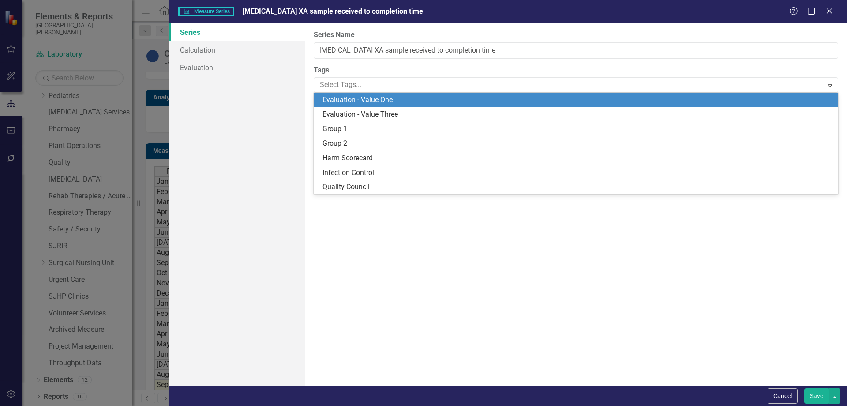
click at [368, 99] on span "Evaluation - Value One" at bounding box center [358, 99] width 70 height 8
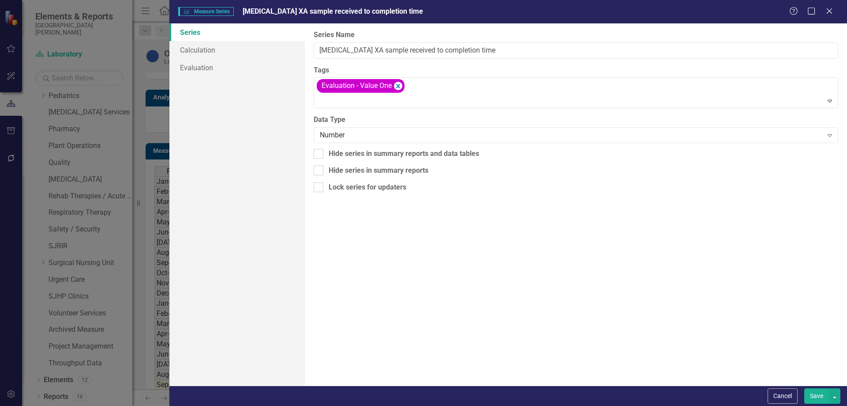
click at [821, 401] on button "Save" at bounding box center [816, 395] width 25 height 15
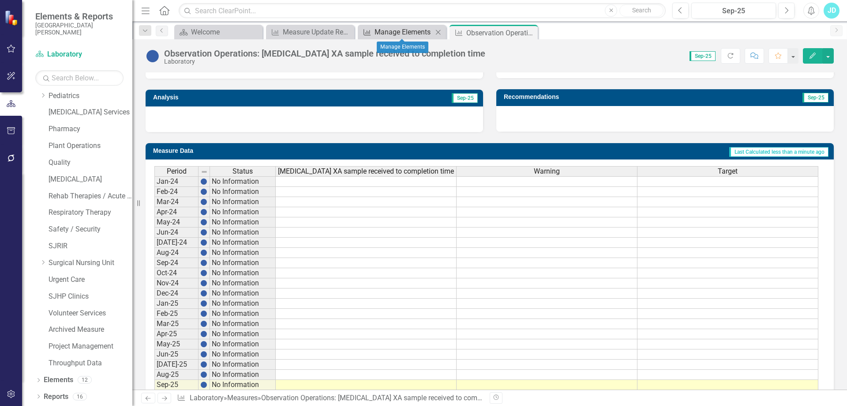
click at [409, 34] on div "Manage Elements" at bounding box center [404, 31] width 58 height 11
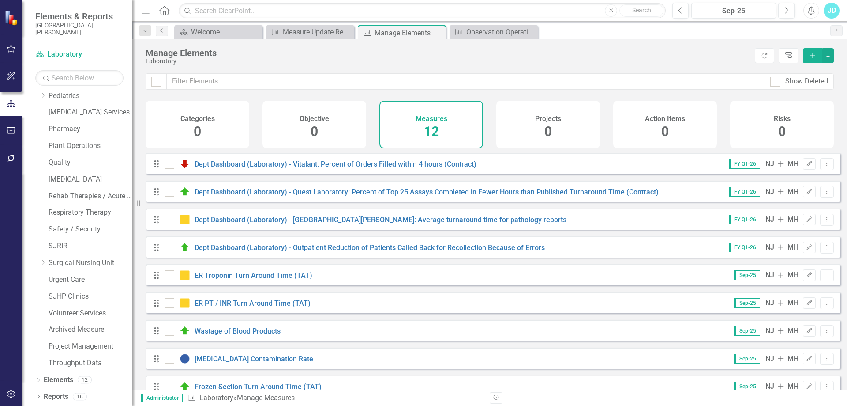
scroll to position [104, 0]
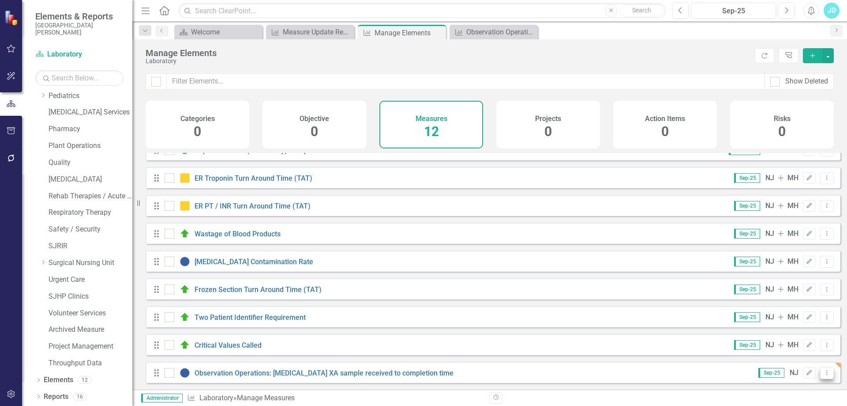
click at [823, 372] on icon "Dropdown Menu" at bounding box center [827, 372] width 8 height 6
click at [804, 345] on link "Copy Duplicate Measure" at bounding box center [786, 342] width 79 height 16
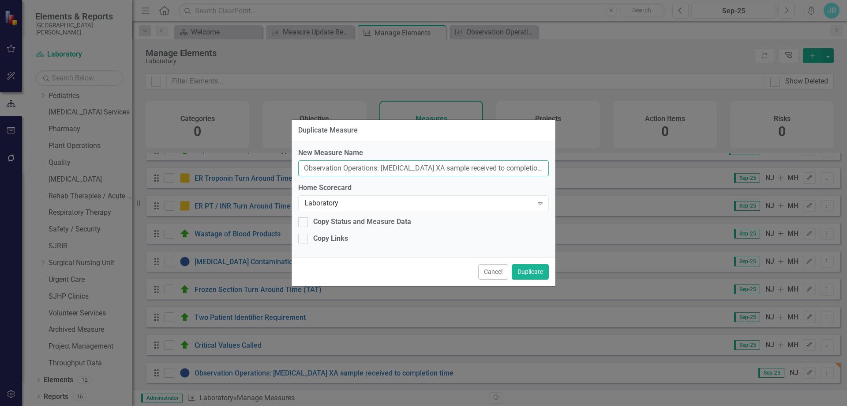
scroll to position [0, 10]
drag, startPoint x: 383, startPoint y: 166, endPoint x: 583, endPoint y: 165, distance: 200.8
click at [583, 165] on div "Duplicate Measure New Measure Name Observation Operations: [MEDICAL_DATA] XA sa…" at bounding box center [423, 203] width 847 height 406
paste input "collection to completion time"
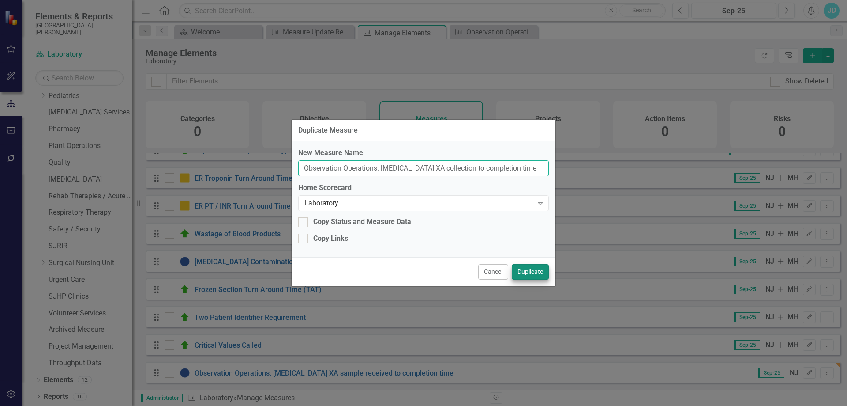
type input "Observation Operations: [MEDICAL_DATA] XA collection to completion time"
click at [539, 269] on button "Duplicate" at bounding box center [530, 271] width 37 height 15
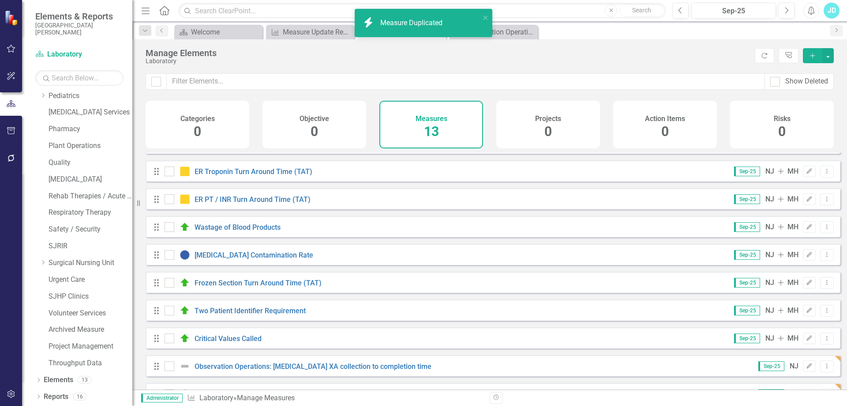
scroll to position [131, 0]
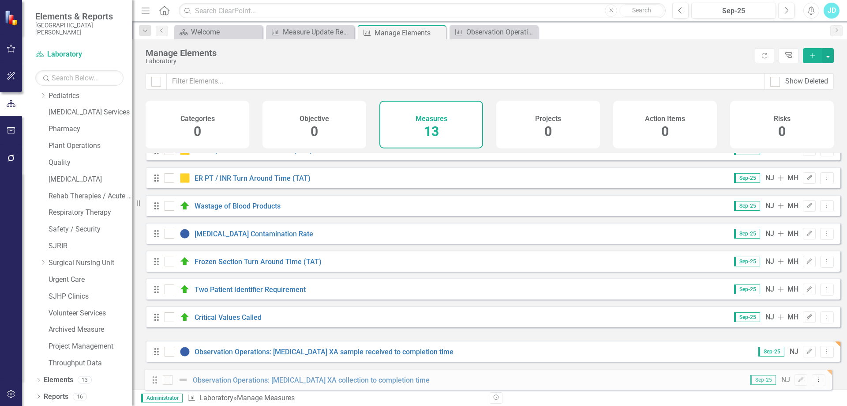
drag, startPoint x: 158, startPoint y: 345, endPoint x: 156, endPoint y: 380, distance: 35.8
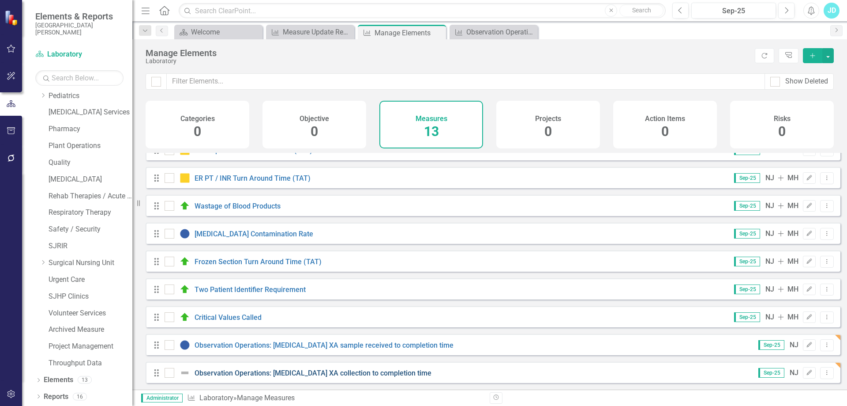
click at [284, 369] on link "Observation Operations: [MEDICAL_DATA] XA collection to completion time" at bounding box center [313, 372] width 237 height 8
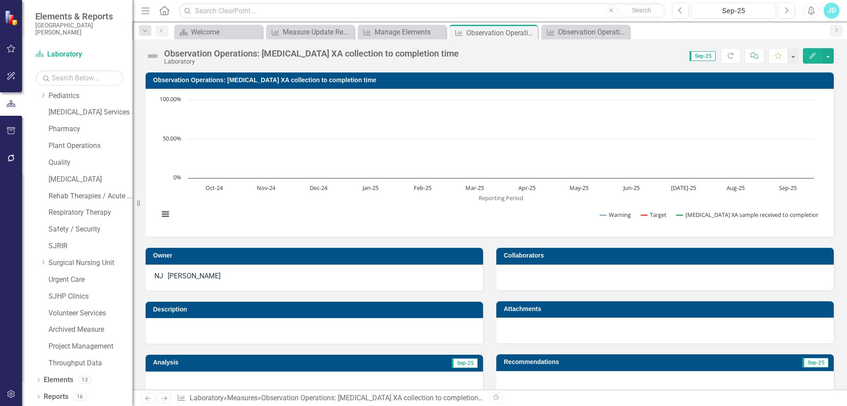
scroll to position [221, 0]
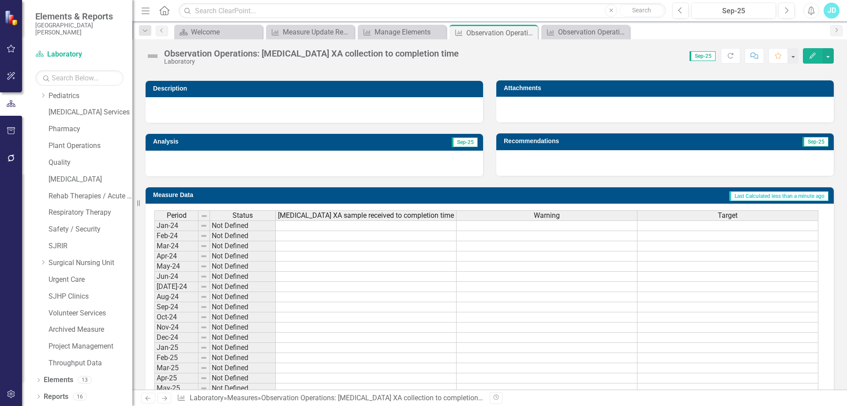
click at [328, 214] on span "[MEDICAL_DATA] XA sample received to completion time" at bounding box center [366, 215] width 176 height 8
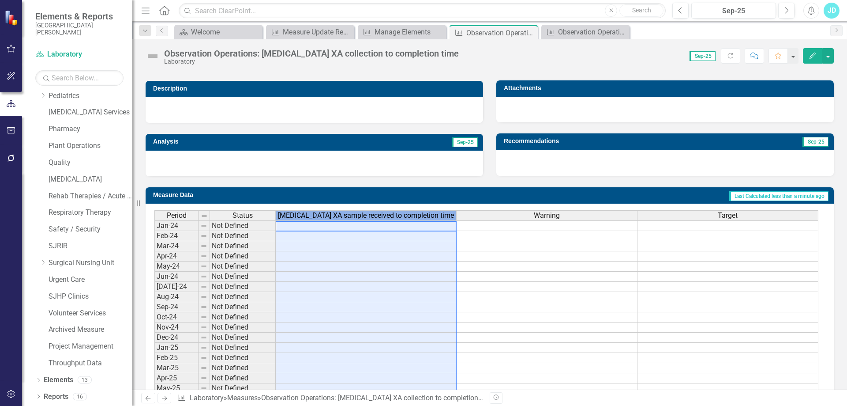
click at [328, 214] on span "[MEDICAL_DATA] XA sample received to completion time" at bounding box center [366, 215] width 176 height 8
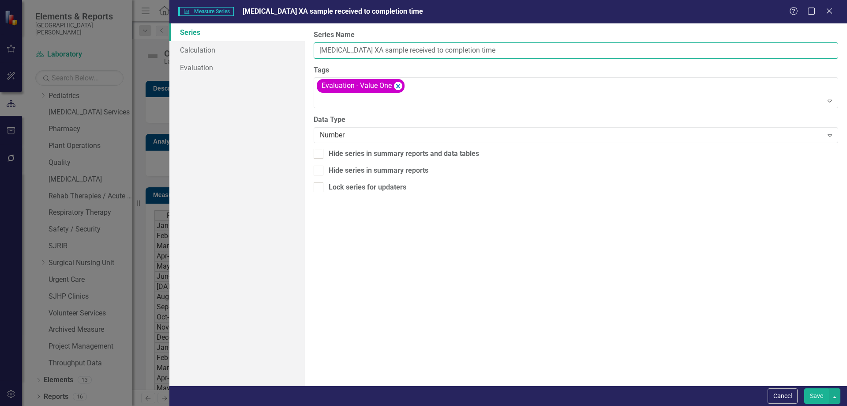
drag, startPoint x: 316, startPoint y: 50, endPoint x: 499, endPoint y: 45, distance: 182.3
click at [499, 45] on input "[MEDICAL_DATA] XA sample received to completion time" at bounding box center [576, 50] width 525 height 16
paste input "collection"
type input "[MEDICAL_DATA] XA collection to completion time"
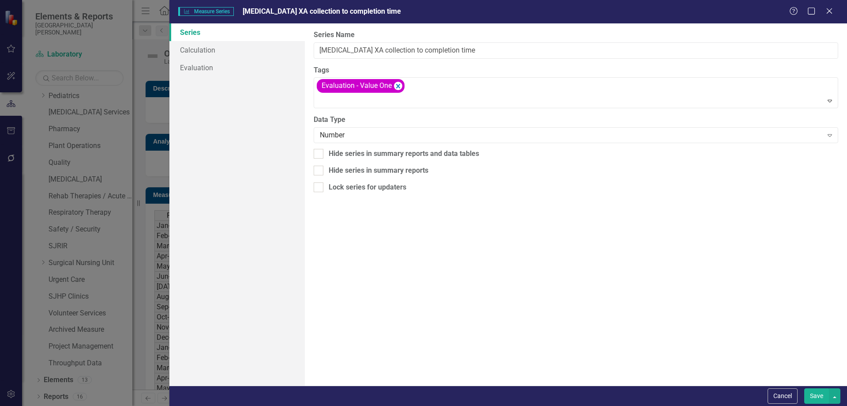
click at [823, 400] on button "Save" at bounding box center [816, 395] width 25 height 15
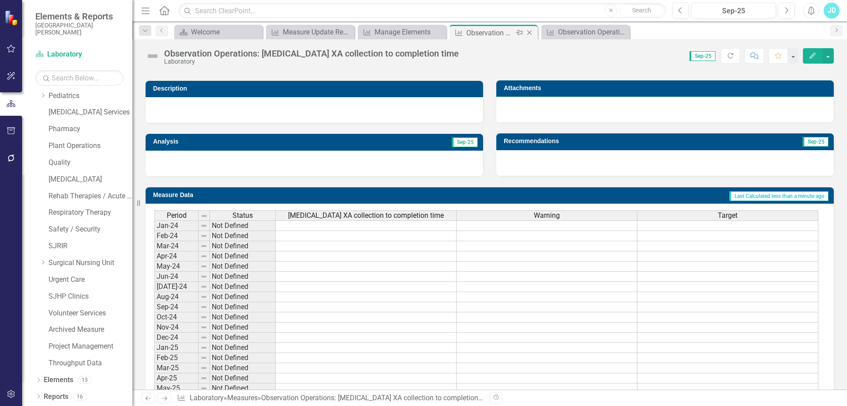
click at [532, 31] on icon "Close" at bounding box center [529, 32] width 9 height 7
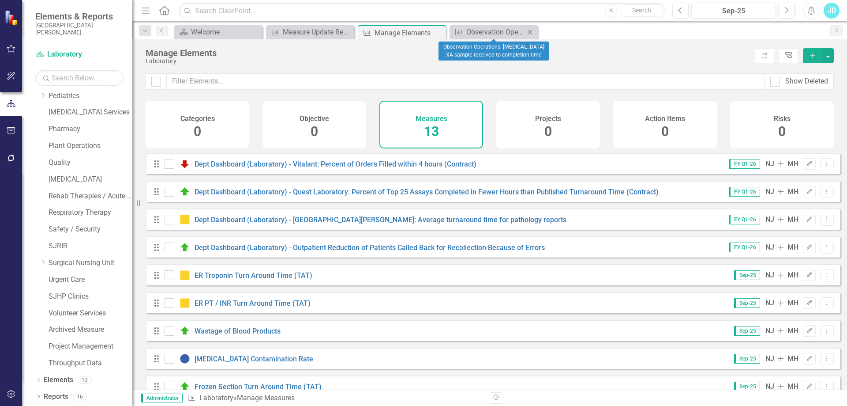
click at [532, 31] on icon "Close" at bounding box center [530, 32] width 9 height 7
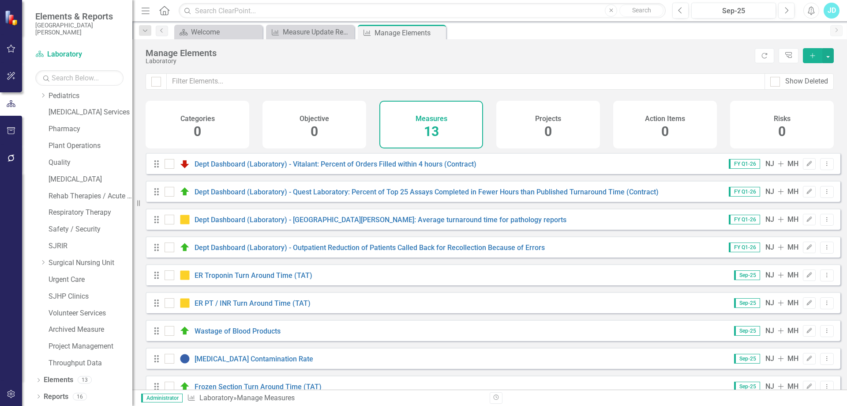
scroll to position [131, 0]
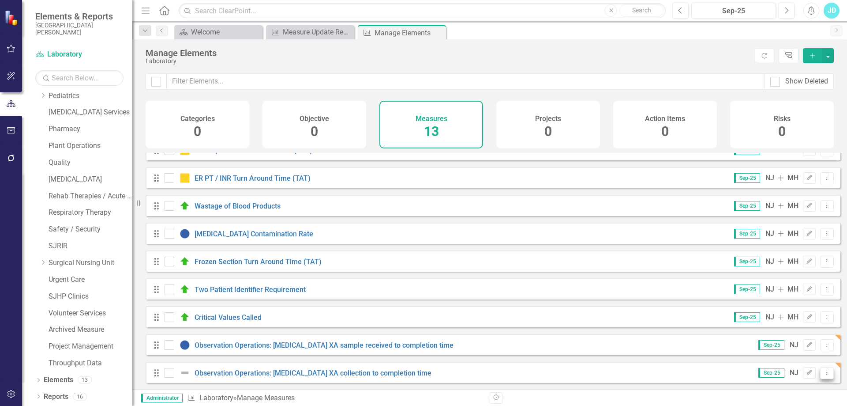
click at [823, 373] on icon "Dropdown Menu" at bounding box center [827, 372] width 8 height 6
click at [795, 344] on link "Copy Duplicate Measure" at bounding box center [786, 342] width 79 height 16
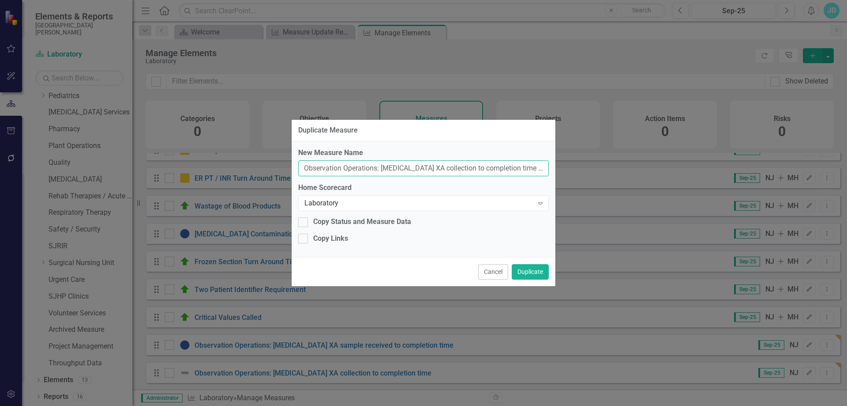
drag, startPoint x: 383, startPoint y: 169, endPoint x: 559, endPoint y: 163, distance: 176.1
click at [559, 163] on div "Duplicate Measure New Measure Name Observation Operations: [MEDICAL_DATA] XA co…" at bounding box center [423, 203] width 847 height 406
paste input "Troponin Sample received to completion"
type input "Observation Operations: Troponin Sample received to completion"
click at [525, 274] on button "Duplicate" at bounding box center [530, 271] width 37 height 15
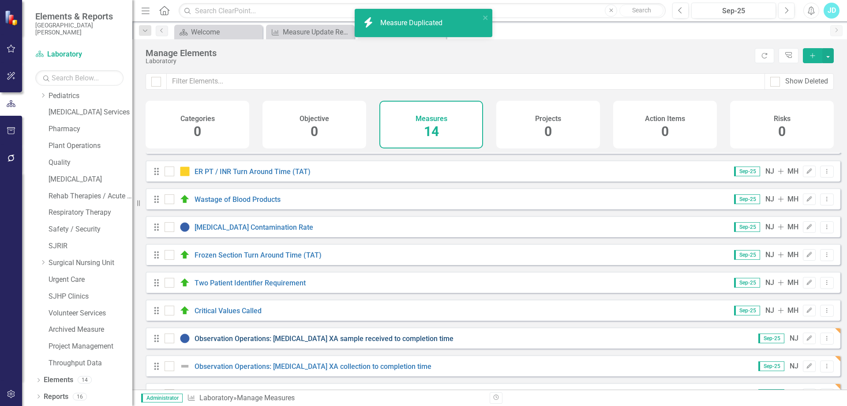
scroll to position [159, 0]
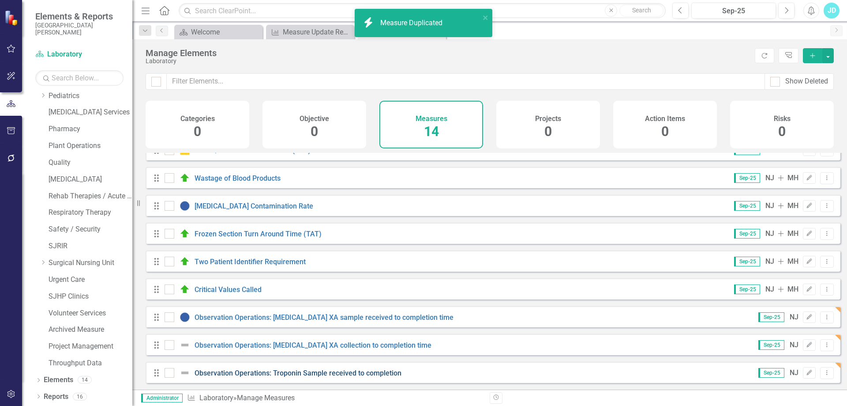
click at [231, 375] on link "Observation Operations: Troponin Sample received to completion" at bounding box center [298, 372] width 207 height 8
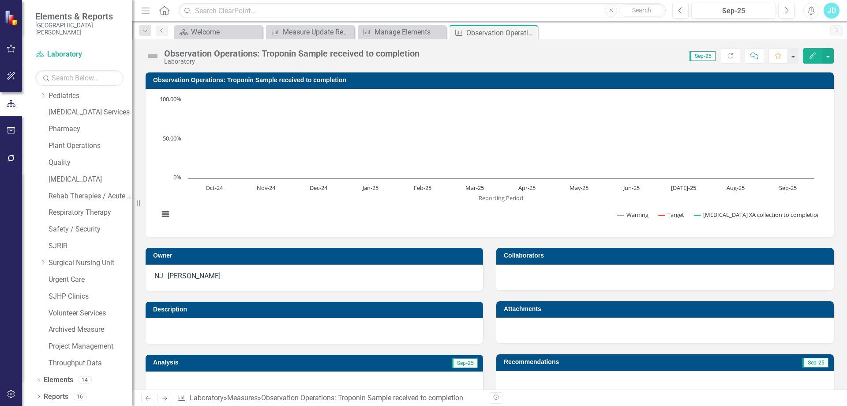
scroll to position [221, 0]
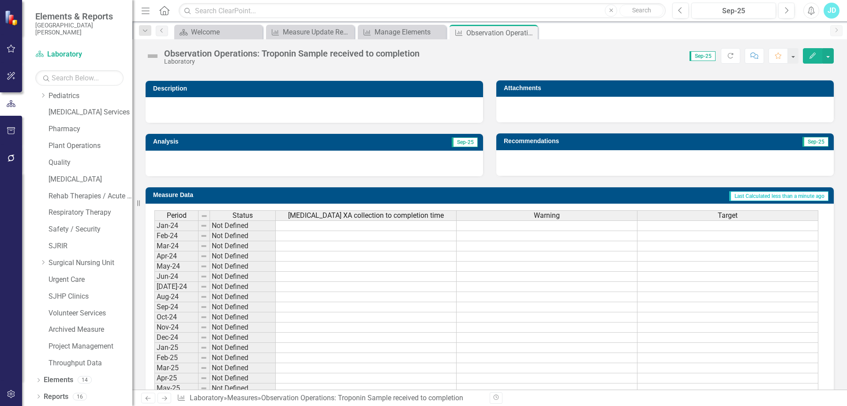
click at [350, 216] on span "[MEDICAL_DATA] XA collection to completion time" at bounding box center [366, 215] width 156 height 8
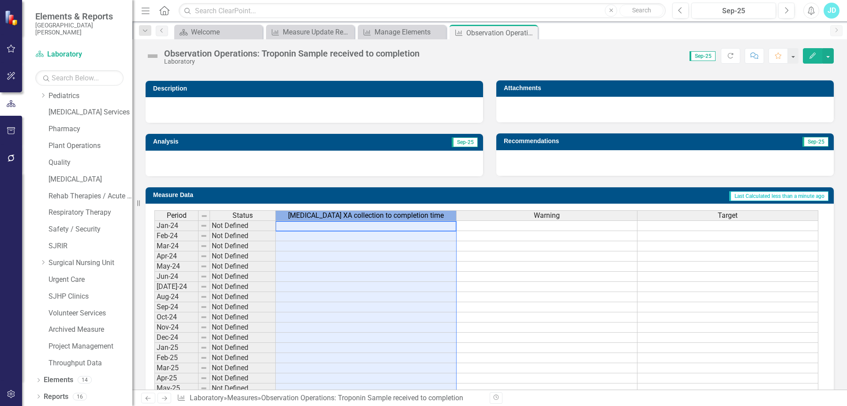
click at [350, 216] on span "[MEDICAL_DATA] XA collection to completion time" at bounding box center [366, 215] width 156 height 8
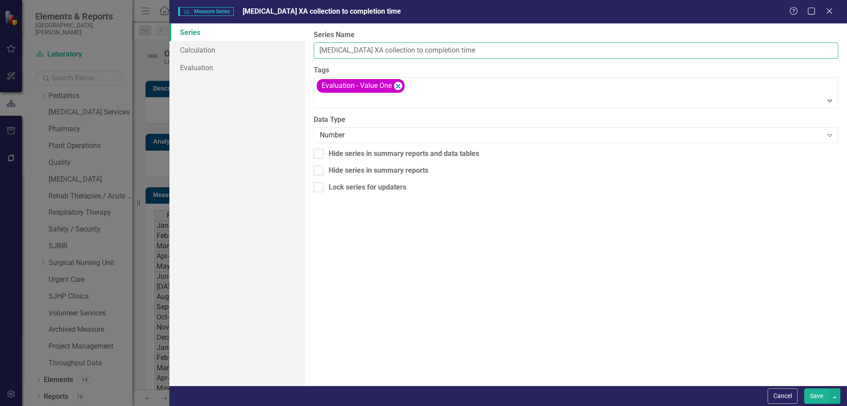
drag, startPoint x: 459, startPoint y: 52, endPoint x: 313, endPoint y: 61, distance: 146.8
click at [313, 61] on div "From this page, you can edit the name, type, and visibility options of your ser…" at bounding box center [576, 204] width 542 height 362
paste input "Troponin Sample received to completion"
type input "Troponin Sample received to completion"
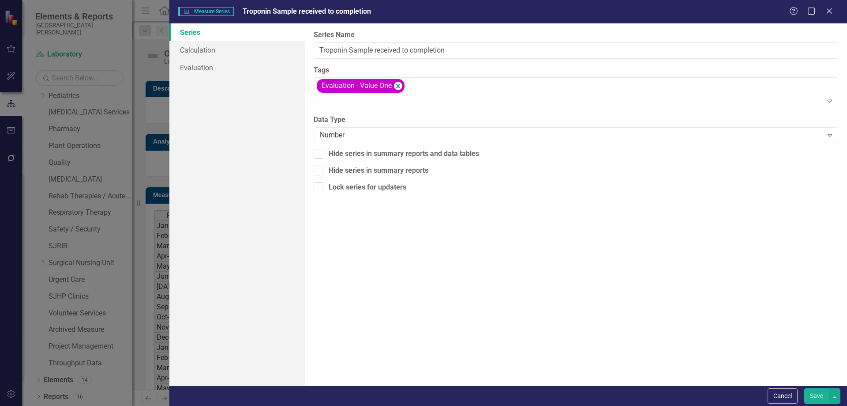
click at [820, 396] on button "Save" at bounding box center [816, 395] width 25 height 15
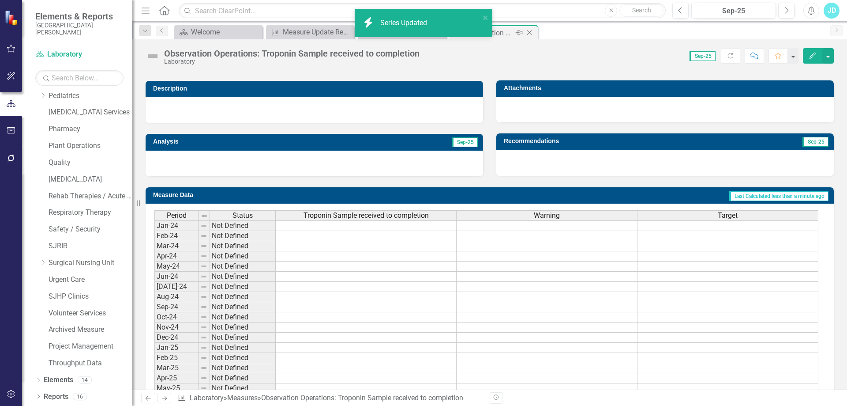
click at [532, 33] on icon "Close" at bounding box center [529, 32] width 9 height 7
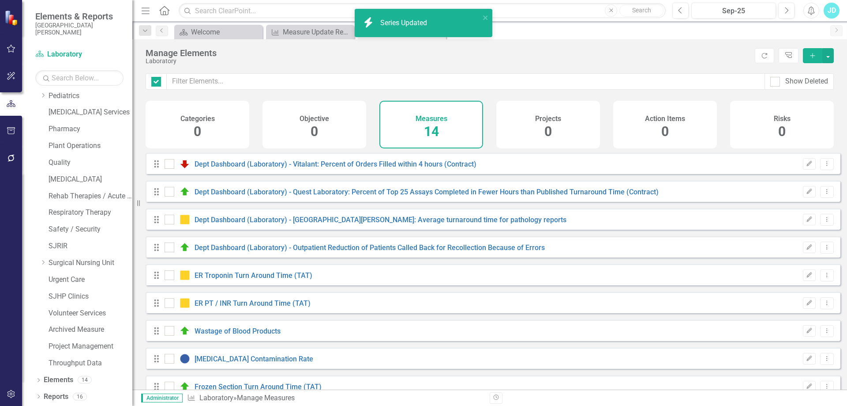
checkbox input "false"
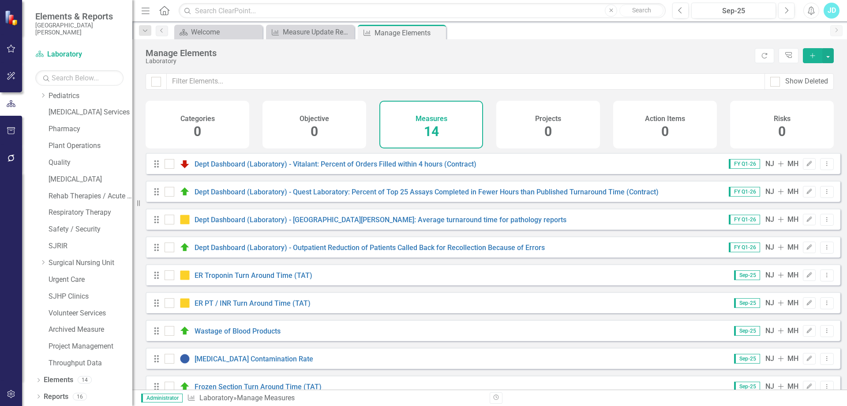
scroll to position [159, 0]
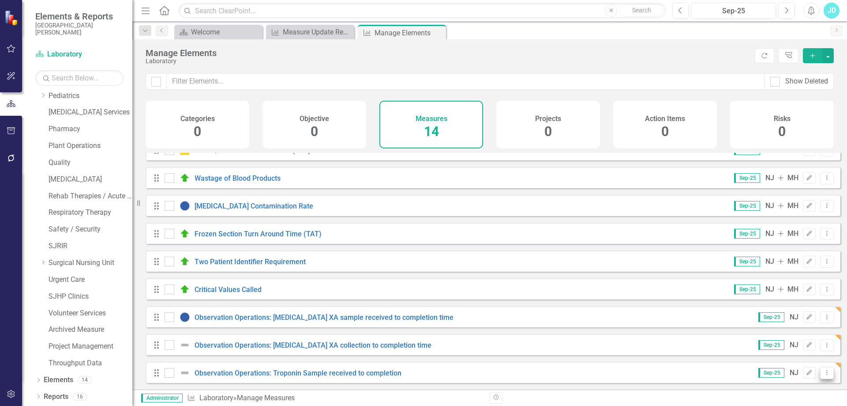
click at [823, 370] on icon "Dropdown Menu" at bounding box center [827, 372] width 8 height 6
click at [805, 345] on link "Copy Duplicate Measure" at bounding box center [786, 342] width 79 height 16
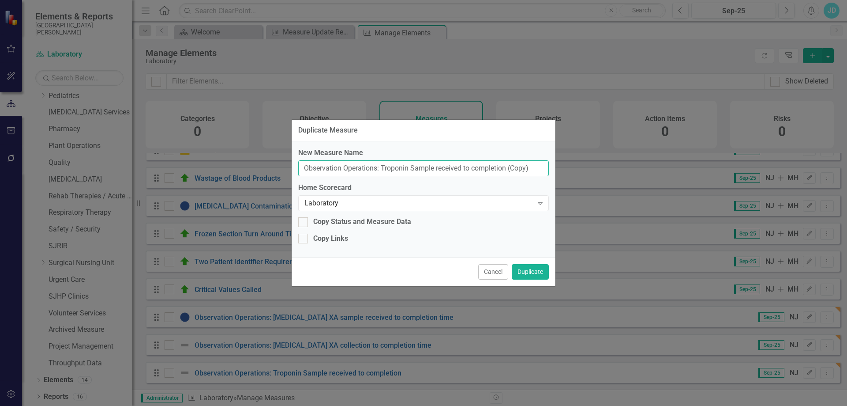
click at [394, 170] on input "Observation Operations: Troponin Sample received to completion (Copy)" at bounding box center [423, 168] width 251 height 16
drag, startPoint x: 383, startPoint y: 167, endPoint x: 597, endPoint y: 153, distance: 214.9
click at [597, 153] on div "Duplicate Measure New Measure Name Observation Operations: Troponin Sample rece…" at bounding box center [423, 203] width 847 height 406
paste input "collection to completion"
click at [454, 168] on input "Observation Operations: Troponin collection to completion" at bounding box center [423, 168] width 251 height 16
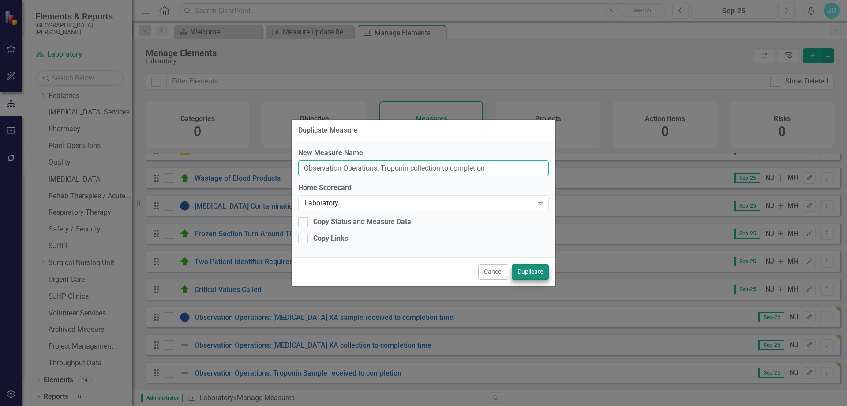
type input "Observation Operations: Troponin collection to completion"
click at [524, 273] on button "Duplicate" at bounding box center [530, 271] width 37 height 15
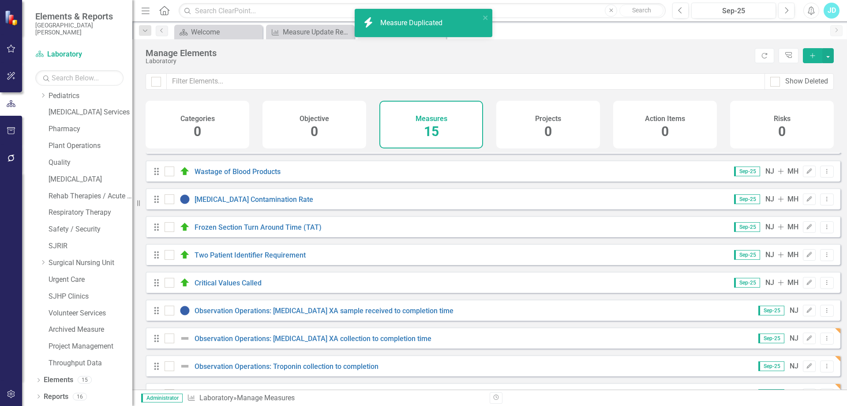
scroll to position [187, 0]
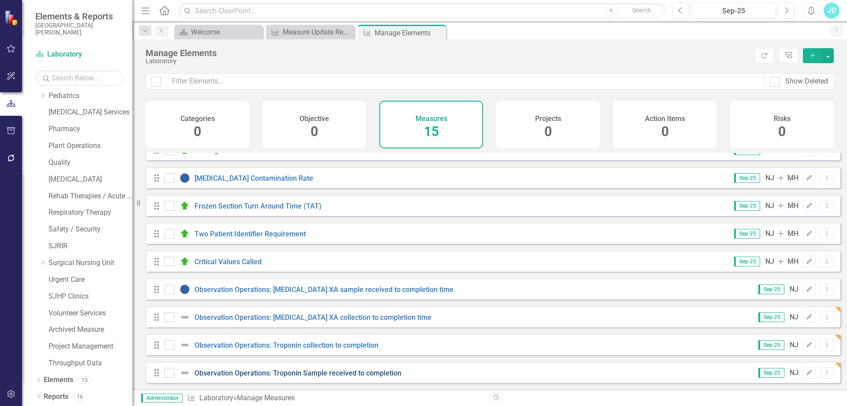
click at [382, 370] on link "Observation Operations: Troponin Sample received to completion" at bounding box center [298, 372] width 207 height 8
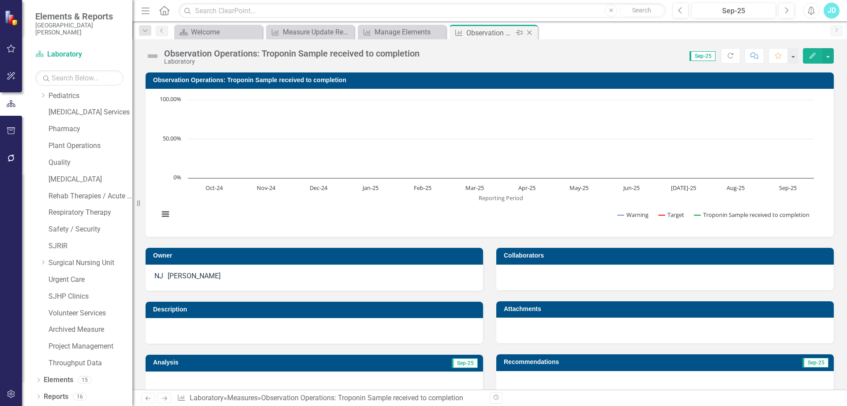
click at [532, 31] on icon "Close" at bounding box center [529, 32] width 9 height 7
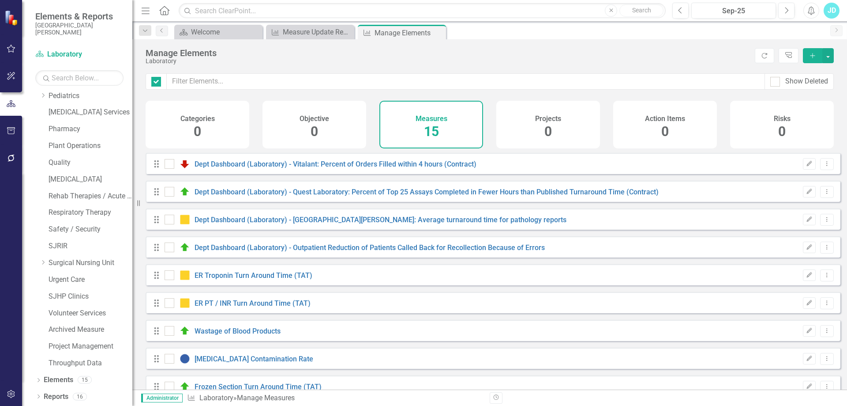
checkbox input "false"
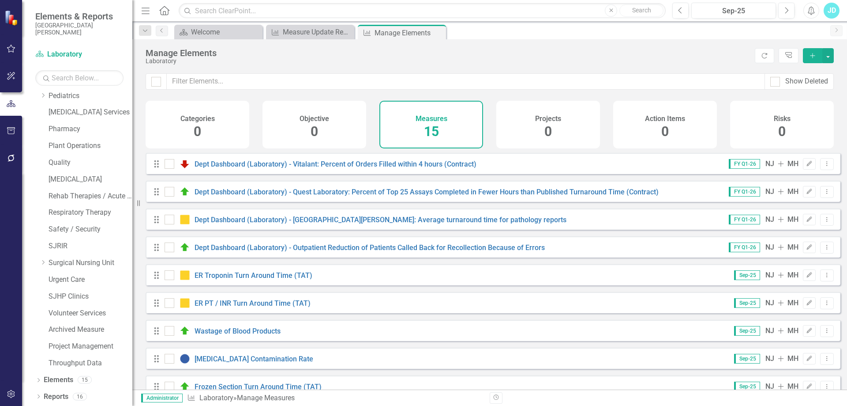
scroll to position [187, 0]
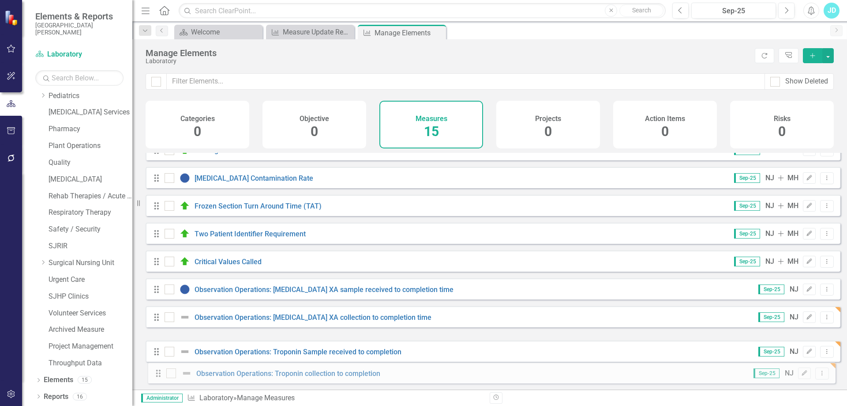
drag, startPoint x: 157, startPoint y: 349, endPoint x: 160, endPoint y: 378, distance: 29.7
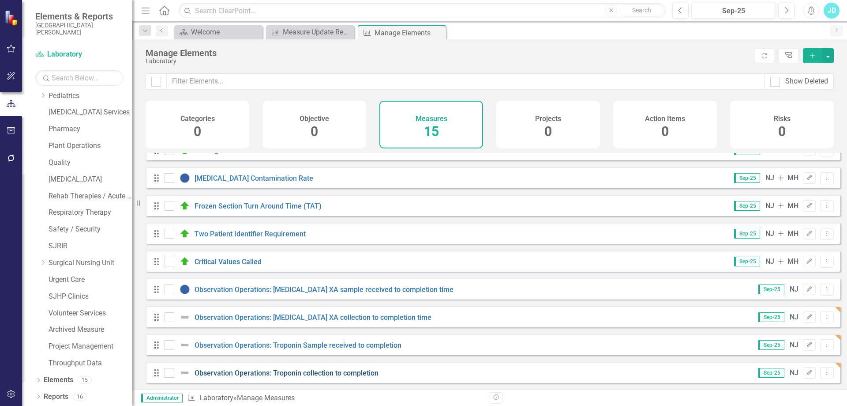
click at [305, 372] on link "Observation Operations: Troponin collection to completion" at bounding box center [287, 372] width 184 height 8
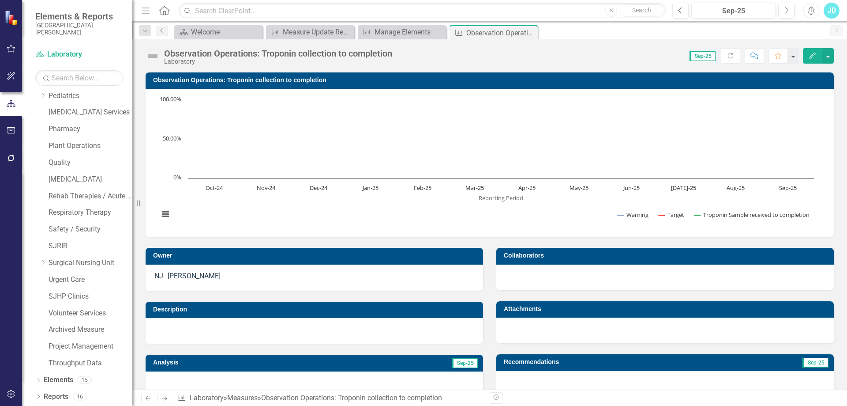
scroll to position [221, 0]
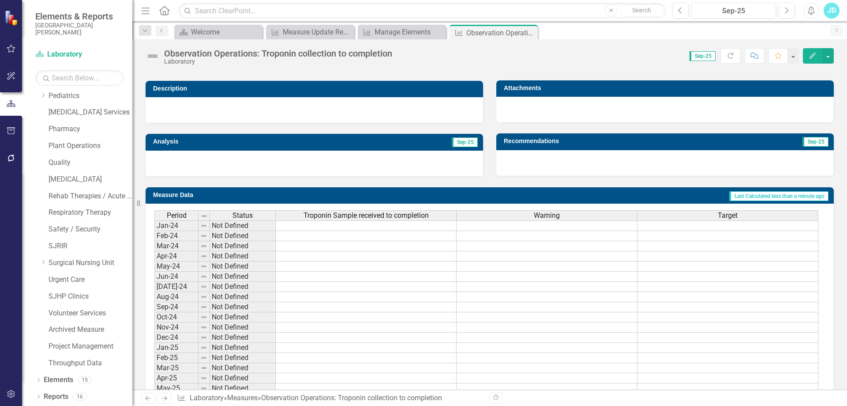
click at [352, 218] on span "Troponin Sample received to completion" at bounding box center [366, 215] width 125 height 8
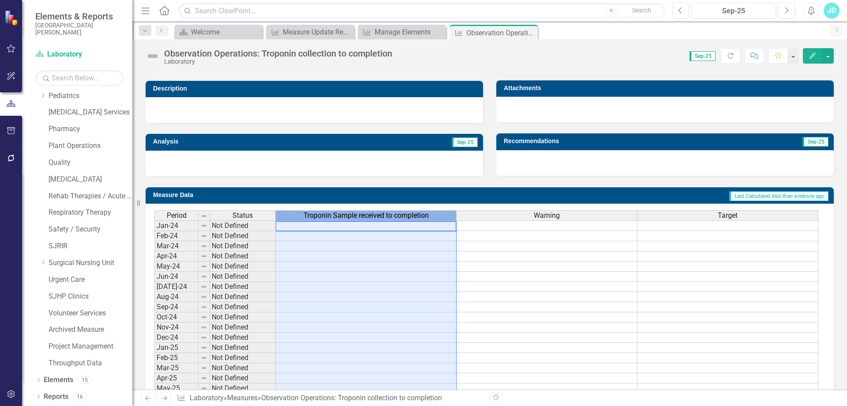
click at [352, 218] on span "Troponin Sample received to completion" at bounding box center [366, 215] width 125 height 8
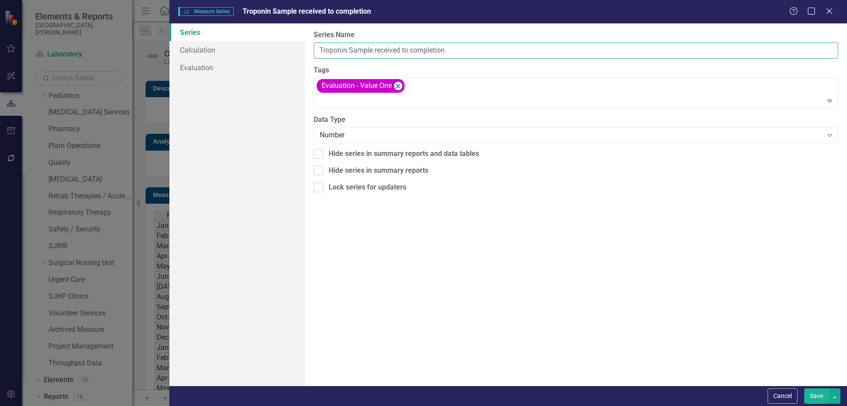
drag, startPoint x: 449, startPoint y: 49, endPoint x: 313, endPoint y: 49, distance: 135.5
click at [313, 49] on div "From this page, you can edit the name, type, and visibility options of your ser…" at bounding box center [576, 204] width 542 height 362
paste input "collection to"
type input "Troponin collection to completion"
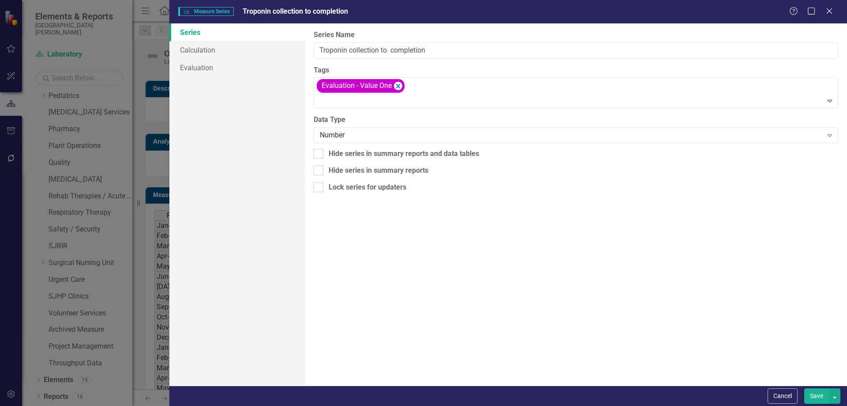
click at [816, 397] on button "Save" at bounding box center [816, 395] width 25 height 15
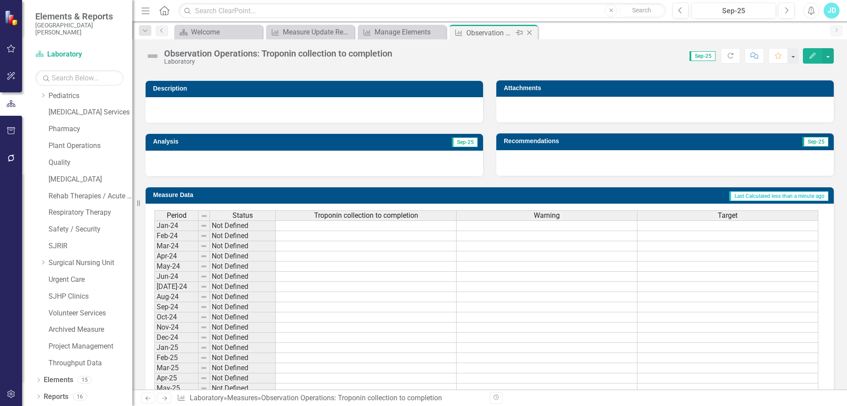
click at [532, 33] on icon "Close" at bounding box center [529, 32] width 9 height 7
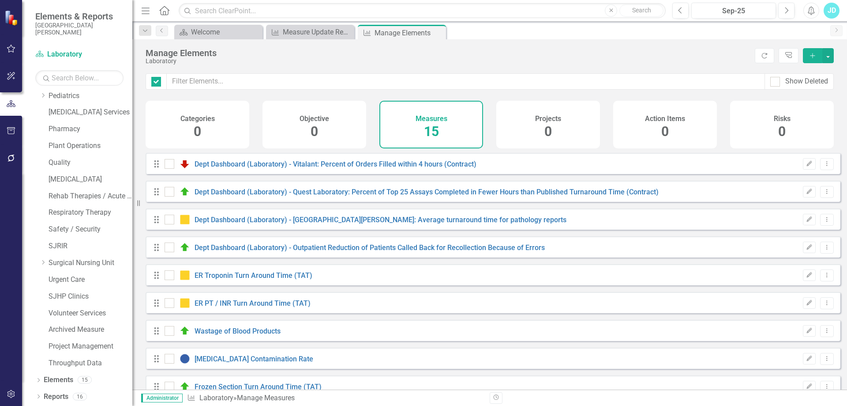
checkbox input "false"
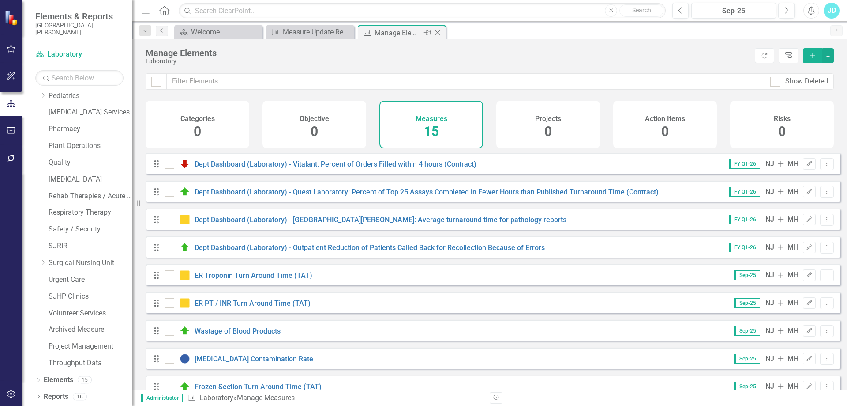
click at [440, 32] on icon "Close" at bounding box center [437, 32] width 9 height 7
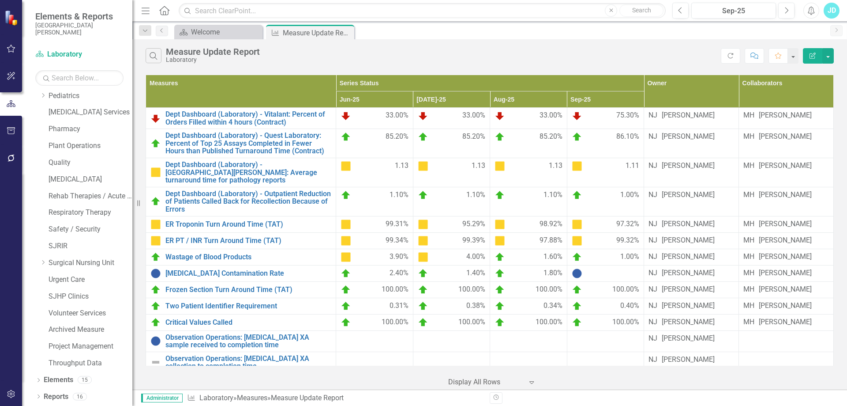
scroll to position [70, 0]
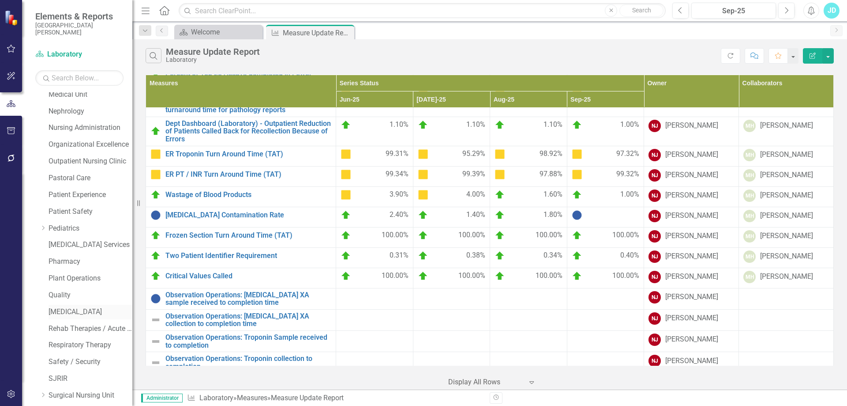
scroll to position [445, 0]
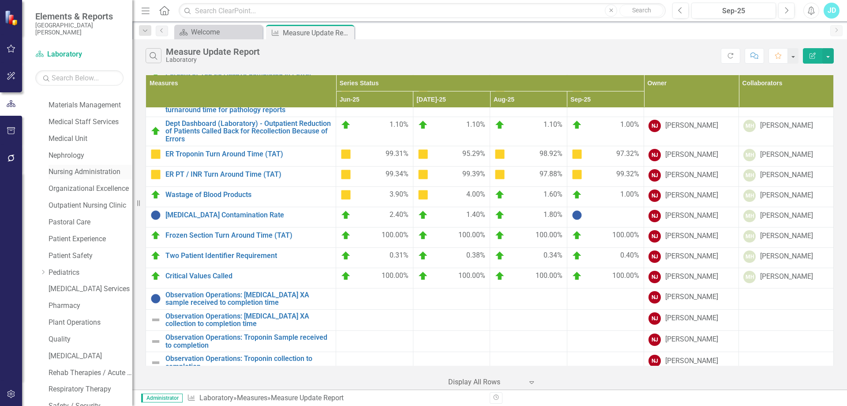
click at [80, 176] on link "Nursing Administration" at bounding box center [91, 172] width 84 height 10
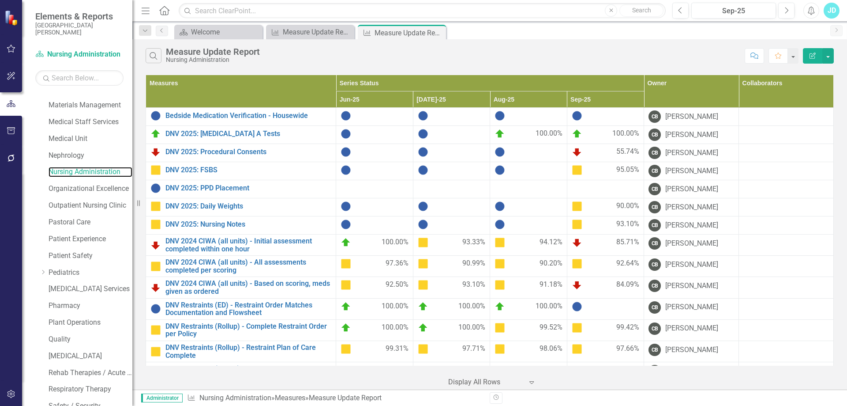
scroll to position [622, 0]
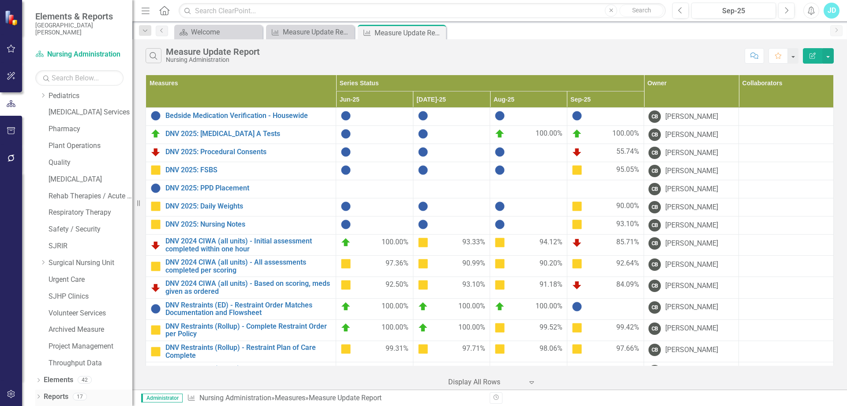
click at [60, 395] on link "Reports" at bounding box center [56, 396] width 25 height 10
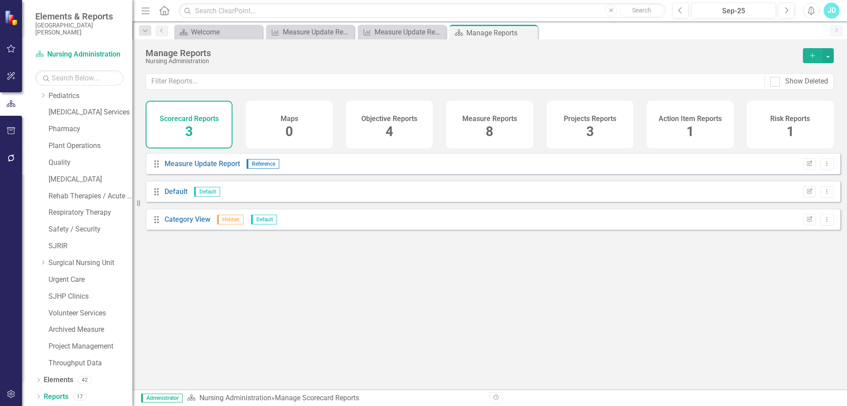
click at [496, 122] on h4 "Measure Reports" at bounding box center [489, 119] width 55 height 8
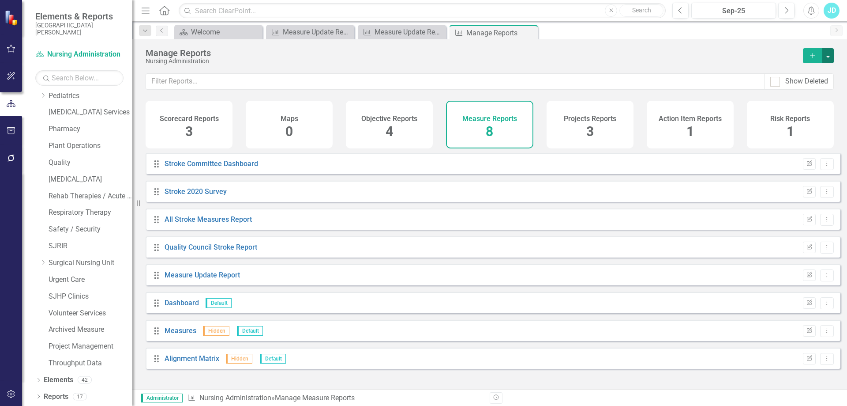
click at [828, 56] on button "button" at bounding box center [828, 55] width 11 height 15
click at [795, 73] on link "Measure Add Report" at bounding box center [792, 72] width 83 height 16
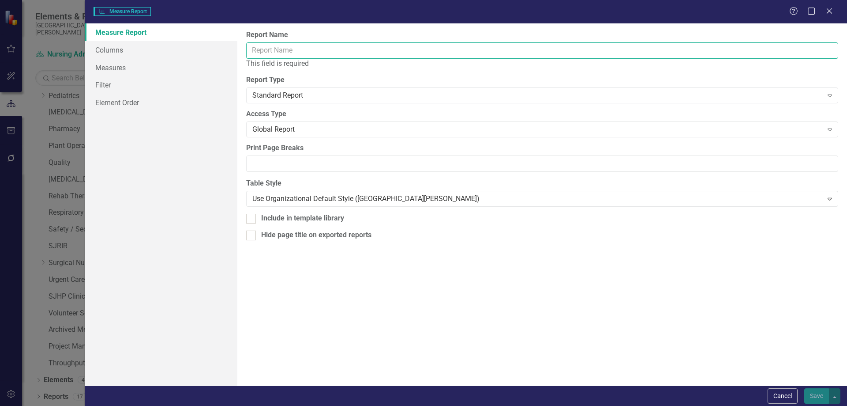
click at [261, 52] on input "Report Name" at bounding box center [542, 50] width 592 height 16
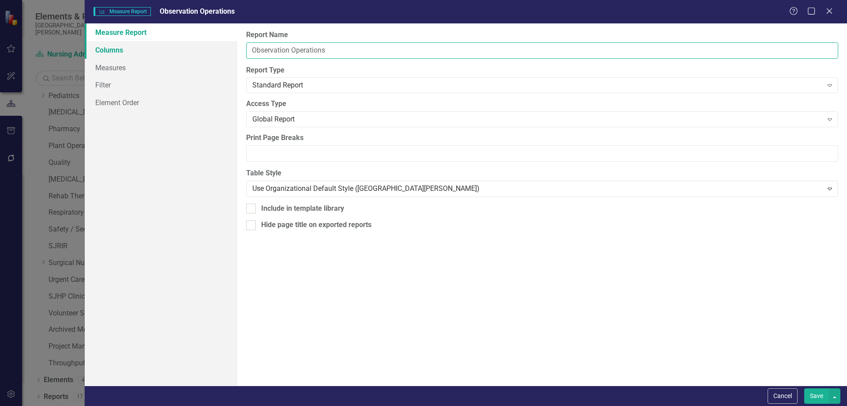
type input "Observation Operations"
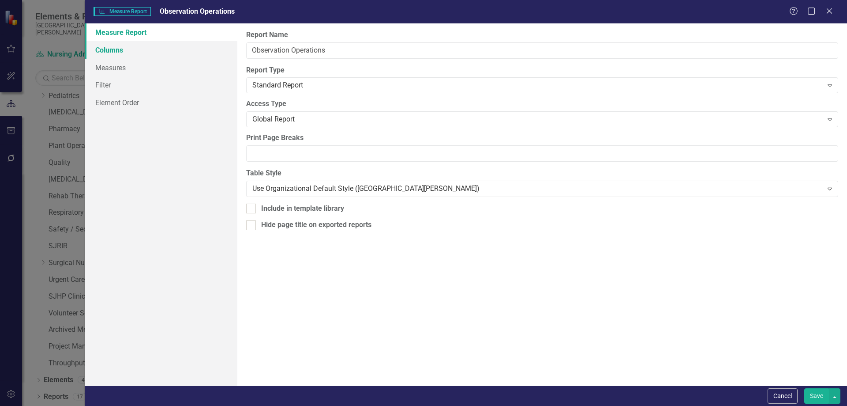
click at [143, 50] on link "Columns" at bounding box center [161, 50] width 153 height 18
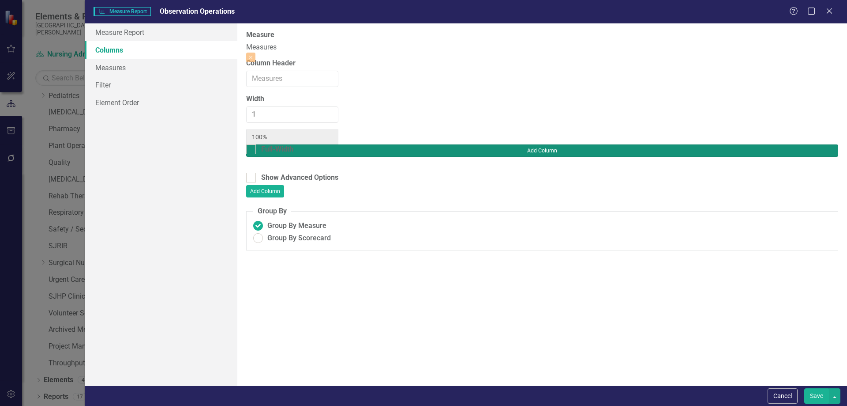
click at [804, 144] on button "Add Column" at bounding box center [542, 150] width 592 height 12
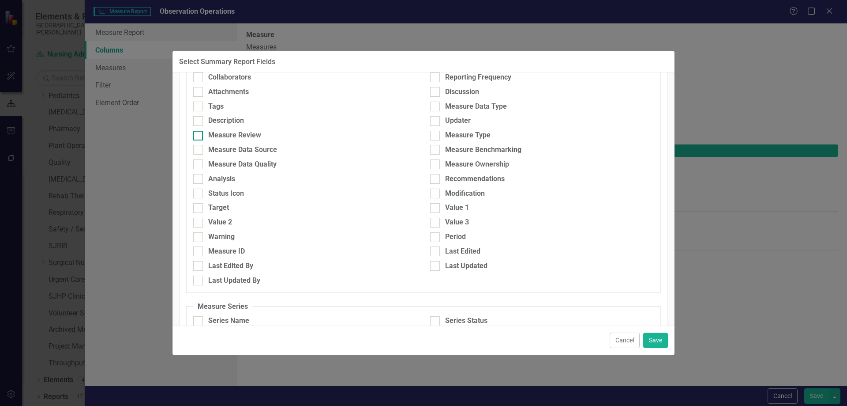
scroll to position [132, 0]
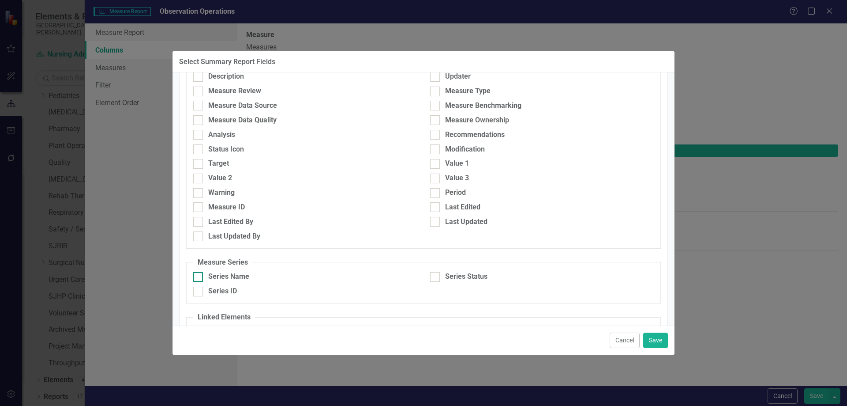
click at [195, 274] on input "Series Name" at bounding box center [196, 275] width 6 height 6
checkbox input "true"
click at [434, 276] on div at bounding box center [435, 277] width 10 height 10
click at [434, 276] on input "Series Status" at bounding box center [433, 275] width 6 height 6
checkbox input "true"
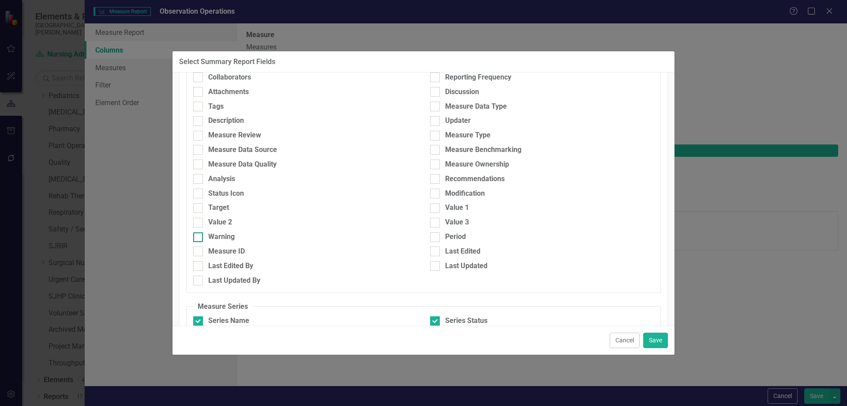
scroll to position [44, 0]
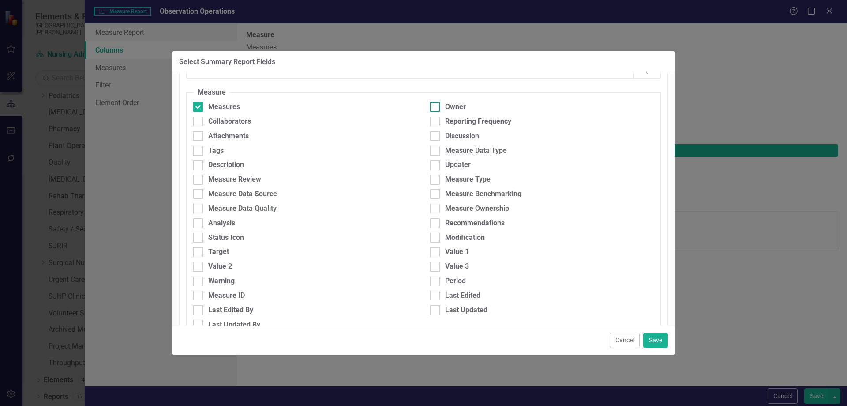
click at [431, 104] on input "Owner" at bounding box center [433, 105] width 6 height 6
checkbox input "true"
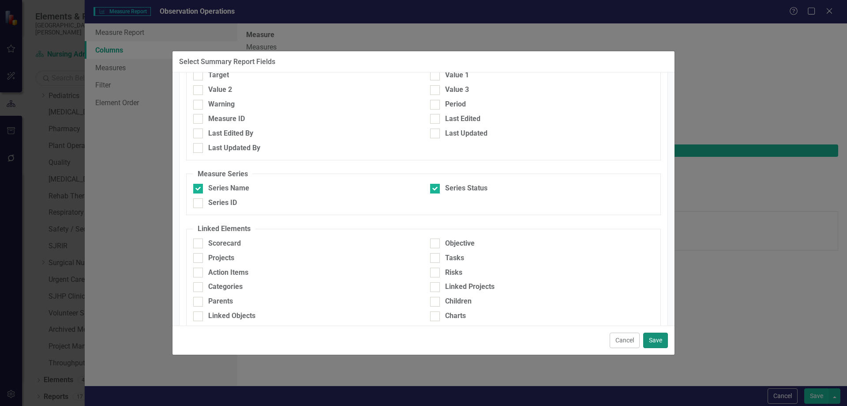
click at [654, 341] on button "Save" at bounding box center [655, 339] width 25 height 15
type input "25%"
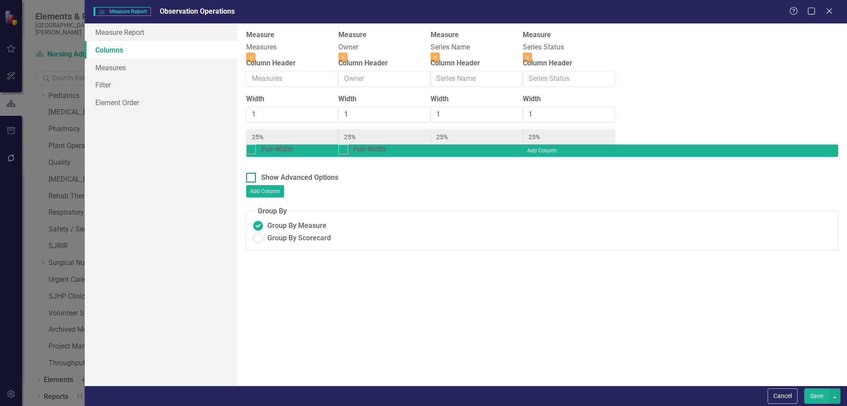
click at [285, 173] on div "Show Advanced Options" at bounding box center [299, 178] width 77 height 10
click at [252, 173] on input "Show Advanced Options" at bounding box center [249, 176] width 6 height 6
checkbox input "true"
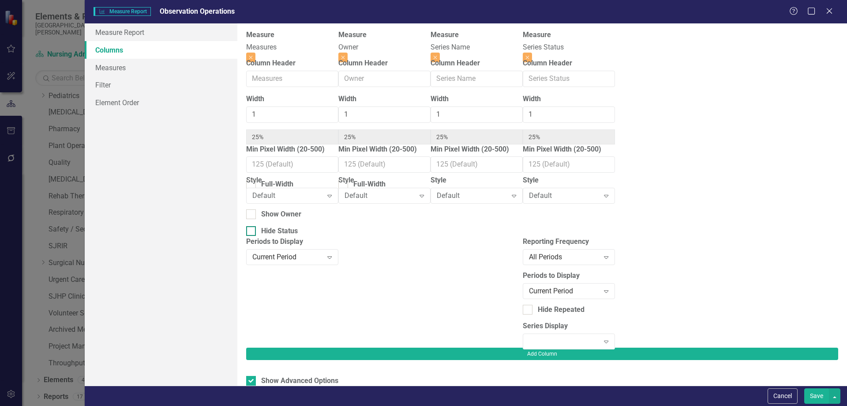
click at [291, 229] on div "Hide Status" at bounding box center [279, 231] width 37 height 10
click at [252, 229] on input "Hide Status" at bounding box center [249, 229] width 6 height 6
checkbox input "true"
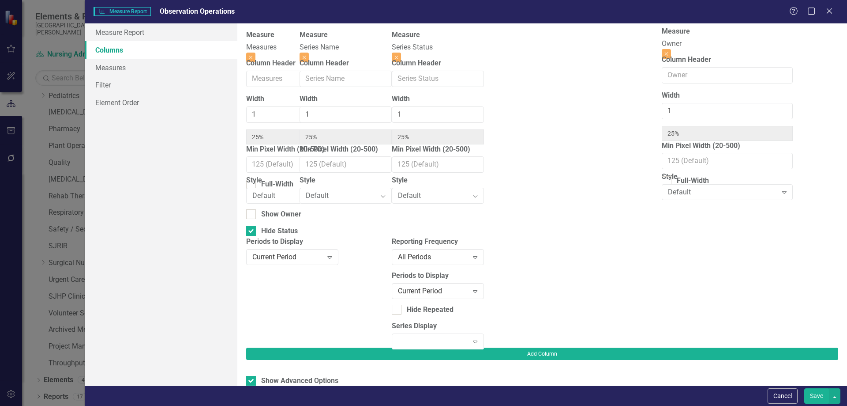
drag, startPoint x: 407, startPoint y: 44, endPoint x: 691, endPoint y: 40, distance: 284.6
click at [615, 40] on div "Measure Measures Close Column Header Width 1 25% Min Pixel Width (20-500) Full-…" at bounding box center [430, 188] width 369 height 317
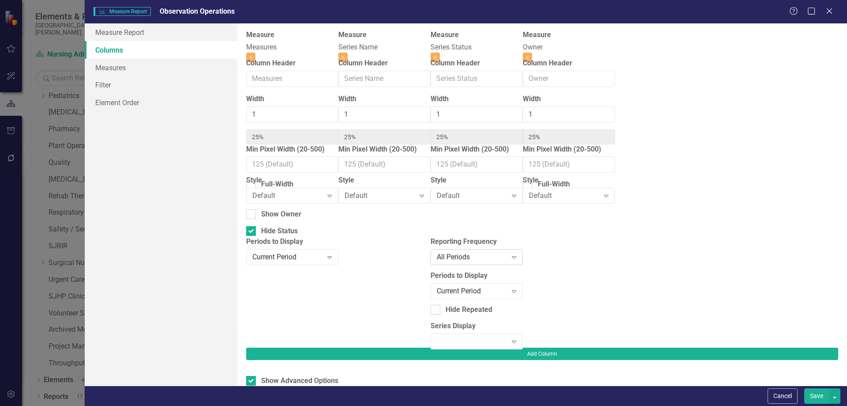
click at [507, 262] on div "All Periods" at bounding box center [472, 257] width 71 height 10
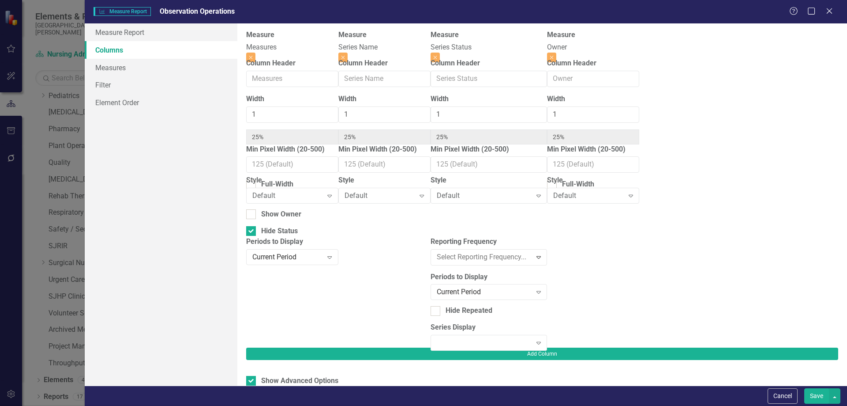
click at [561, 405] on div "All Periods" at bounding box center [425, 413] width 833 height 10
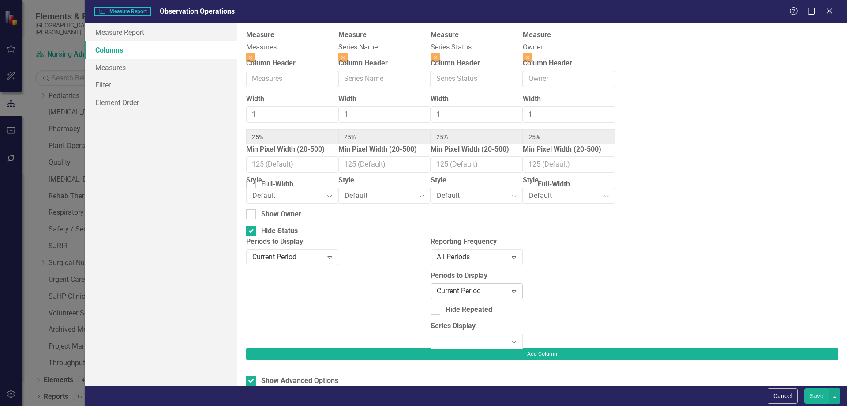
click at [507, 286] on div "Current Period" at bounding box center [472, 290] width 71 height 10
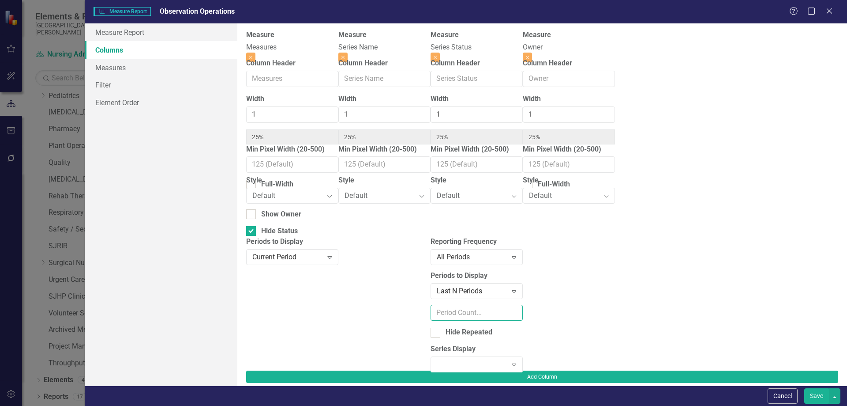
click at [523, 315] on input "number" at bounding box center [477, 312] width 92 height 16
type input "4"
click at [523, 356] on div "Expand" at bounding box center [477, 364] width 92 height 16
click at [130, 70] on link "Measures" at bounding box center [161, 68] width 153 height 18
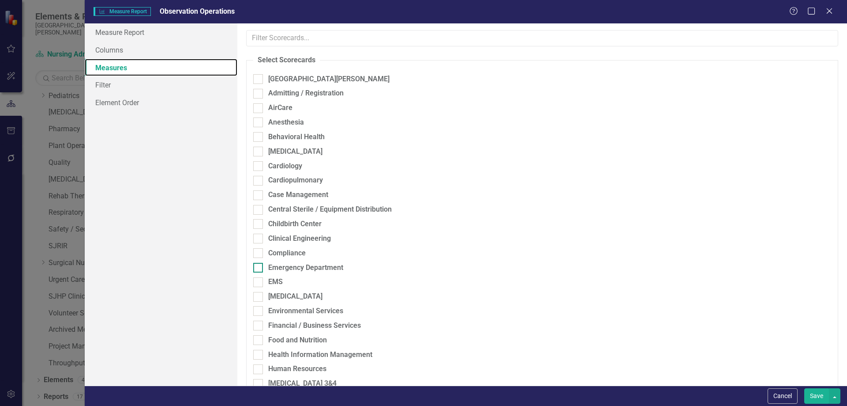
scroll to position [44, 0]
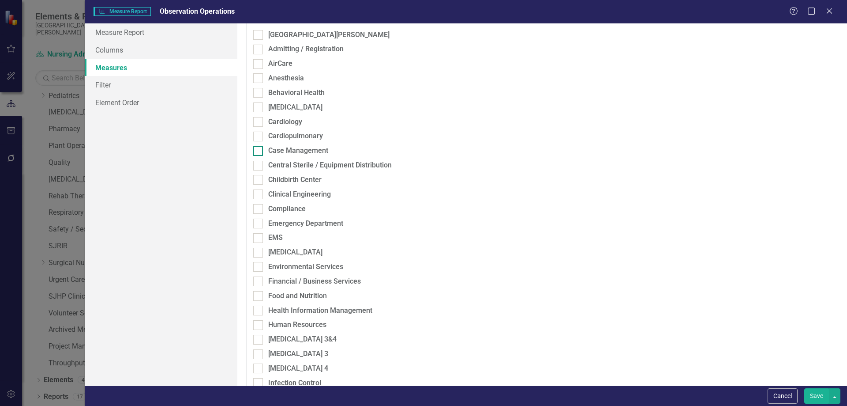
click at [259, 151] on input "Case Management" at bounding box center [256, 149] width 6 height 6
checkbox input "true"
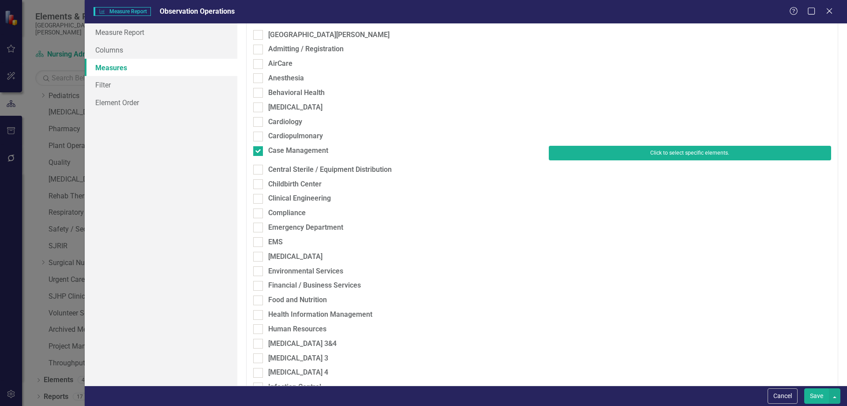
click at [628, 155] on button "Click to select specific elements." at bounding box center [690, 153] width 282 height 14
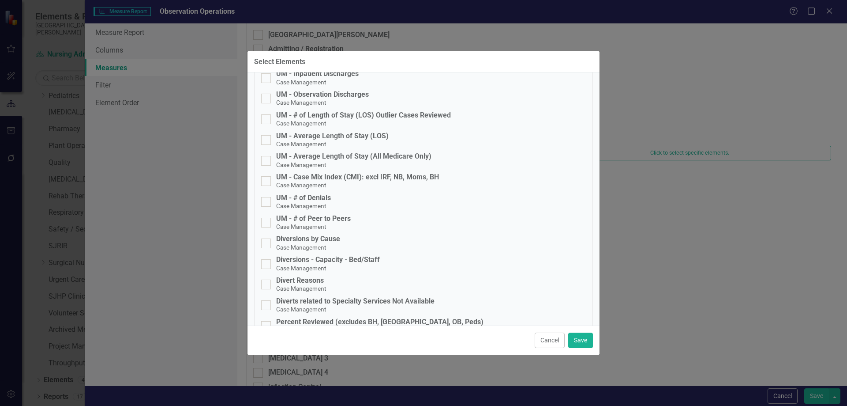
scroll to position [662, 0]
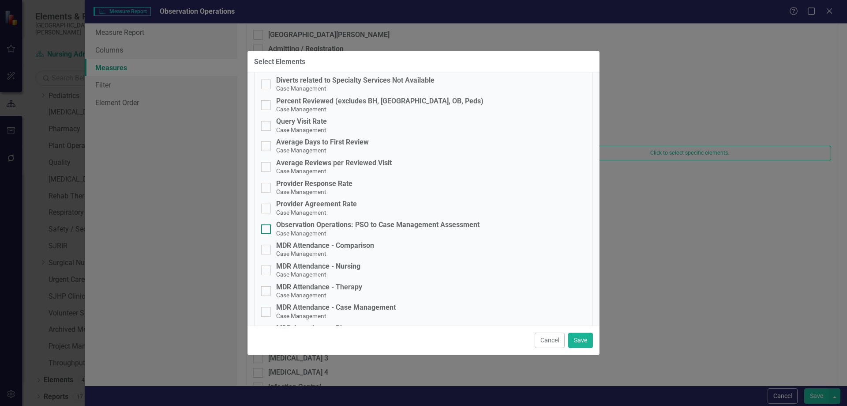
click at [269, 229] on div at bounding box center [266, 229] width 10 height 10
click at [267, 229] on input "Observation Operations: PSO to Case Management Assessment Case Management" at bounding box center [264, 227] width 6 height 6
checkbox input "true"
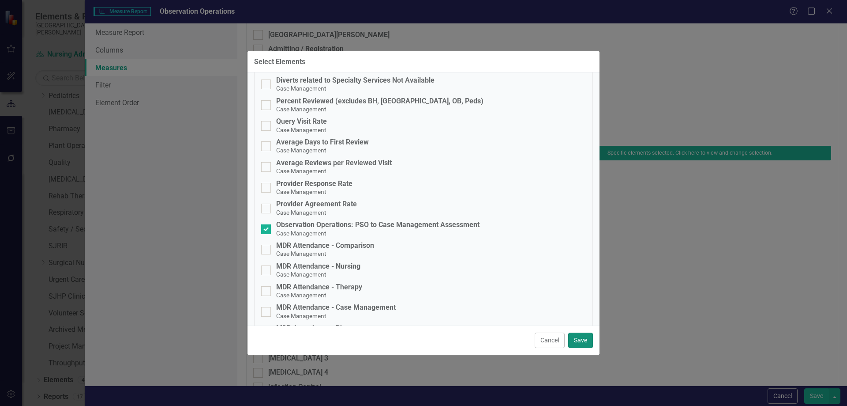
click at [580, 336] on button "Save" at bounding box center [580, 339] width 25 height 15
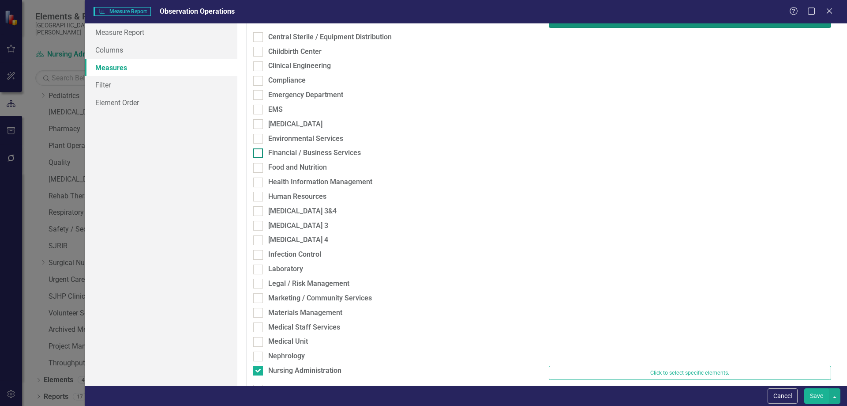
scroll to position [265, 0]
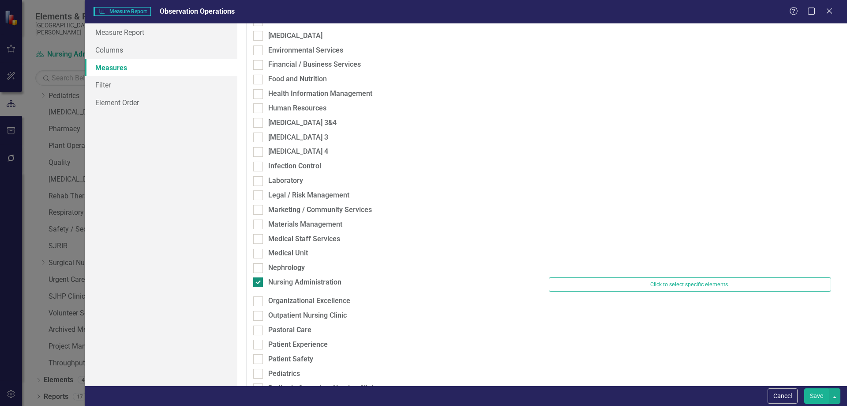
click at [259, 283] on input "Nursing Administration" at bounding box center [256, 280] width 6 height 6
checkbox input "false"
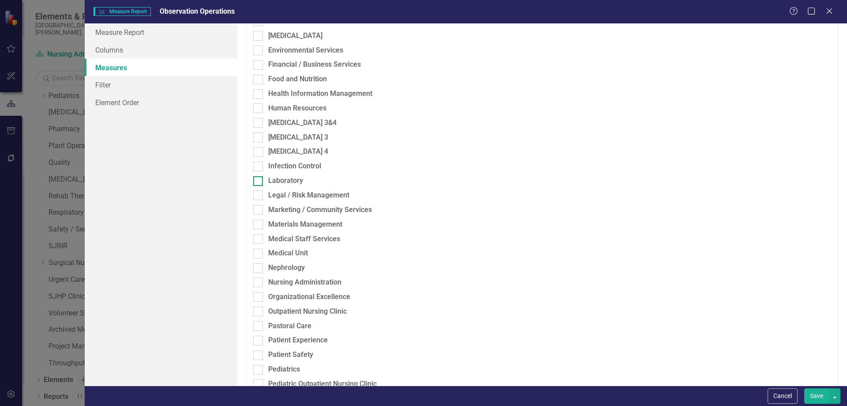
click at [258, 178] on input "Laboratory" at bounding box center [256, 179] width 6 height 6
checkbox input "true"
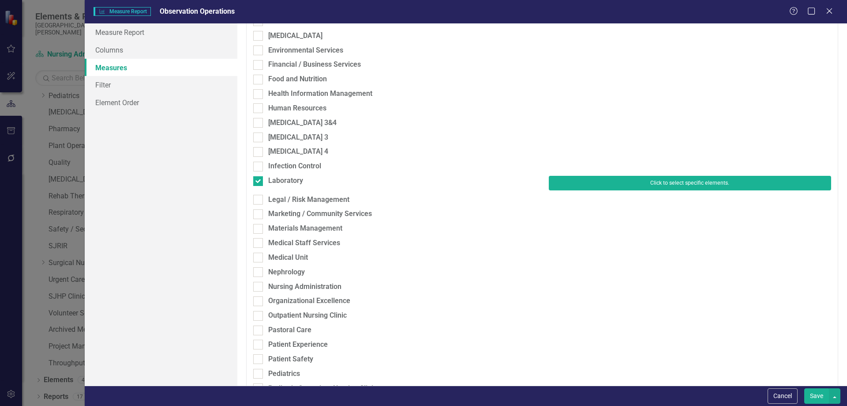
click at [716, 184] on button "Click to select specific elements." at bounding box center [690, 183] width 282 height 14
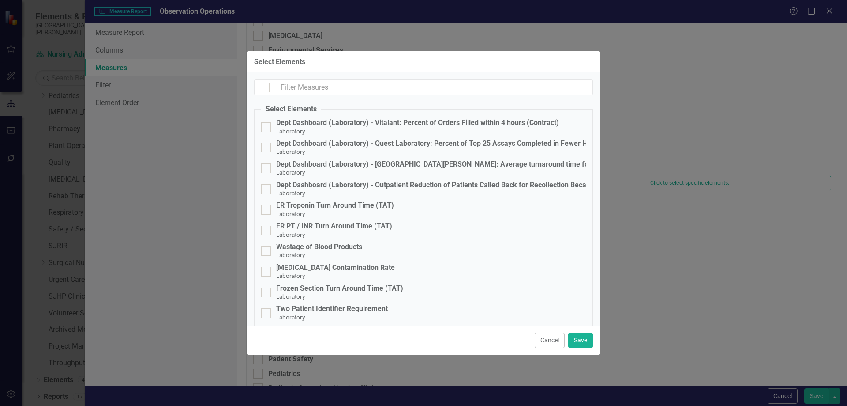
scroll to position [110, 0]
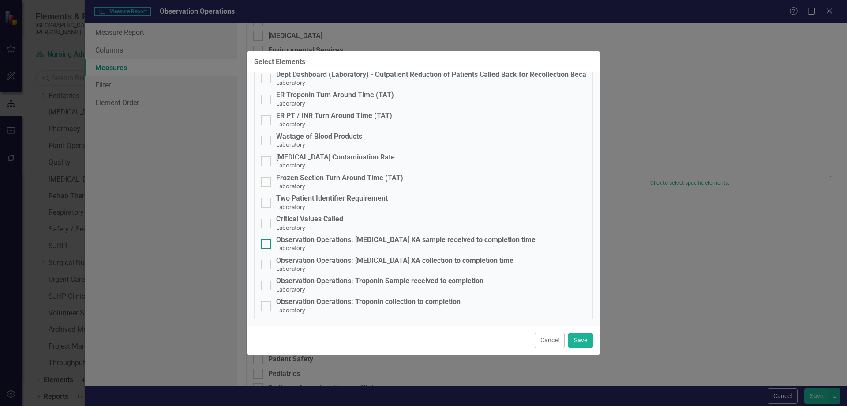
click at [269, 247] on div at bounding box center [266, 244] width 10 height 10
click at [267, 244] on input "Observation Operations: [MEDICAL_DATA] XA sample received to completion time La…" at bounding box center [264, 242] width 6 height 6
checkbox input "true"
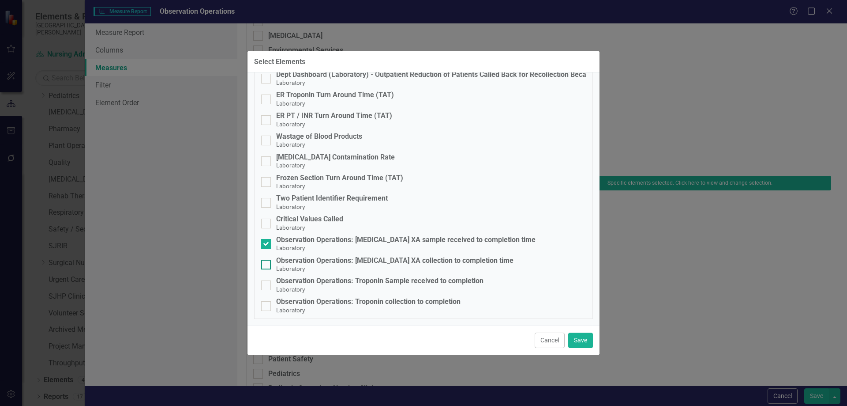
click at [270, 266] on div at bounding box center [266, 264] width 10 height 10
click at [267, 265] on input "Observation Operations: [MEDICAL_DATA] XA collection to completion time Laborat…" at bounding box center [264, 262] width 6 height 6
checkbox input "true"
drag, startPoint x: 268, startPoint y: 287, endPoint x: 267, endPoint y: 299, distance: 11.9
click at [268, 287] on div at bounding box center [266, 285] width 10 height 10
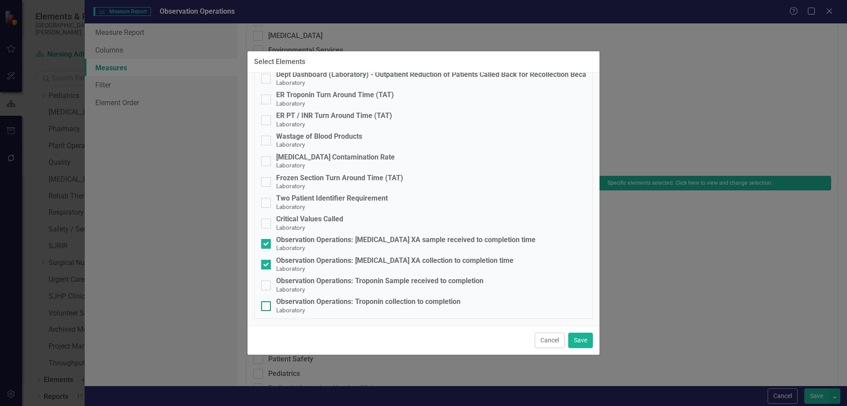
click at [267, 286] on input "Observation Operations: Troponin Sample received to completion Laboratory" at bounding box center [264, 283] width 6 height 6
checkbox input "true"
click at [267, 305] on input "Observation Operations: Troponin collection to completion Laboratory" at bounding box center [264, 304] width 6 height 6
checkbox input "true"
click at [582, 339] on button "Save" at bounding box center [580, 339] width 25 height 15
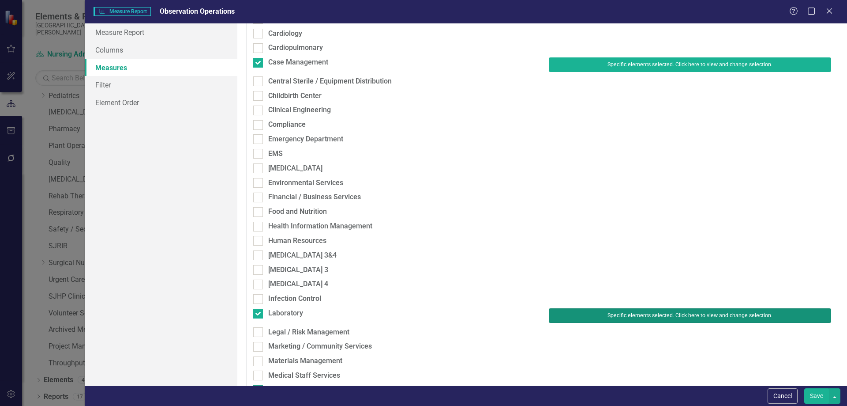
scroll to position [88, 0]
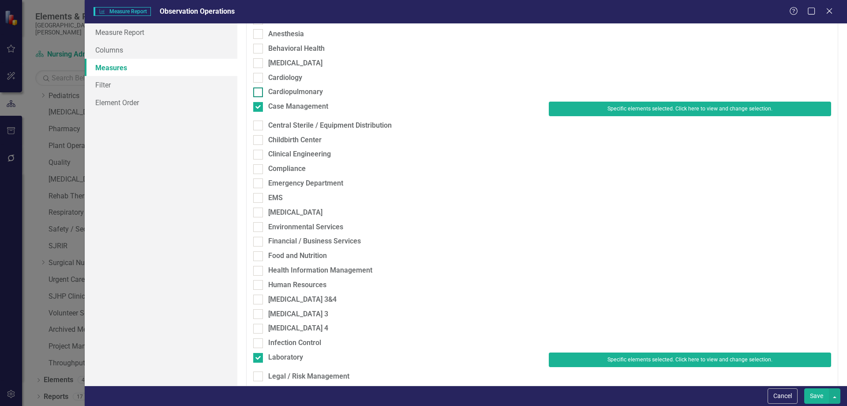
click at [257, 94] on div at bounding box center [258, 92] width 10 height 10
click at [257, 93] on input "Cardiopulmonary" at bounding box center [256, 90] width 6 height 6
checkbox input "true"
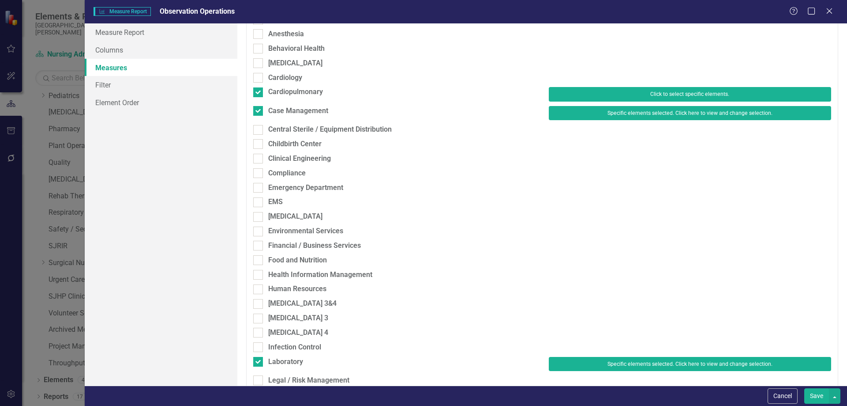
click at [610, 94] on button "Click to select specific elements." at bounding box center [690, 94] width 282 height 14
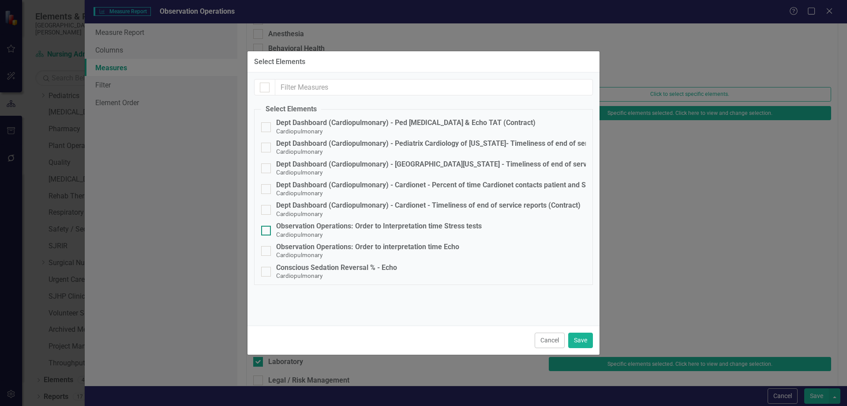
click at [266, 226] on input "Observation Operations: Order to Interpretation time Stress tests Cardiopulmona…" at bounding box center [264, 228] width 6 height 6
checkbox input "true"
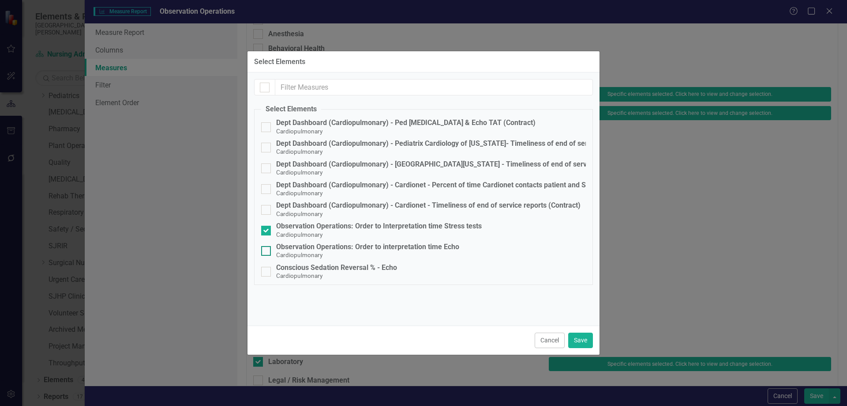
click at [266, 250] on input "Observation Operations: Order to interpretation time Echo Cardiopulmonary" at bounding box center [264, 249] width 6 height 6
checkbox input "true"
click at [588, 338] on button "Save" at bounding box center [580, 339] width 25 height 15
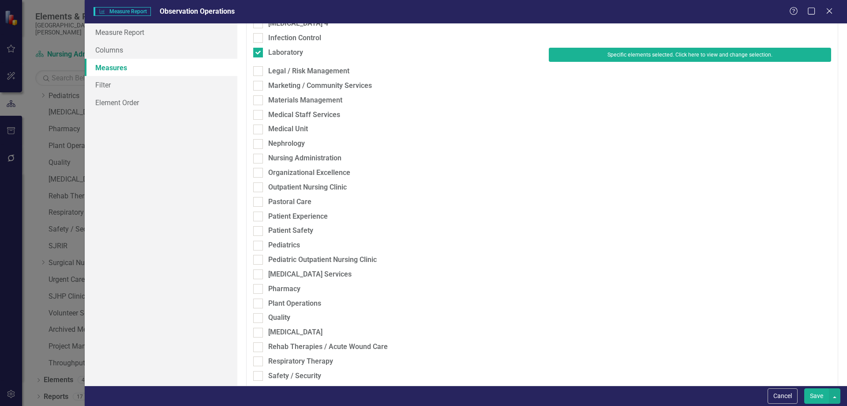
scroll to position [441, 0]
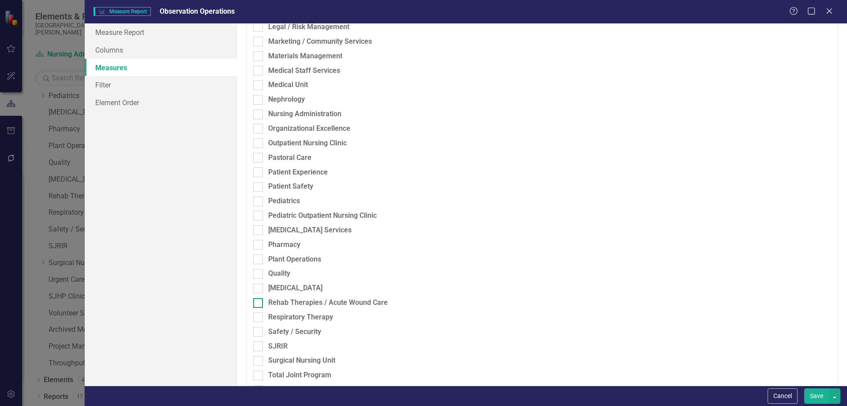
click at [257, 302] on input "Rehab Therapies / Acute Wound Care" at bounding box center [256, 301] width 6 height 6
checkbox input "true"
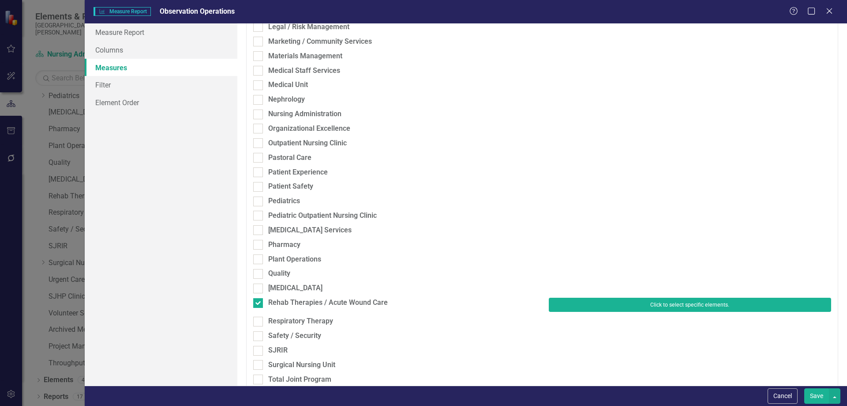
click at [630, 301] on button "Click to select specific elements." at bounding box center [690, 304] width 282 height 14
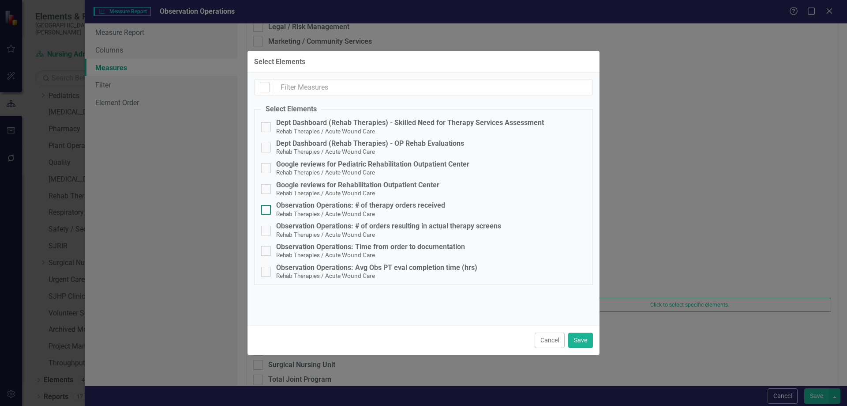
click at [268, 211] on div at bounding box center [266, 210] width 10 height 10
click at [267, 210] on input "Observation Operations: # of therapy orders received Rehab Therapies / Acute Wo…" at bounding box center [264, 208] width 6 height 6
checkbox input "true"
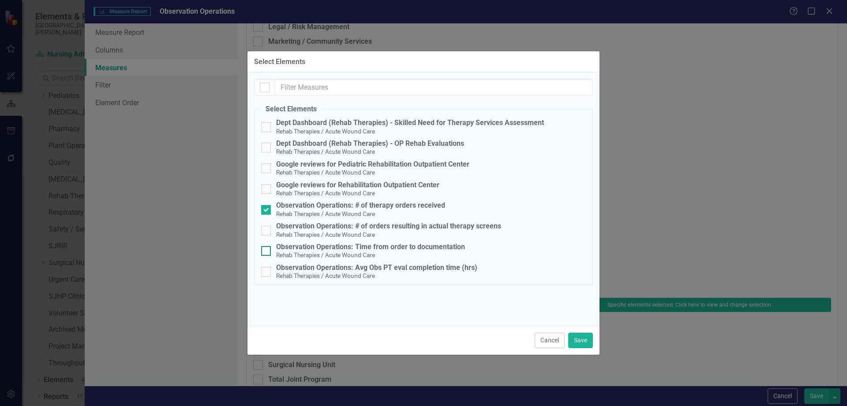
drag, startPoint x: 267, startPoint y: 232, endPoint x: 267, endPoint y: 246, distance: 14.1
click at [267, 233] on div at bounding box center [266, 230] width 10 height 10
click at [267, 231] on input "Observation Operations: # of orders resulting in actual therapy screens Rehab T…" at bounding box center [264, 228] width 6 height 6
checkbox input "true"
drag, startPoint x: 267, startPoint y: 248, endPoint x: 268, endPoint y: 259, distance: 11.5
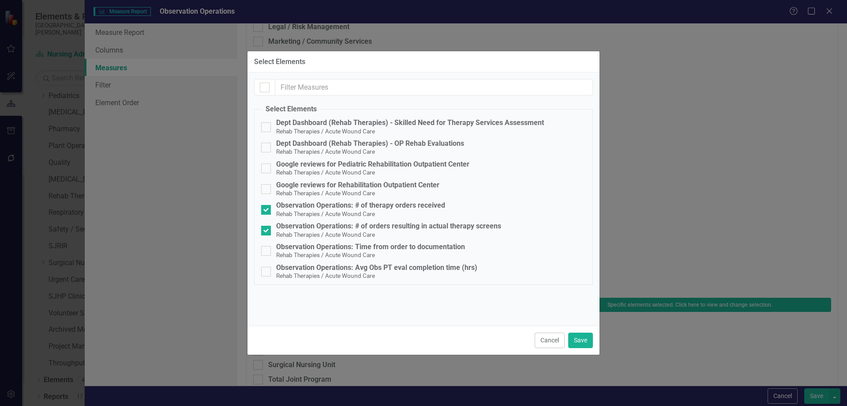
click at [267, 249] on div at bounding box center [266, 251] width 10 height 10
click at [267, 249] on input "Observation Operations: Time from order to documentation Rehab Therapies / Acut…" at bounding box center [264, 249] width 6 height 6
checkbox input "true"
click at [268, 272] on div at bounding box center [266, 272] width 10 height 10
click at [267, 272] on input "Observation Operations: Avg Obs PT eval completion time (hrs) Rehab Therapies /…" at bounding box center [264, 270] width 6 height 6
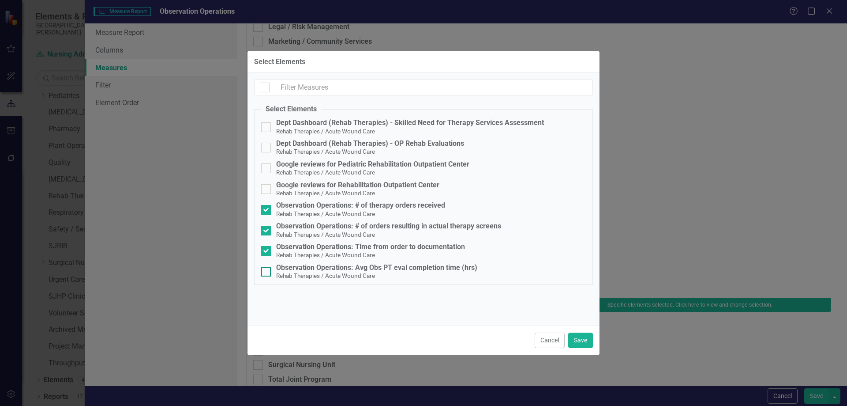
checkbox input "true"
click at [593, 340] on button "Save" at bounding box center [580, 339] width 25 height 15
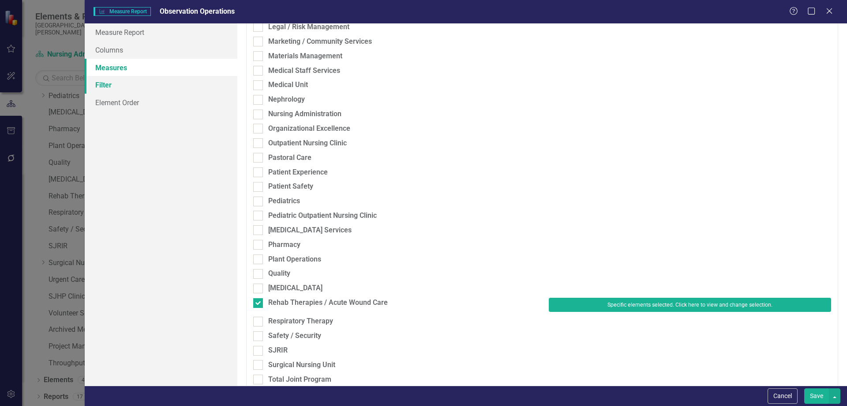
click at [110, 78] on link "Filter" at bounding box center [161, 85] width 153 height 18
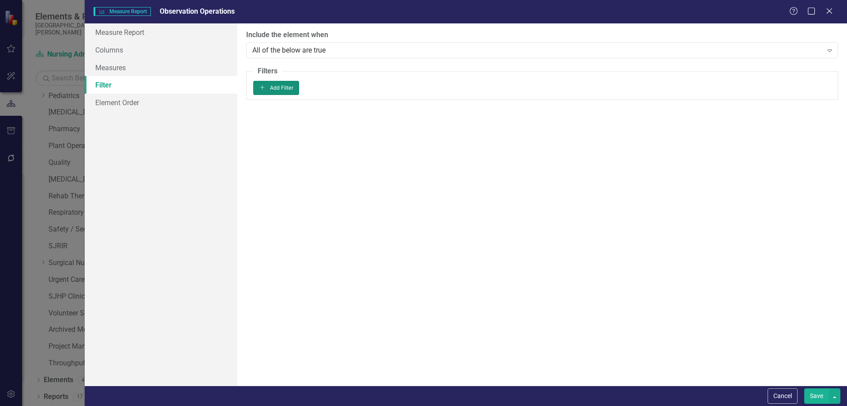
click at [300, 91] on button "Add Add Filter" at bounding box center [276, 88] width 46 height 14
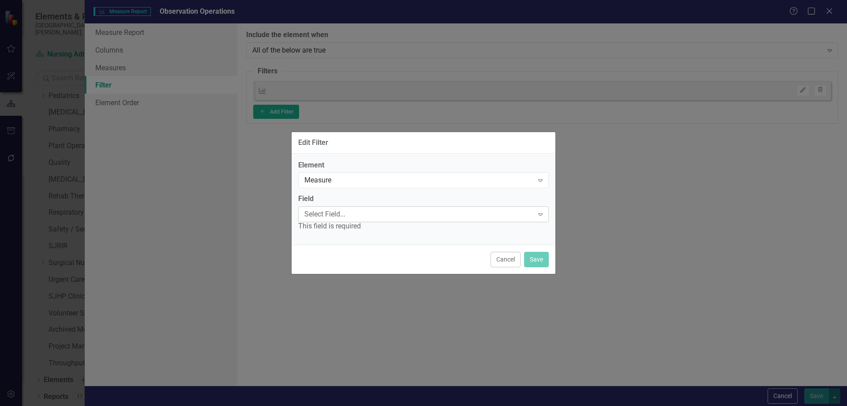
click at [341, 216] on div "Select Field..." at bounding box center [418, 214] width 229 height 10
click at [339, 183] on div "Measure" at bounding box center [418, 180] width 229 height 10
click at [334, 214] on div "Select Field..." at bounding box center [418, 214] width 229 height 10
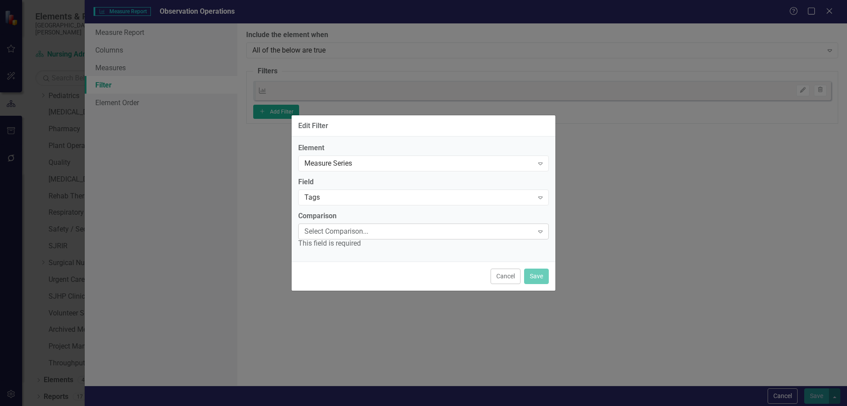
click at [331, 232] on div "Select Comparison..." at bounding box center [418, 231] width 229 height 10
click at [327, 405] on div "Contains" at bounding box center [425, 413] width 833 height 10
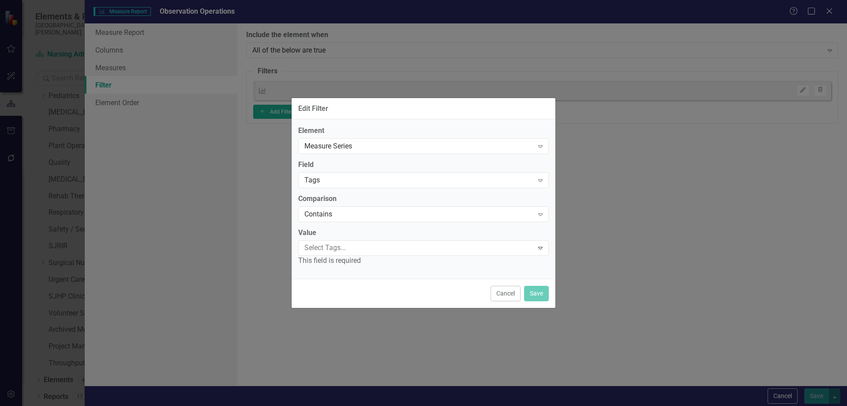
click at [330, 251] on div at bounding box center [417, 248] width 233 height 12
click at [330, 405] on div "Evaluation - Value One" at bounding box center [423, 413] width 847 height 15
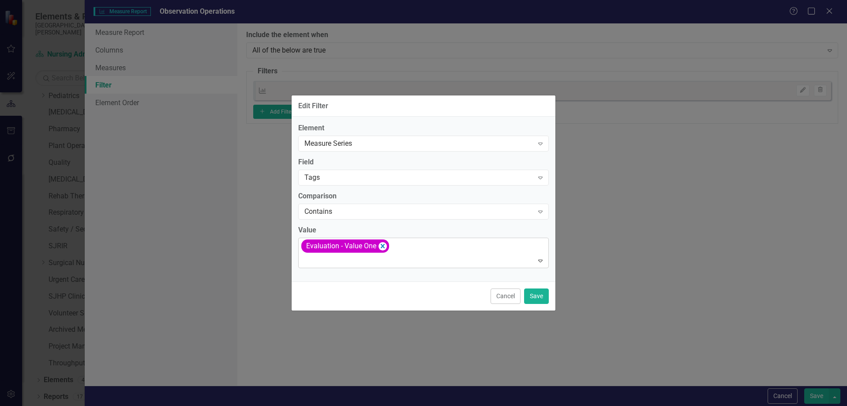
click at [333, 258] on div at bounding box center [424, 261] width 247 height 12
click at [336, 405] on div "Evaluation - Value Three" at bounding box center [425, 413] width 833 height 10
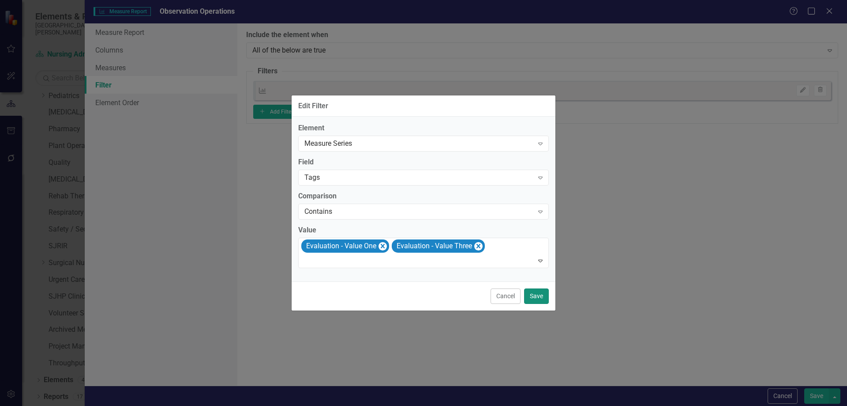
click at [539, 297] on button "Save" at bounding box center [536, 295] width 25 height 15
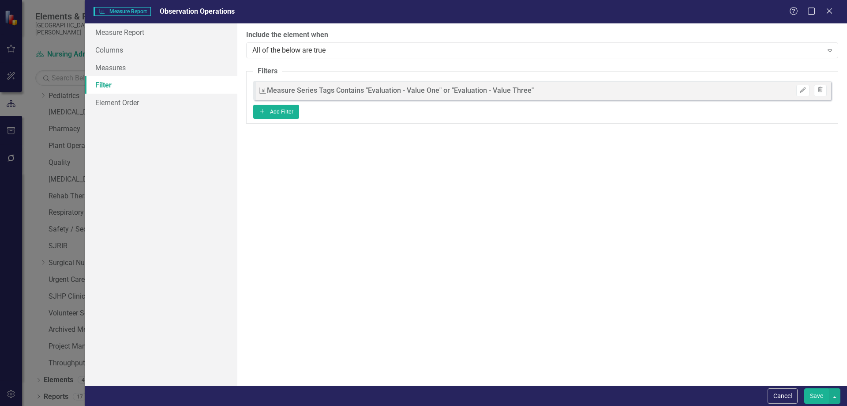
click at [819, 394] on button "Save" at bounding box center [816, 395] width 25 height 15
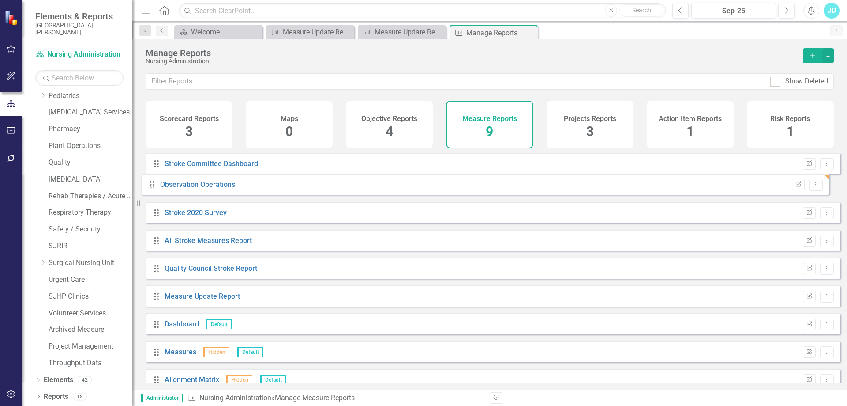
scroll to position [0, 0]
drag, startPoint x: 154, startPoint y: 372, endPoint x: 158, endPoint y: 165, distance: 207.0
click at [158, 165] on div "Drag Stroke Committee Dashboard Edit Report Dropdown Menu Drag Stroke 2020 Surv…" at bounding box center [493, 275] width 695 height 244
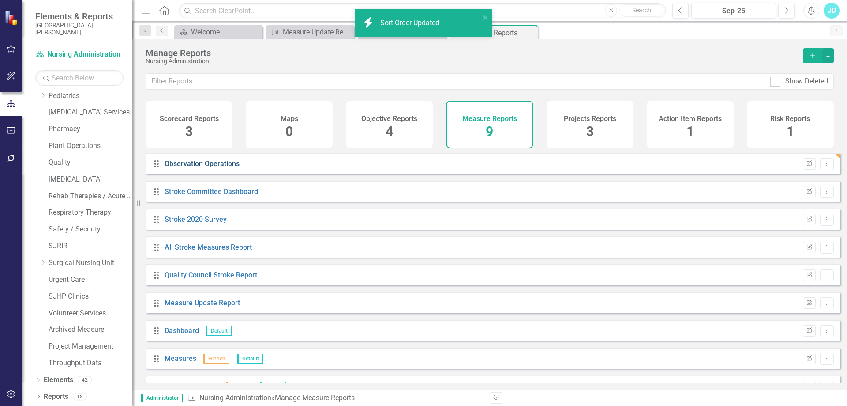
click at [187, 168] on link "Observation Operations" at bounding box center [202, 163] width 75 height 8
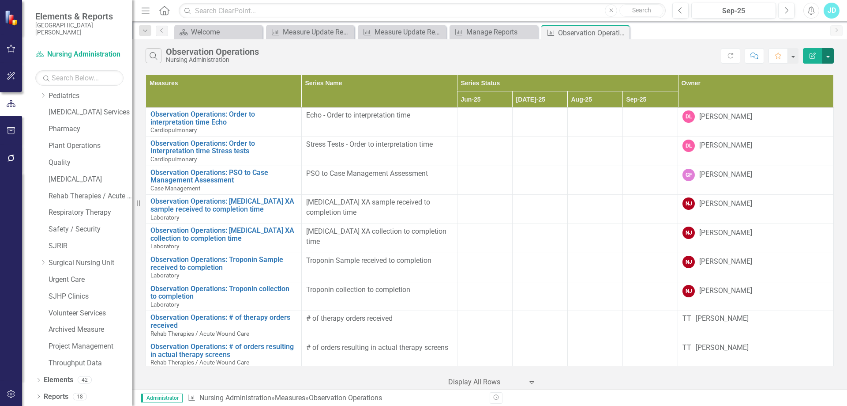
click at [826, 56] on button "button" at bounding box center [828, 55] width 11 height 15
click at [804, 71] on link "Edit Report Edit Report" at bounding box center [799, 72] width 70 height 16
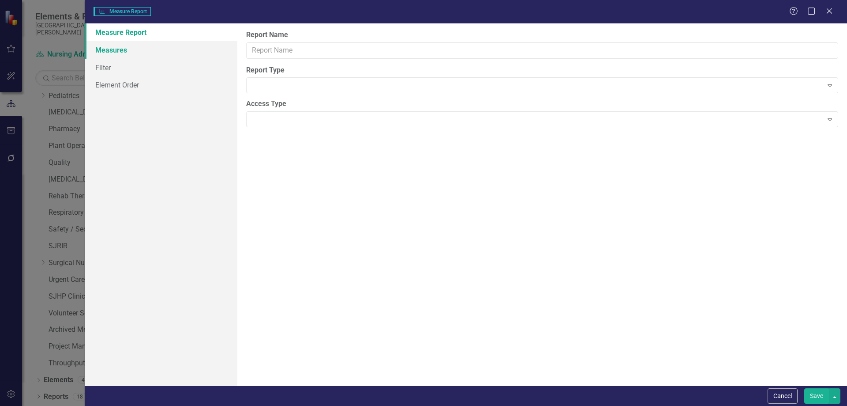
type input "Observation Operations"
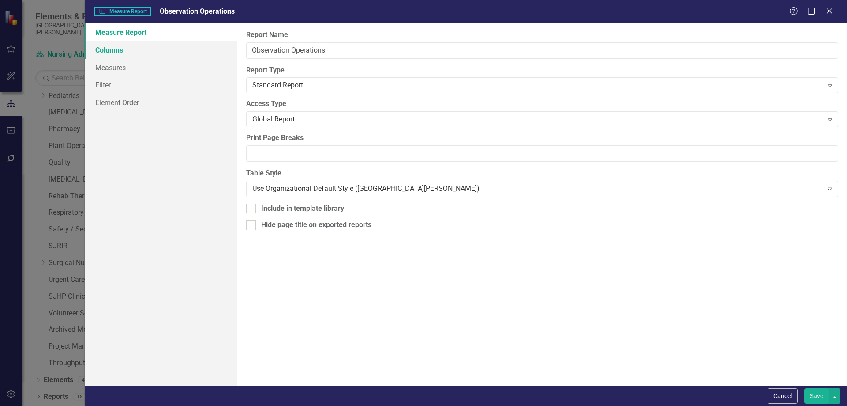
click at [122, 48] on link "Columns" at bounding box center [161, 50] width 153 height 18
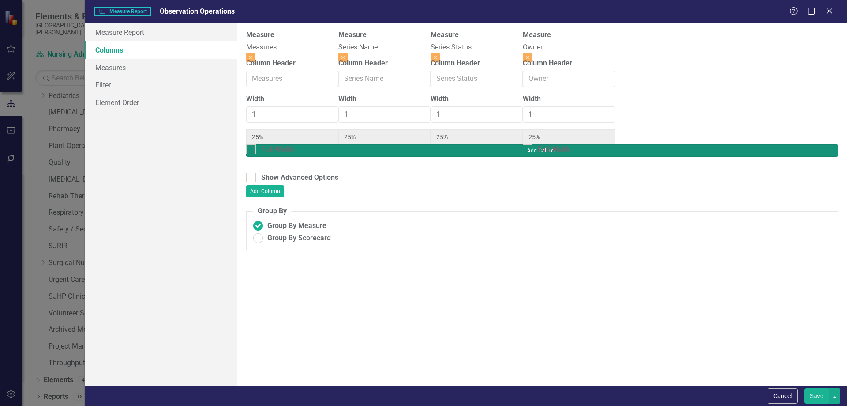
click at [811, 144] on button "Add Column" at bounding box center [542, 150] width 592 height 12
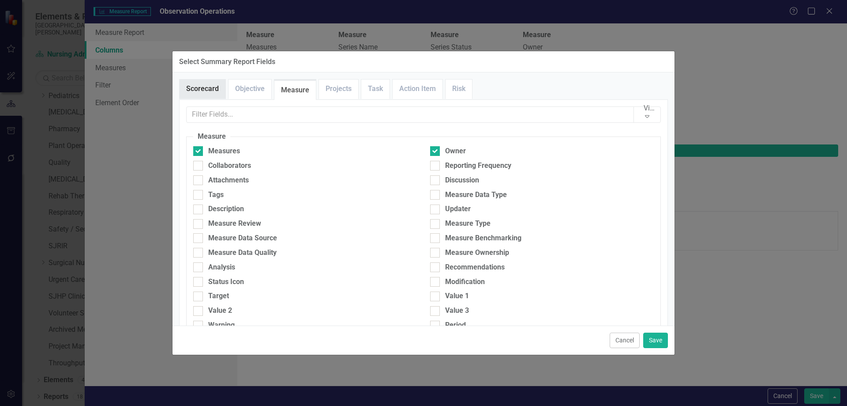
click at [191, 85] on link "Scorecard" at bounding box center [203, 88] width 46 height 19
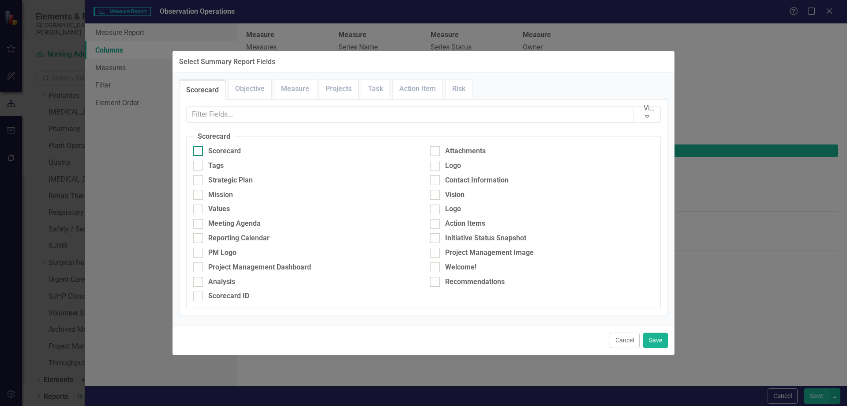
click at [201, 152] on div at bounding box center [198, 151] width 10 height 10
click at [199, 152] on input "Scorecard" at bounding box center [196, 149] width 6 height 6
checkbox input "true"
click at [287, 91] on link "Measure" at bounding box center [294, 88] width 41 height 19
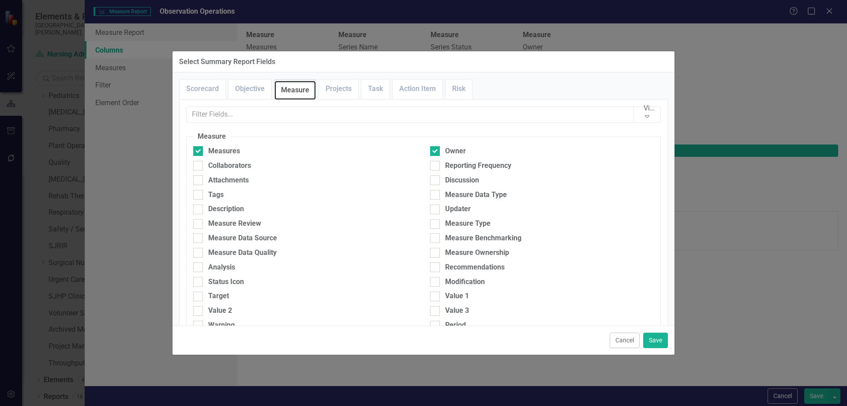
scroll to position [221, 0]
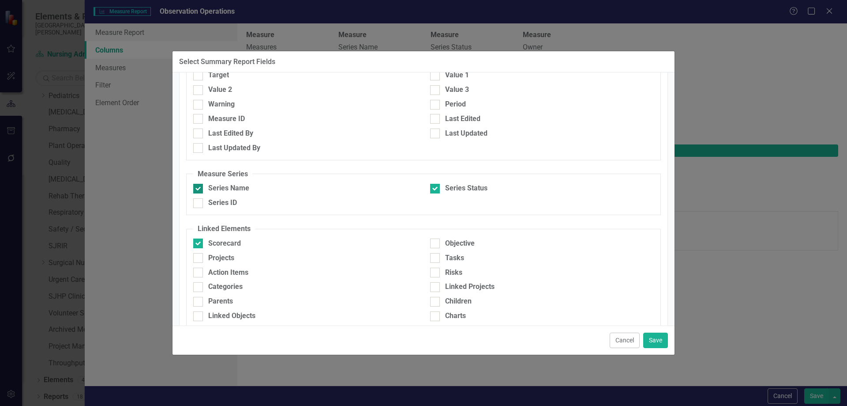
click at [198, 188] on input "Series Name" at bounding box center [196, 187] width 6 height 6
checkbox input "false"
click at [652, 338] on button "Save" at bounding box center [655, 339] width 25 height 15
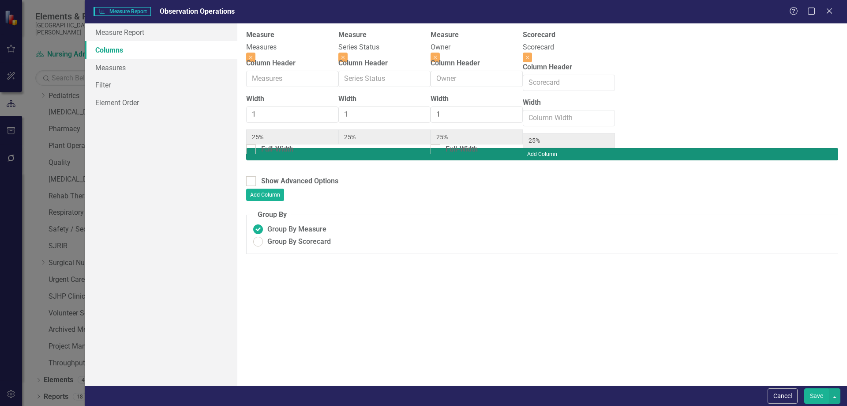
type input "1"
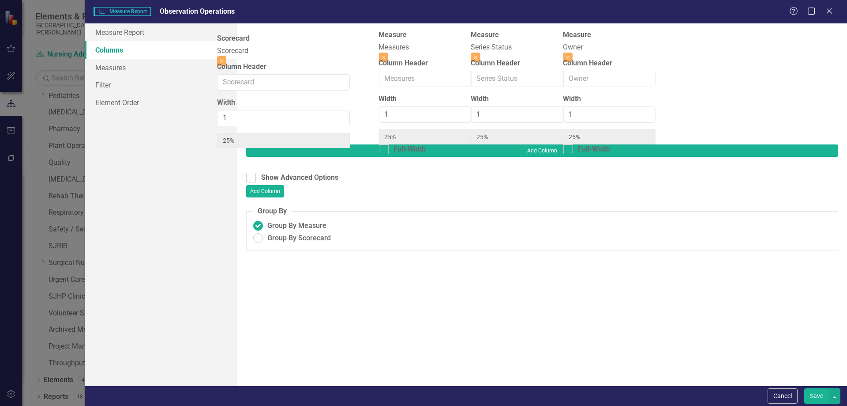
drag, startPoint x: 690, startPoint y: 49, endPoint x: 266, endPoint y: 53, distance: 424.1
click at [263, 52] on div "Measure Measures Close Column Header Width 1 25% Full-Width Measure Series Stat…" at bounding box center [430, 87] width 369 height 114
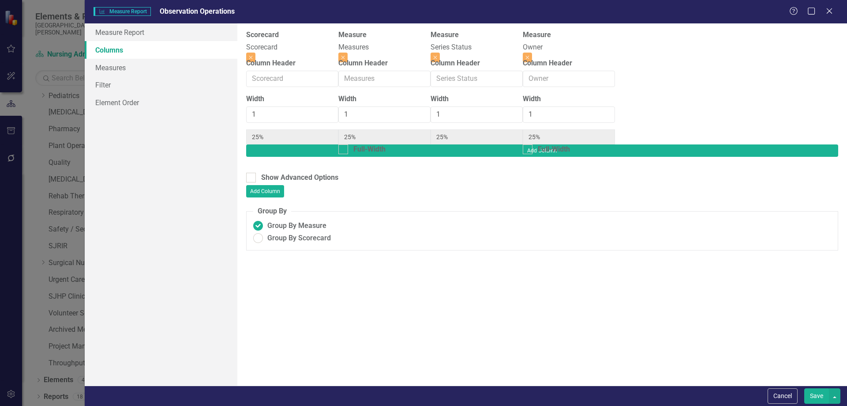
click at [815, 398] on button "Save" at bounding box center [816, 395] width 25 height 15
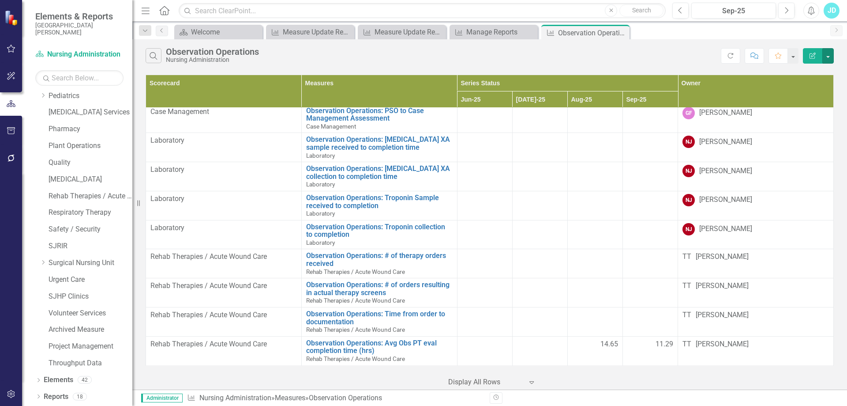
scroll to position [0, 0]
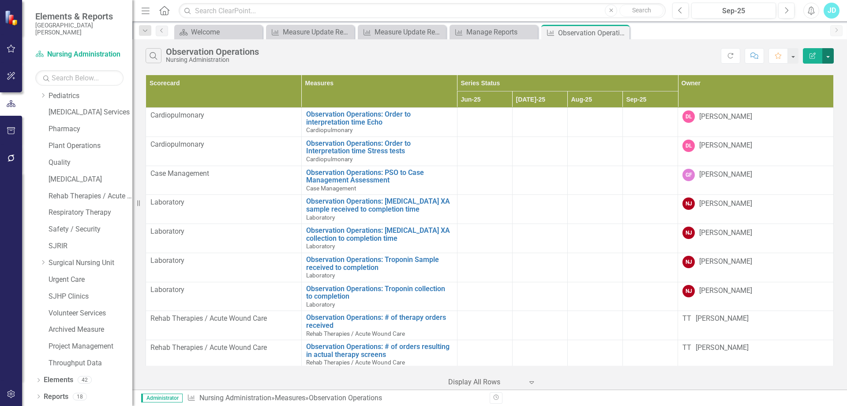
click at [830, 57] on button "button" at bounding box center [828, 55] width 11 height 15
click at [817, 75] on link "Edit Report Edit Report" at bounding box center [799, 72] width 70 height 16
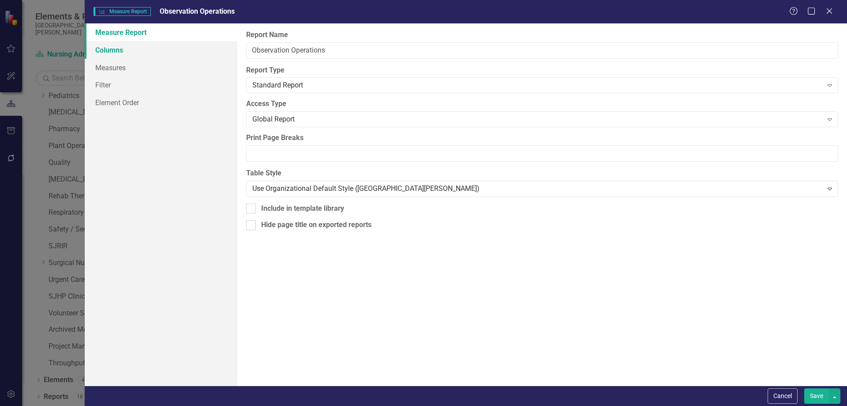
click at [123, 49] on link "Columns" at bounding box center [161, 50] width 153 height 18
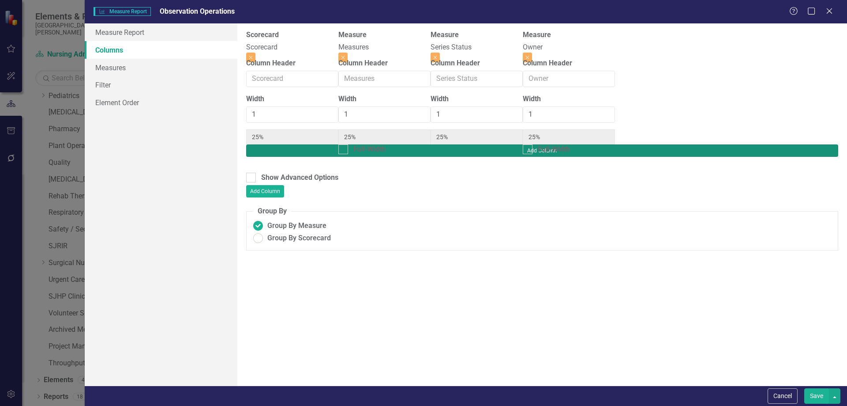
click at [801, 144] on button "Add Column" at bounding box center [542, 150] width 592 height 12
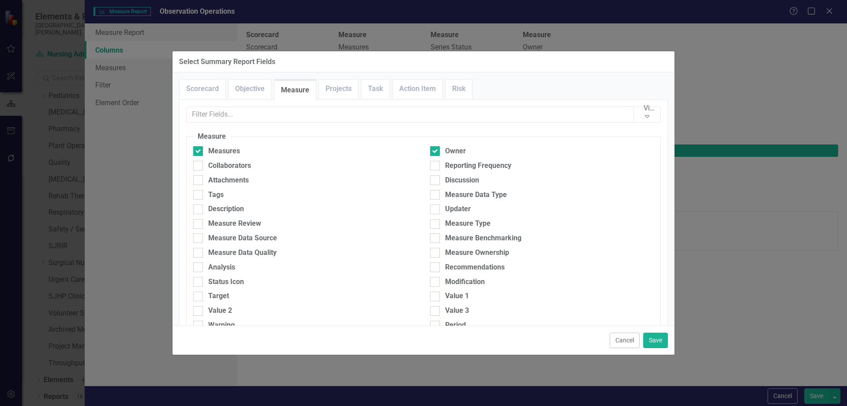
scroll to position [221, 0]
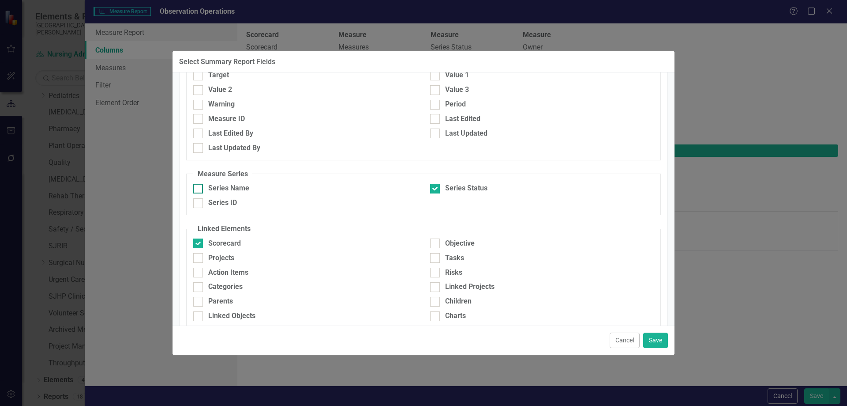
click at [199, 187] on div at bounding box center [198, 189] width 10 height 10
click at [199, 187] on input "Series Name" at bounding box center [196, 187] width 6 height 6
checkbox input "true"
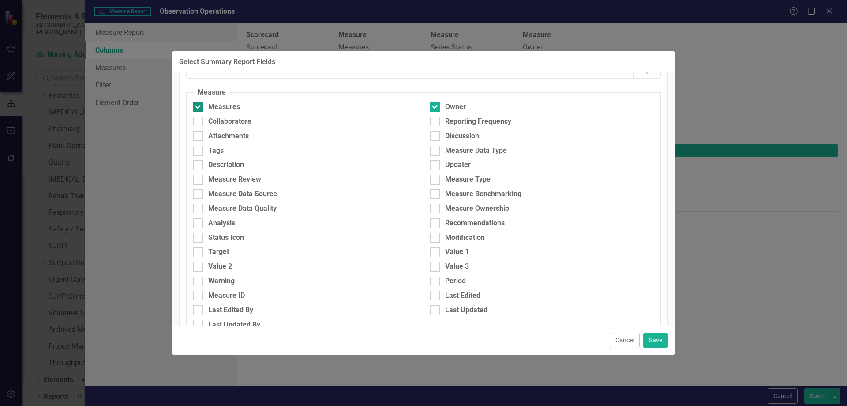
click at [196, 108] on input "Measures" at bounding box center [196, 105] width 6 height 6
checkbox input "false"
click at [661, 339] on button "Save" at bounding box center [655, 339] width 25 height 15
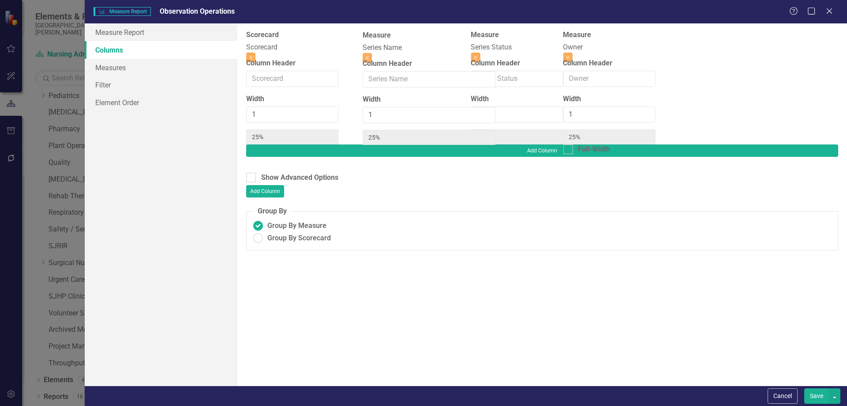
drag, startPoint x: 688, startPoint y: 45, endPoint x: 407, endPoint y: 45, distance: 281.5
click at [407, 45] on div "Scorecard Scorecard Close Column Header Width 1 25% Measure Series Status Close…" at bounding box center [430, 87] width 369 height 114
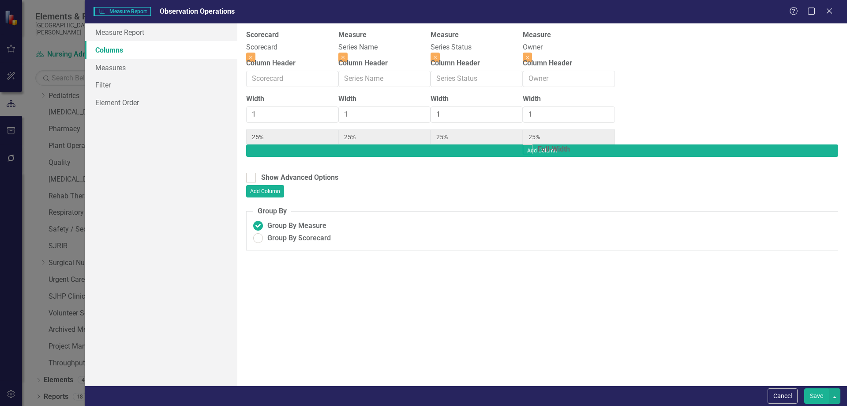
click at [809, 395] on button "Save" at bounding box center [816, 395] width 25 height 15
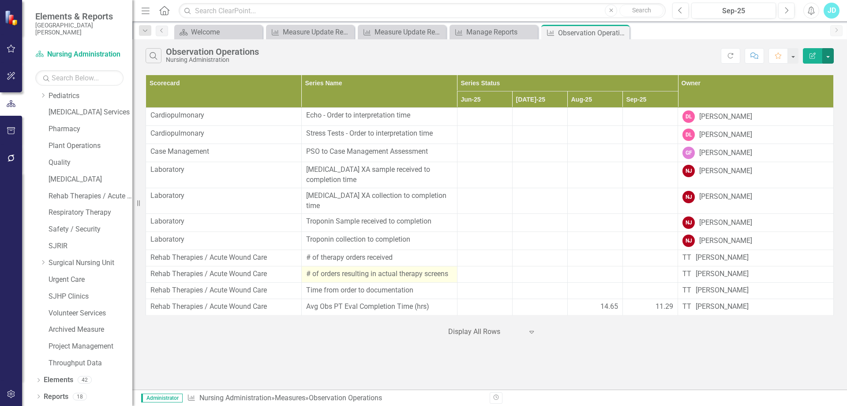
scroll to position [0, 0]
click at [828, 58] on button "button" at bounding box center [828, 55] width 11 height 15
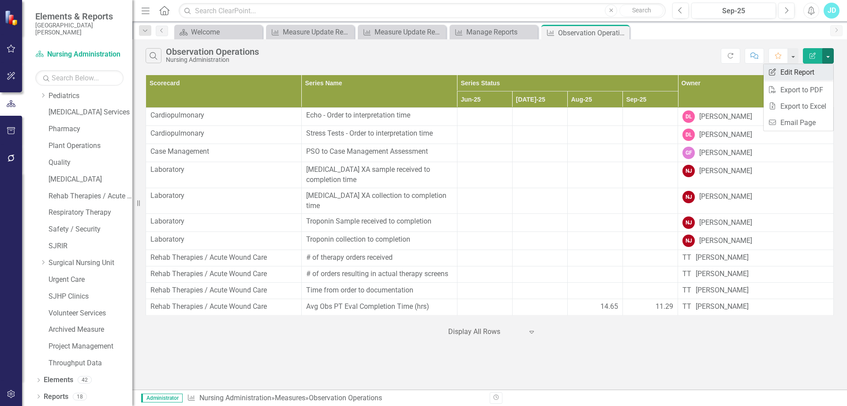
click at [817, 70] on link "Edit Report Edit Report" at bounding box center [799, 72] width 70 height 16
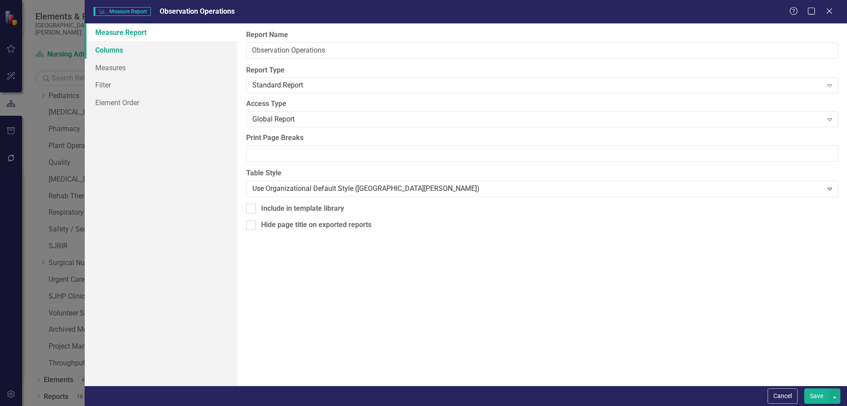
click at [150, 53] on link "Columns" at bounding box center [161, 50] width 153 height 18
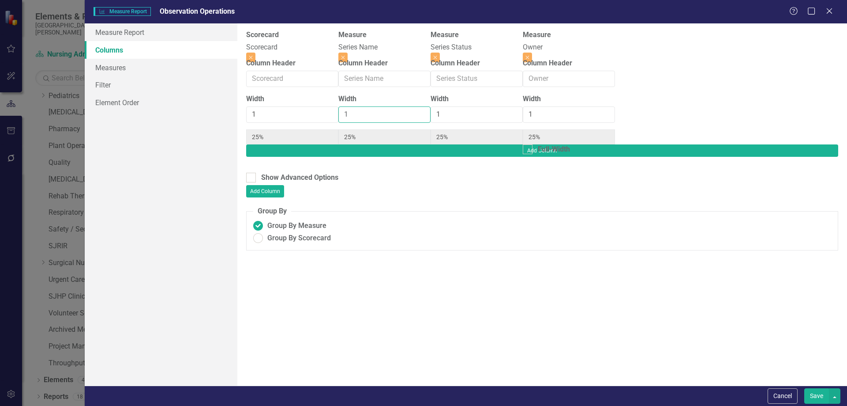
type input "2"
type input "20%"
type input "40%"
type input "20%"
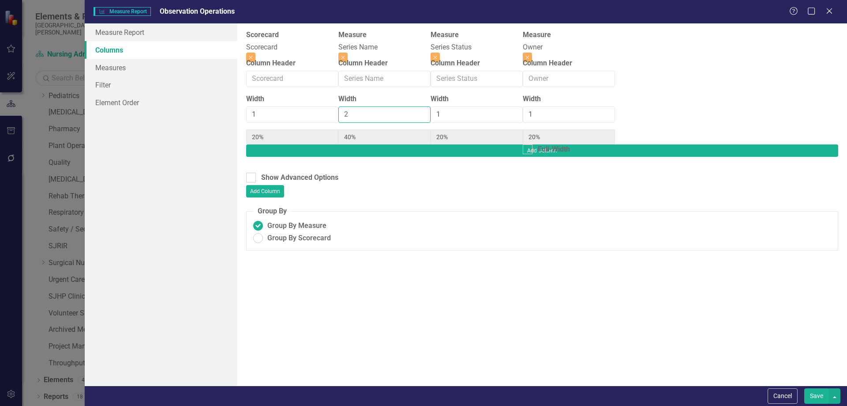
type input "2"
click at [431, 115] on input "2" at bounding box center [384, 114] width 92 height 16
click at [820, 399] on button "Save" at bounding box center [816, 395] width 25 height 15
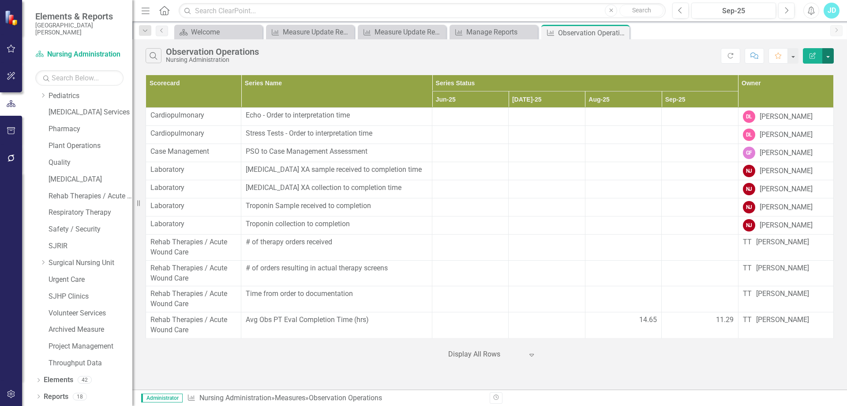
click at [828, 59] on button "button" at bounding box center [828, 55] width 11 height 15
click at [566, 56] on div "Search Observation Operations Nursing Administration" at bounding box center [433, 55] width 575 height 15
